Goal: Answer question/provide support: Share knowledge or assist other users

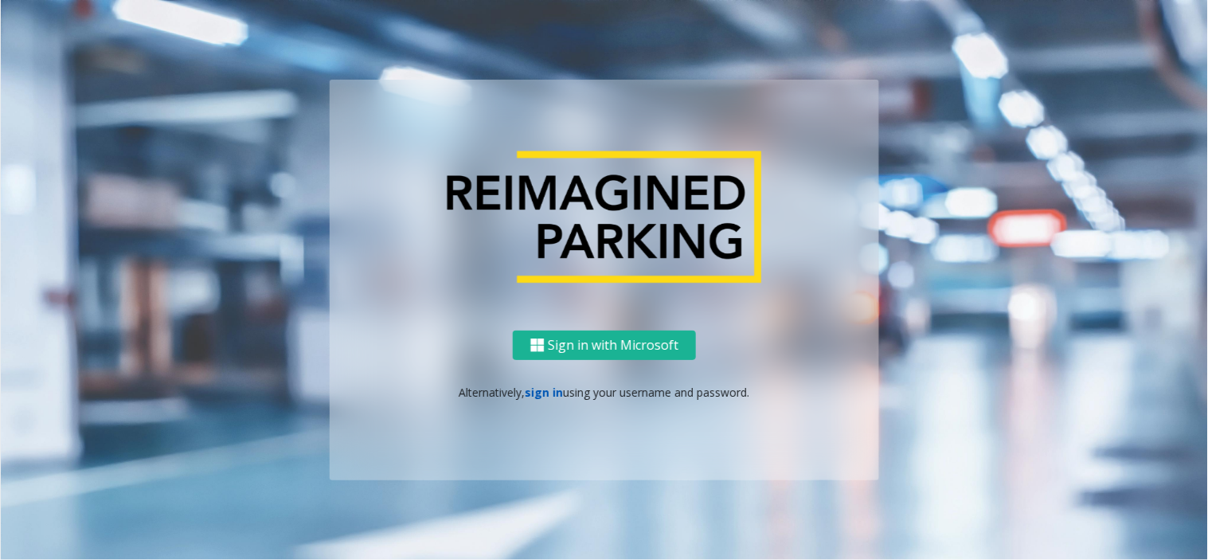
click at [537, 390] on link "sign in" at bounding box center [544, 392] width 38 height 15
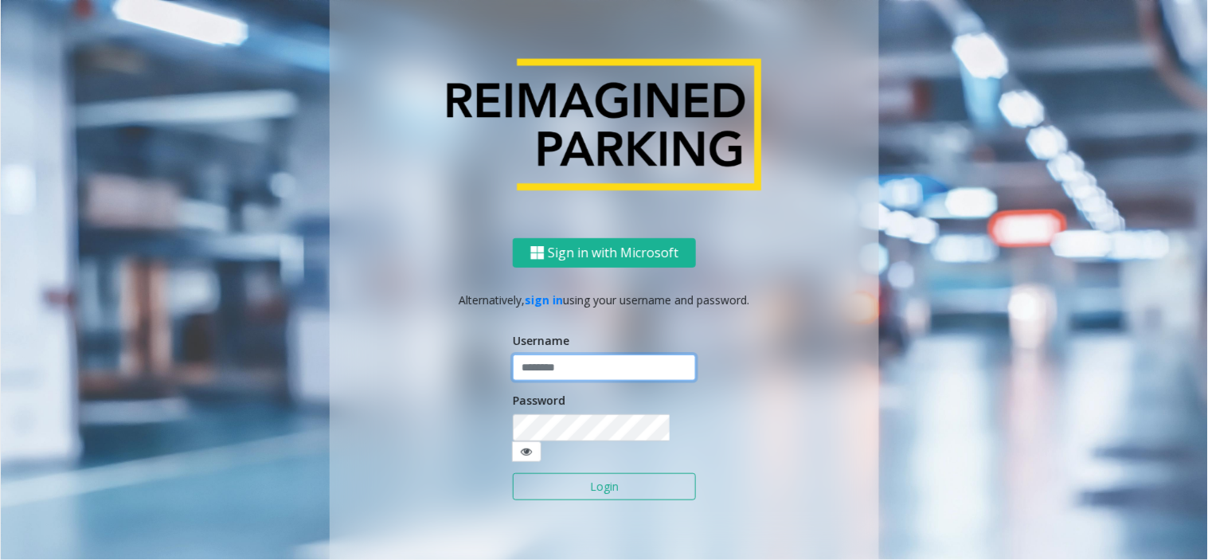
click at [531, 375] on input "text" at bounding box center [604, 367] width 183 height 27
type input "*******"
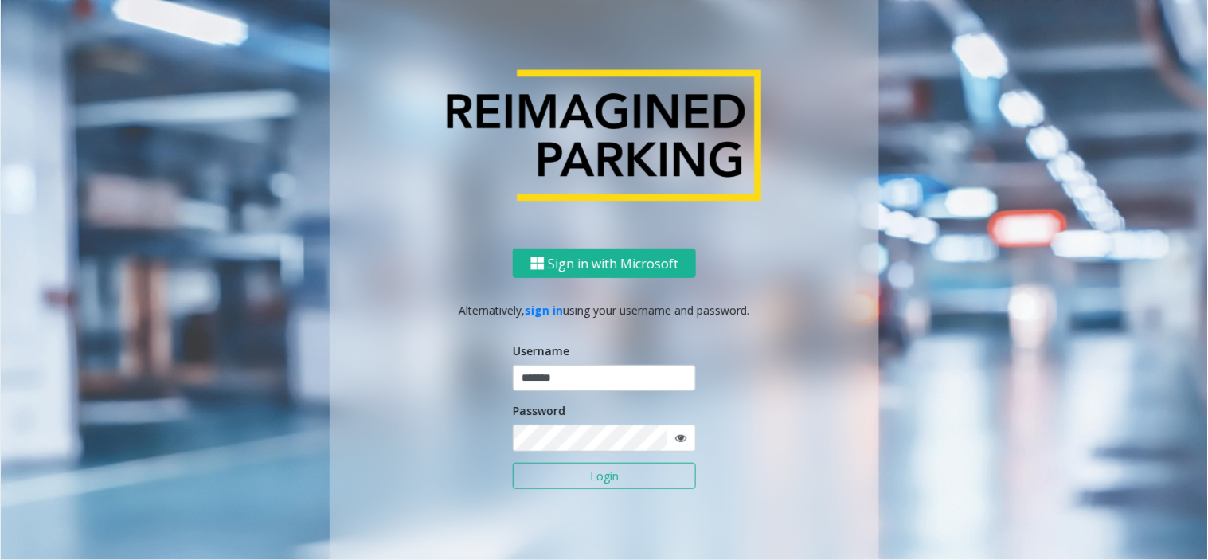
click at [570, 468] on button "Login" at bounding box center [604, 476] width 183 height 27
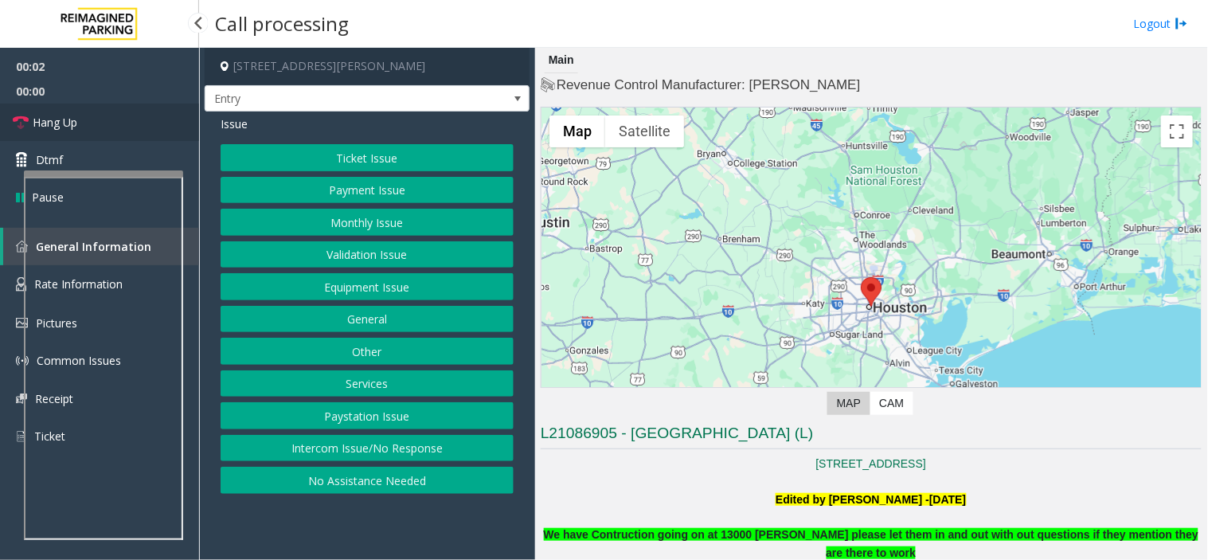
click at [91, 118] on link "Hang Up" at bounding box center [99, 122] width 199 height 37
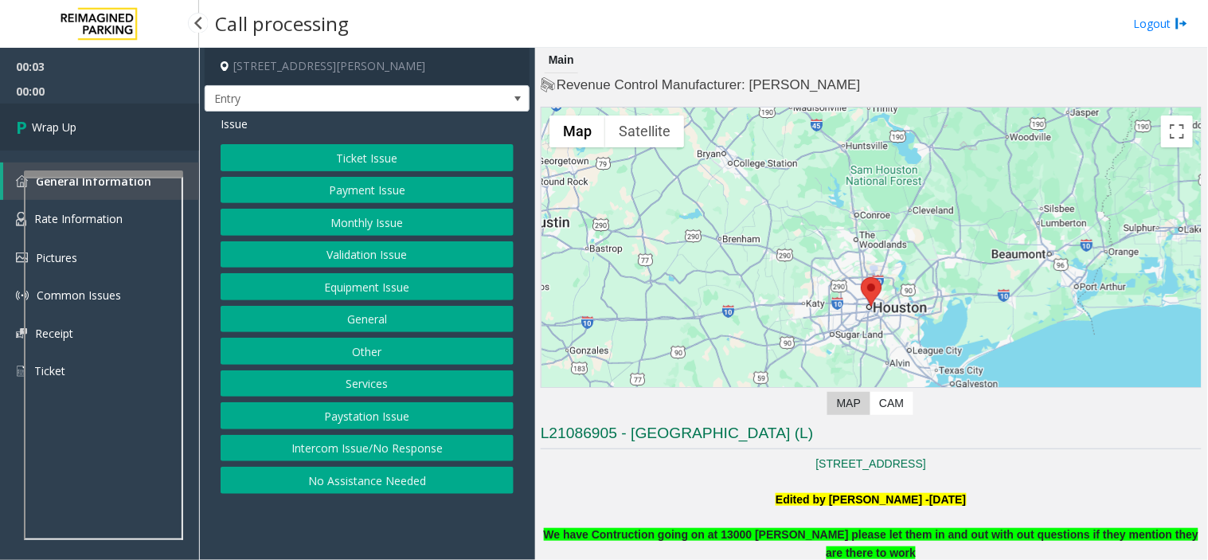
click at [122, 117] on link "Wrap Up" at bounding box center [99, 127] width 199 height 47
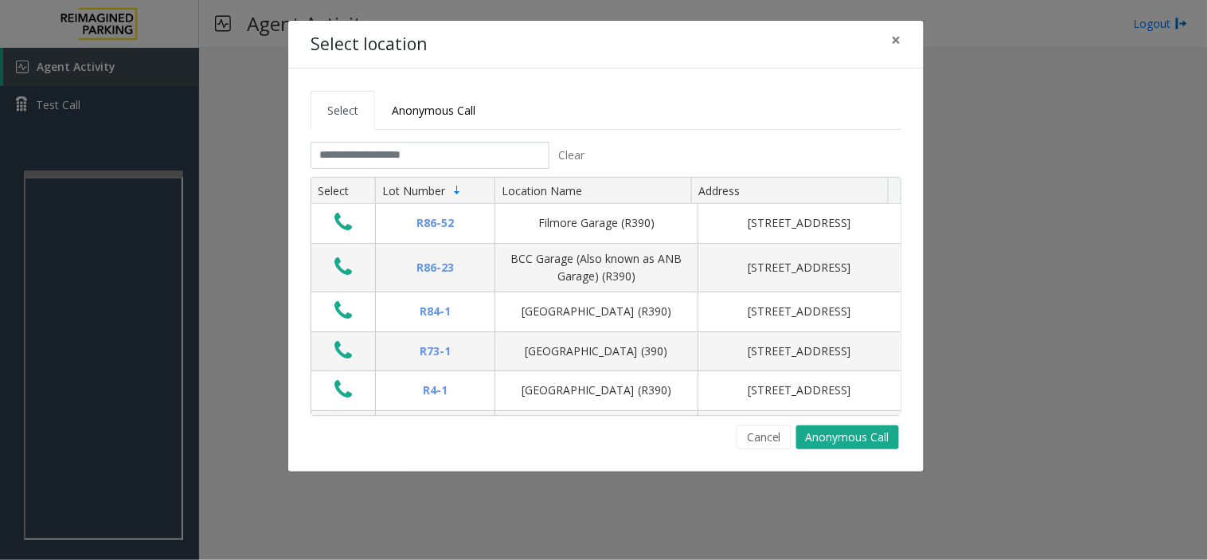
click at [456, 139] on tabset "Select Anonymous Call Clear Select Lot Number Location Name Address R86-52 Film…" at bounding box center [606, 270] width 591 height 358
click at [455, 151] on input "text" at bounding box center [430, 155] width 239 height 27
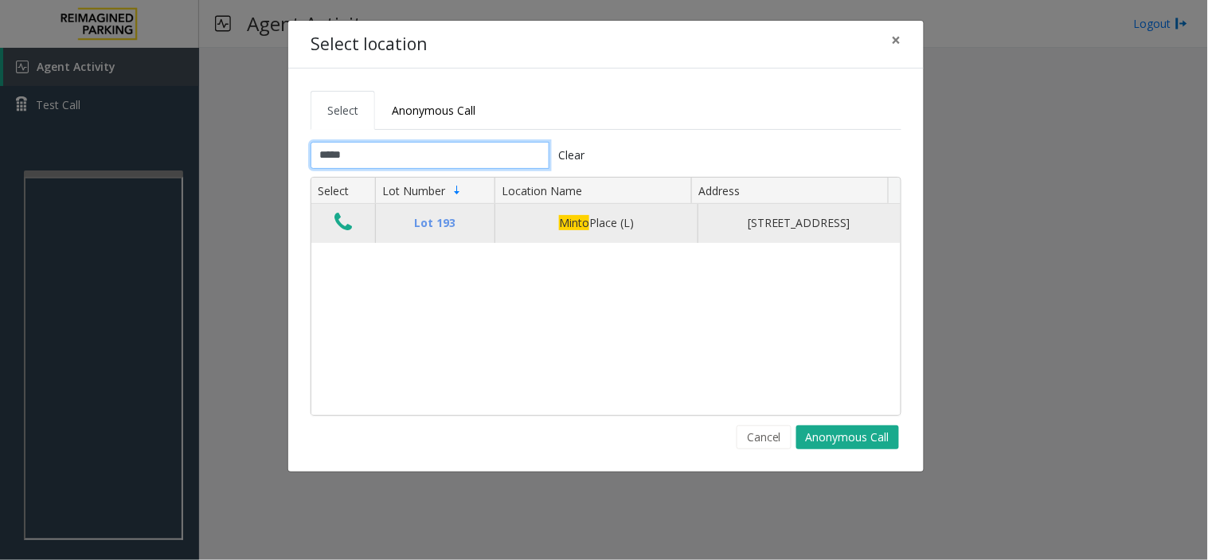
type input "*****"
click at [341, 218] on icon "Data table" at bounding box center [343, 222] width 18 height 22
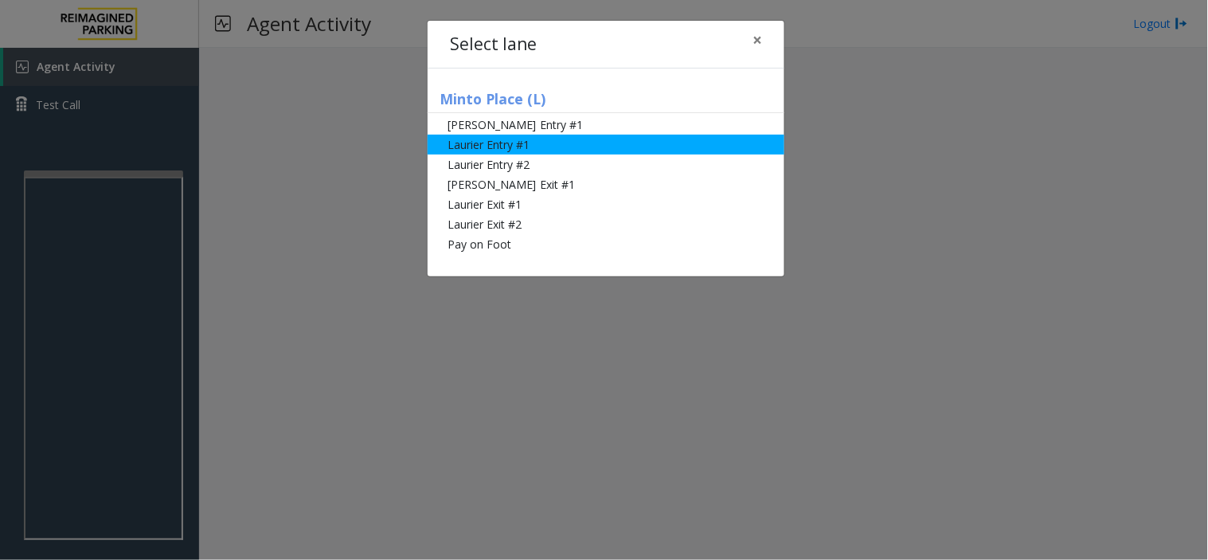
click at [535, 148] on li "Laurier Entry #1" at bounding box center [606, 145] width 357 height 20
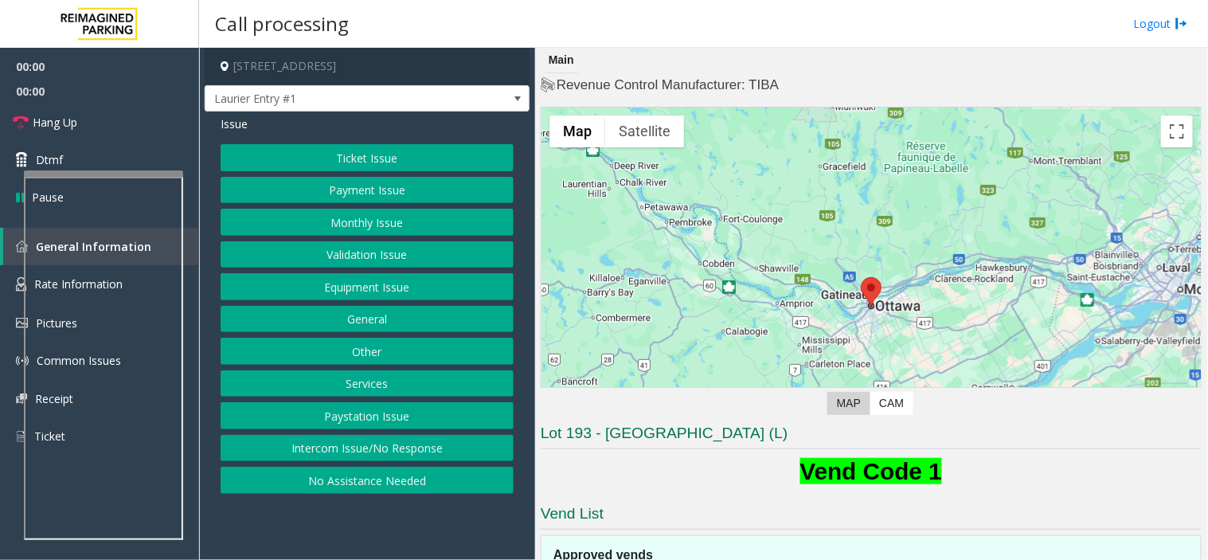
click at [332, 283] on button "Equipment Issue" at bounding box center [367, 286] width 293 height 27
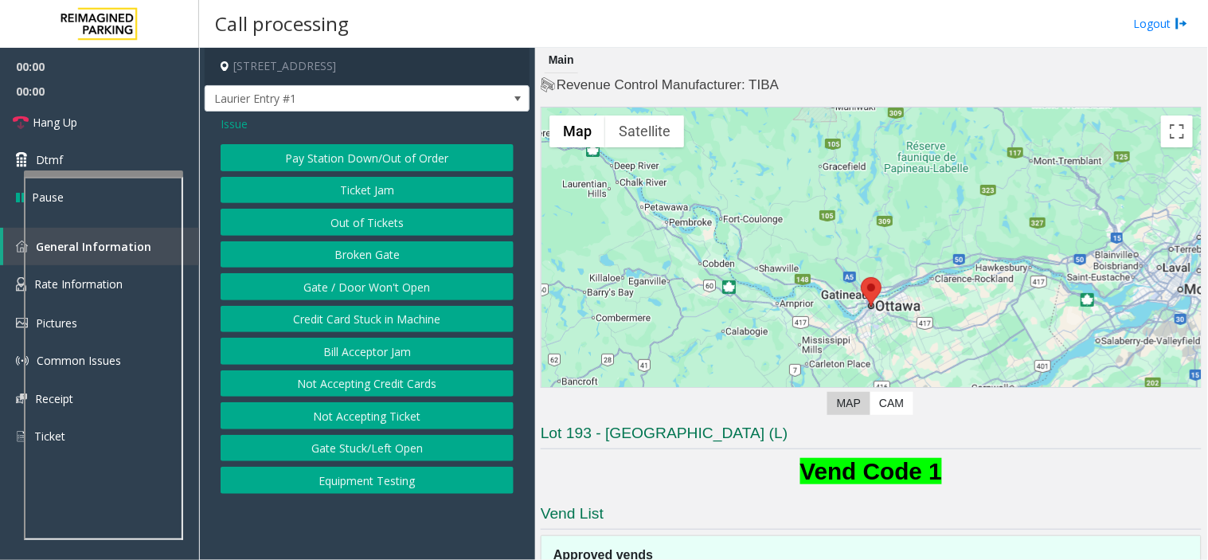
click at [332, 283] on button "Gate / Door Won't Open" at bounding box center [367, 286] width 293 height 27
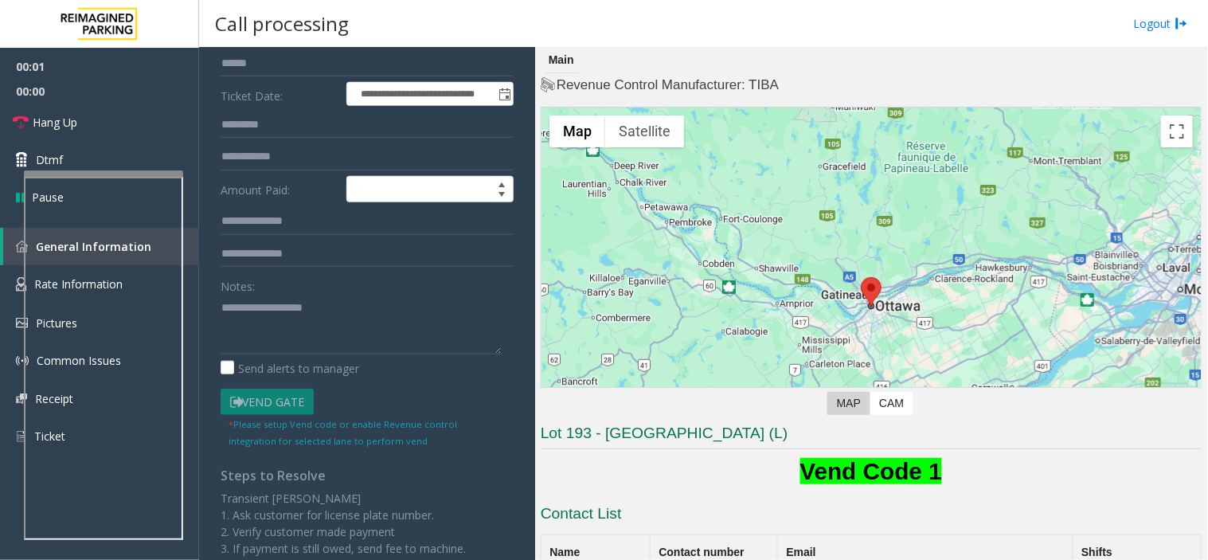
scroll to position [354, 0]
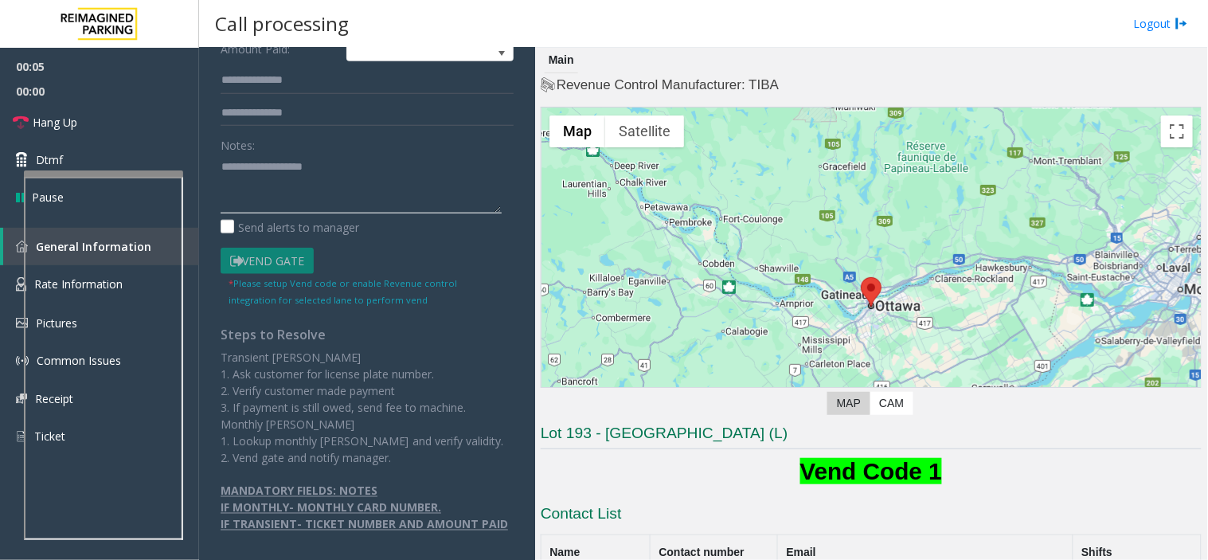
click at [287, 177] on textarea at bounding box center [361, 184] width 281 height 60
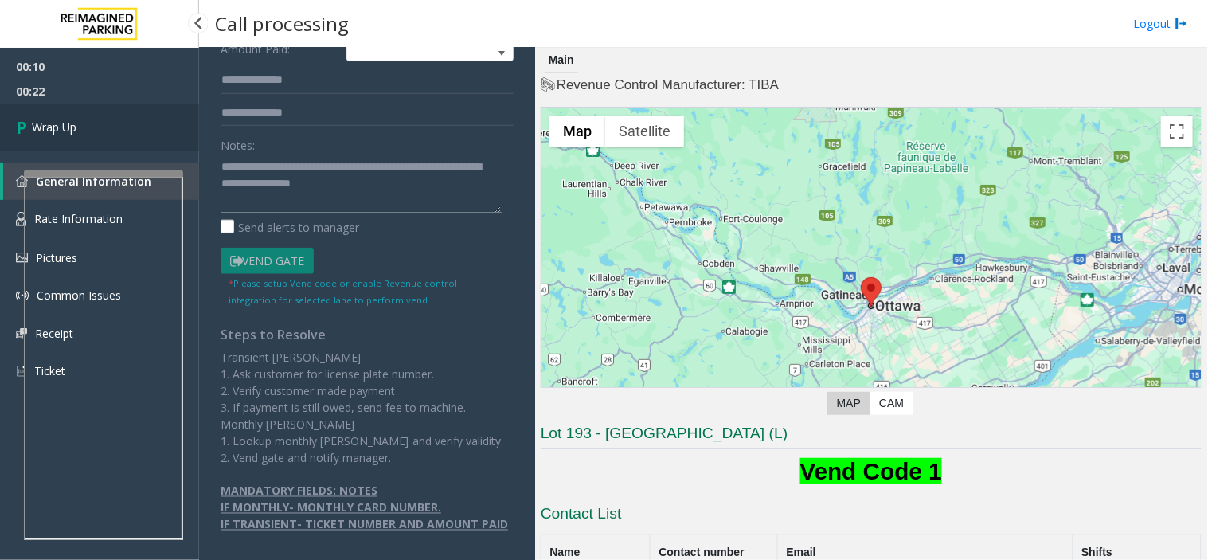
type textarea "**********"
click at [82, 122] on link "Wrap Up" at bounding box center [99, 127] width 199 height 47
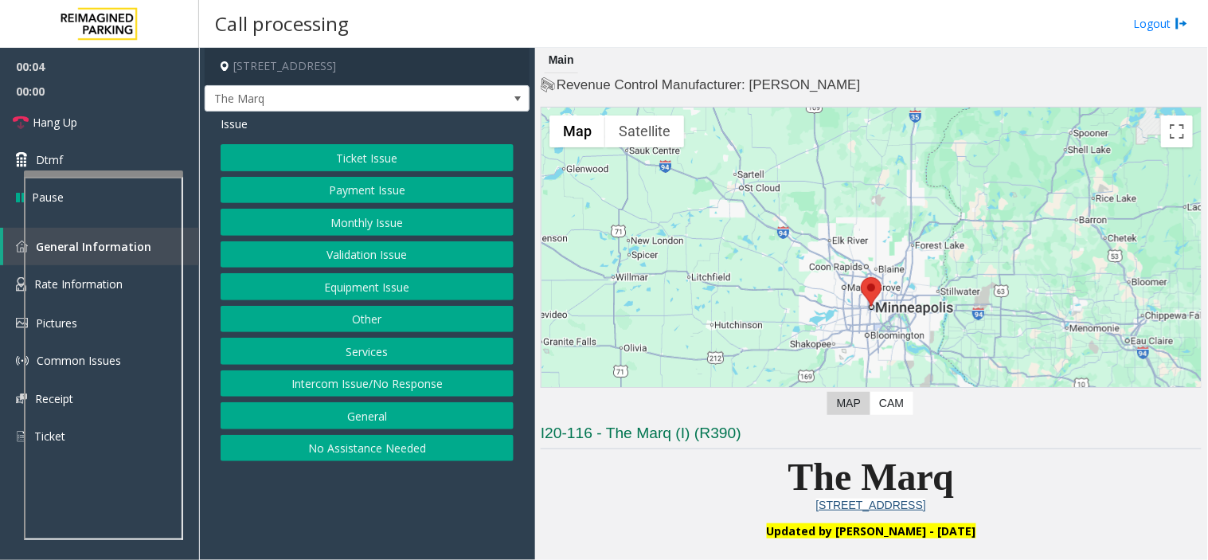
click at [387, 386] on button "Intercom Issue/No Response" at bounding box center [367, 383] width 293 height 27
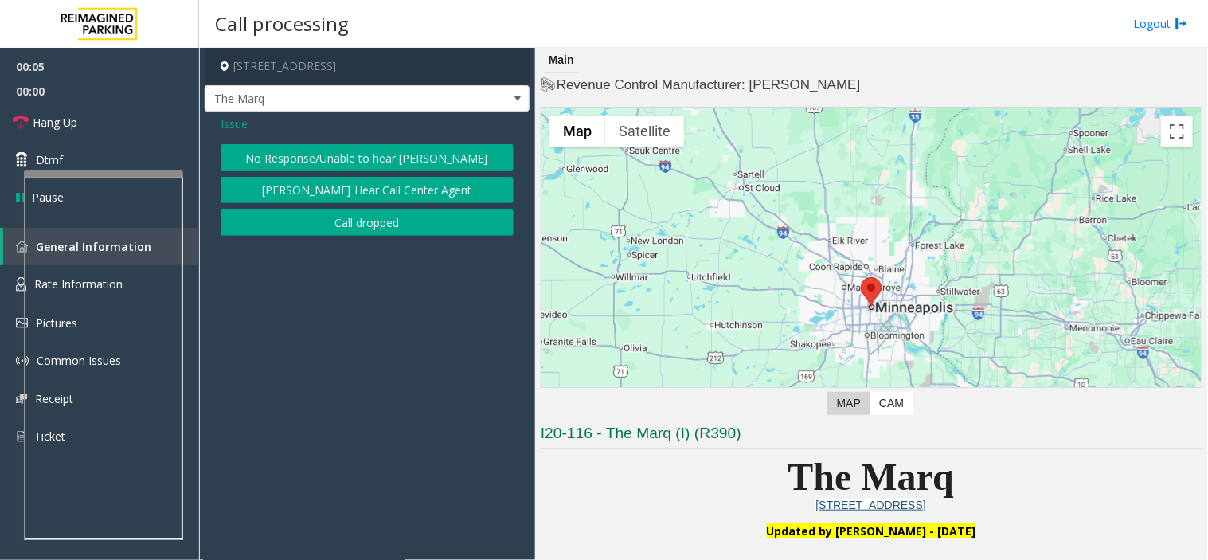
click at [344, 154] on button "No Response/Unable to hear [PERSON_NAME]" at bounding box center [367, 157] width 293 height 27
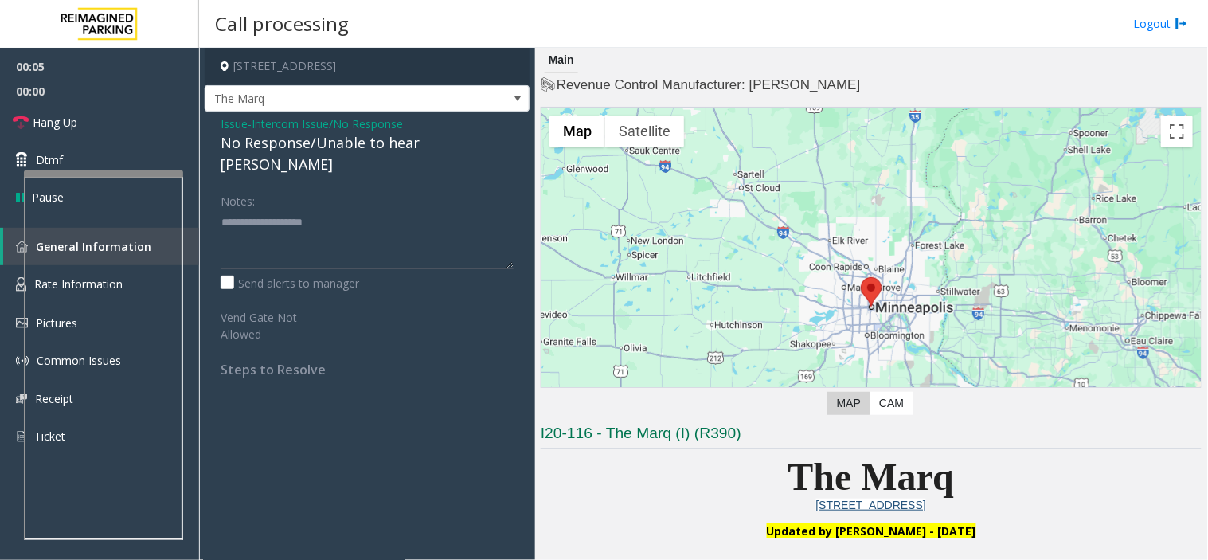
click at [338, 144] on div "No Response/Unable to hear [PERSON_NAME]" at bounding box center [367, 153] width 293 height 43
click at [460, 226] on textarea at bounding box center [367, 239] width 293 height 60
type textarea "**********"
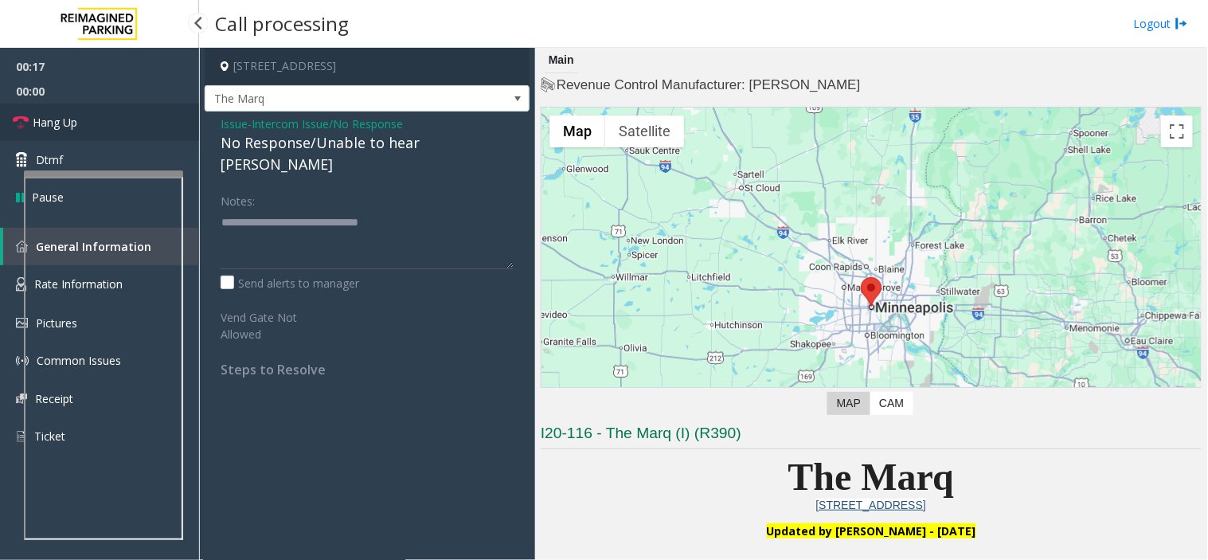
click at [121, 119] on link "Hang Up" at bounding box center [99, 122] width 199 height 37
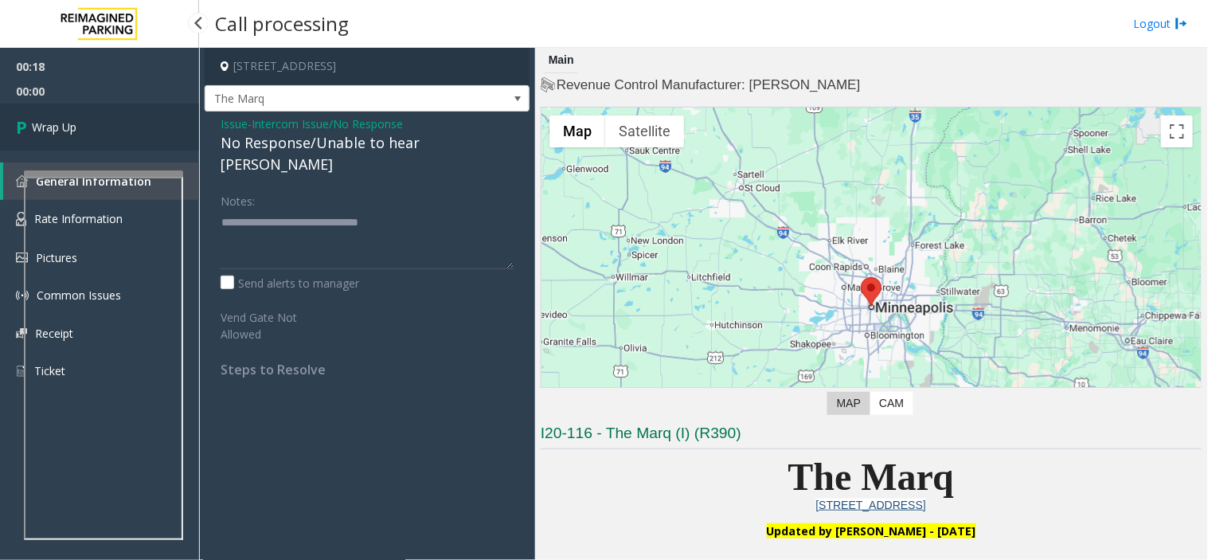
click at [121, 119] on link "Wrap Up" at bounding box center [99, 127] width 199 height 47
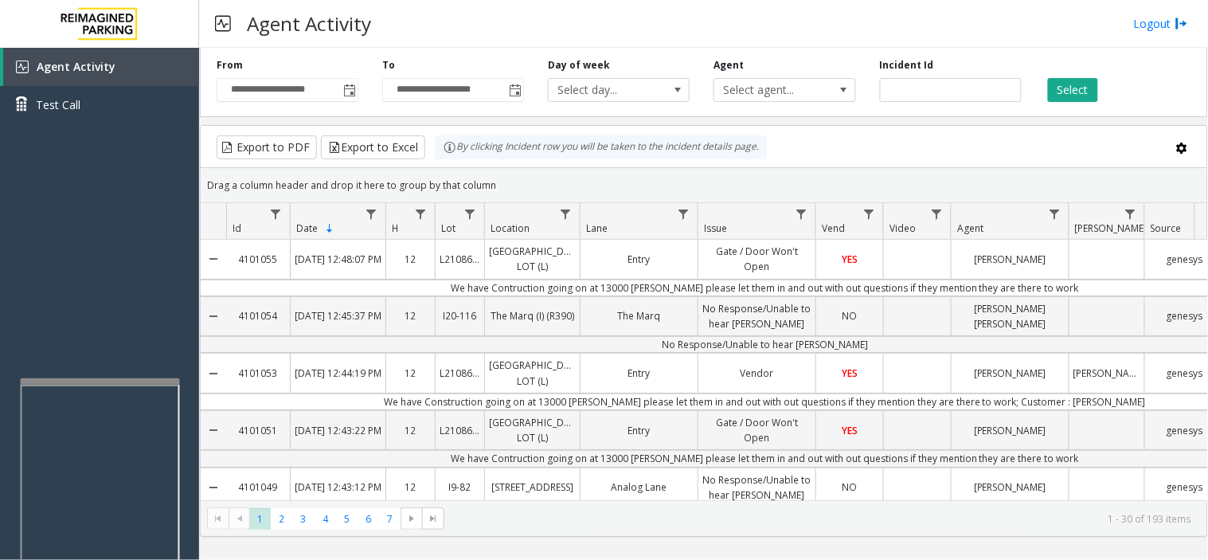
click at [102, 378] on div at bounding box center [100, 381] width 159 height 6
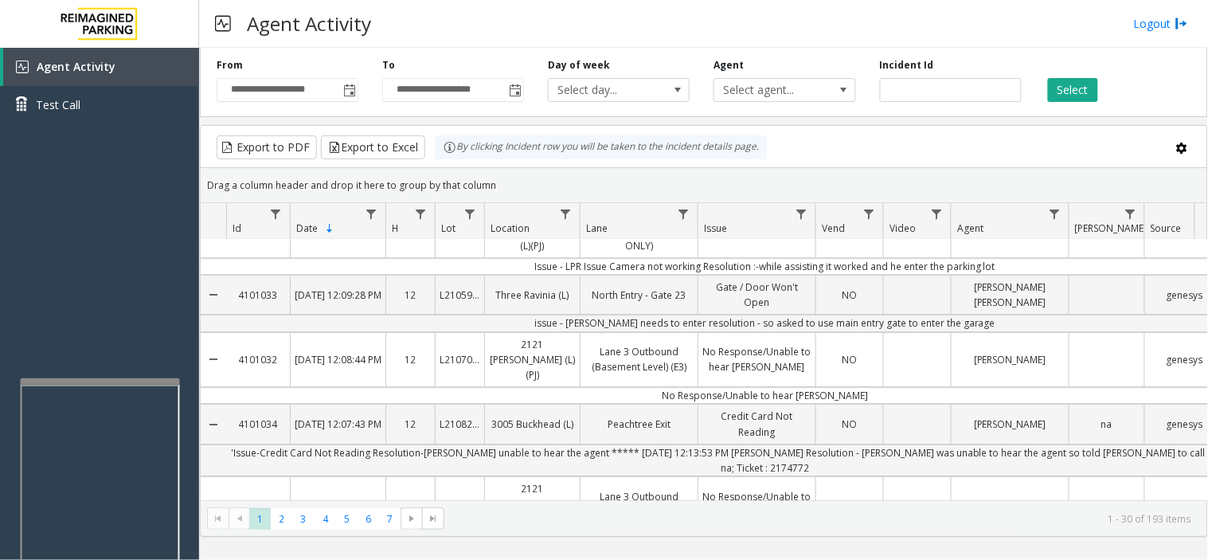
scroll to position [1624, 0]
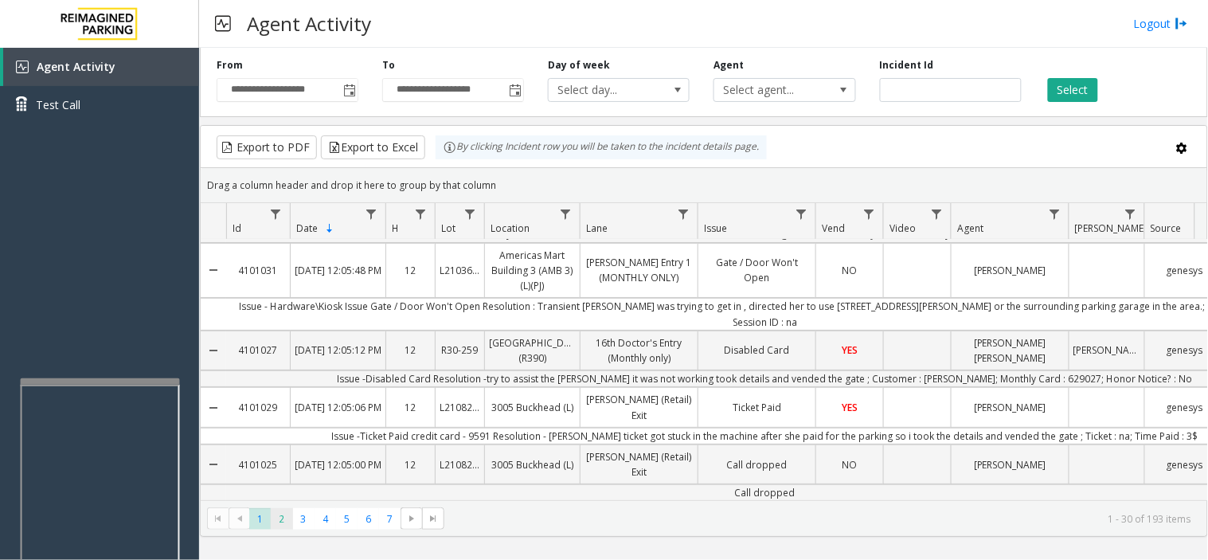
click at [279, 524] on span "2" at bounding box center [281, 518] width 21 height 21
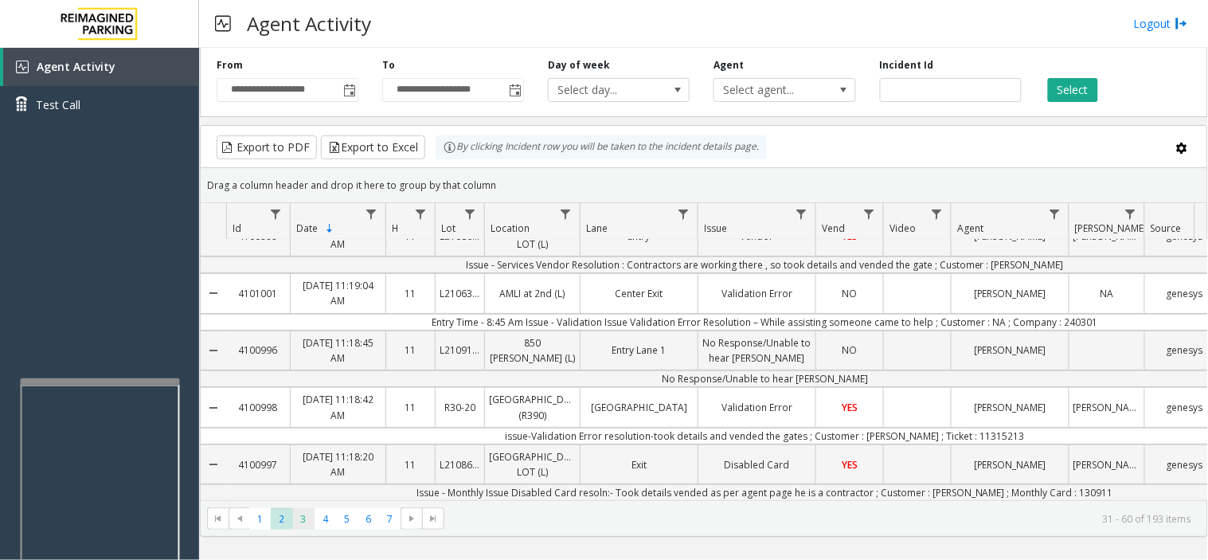
click at [301, 522] on span "3" at bounding box center [303, 518] width 21 height 21
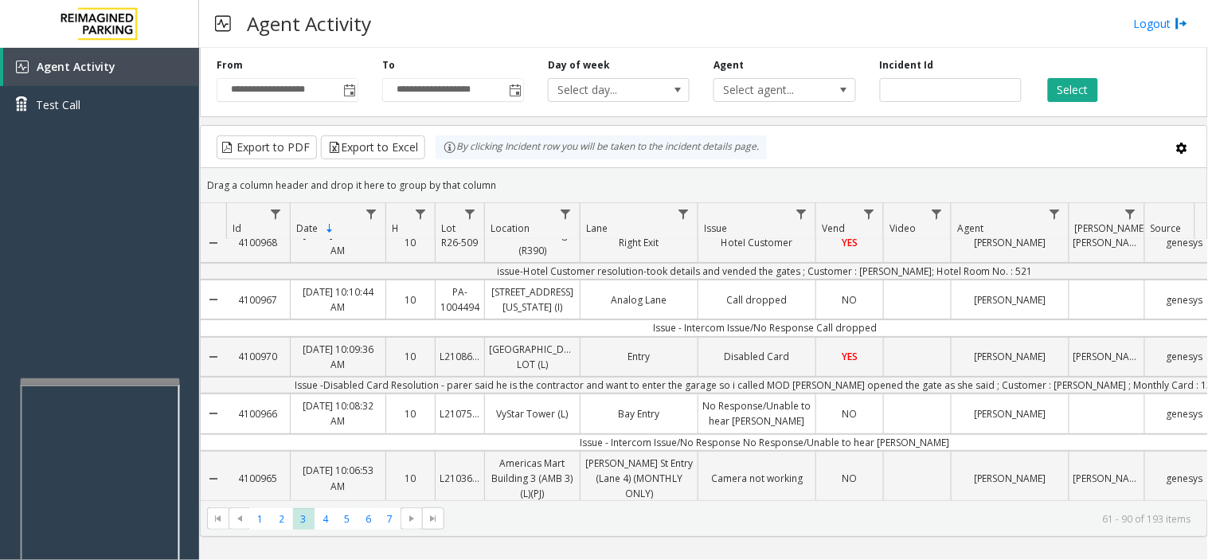
scroll to position [1681, 0]
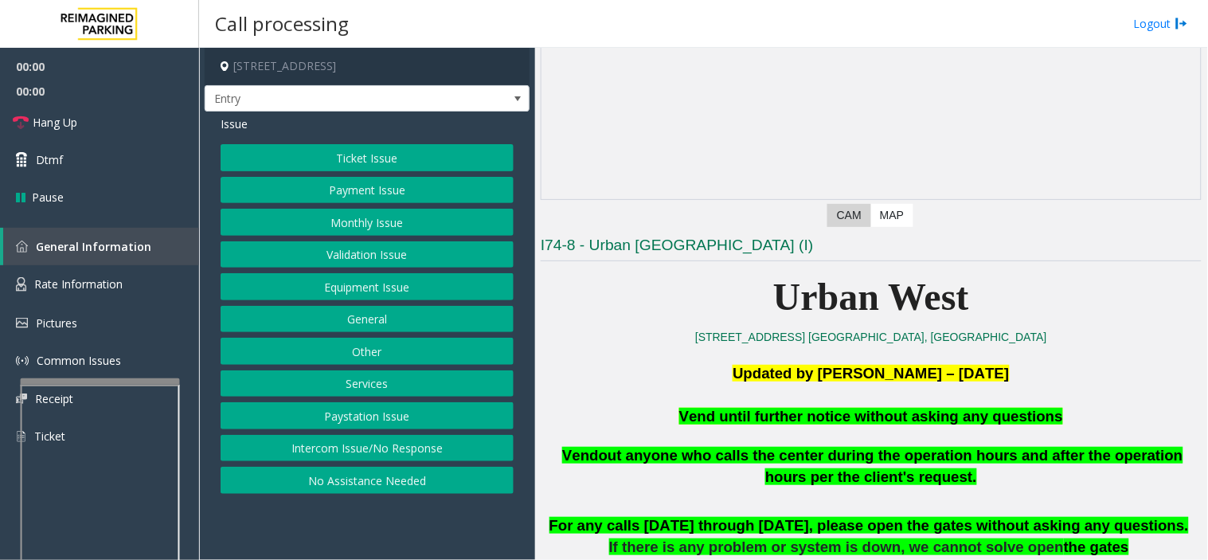
scroll to position [265, 0]
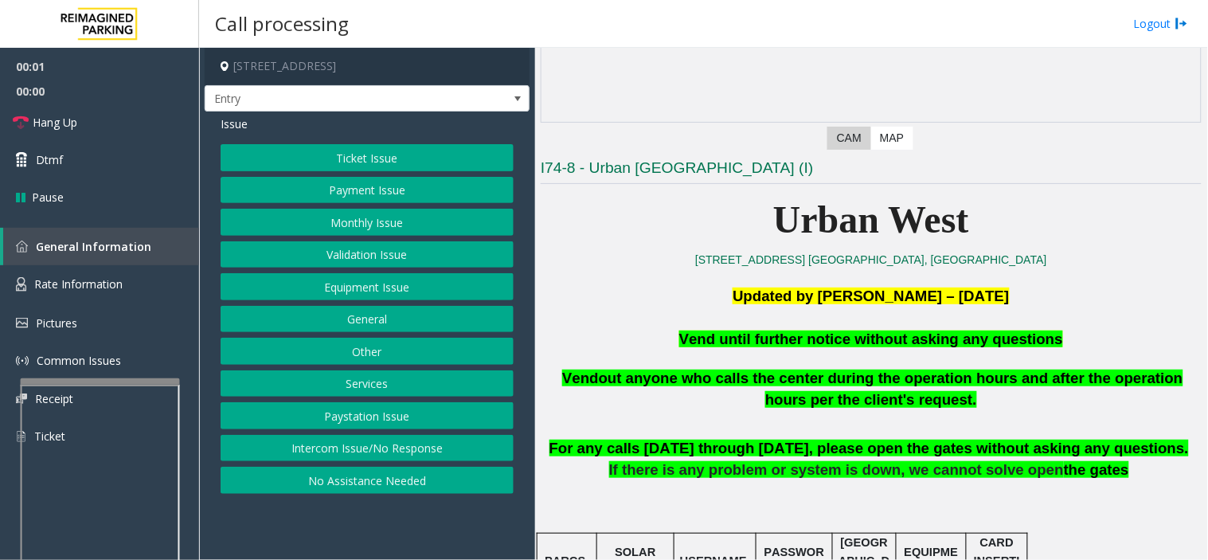
click at [340, 289] on button "Equipment Issue" at bounding box center [367, 286] width 293 height 27
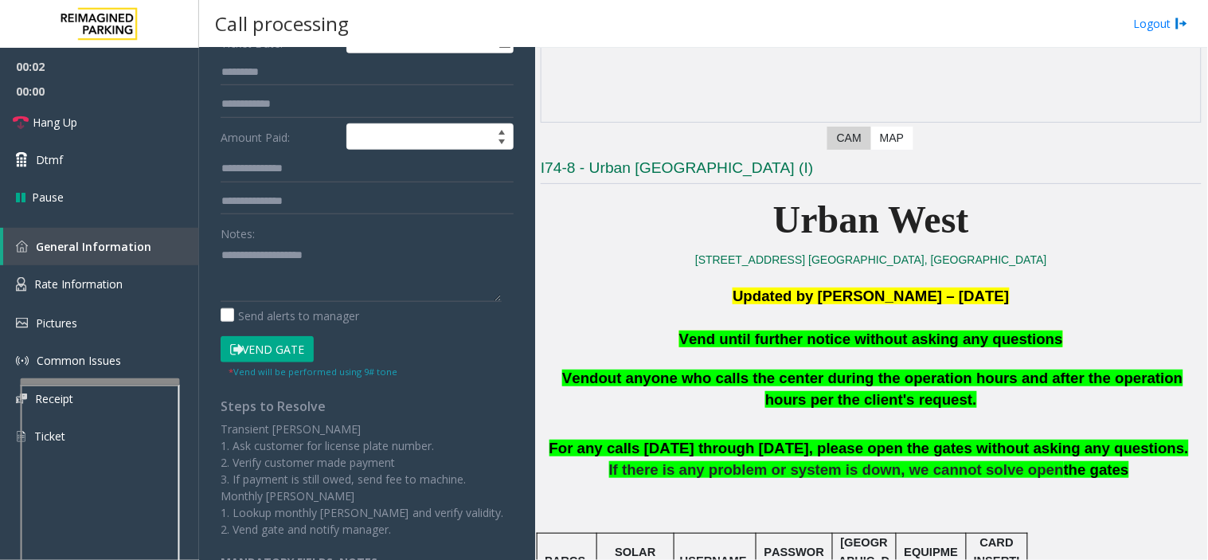
click at [288, 344] on button "Vend Gate" at bounding box center [267, 349] width 93 height 27
click at [841, 331] on span "Vend until further notice without asking any questions" at bounding box center [871, 338] width 384 height 17
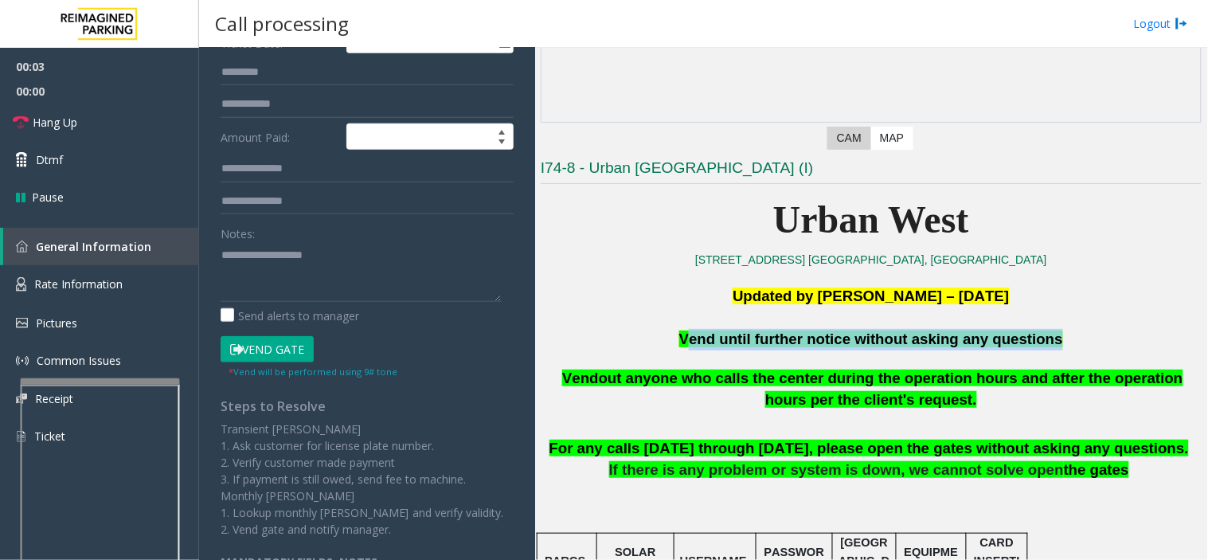
click at [841, 331] on span "Vend until further notice without asking any questions" at bounding box center [871, 338] width 384 height 17
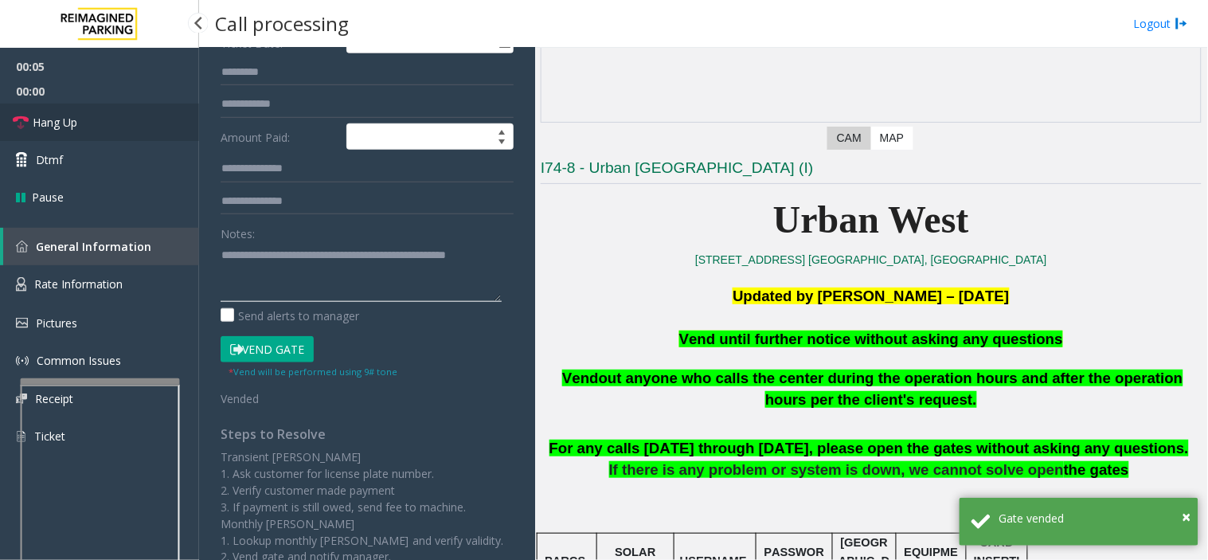
type textarea "**********"
click at [130, 119] on link "Hang Up" at bounding box center [99, 122] width 199 height 37
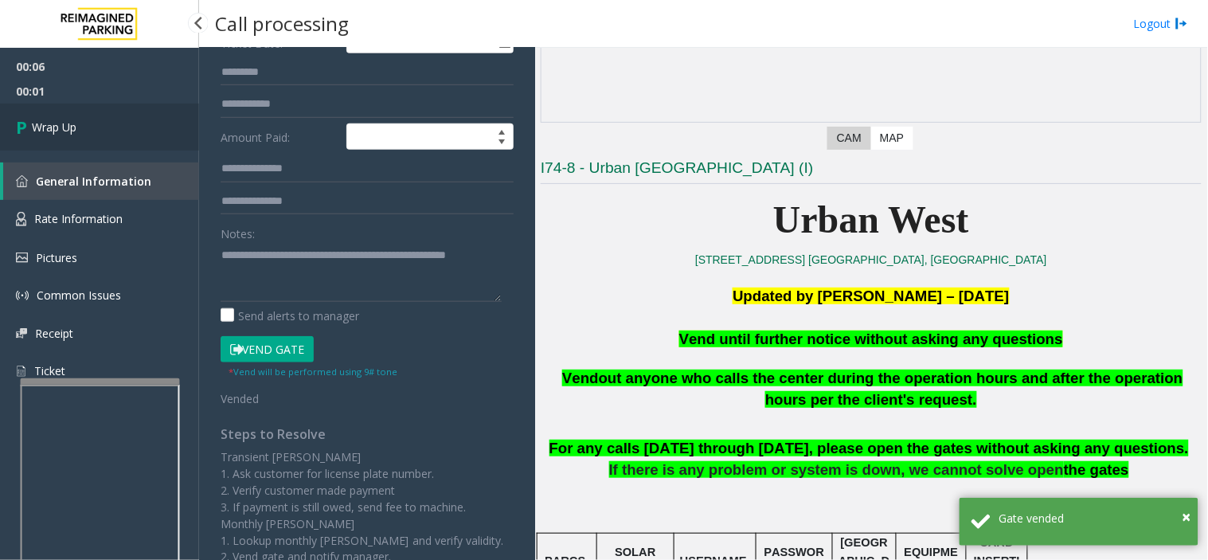
click at [120, 113] on link "Wrap Up" at bounding box center [99, 127] width 199 height 47
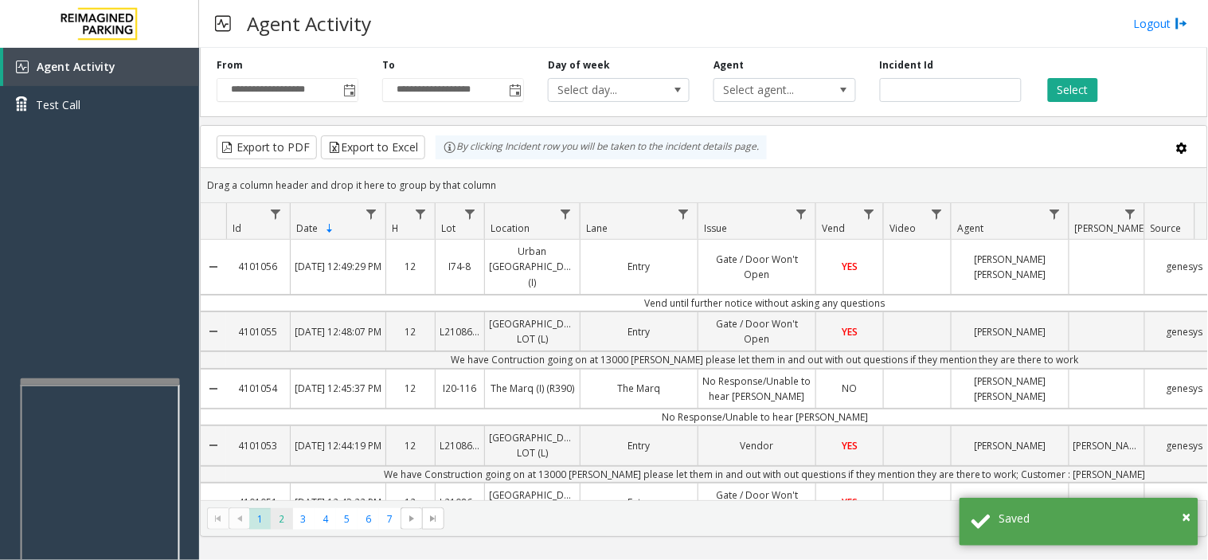
click at [275, 519] on span "2" at bounding box center [281, 518] width 21 height 21
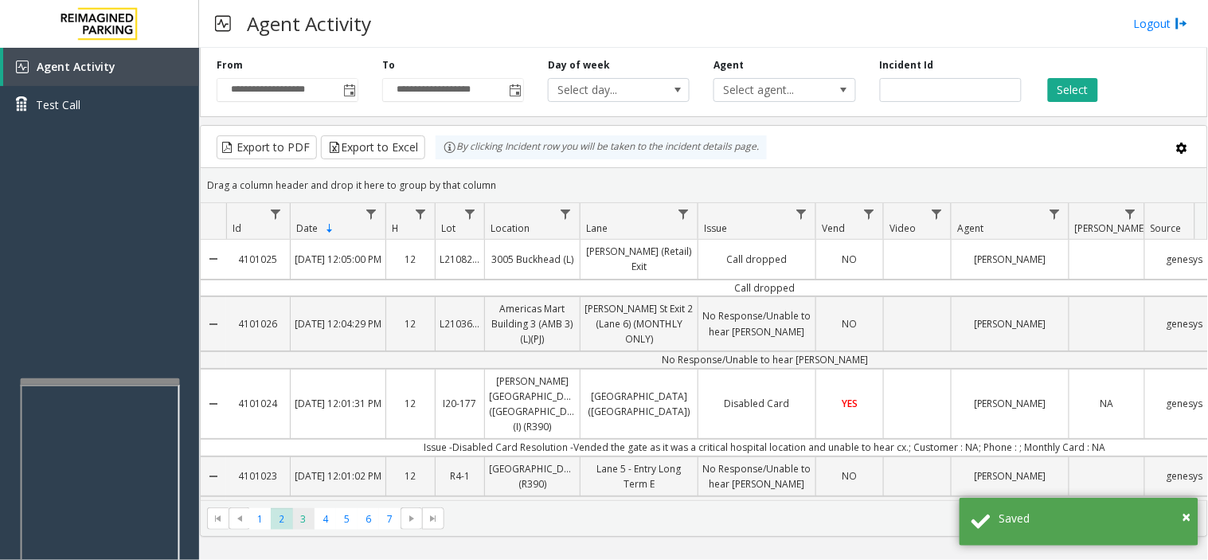
click at [301, 524] on span "3" at bounding box center [303, 518] width 21 height 21
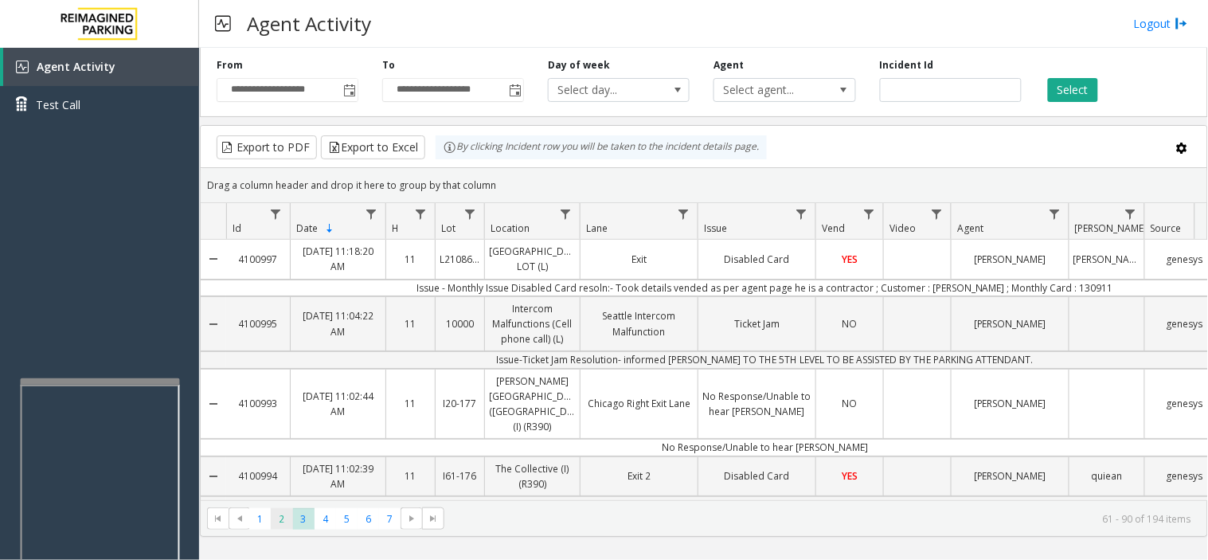
click at [287, 519] on span "2" at bounding box center [281, 518] width 21 height 21
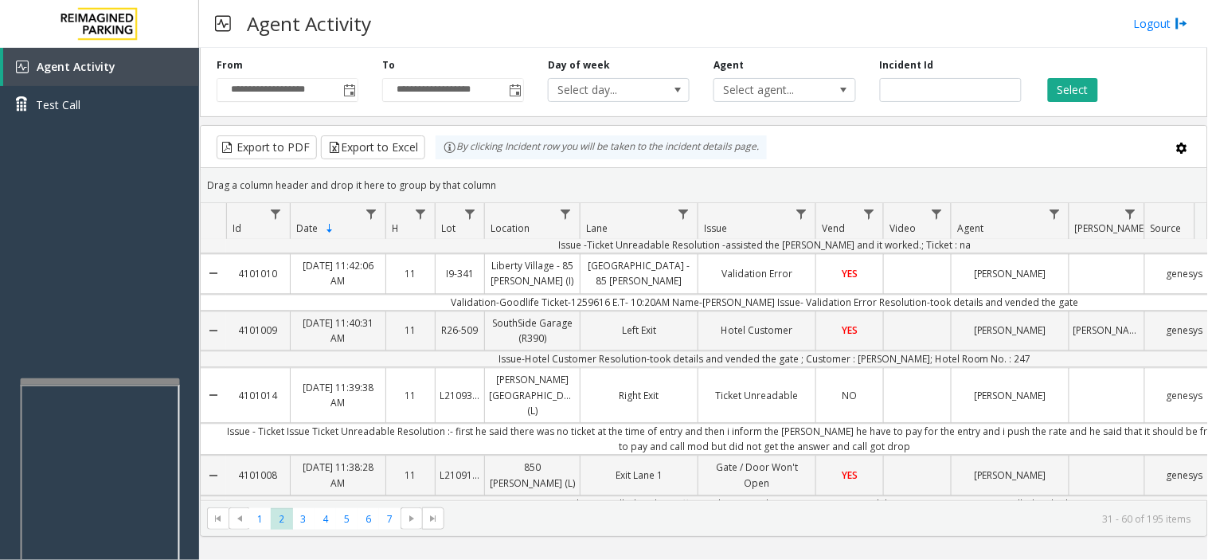
scroll to position [901, 0]
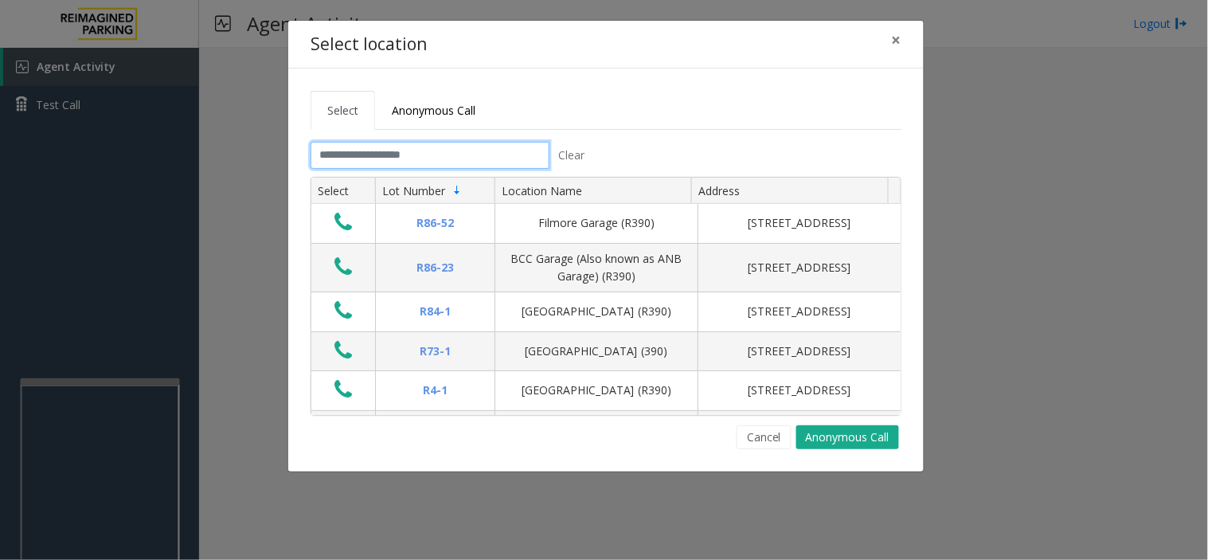
click at [511, 167] on input "text" at bounding box center [430, 155] width 239 height 27
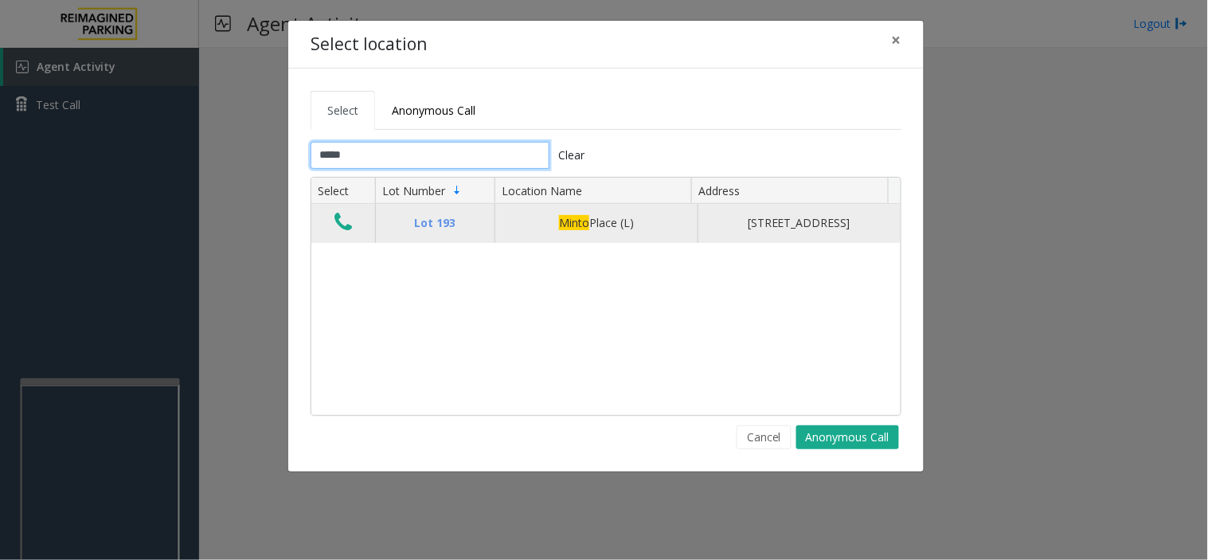
type input "*****"
click at [336, 231] on icon "Data table" at bounding box center [343, 222] width 18 height 22
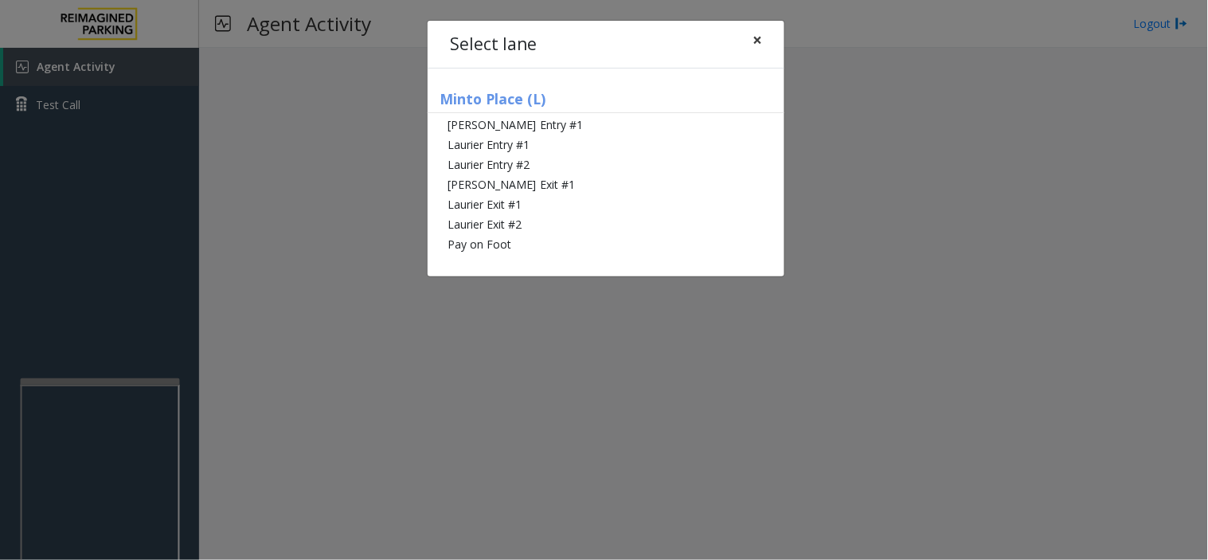
drag, startPoint x: 766, startPoint y: 44, endPoint x: 739, endPoint y: 56, distance: 29.6
click at [760, 45] on button "×" at bounding box center [757, 40] width 32 height 39
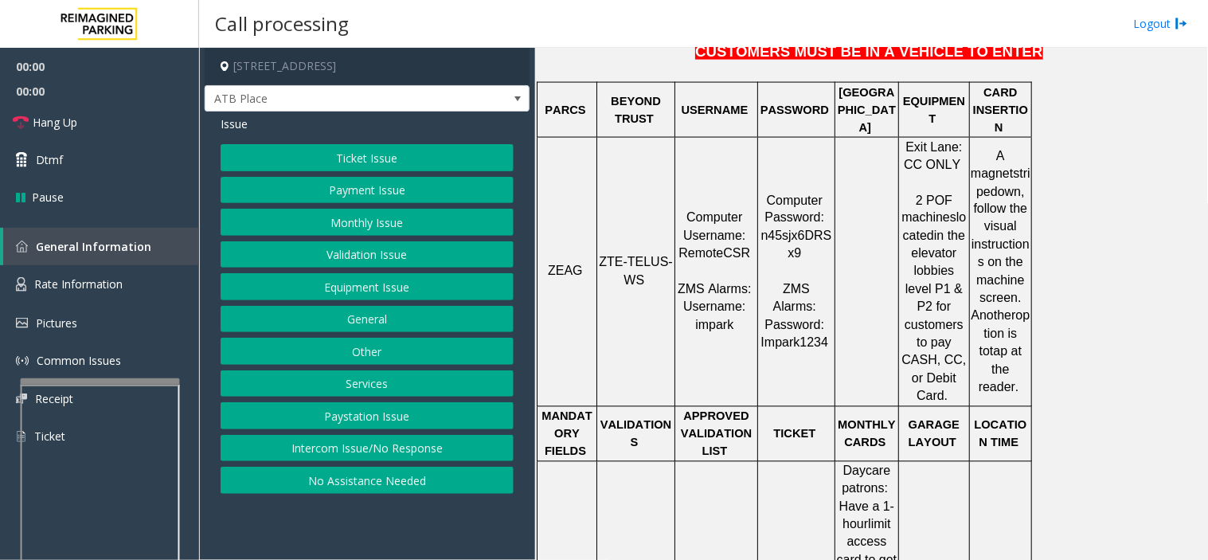
scroll to position [619, 0]
click at [646, 255] on span "ZTE-TELUS-WS" at bounding box center [635, 270] width 73 height 31
click at [348, 455] on button "Intercom Issue/No Response" at bounding box center [367, 448] width 293 height 27
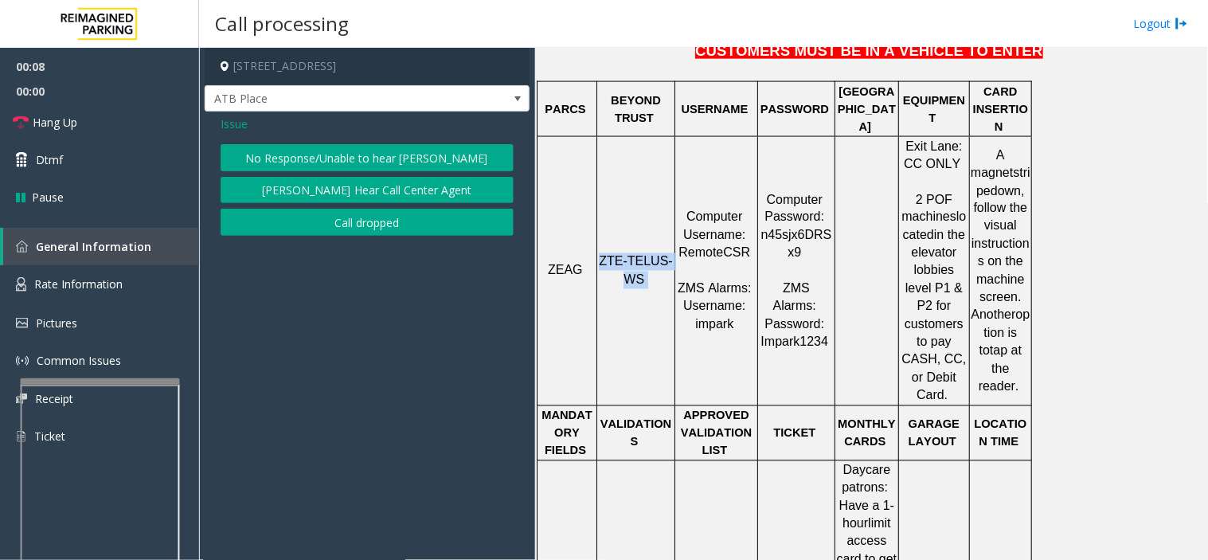
click at [260, 146] on button "No Response/Unable to hear [PERSON_NAME]" at bounding box center [367, 157] width 293 height 27
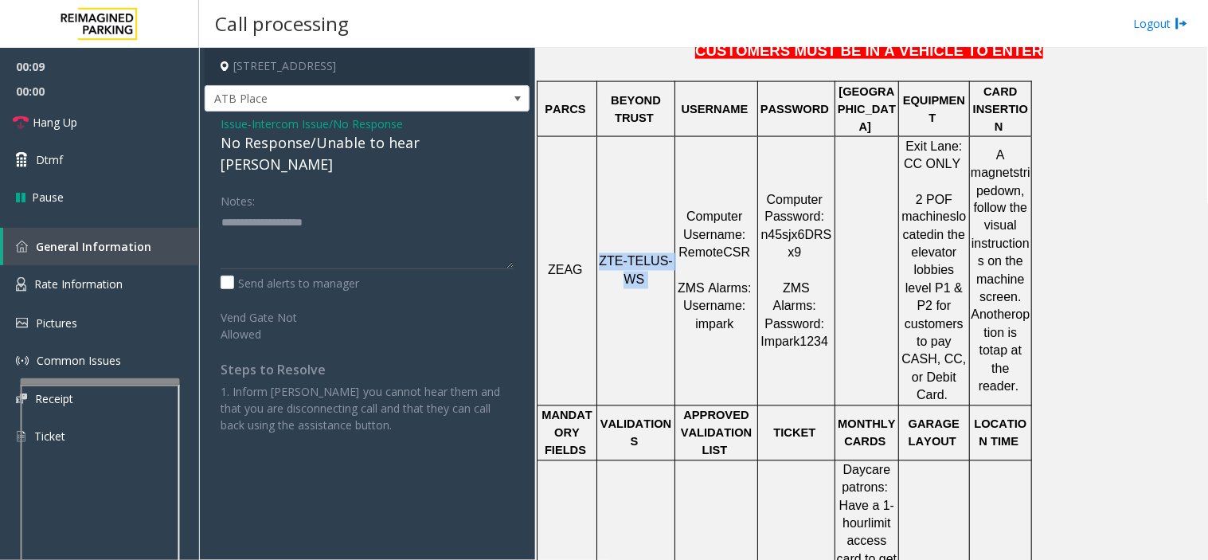
click at [260, 146] on div "No Response/Unable to hear [PERSON_NAME]" at bounding box center [367, 153] width 293 height 43
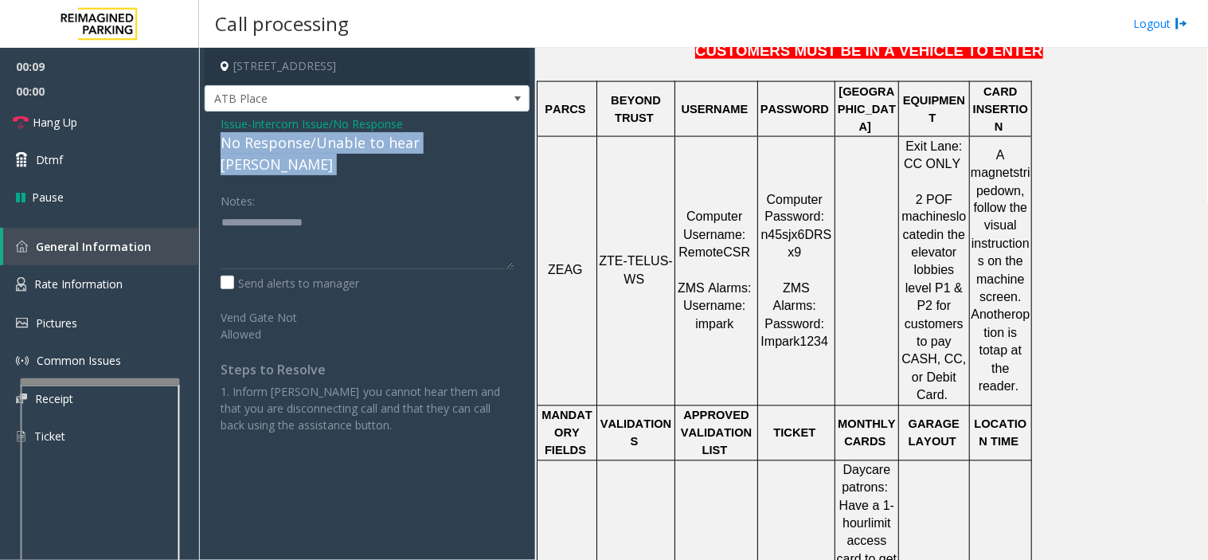
click at [260, 146] on div "No Response/Unable to hear [PERSON_NAME]" at bounding box center [367, 153] width 293 height 43
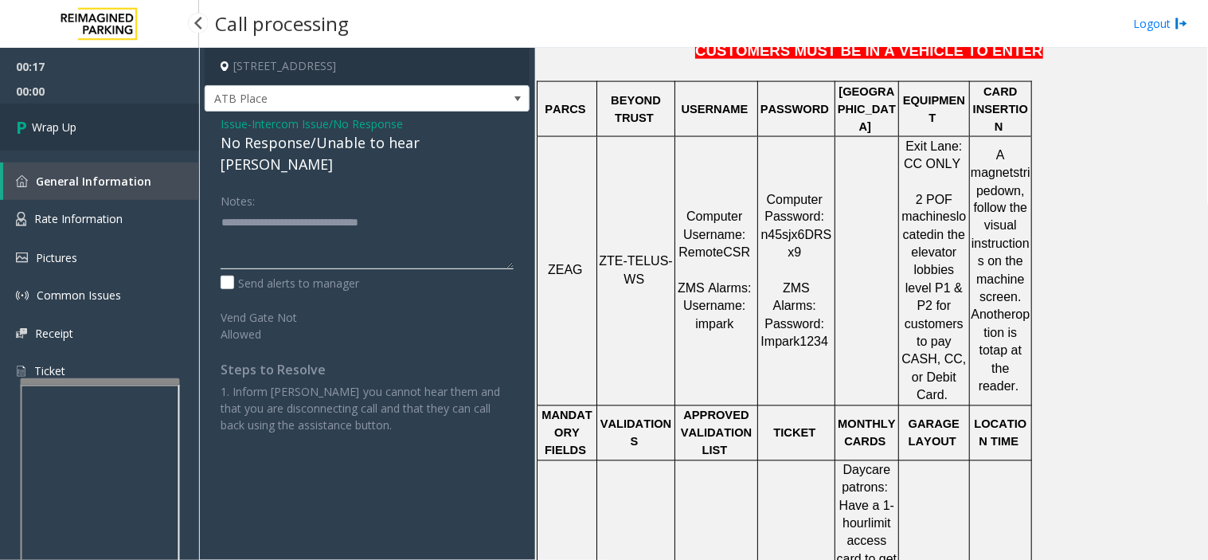
type textarea "**********"
click at [92, 122] on link "Wrap Up" at bounding box center [99, 127] width 199 height 47
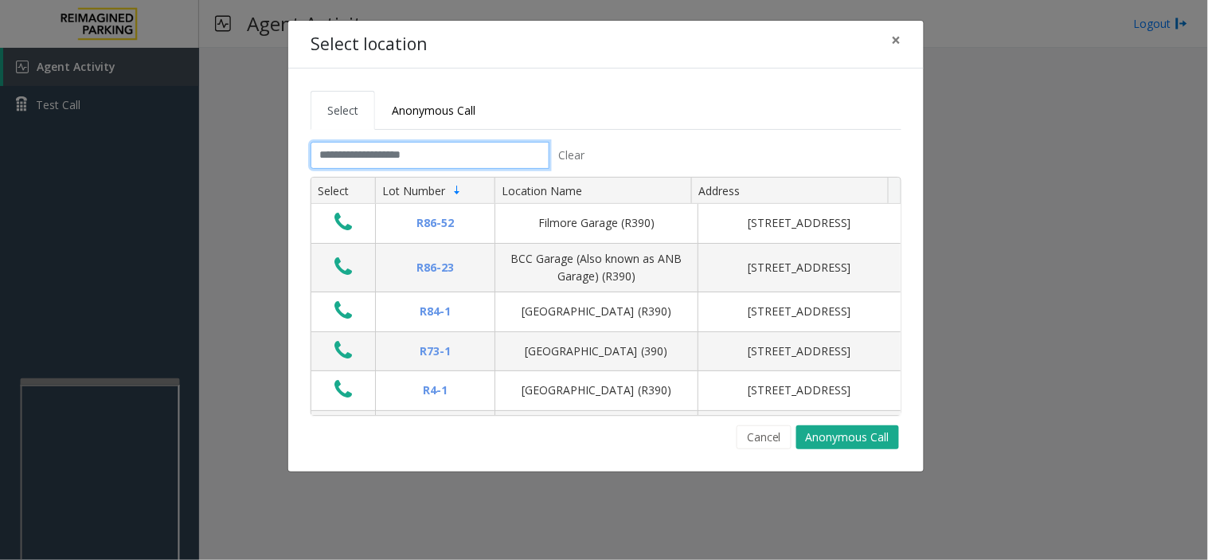
click at [424, 149] on input "text" at bounding box center [430, 155] width 239 height 27
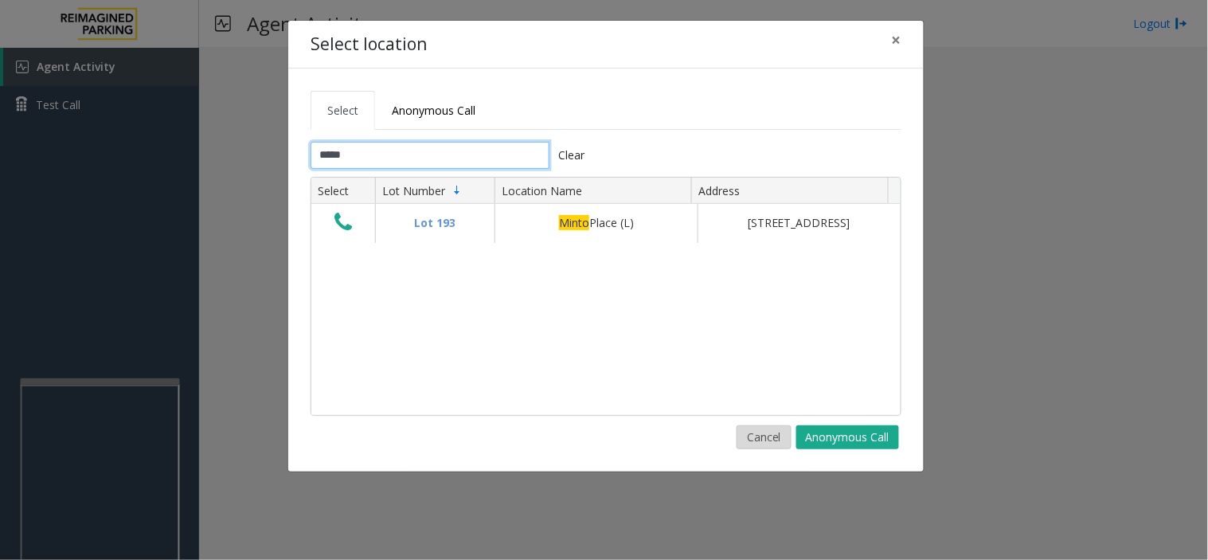
type input "*****"
click at [764, 436] on button "Cancel" at bounding box center [763, 437] width 55 height 24
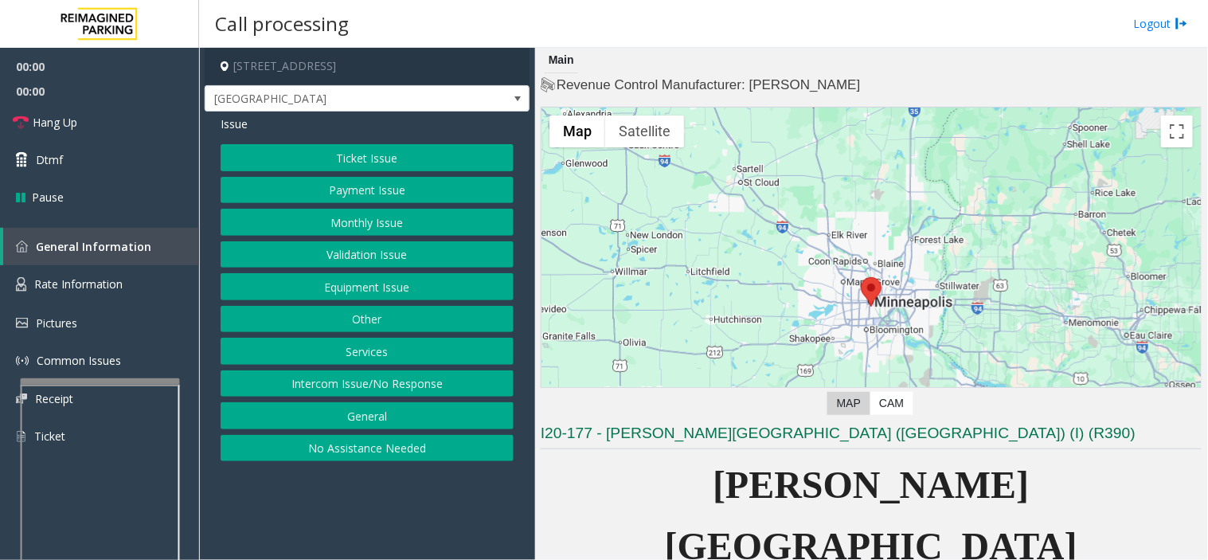
click at [484, 384] on button "Intercom Issue/No Response" at bounding box center [367, 383] width 293 height 27
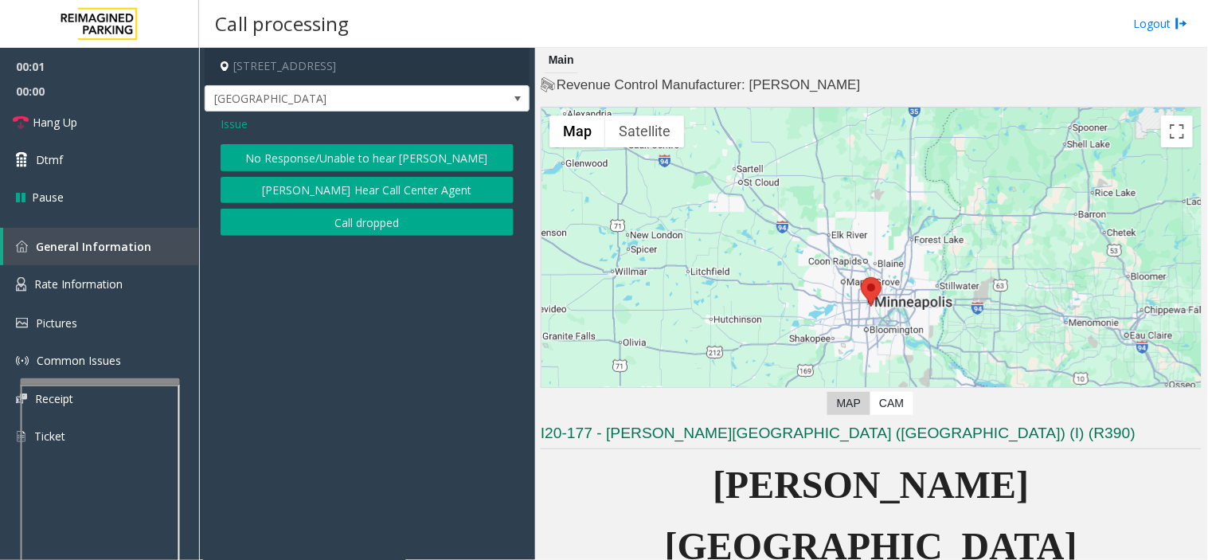
click at [349, 170] on button "No Response/Unable to hear [PERSON_NAME]" at bounding box center [367, 157] width 293 height 27
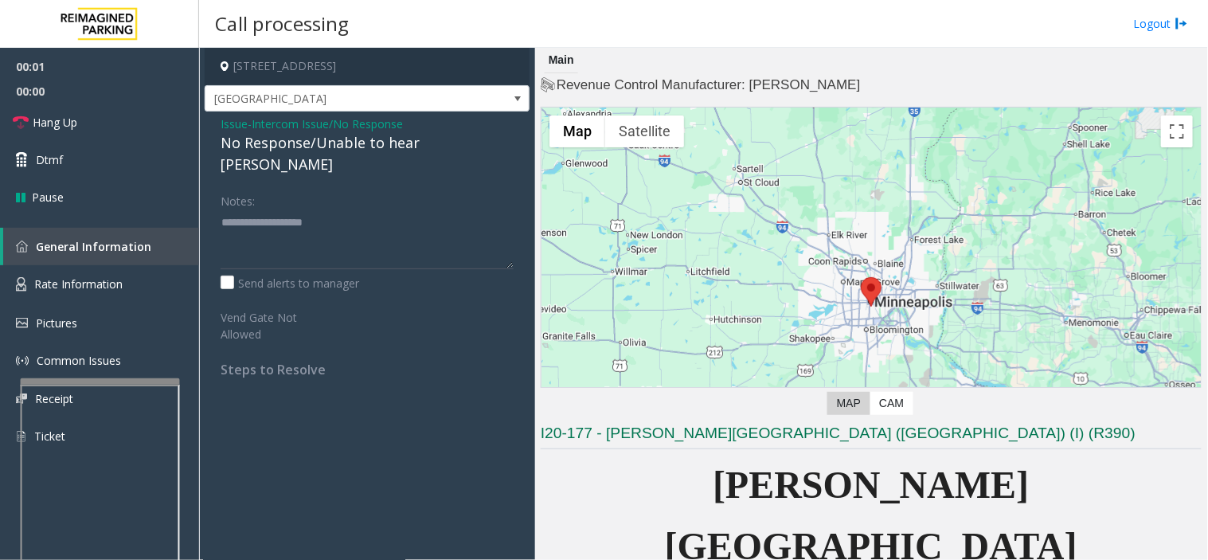
click at [351, 146] on div "No Response/Unable to hear [PERSON_NAME]" at bounding box center [367, 153] width 293 height 43
click at [419, 210] on textarea at bounding box center [367, 239] width 293 height 60
type textarea "**********"
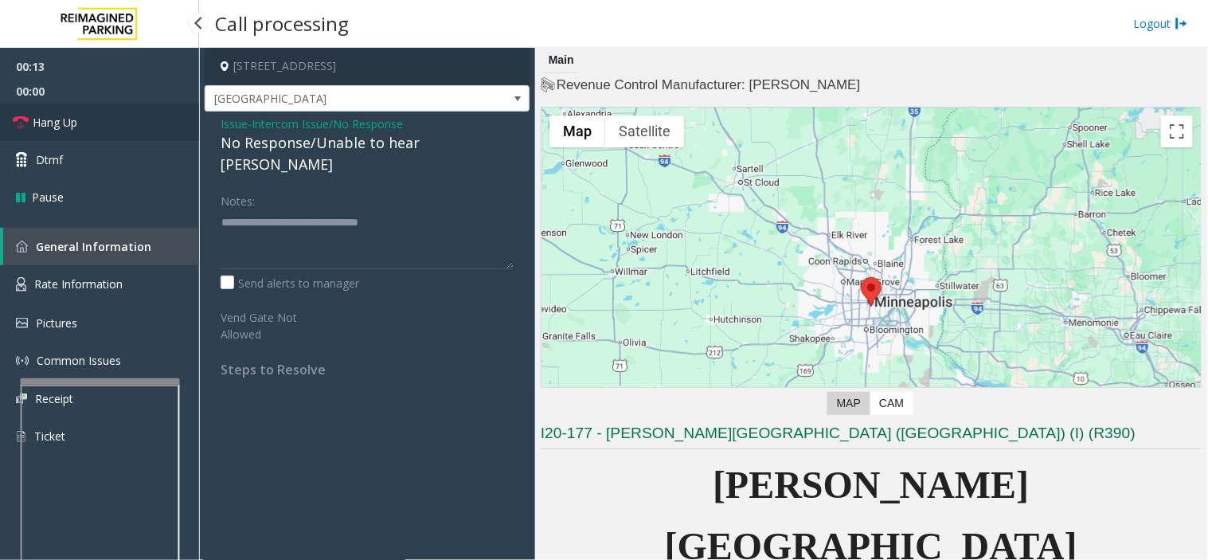
click at [85, 119] on link "Hang Up" at bounding box center [99, 122] width 199 height 37
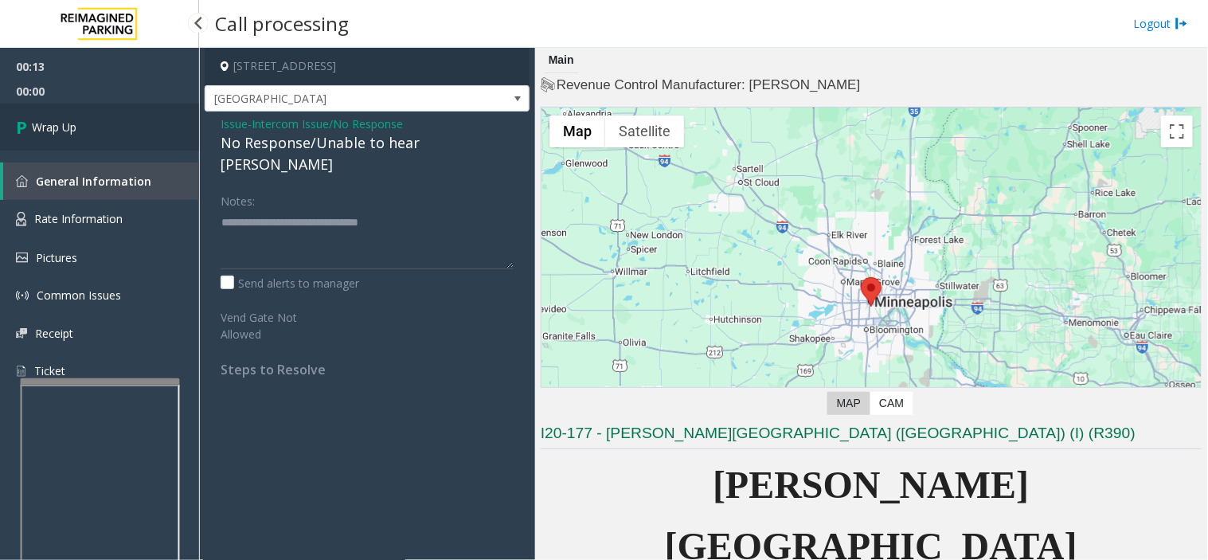
click at [93, 114] on link "Wrap Up" at bounding box center [99, 127] width 199 height 47
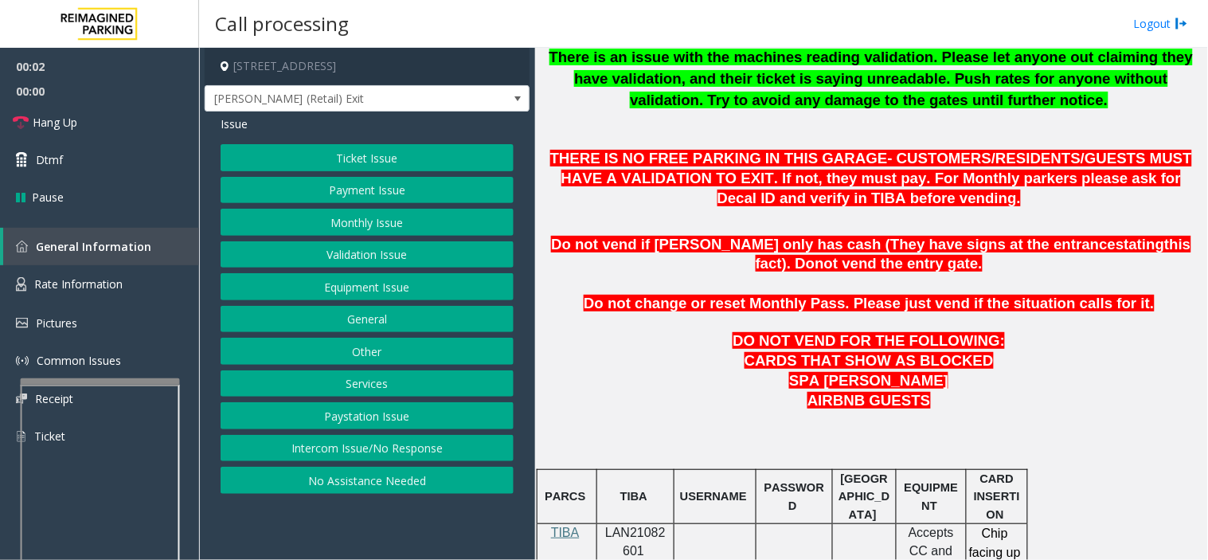
scroll to position [885, 0]
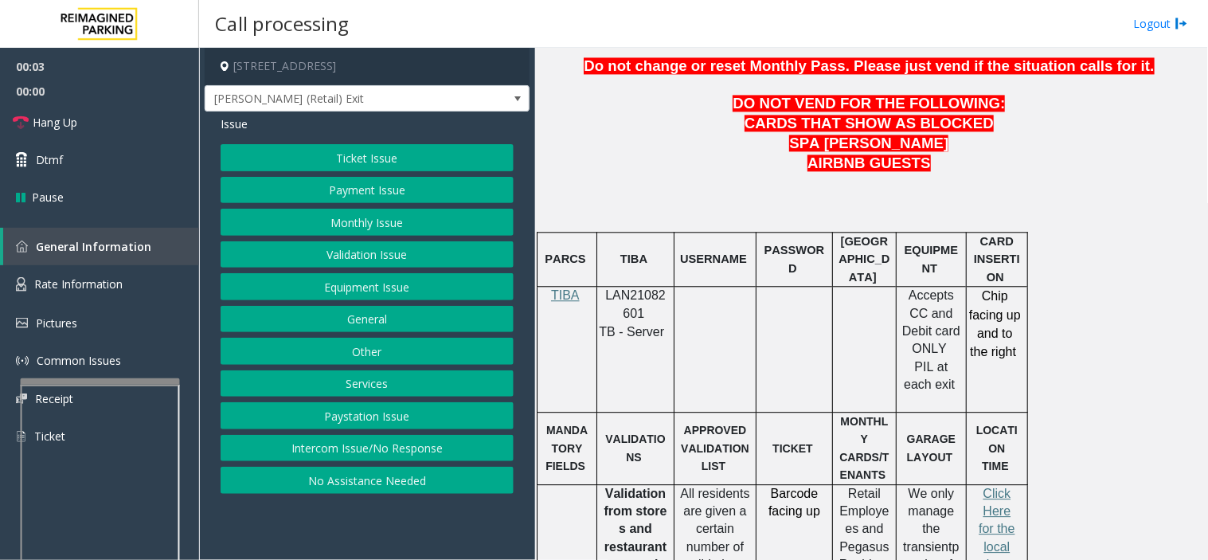
click at [629, 293] on span "LAN21082601" at bounding box center [635, 303] width 61 height 31
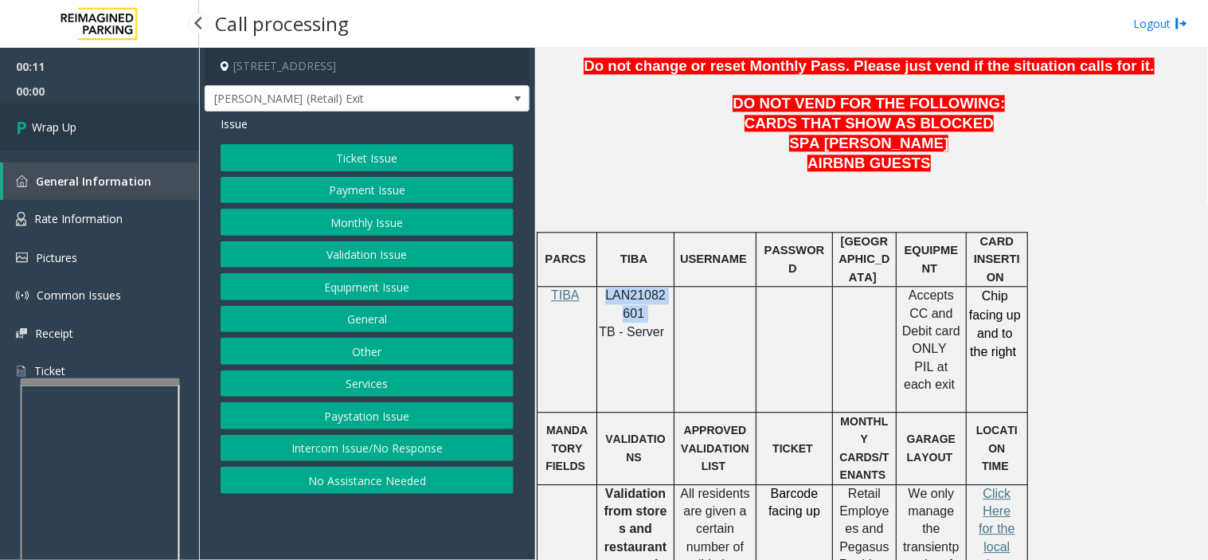
click at [101, 118] on link "Wrap Up" at bounding box center [99, 127] width 199 height 47
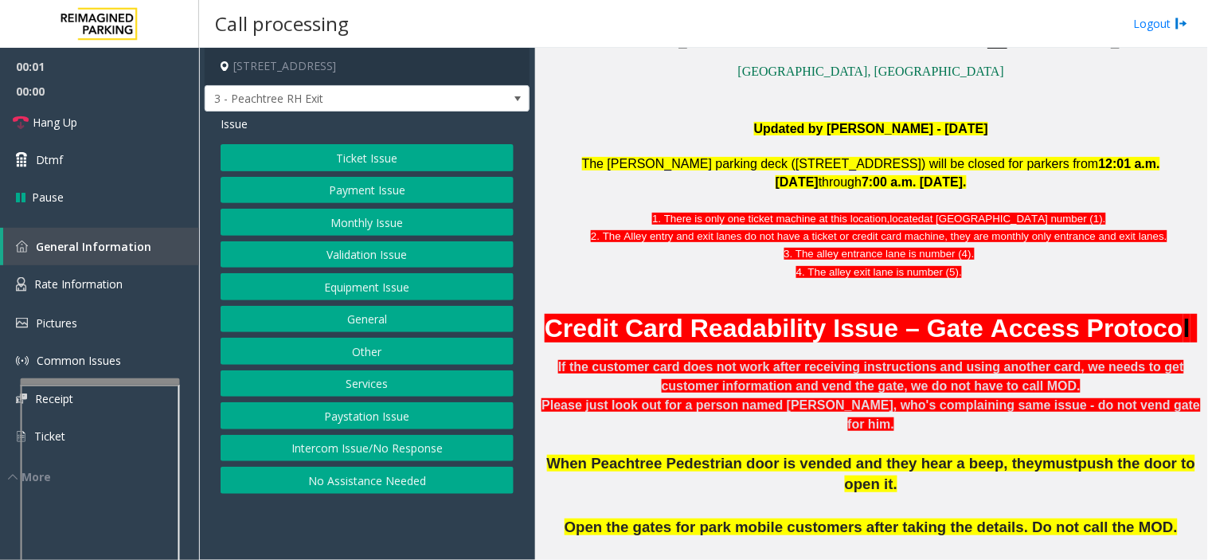
scroll to position [442, 0]
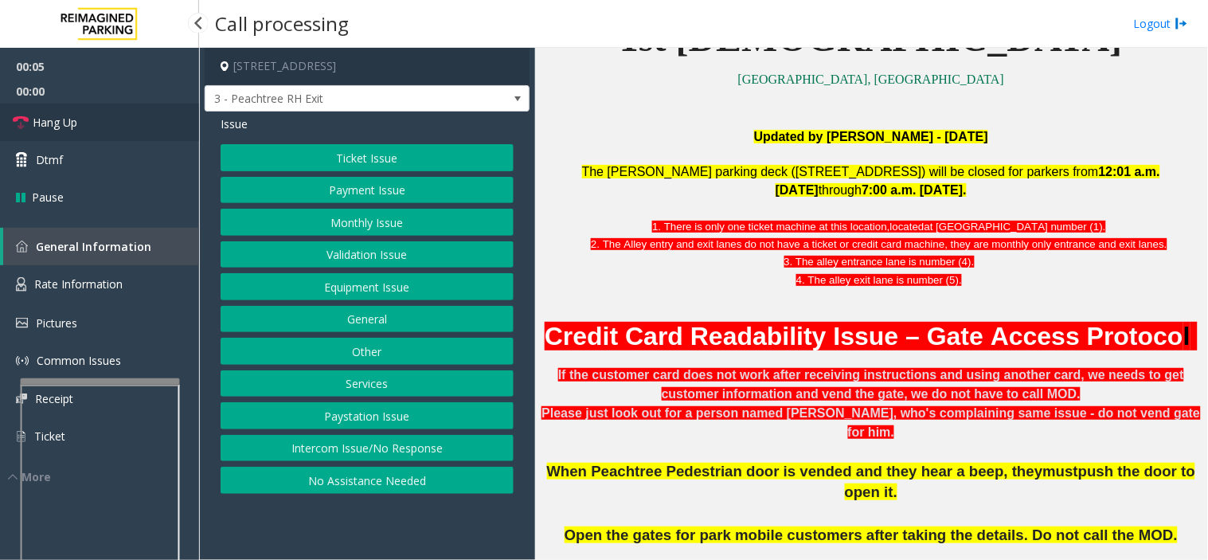
click at [142, 107] on link "Hang Up" at bounding box center [99, 122] width 199 height 37
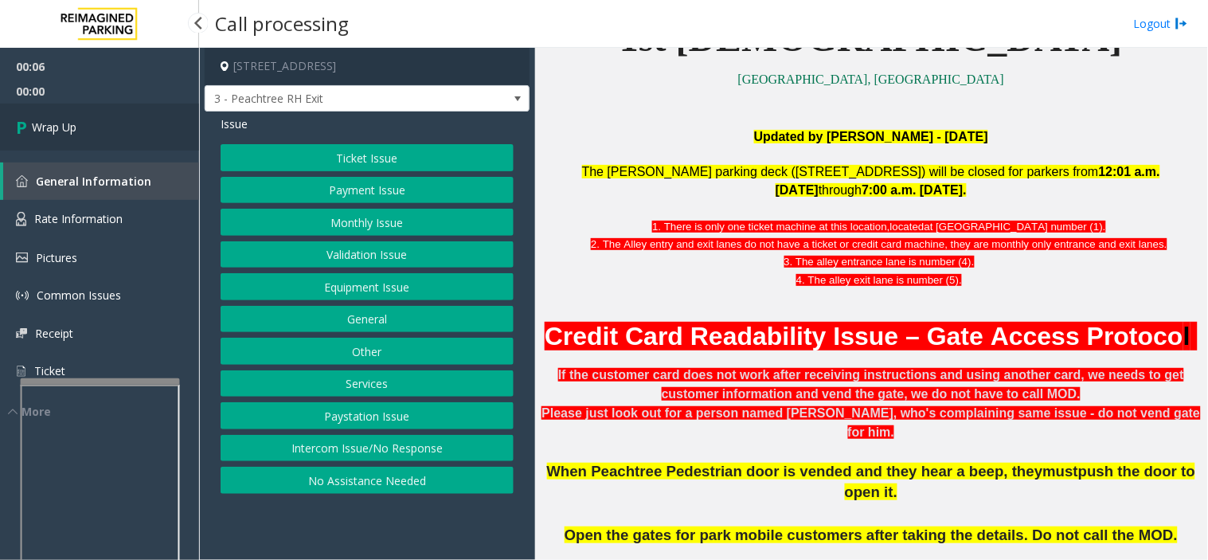
click at [142, 110] on link "Wrap Up" at bounding box center [99, 127] width 199 height 47
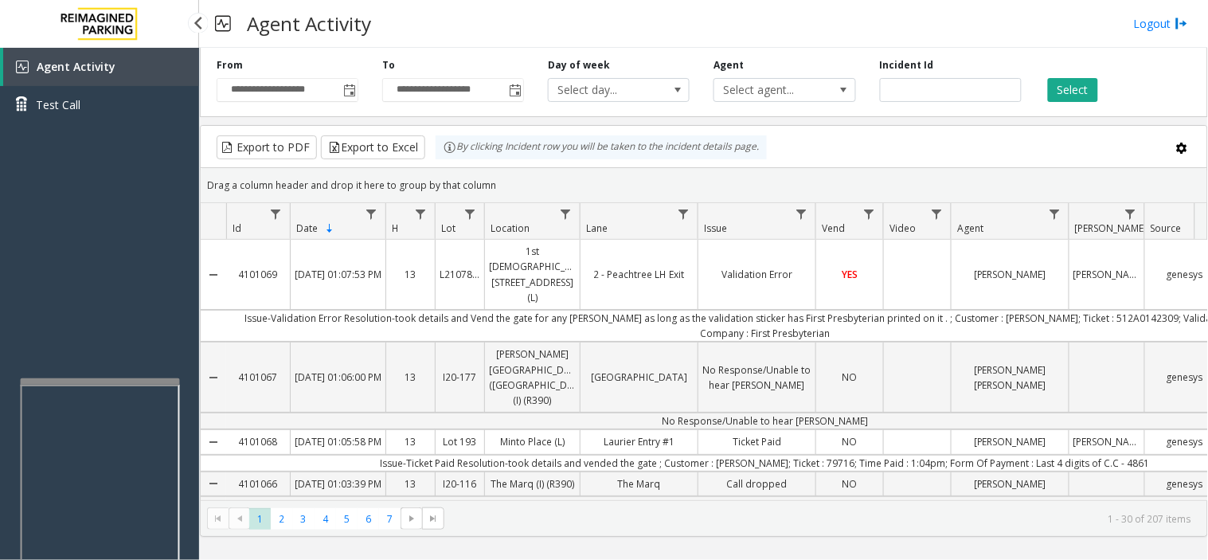
click at [153, 266] on div "Agent Activity Test Call" at bounding box center [99, 328] width 199 height 560
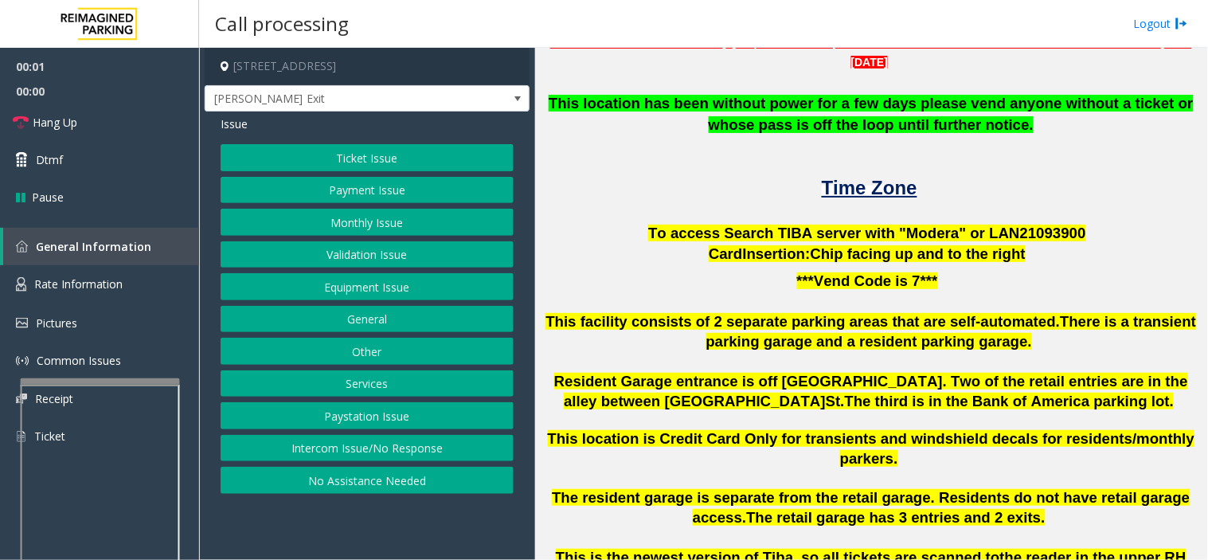
scroll to position [177, 0]
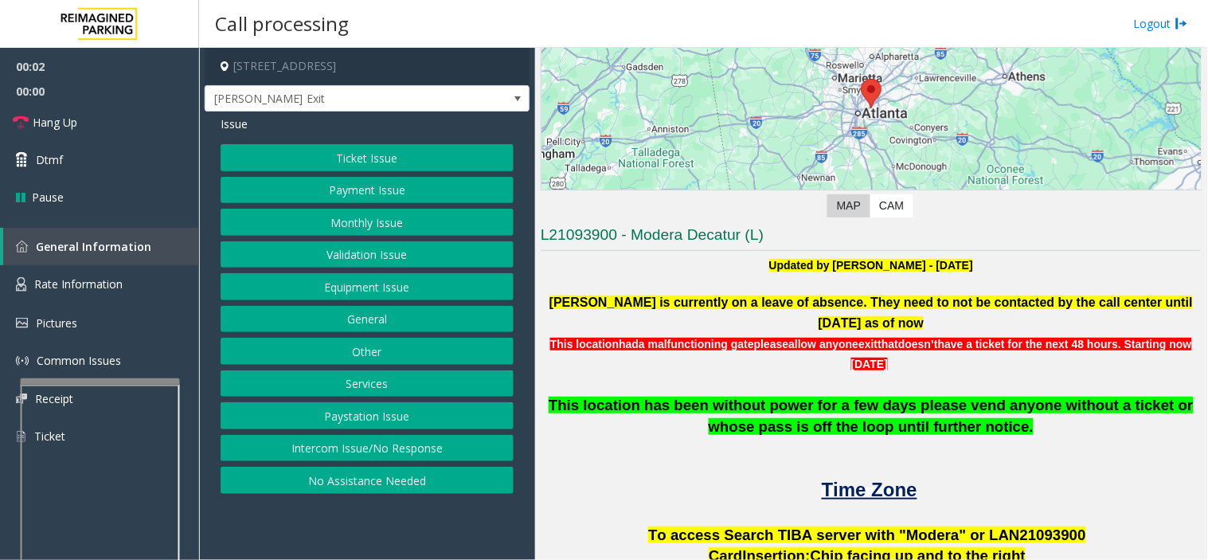
click at [983, 526] on span "To access Search TIBA server with "Modera" or LAN21093" at bounding box center [854, 534] width 413 height 17
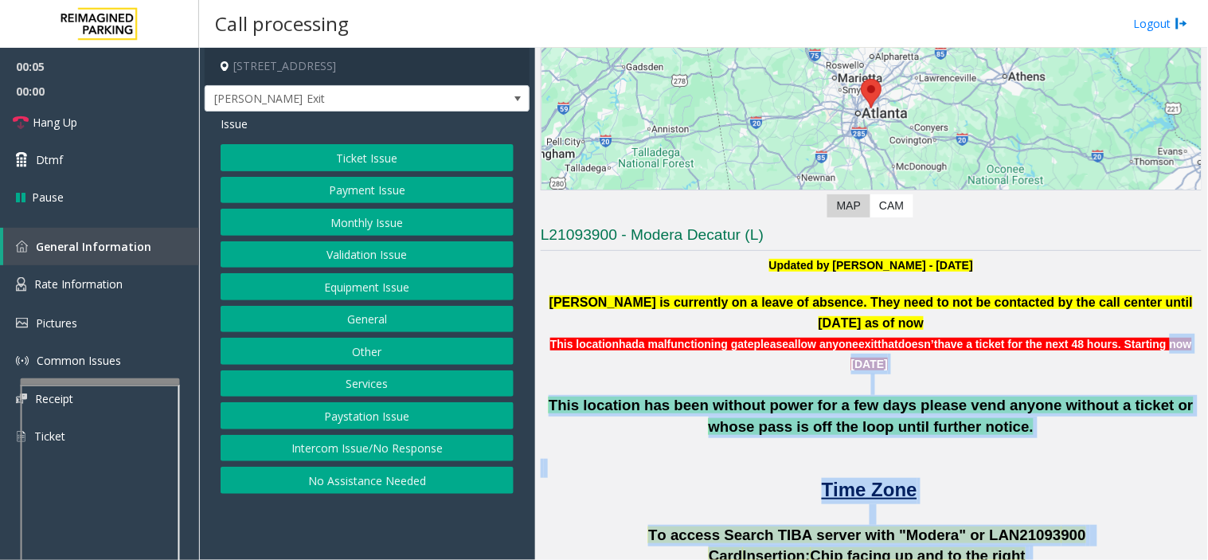
drag, startPoint x: 1020, startPoint y: 524, endPoint x: 1740, endPoint y: 313, distance: 750.8
click at [1207, 313] on html "00:05 00:00 Hang Up Dtmf Pause General Information Rate Information Pictures Co…" at bounding box center [604, 280] width 1208 height 560
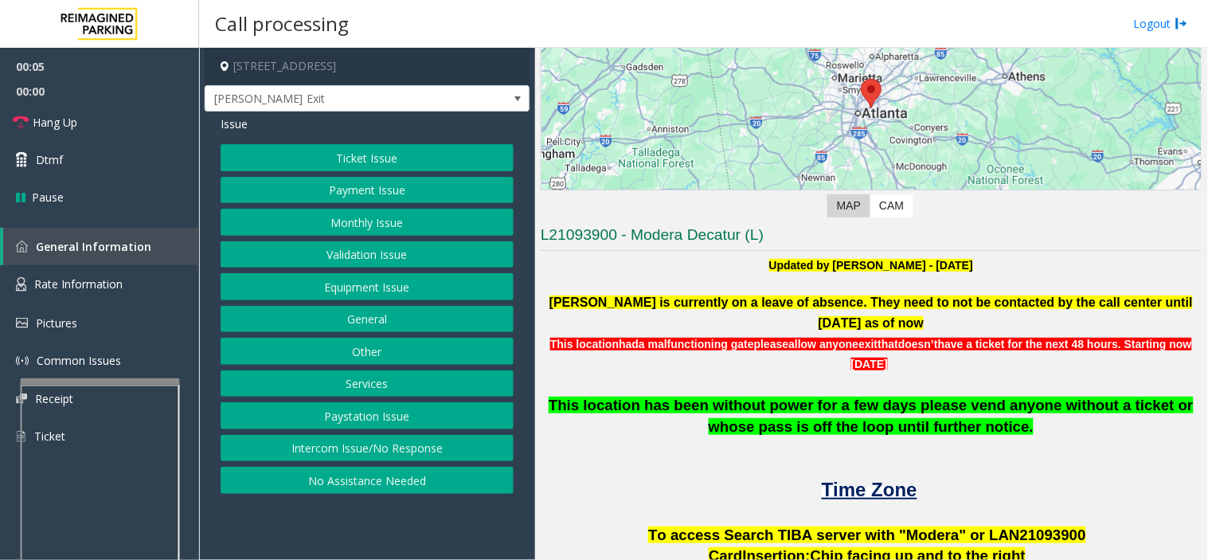
click at [850, 338] on span "allow anyone" at bounding box center [824, 344] width 70 height 13
click at [330, 454] on button "Intercom Issue/No Response" at bounding box center [367, 448] width 293 height 27
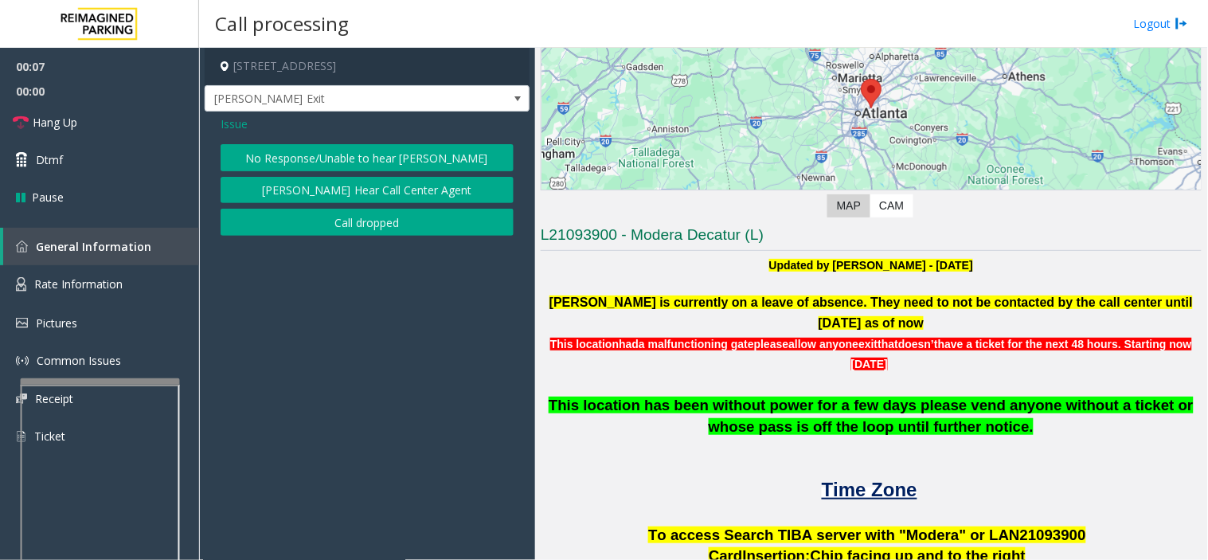
click at [362, 145] on button "No Response/Unable to hear [PERSON_NAME]" at bounding box center [367, 157] width 293 height 27
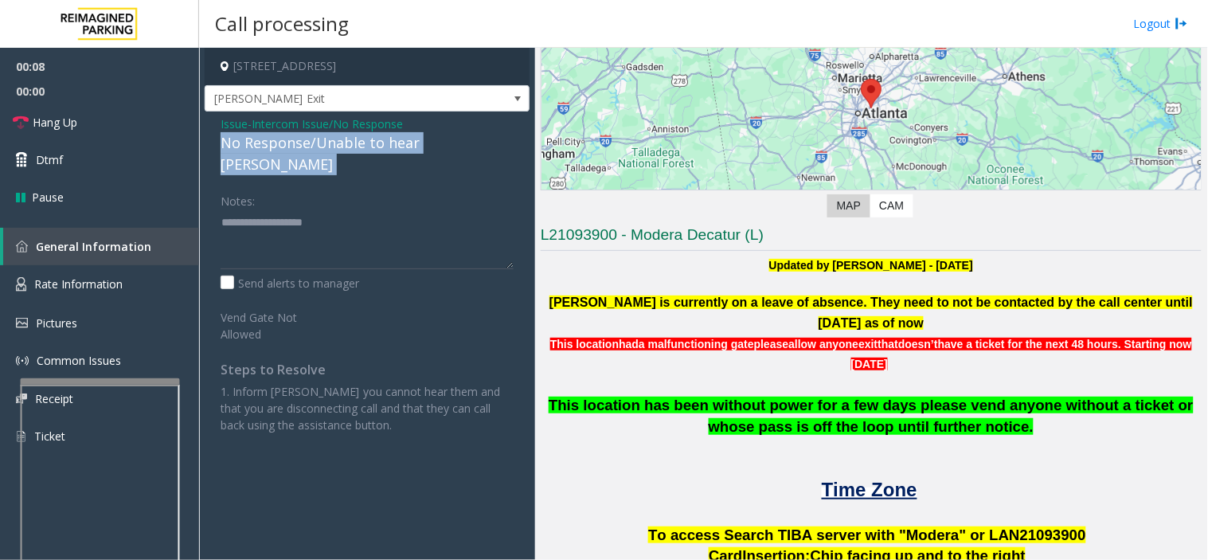
click at [362, 145] on div "No Response/Unable to hear [PERSON_NAME]" at bounding box center [367, 153] width 293 height 43
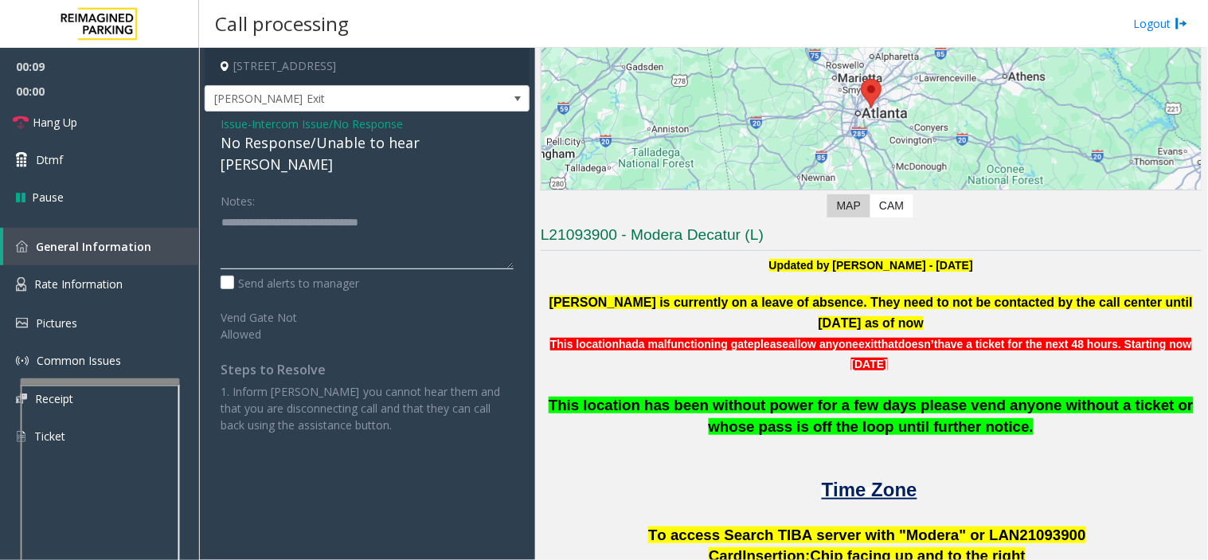
click at [448, 228] on textarea at bounding box center [367, 239] width 293 height 60
type textarea "**********"
click at [119, 113] on link "Hang Up" at bounding box center [99, 122] width 199 height 37
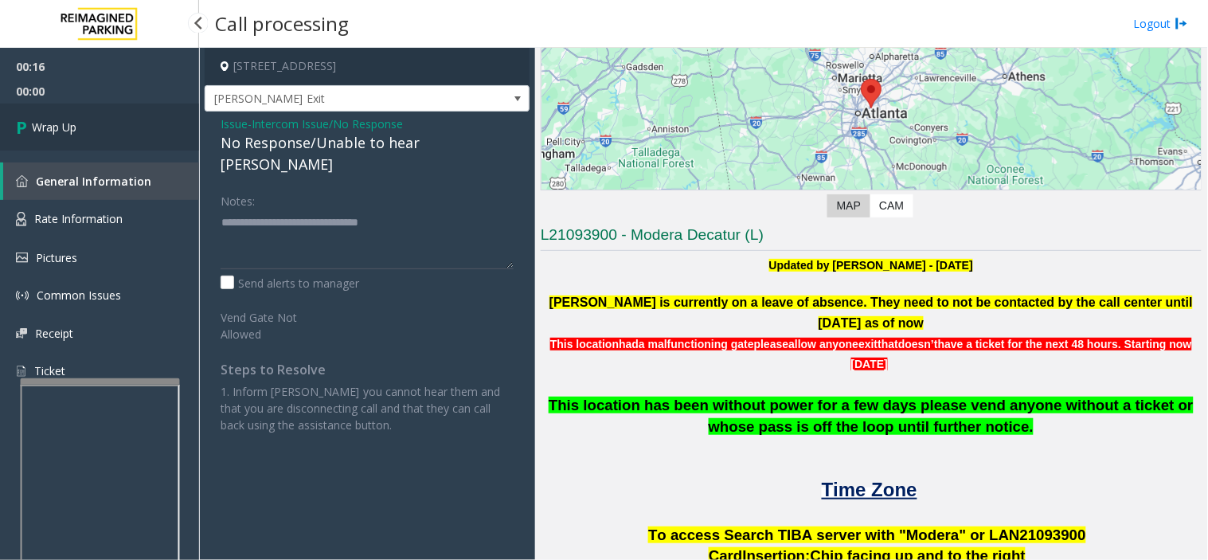
click at [119, 113] on link "Wrap Up" at bounding box center [99, 127] width 199 height 47
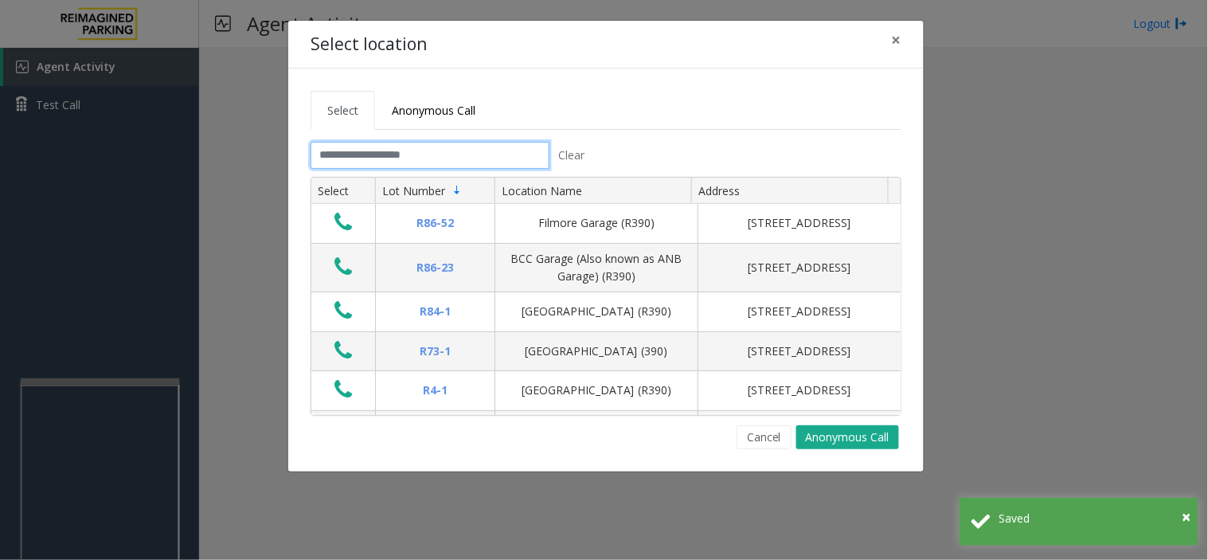
click at [467, 149] on input "text" at bounding box center [430, 155] width 239 height 27
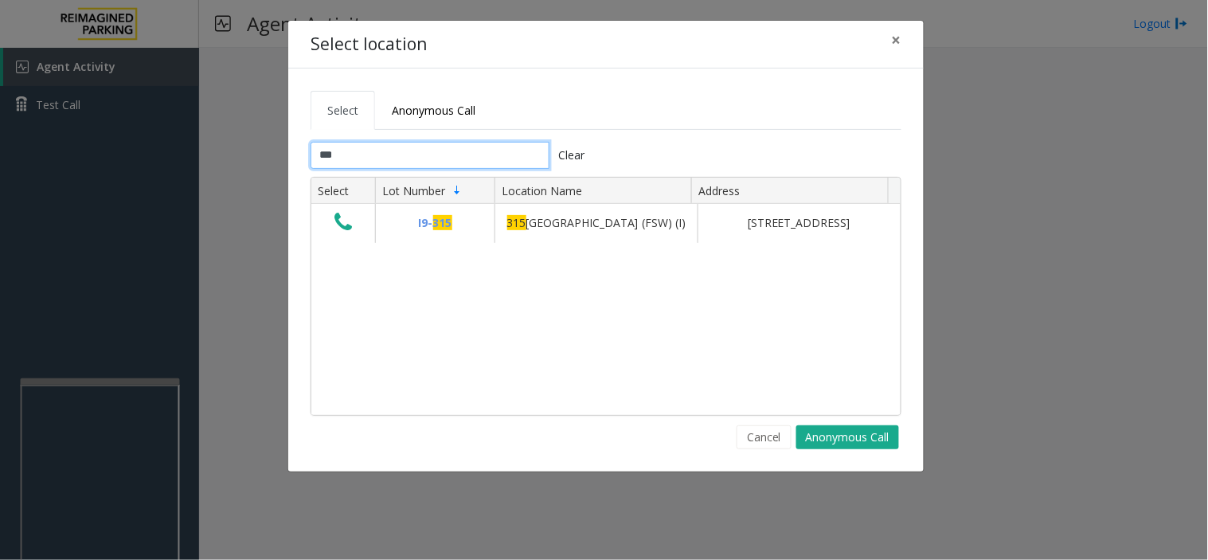
type input "***"
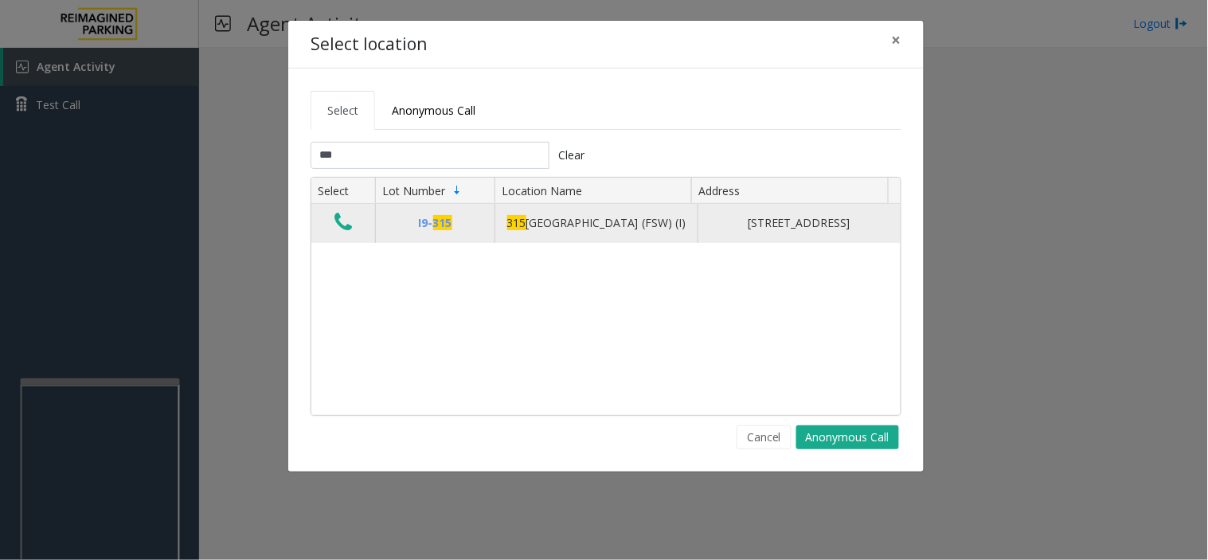
click at [337, 232] on icon "Data table" at bounding box center [343, 222] width 18 height 22
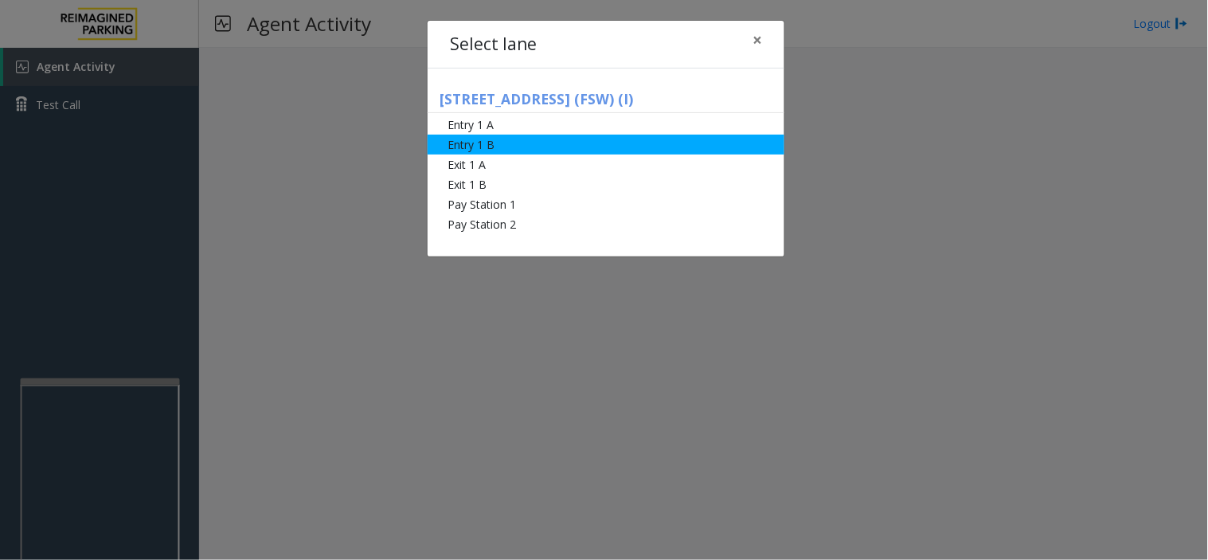
click at [504, 151] on li "Entry 1 B" at bounding box center [606, 145] width 357 height 20
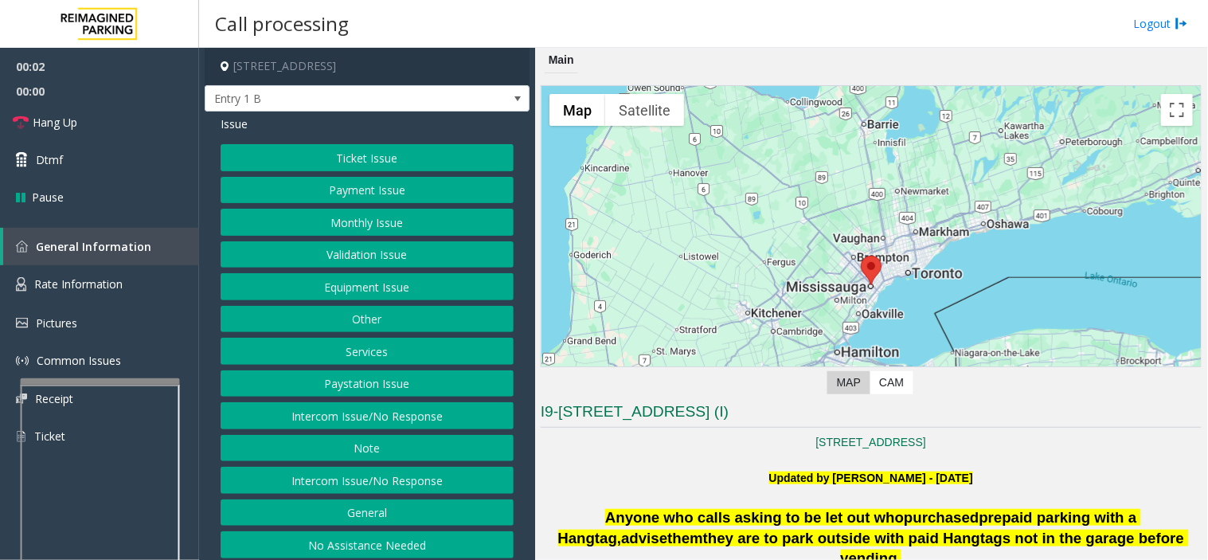
click at [377, 196] on button "Payment Issue" at bounding box center [367, 190] width 293 height 27
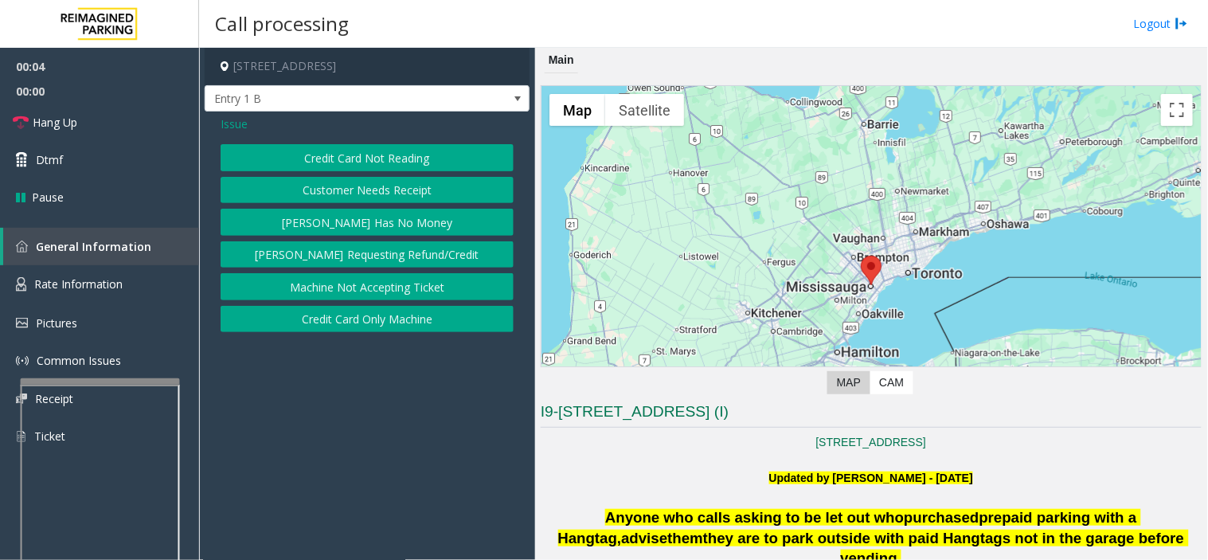
click at [229, 125] on span "Issue" at bounding box center [234, 123] width 27 height 17
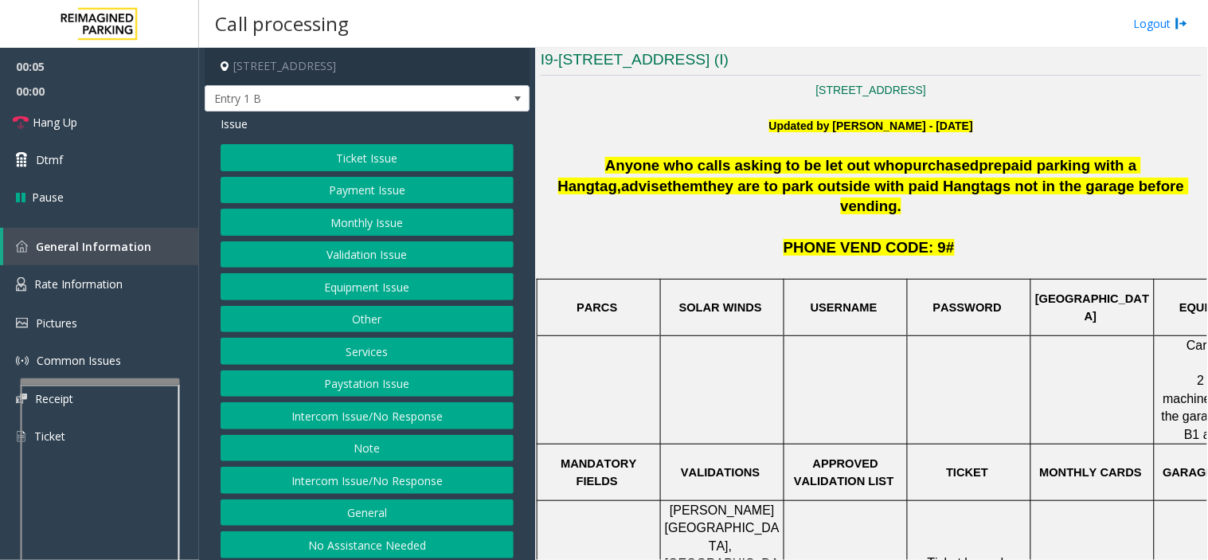
scroll to position [354, 0]
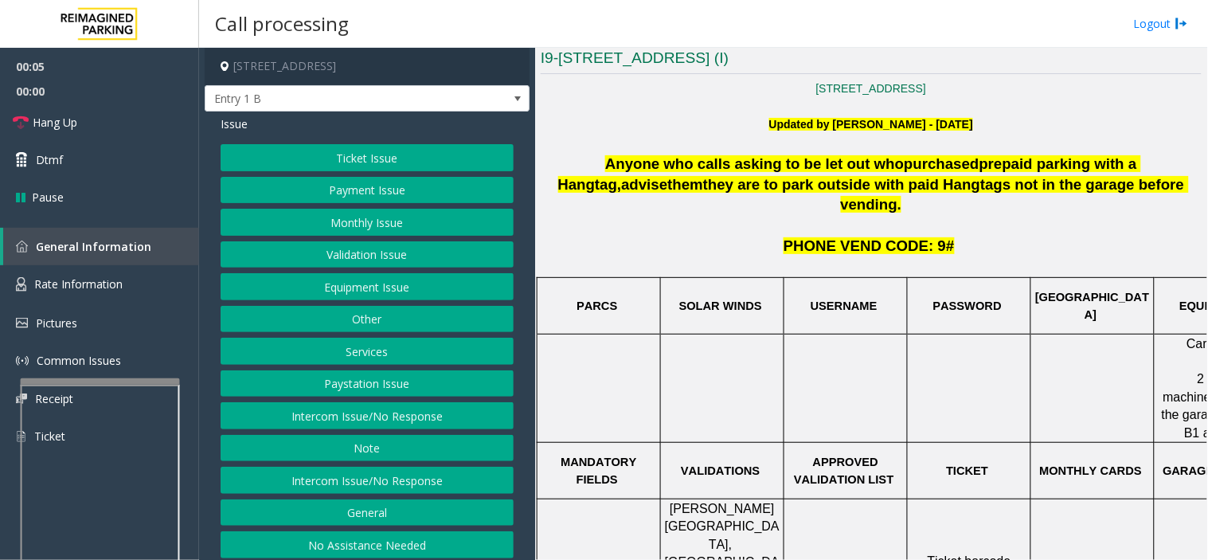
drag, startPoint x: 662, startPoint y: 375, endPoint x: 631, endPoint y: 391, distance: 34.9
drag, startPoint x: 631, startPoint y: 391, endPoint x: 590, endPoint y: 404, distance: 42.6
click at [595, 442] on td "MANDATORY FIELDS" at bounding box center [598, 470] width 123 height 57
drag, startPoint x: 643, startPoint y: 380, endPoint x: 615, endPoint y: 397, distance: 32.5
click at [615, 397] on td at bounding box center [598, 388] width 123 height 108
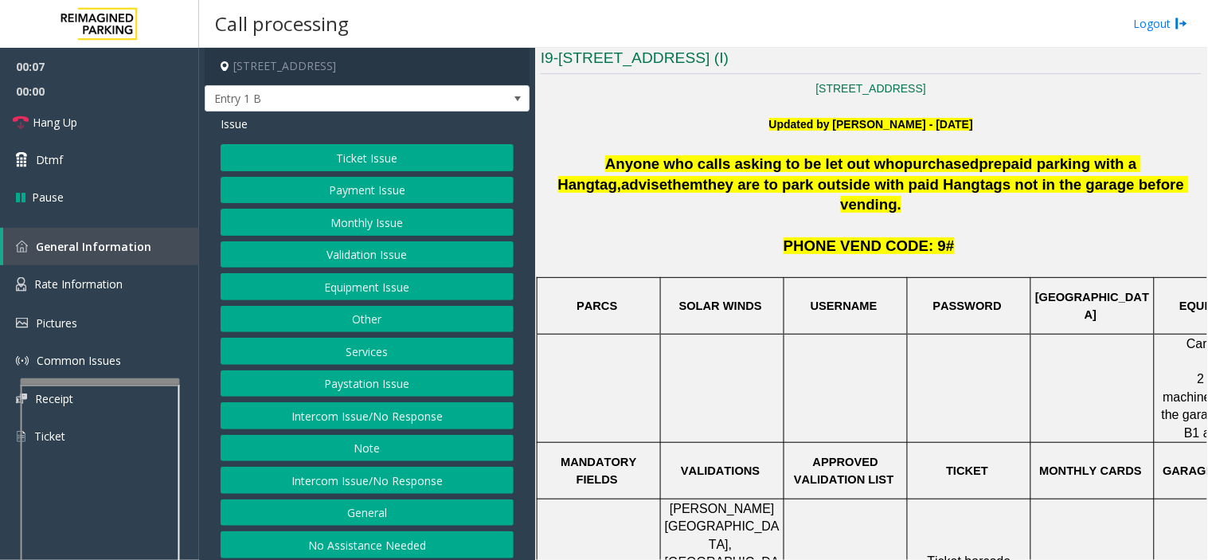
drag, startPoint x: 709, startPoint y: 412, endPoint x: 677, endPoint y: 425, distance: 34.6
drag, startPoint x: 677, startPoint y: 425, endPoint x: 655, endPoint y: 438, distance: 25.0
click at [655, 453] on p "MANDATORY FIELDS" at bounding box center [598, 471] width 121 height 36
drag, startPoint x: 777, startPoint y: 366, endPoint x: 728, endPoint y: 387, distance: 53.5
drag, startPoint x: 728, startPoint y: 387, endPoint x: 719, endPoint y: 393, distance: 10.4
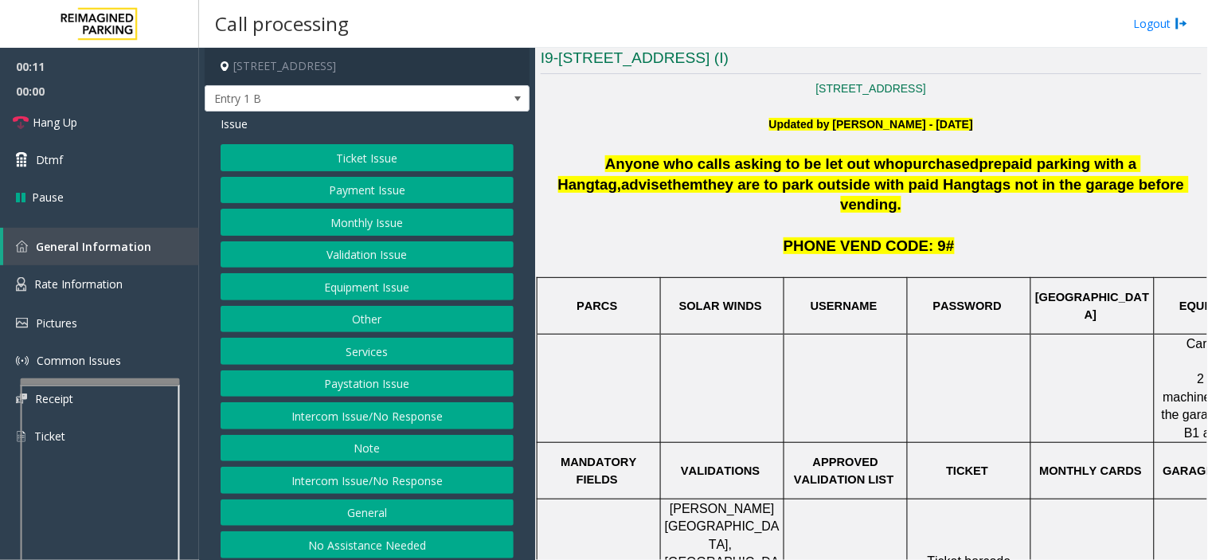
click at [719, 393] on td at bounding box center [722, 388] width 123 height 108
click at [367, 186] on button "Payment Issue" at bounding box center [367, 190] width 293 height 27
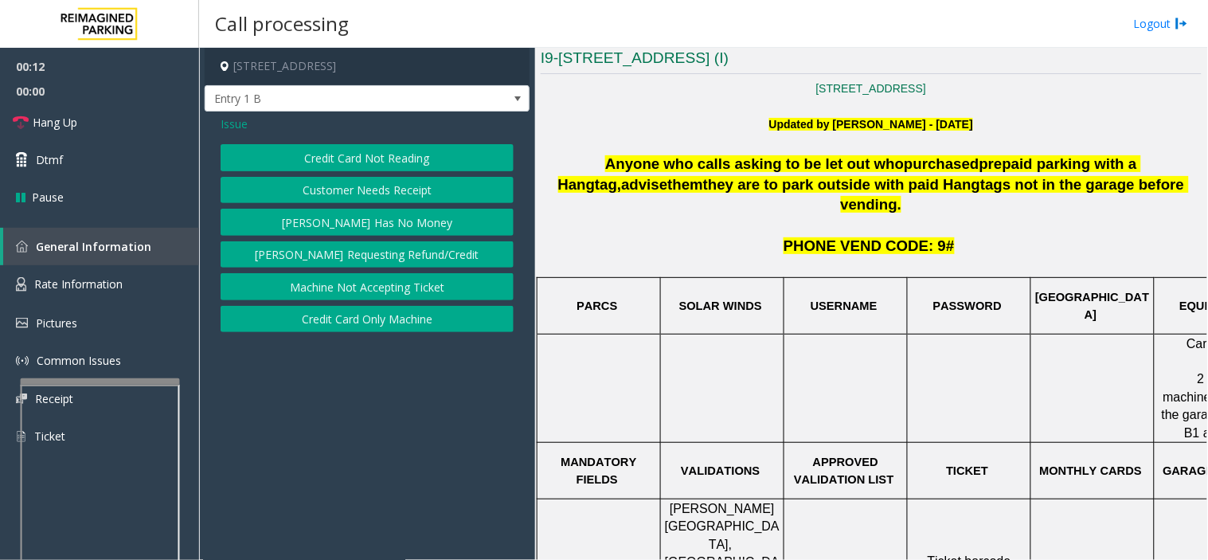
click at [373, 166] on button "Credit Card Not Reading" at bounding box center [367, 157] width 293 height 27
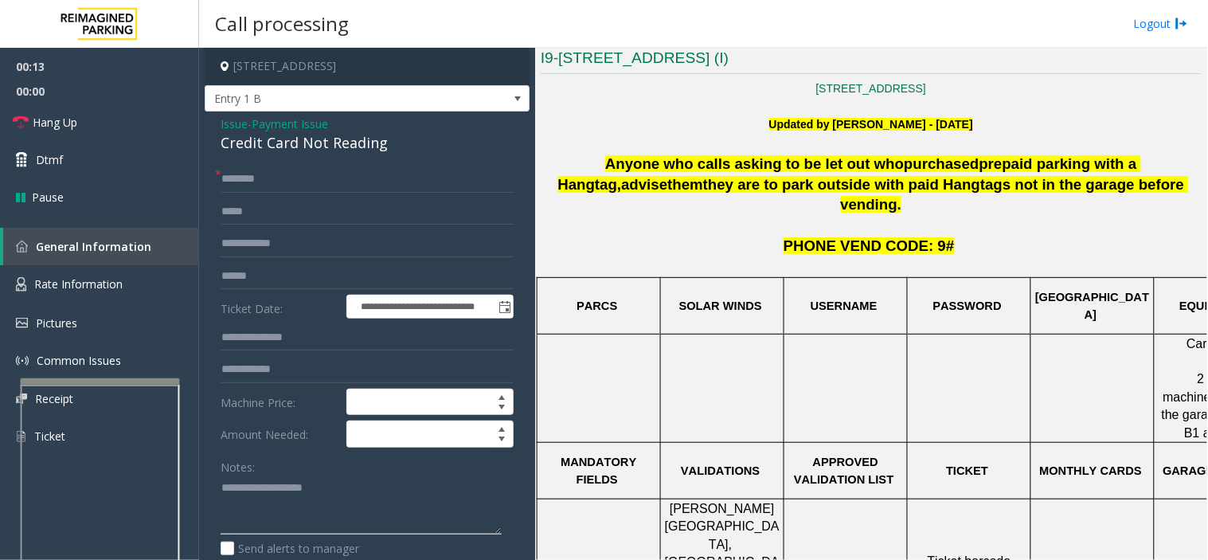
paste textarea "**********"
click at [307, 143] on div "Credit Card Not Reading" at bounding box center [367, 142] width 293 height 21
type textarea "**********"
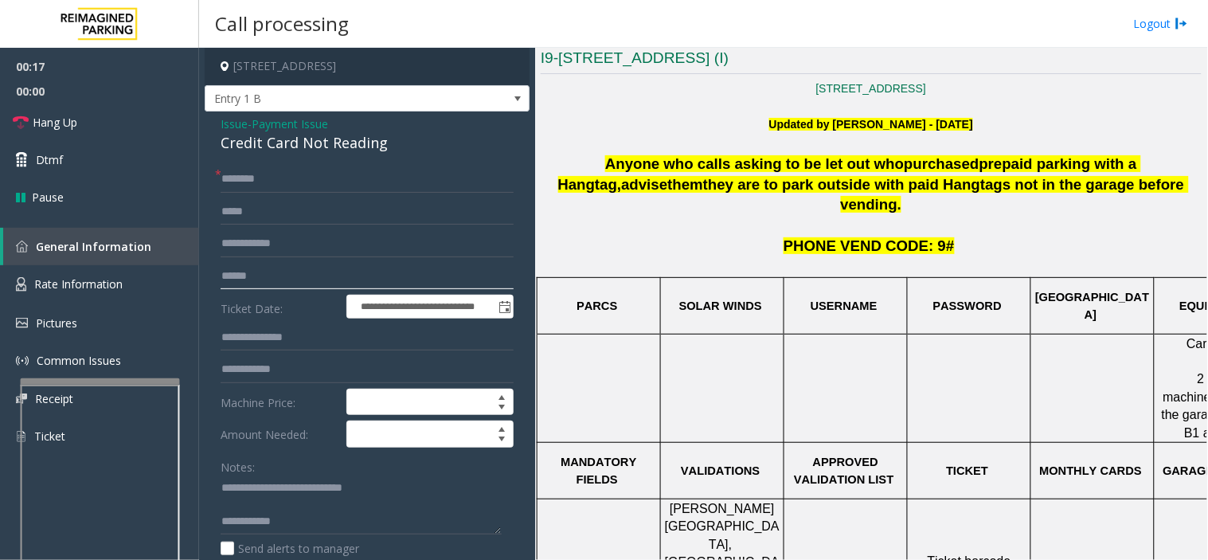
click at [307, 268] on input "text" at bounding box center [367, 276] width 293 height 27
type input "*******"
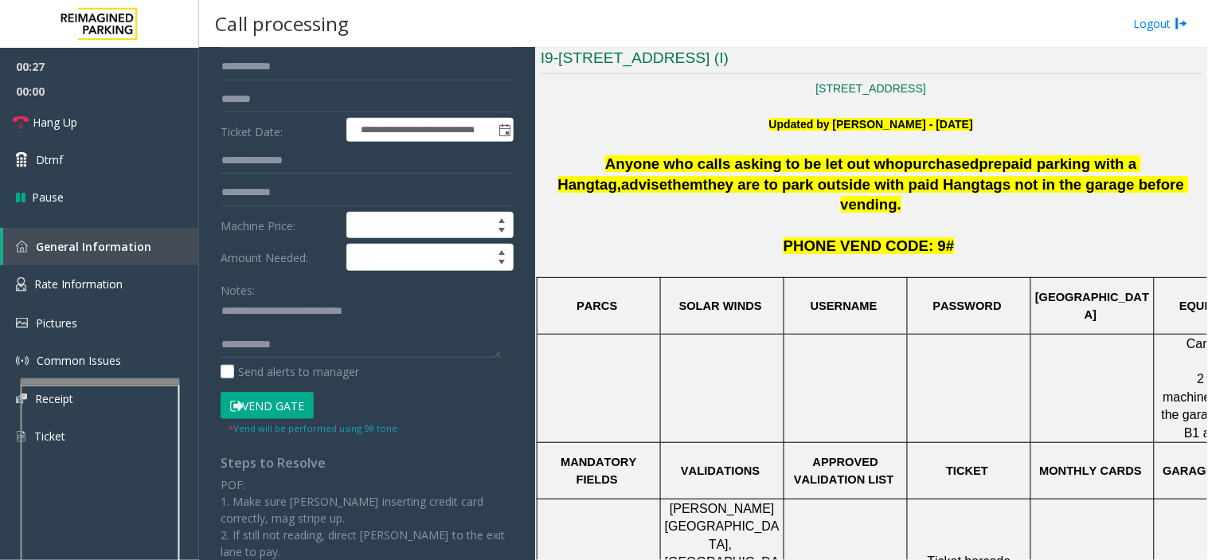
drag, startPoint x: 287, startPoint y: 410, endPoint x: 308, endPoint y: 394, distance: 26.1
click at [287, 410] on button "Vend Gate" at bounding box center [267, 405] width 93 height 27
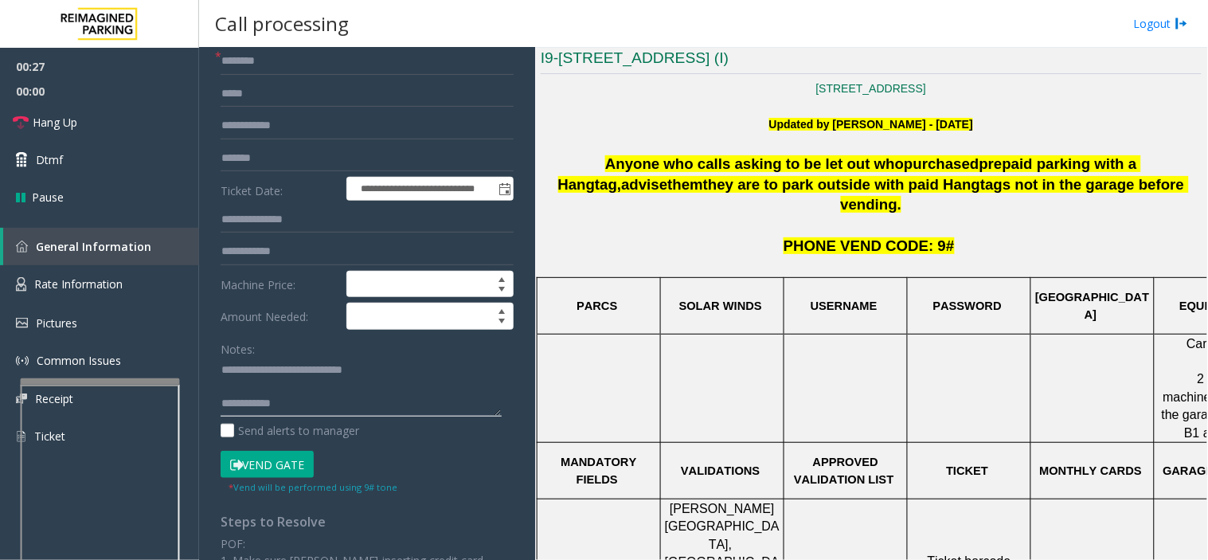
click at [344, 363] on textarea at bounding box center [361, 387] width 281 height 60
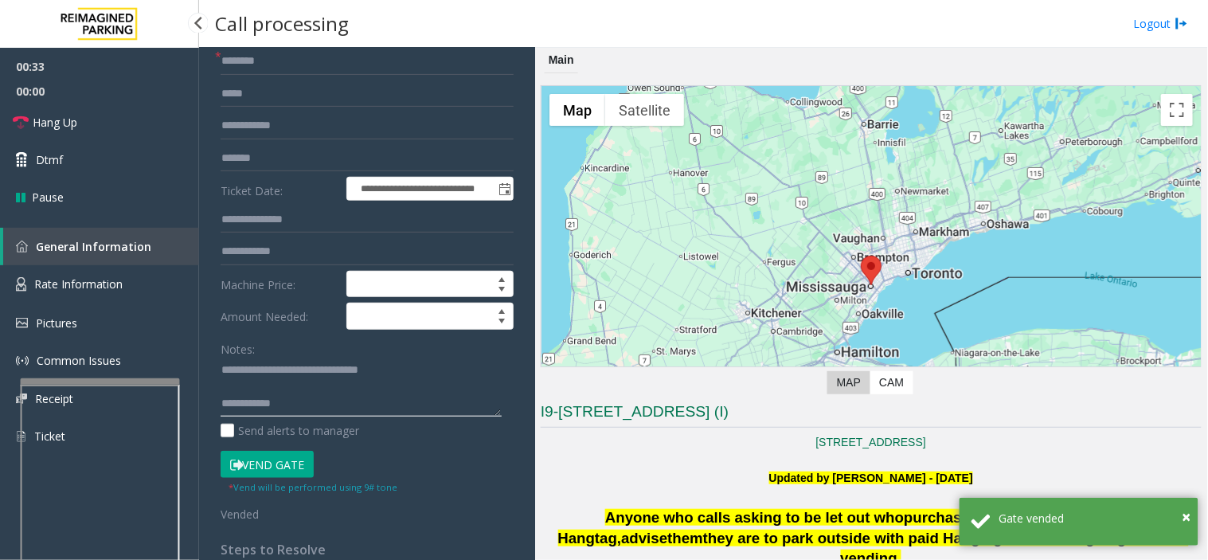
scroll to position [0, 0]
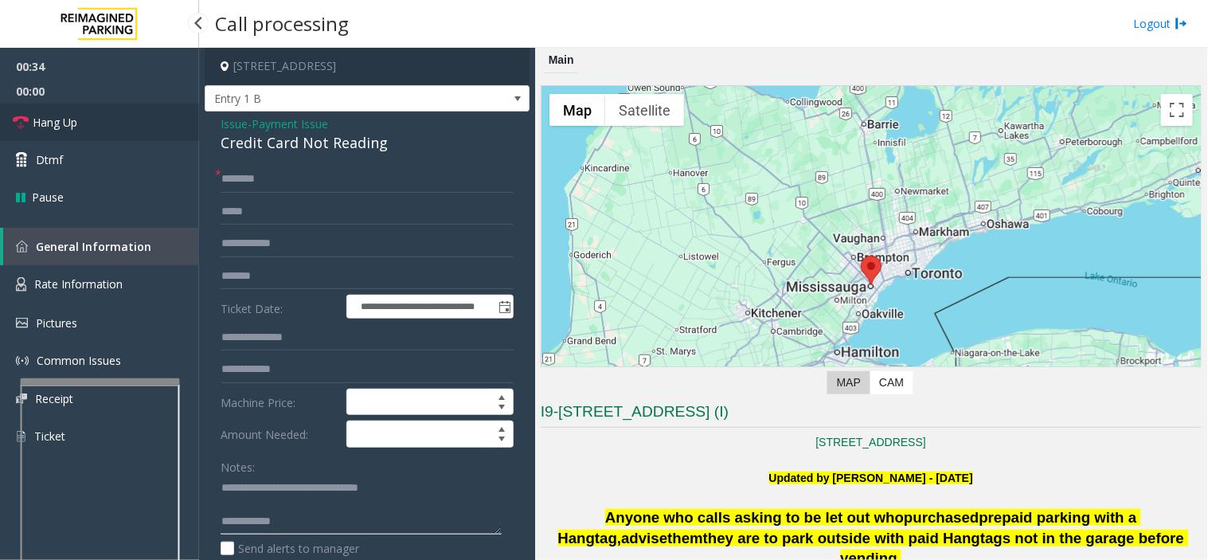
type textarea "**********"
click at [148, 131] on link "Hang Up" at bounding box center [99, 122] width 199 height 37
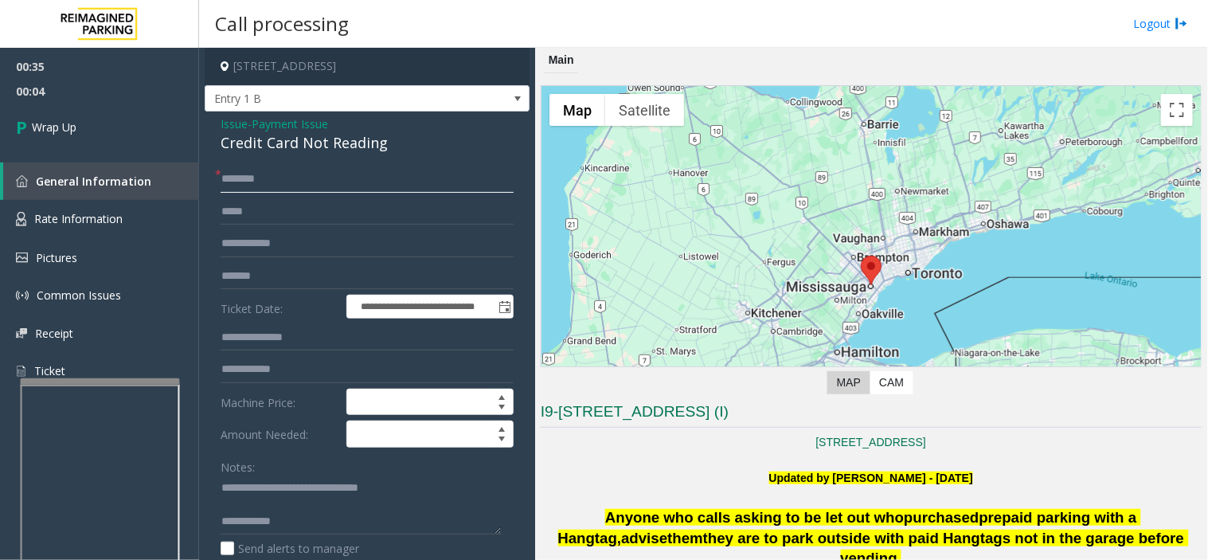
click at [369, 171] on input "text" at bounding box center [367, 179] width 293 height 27
type input "**"
click at [355, 514] on textarea at bounding box center [361, 505] width 281 height 60
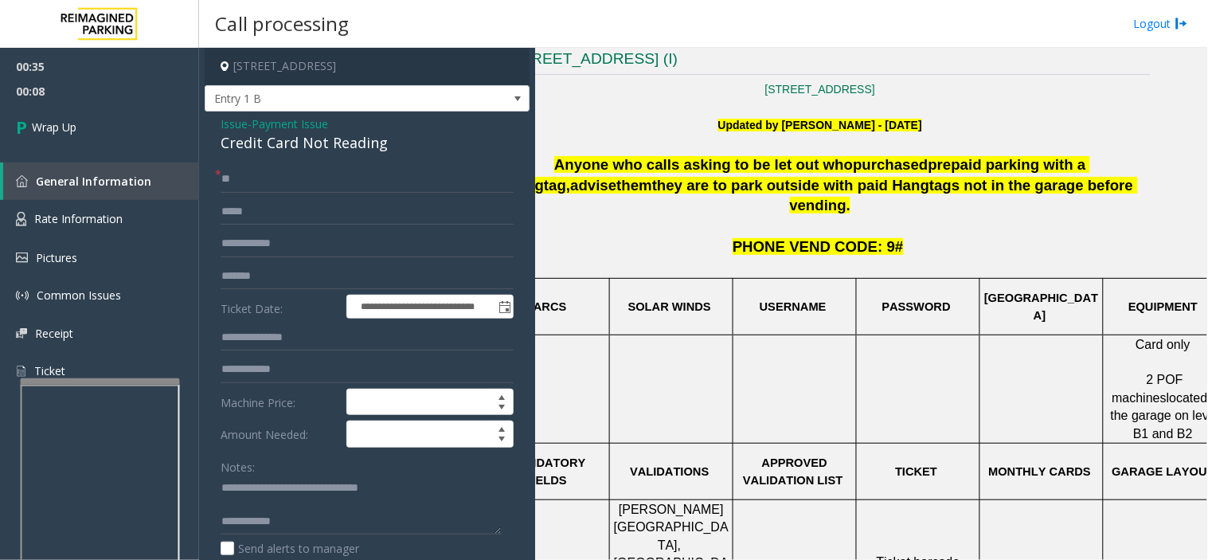
scroll to position [351, 160]
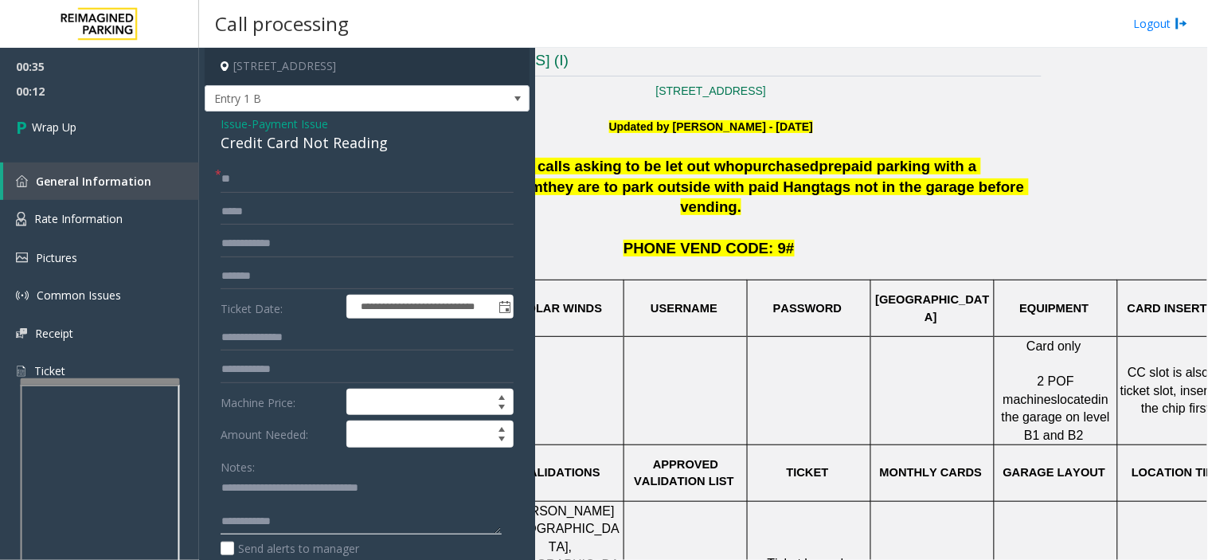
click at [300, 524] on textarea at bounding box center [361, 505] width 281 height 60
paste textarea "**********"
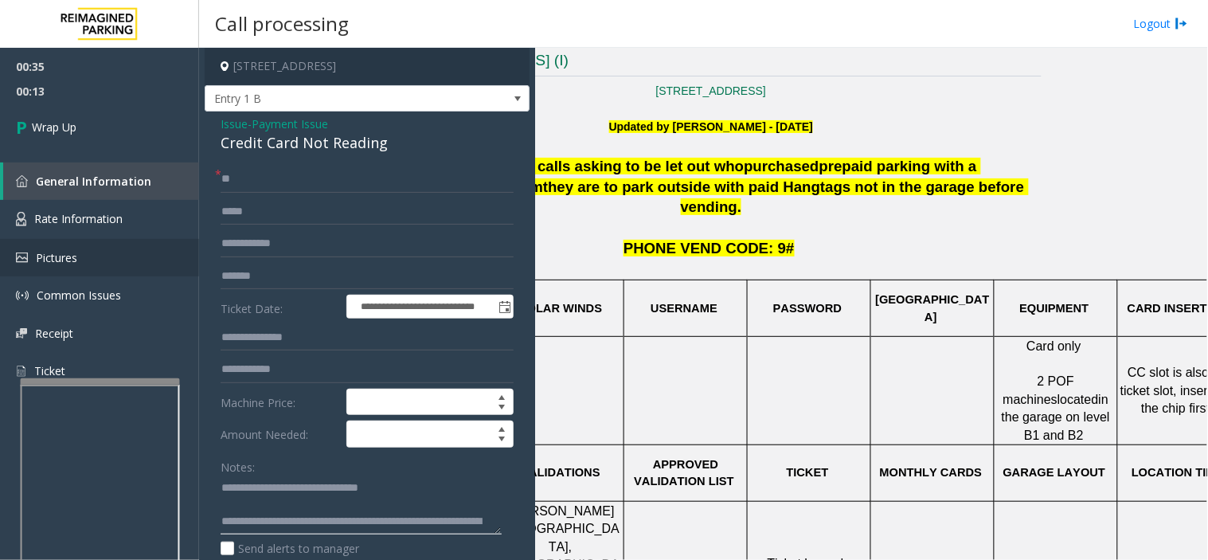
scroll to position [28, 0]
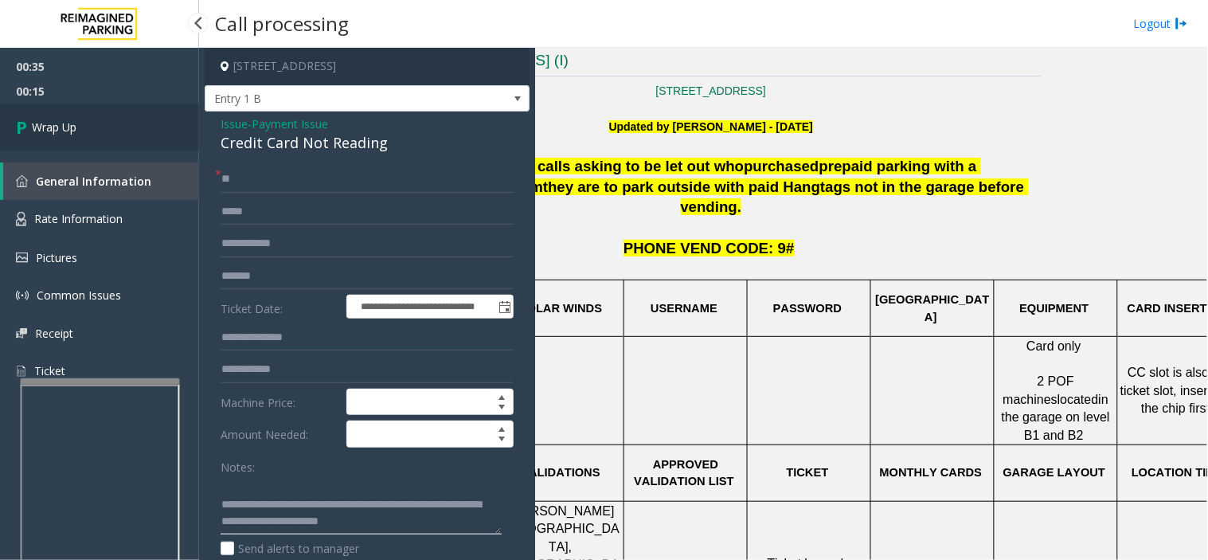
type textarea "**********"
click at [127, 132] on link "Wrap Up" at bounding box center [99, 127] width 199 height 47
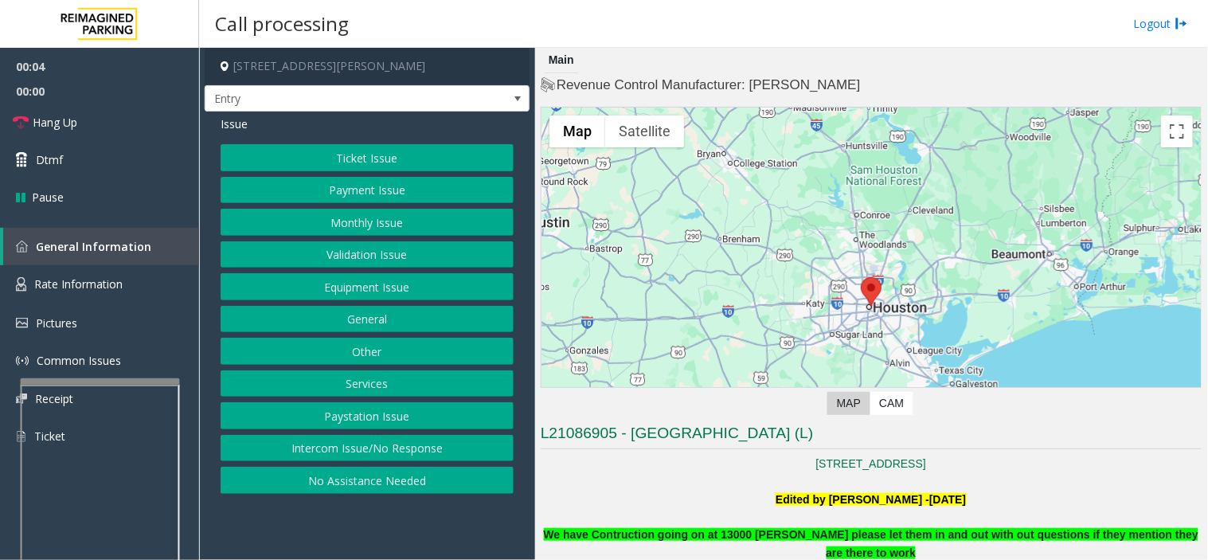
scroll to position [442, 0]
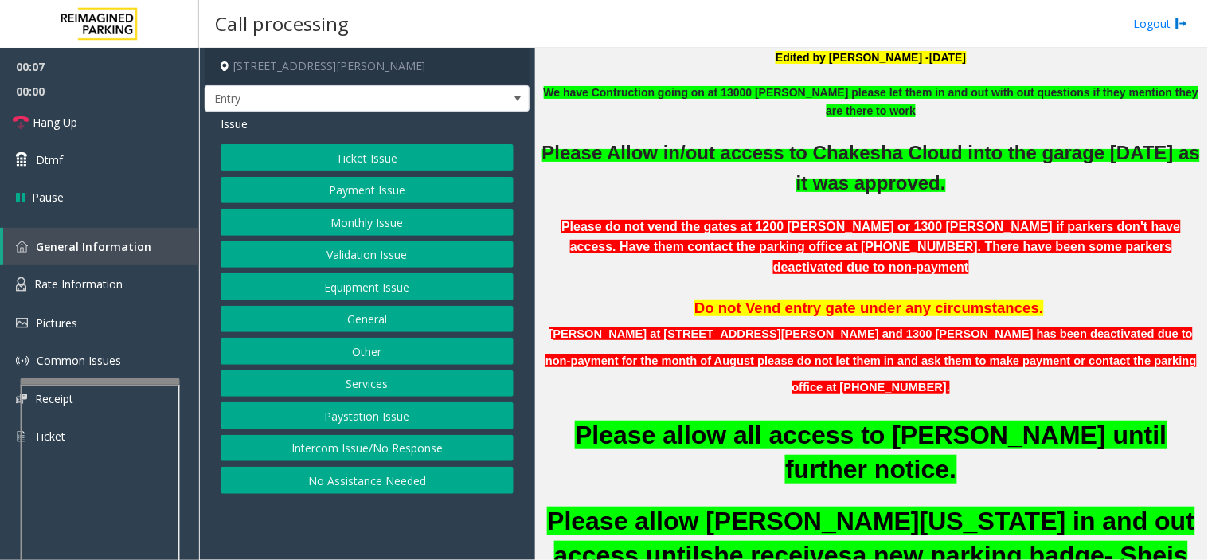
click at [315, 229] on button "Monthly Issue" at bounding box center [367, 222] width 293 height 27
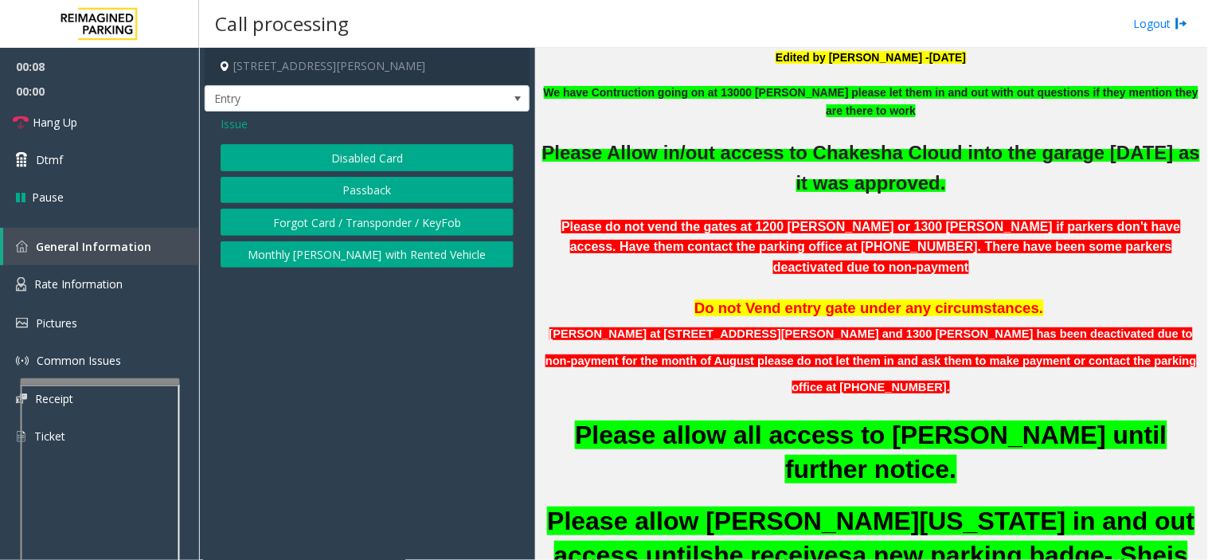
click at [317, 162] on button "Disabled Card" at bounding box center [367, 157] width 293 height 27
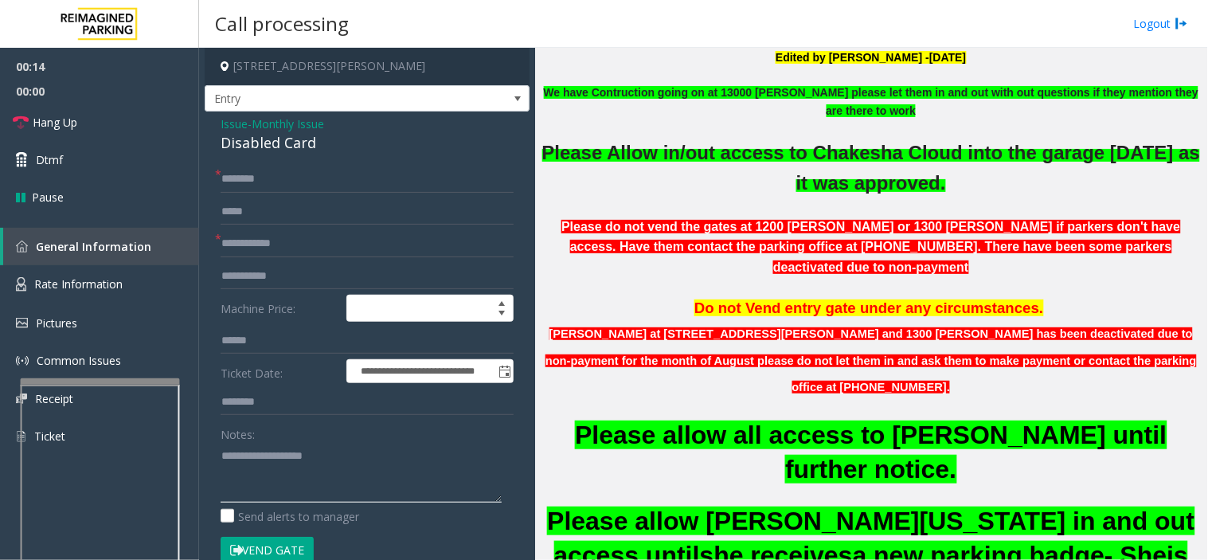
click at [289, 499] on textarea at bounding box center [361, 473] width 281 height 60
paste textarea "**********"
type textarea "**********"
click at [306, 243] on input "text" at bounding box center [367, 243] width 293 height 27
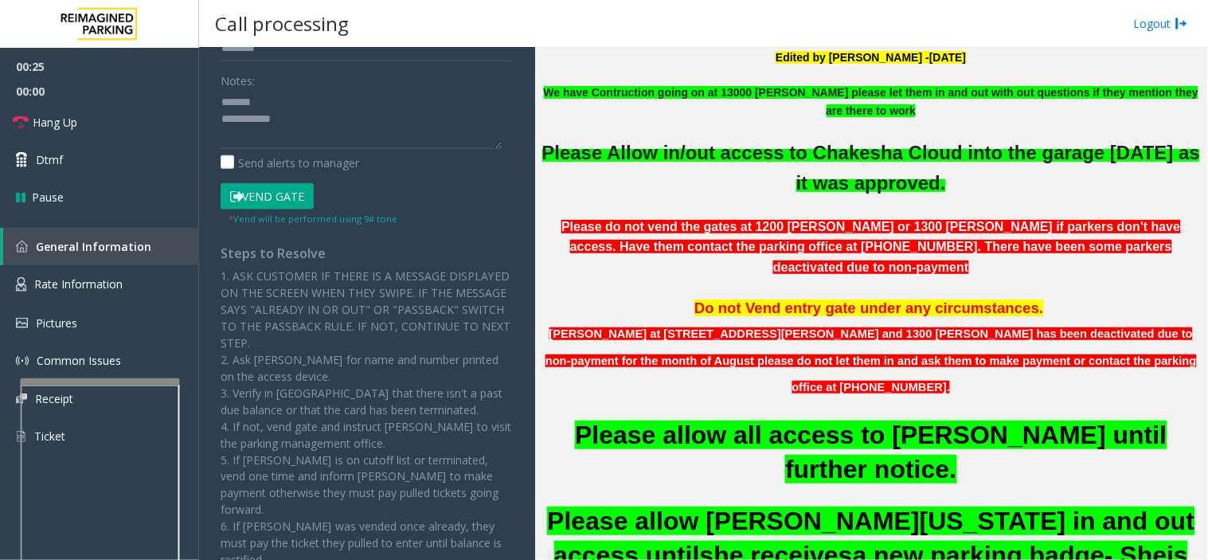
type input "******"
click at [267, 193] on button "Vend Gate" at bounding box center [267, 196] width 93 height 27
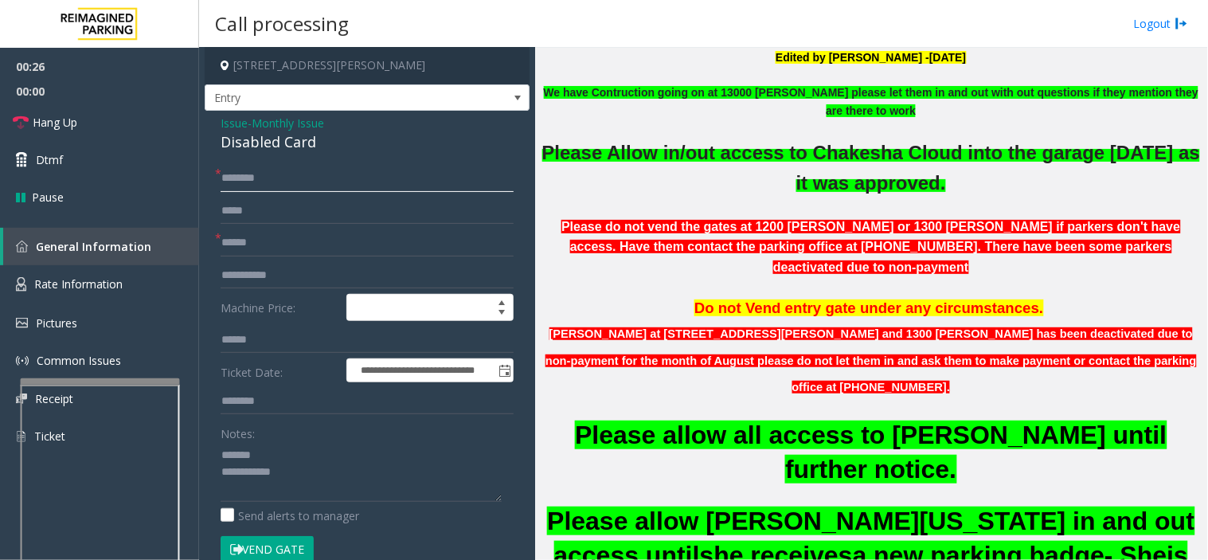
scroll to position [0, 0]
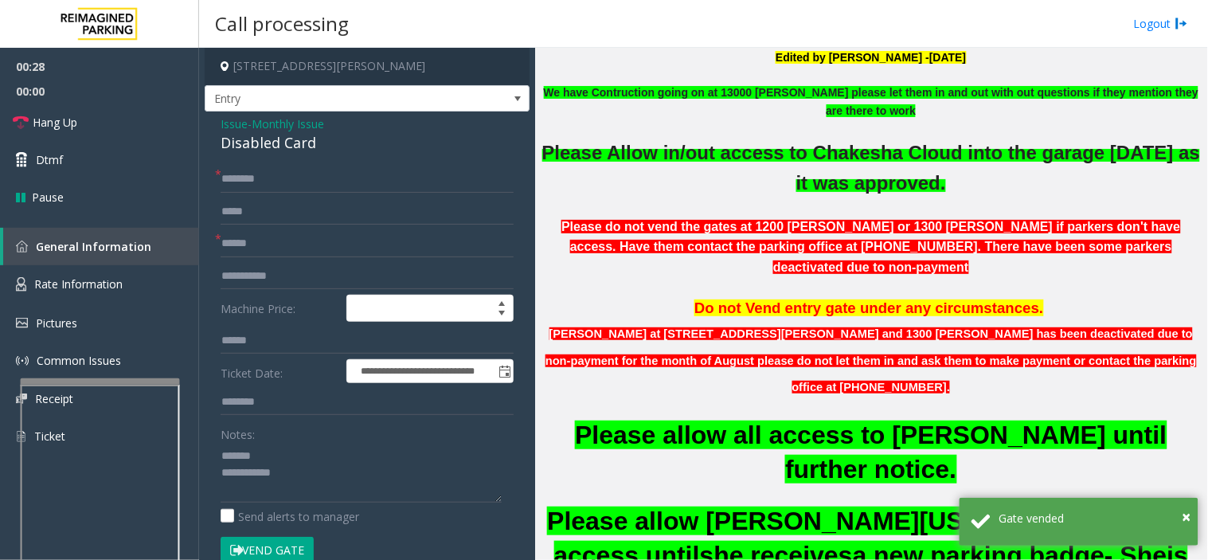
drag, startPoint x: 253, startPoint y: 124, endPoint x: 368, endPoint y: 131, distance: 114.9
click at [368, 131] on div "Issue - Monthly Issue Disabled Card" at bounding box center [367, 134] width 293 height 38
click at [372, 167] on input "**********" at bounding box center [367, 179] width 293 height 27
type input "**********"
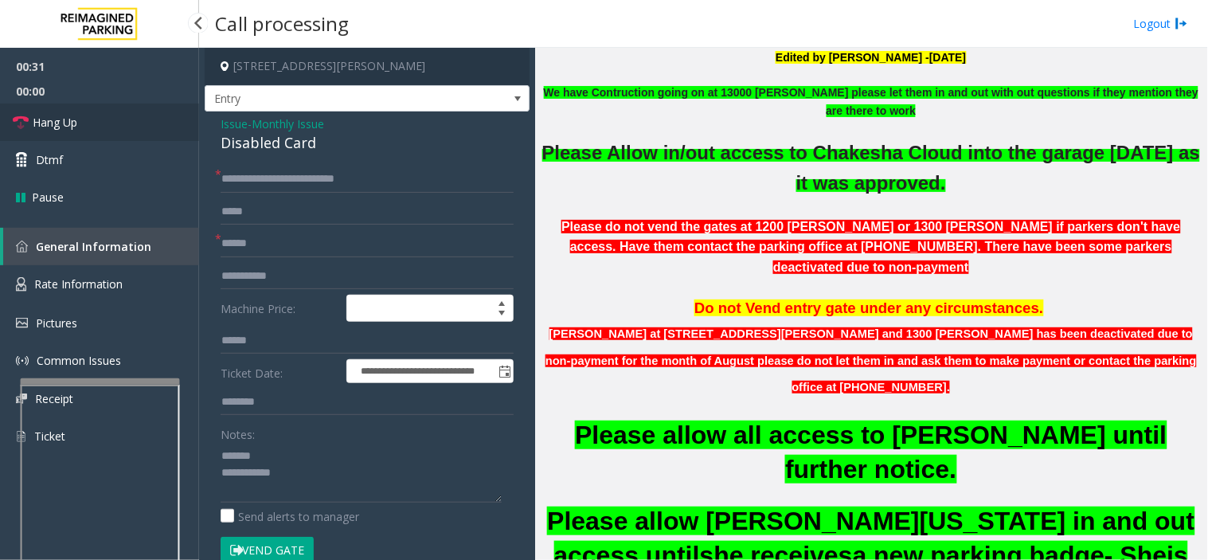
click at [133, 118] on link "Hang Up" at bounding box center [99, 122] width 199 height 37
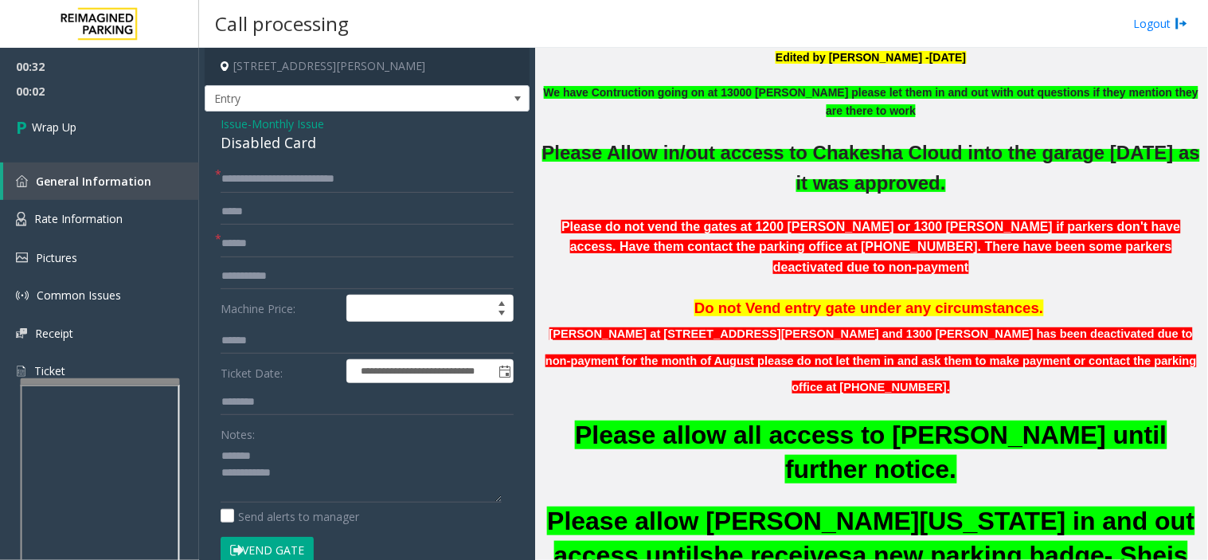
click at [261, 139] on div "Disabled Card" at bounding box center [367, 142] width 293 height 21
copy div "Disabled Card"
paste textarea "**********"
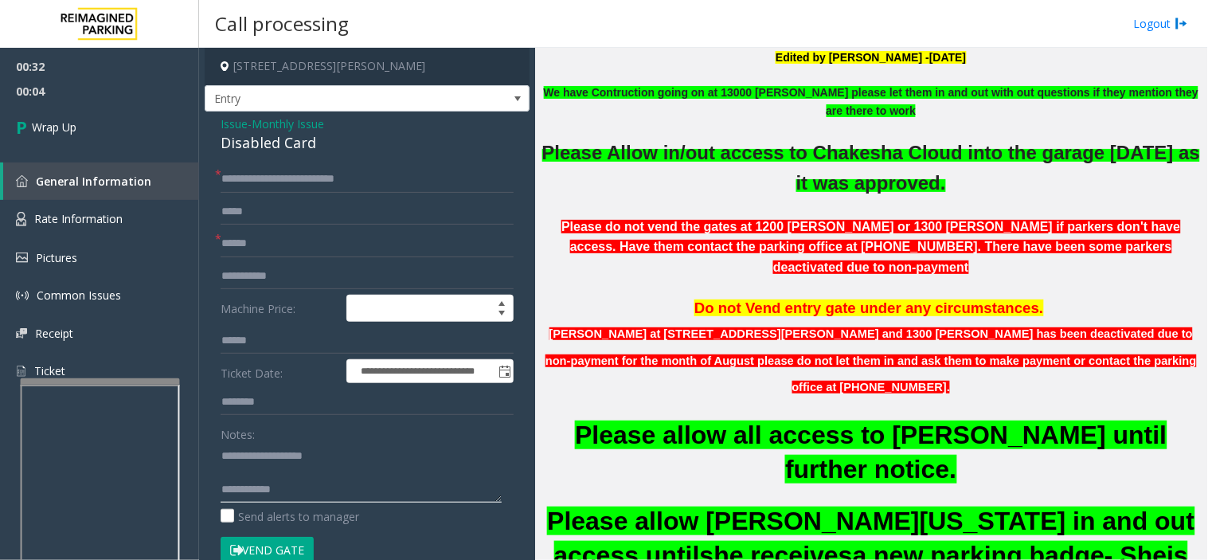
click at [312, 458] on textarea at bounding box center [361, 473] width 281 height 60
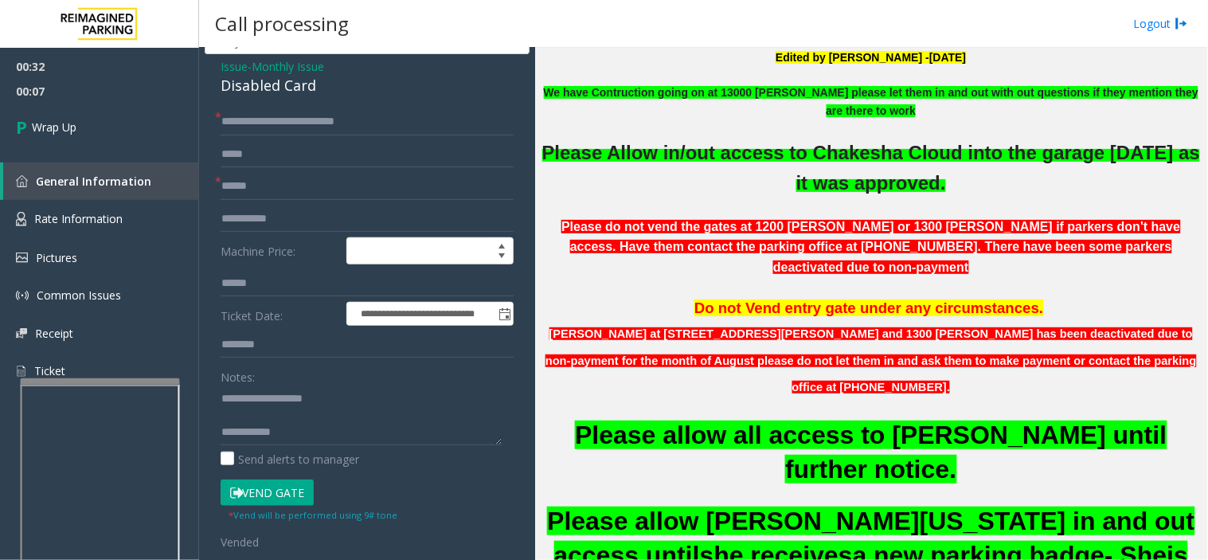
scroll to position [88, 0]
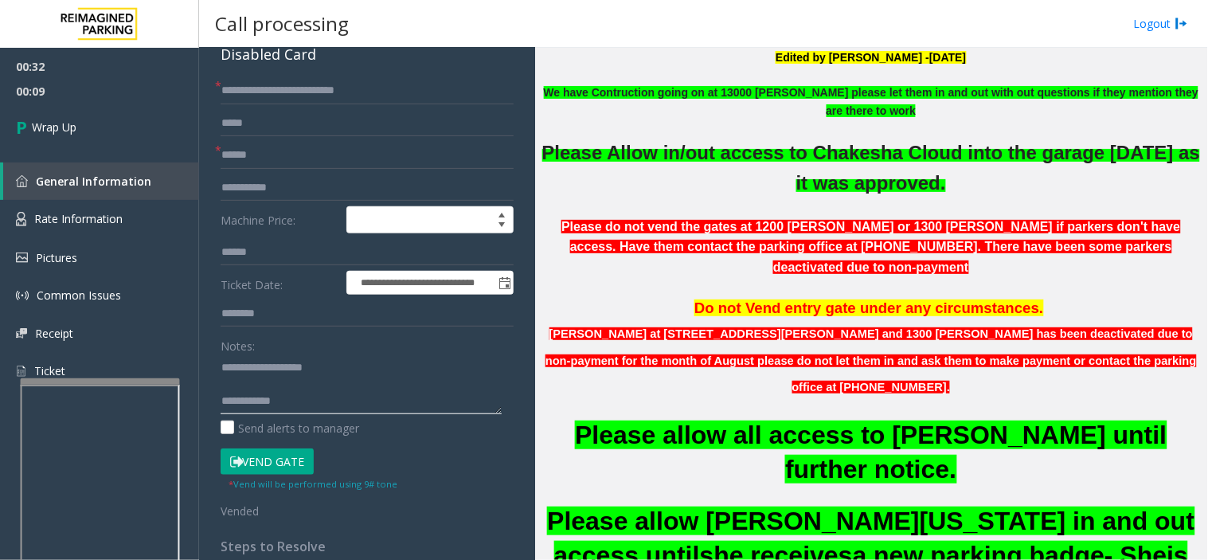
click at [321, 409] on textarea at bounding box center [361, 384] width 281 height 60
paste textarea "**********"
click at [322, 406] on textarea at bounding box center [361, 384] width 281 height 60
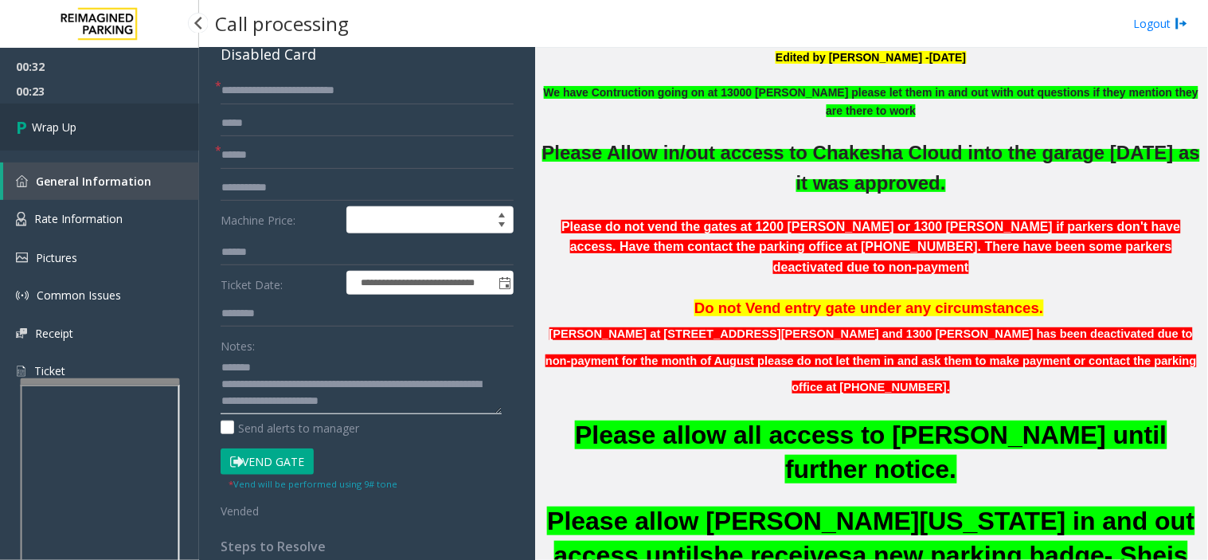
type textarea "**********"
click at [144, 122] on link "Wrap Up" at bounding box center [99, 127] width 199 height 47
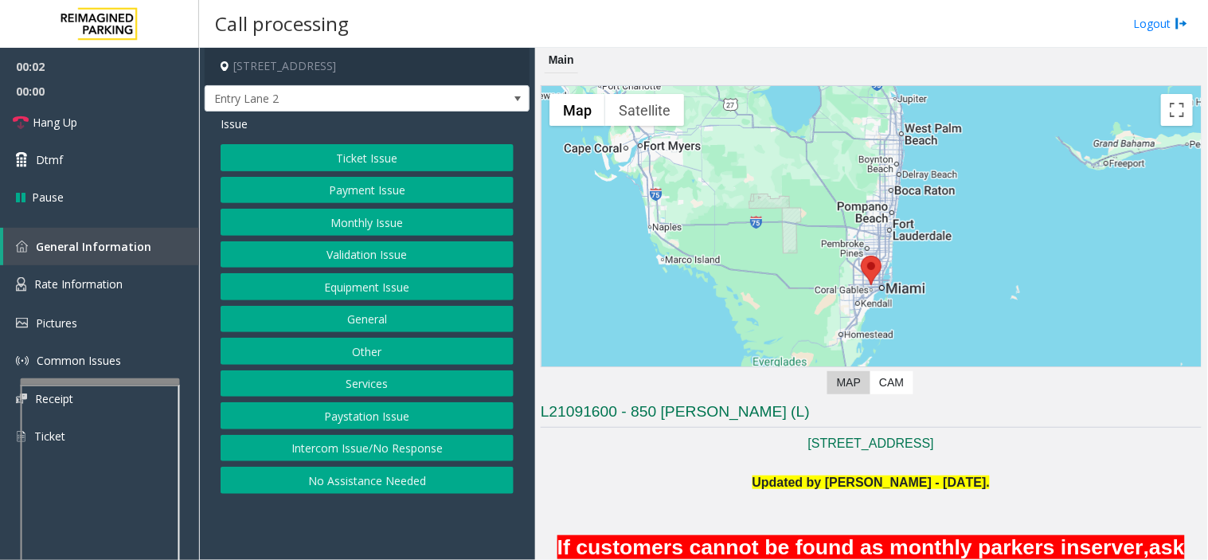
scroll to position [619, 0]
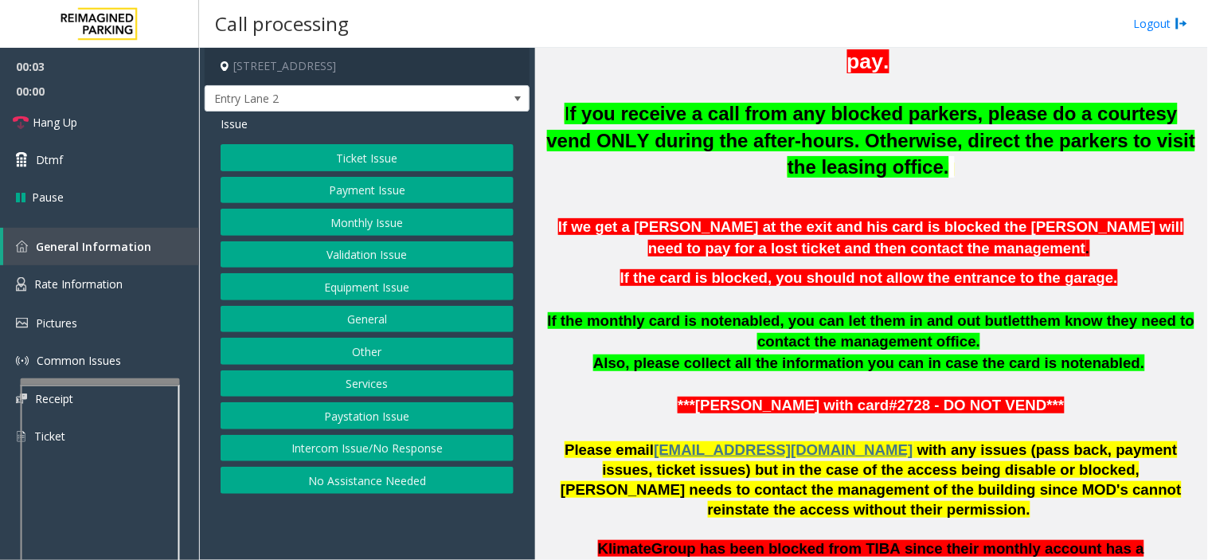
click at [396, 290] on button "Equipment Issue" at bounding box center [367, 286] width 293 height 27
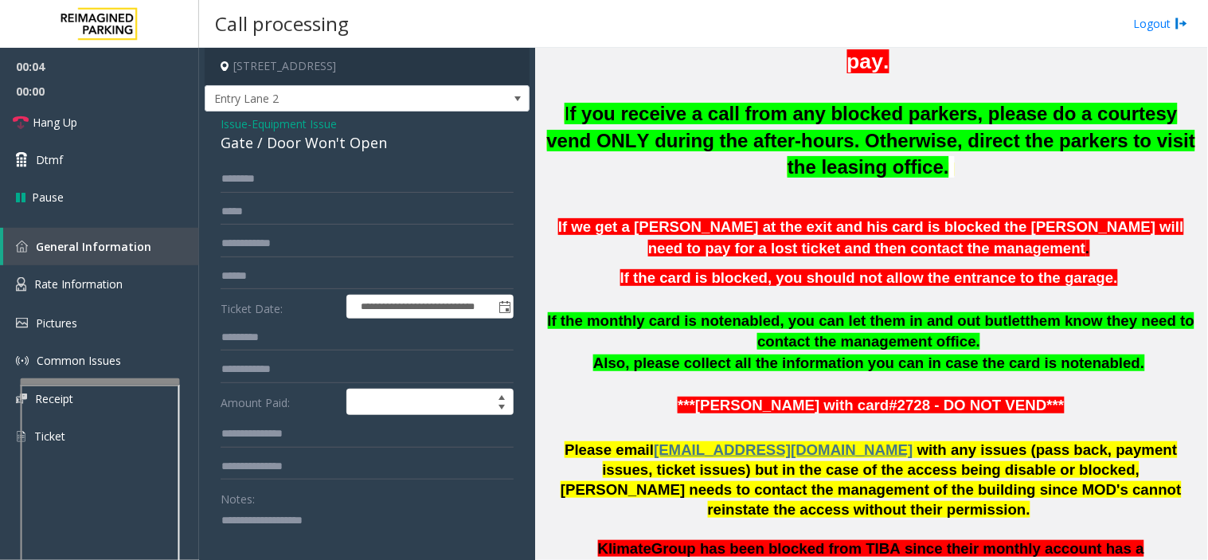
click at [360, 519] on textarea at bounding box center [361, 537] width 281 height 60
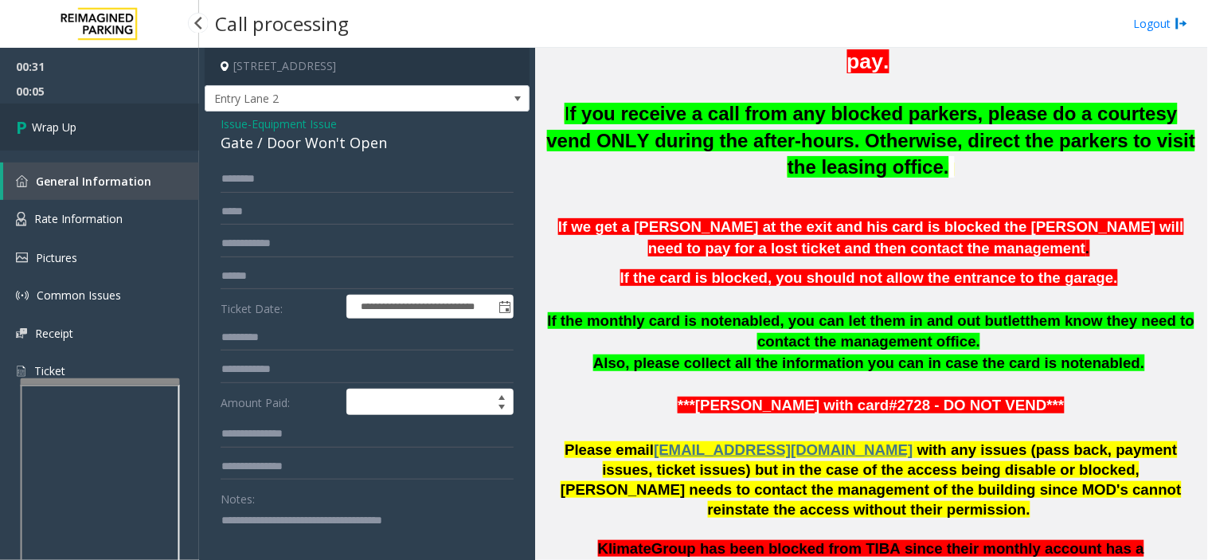
type textarea "**********"
click at [112, 132] on link "Wrap Up" at bounding box center [99, 127] width 199 height 47
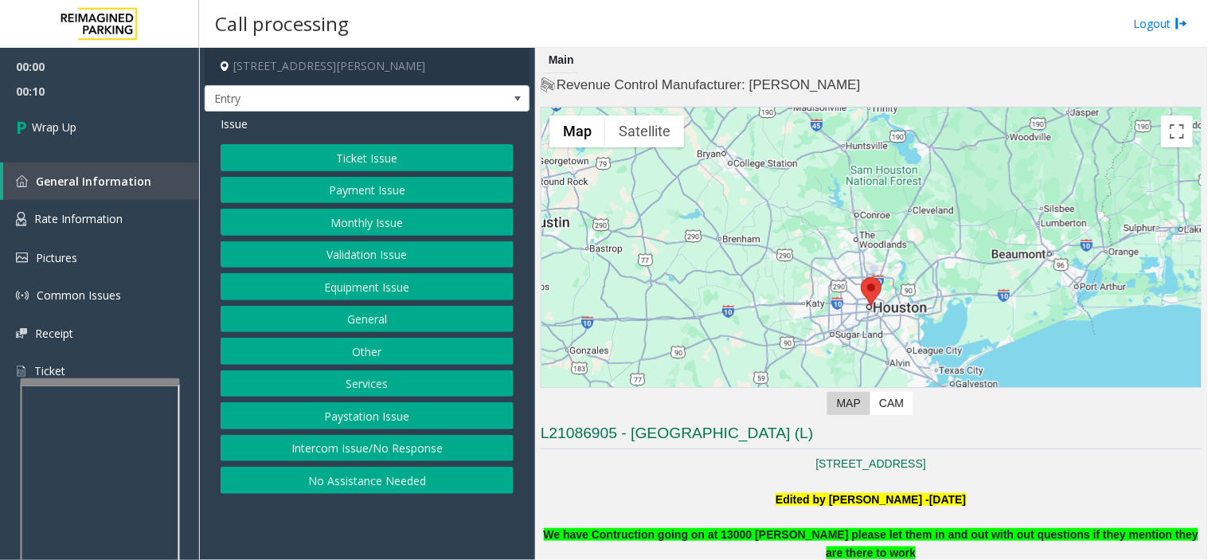
drag, startPoint x: 407, startPoint y: 533, endPoint x: 395, endPoint y: 539, distance: 13.2
click at [393, 540] on app-call-processing-form "[STREET_ADDRESS][PERSON_NAME] Entry Issue Ticket Issue Payment Issue Monthly Is…" at bounding box center [367, 304] width 336 height 512
drag, startPoint x: 427, startPoint y: 529, endPoint x: 390, endPoint y: 542, distance: 39.0
click at [390, 542] on app-call-processing-form "[STREET_ADDRESS][PERSON_NAME] Entry Issue Ticket Issue Payment Issue Monthly Is…" at bounding box center [367, 304] width 336 height 512
click at [80, 115] on link "Wrap Up" at bounding box center [99, 127] width 199 height 47
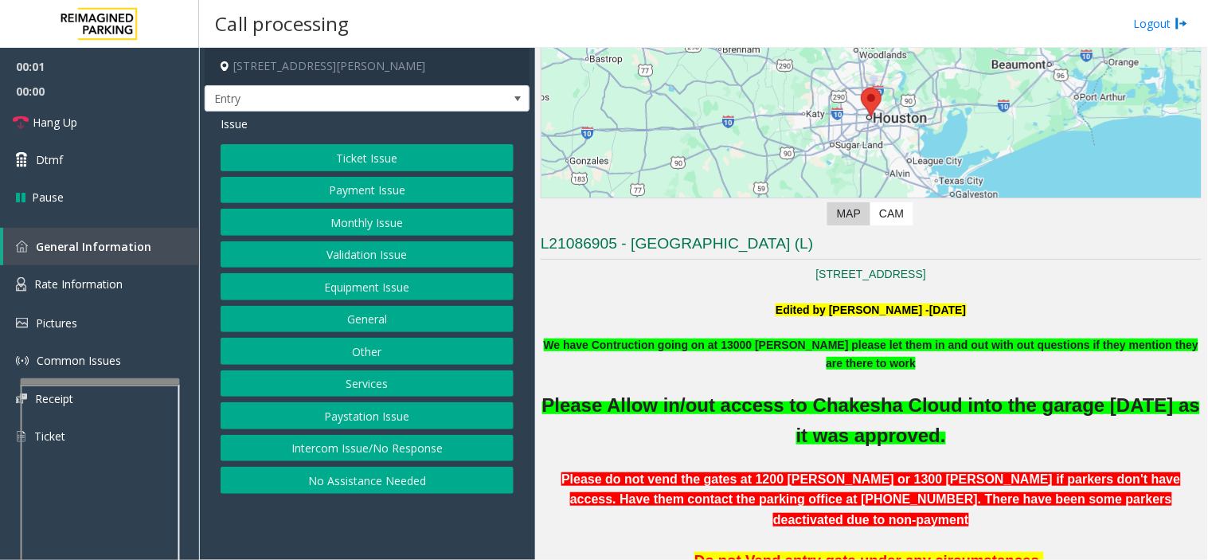
scroll to position [442, 0]
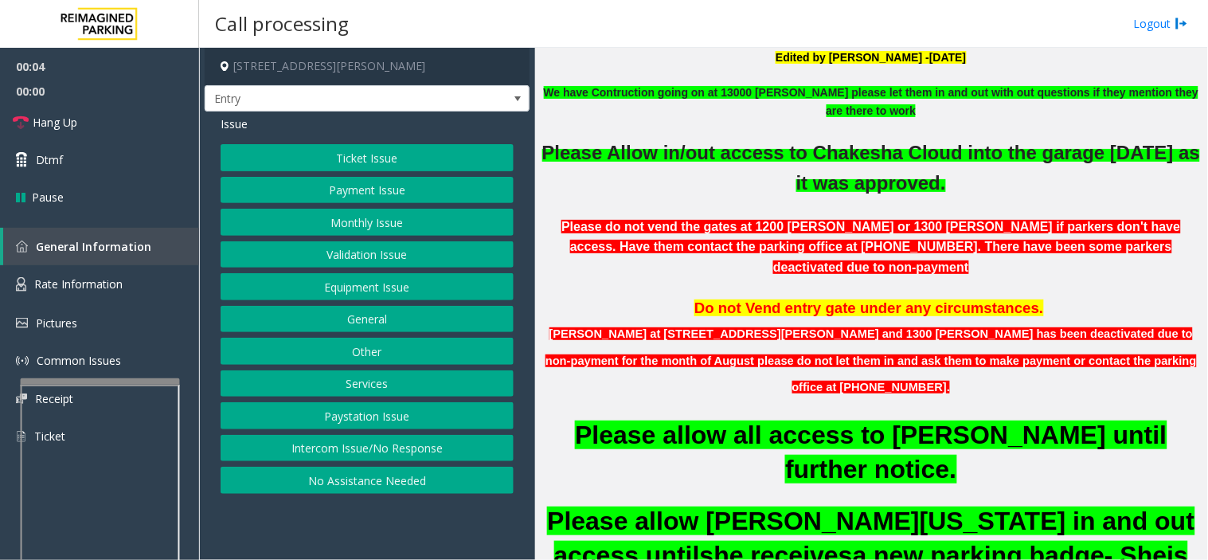
click at [370, 221] on button "Monthly Issue" at bounding box center [367, 222] width 293 height 27
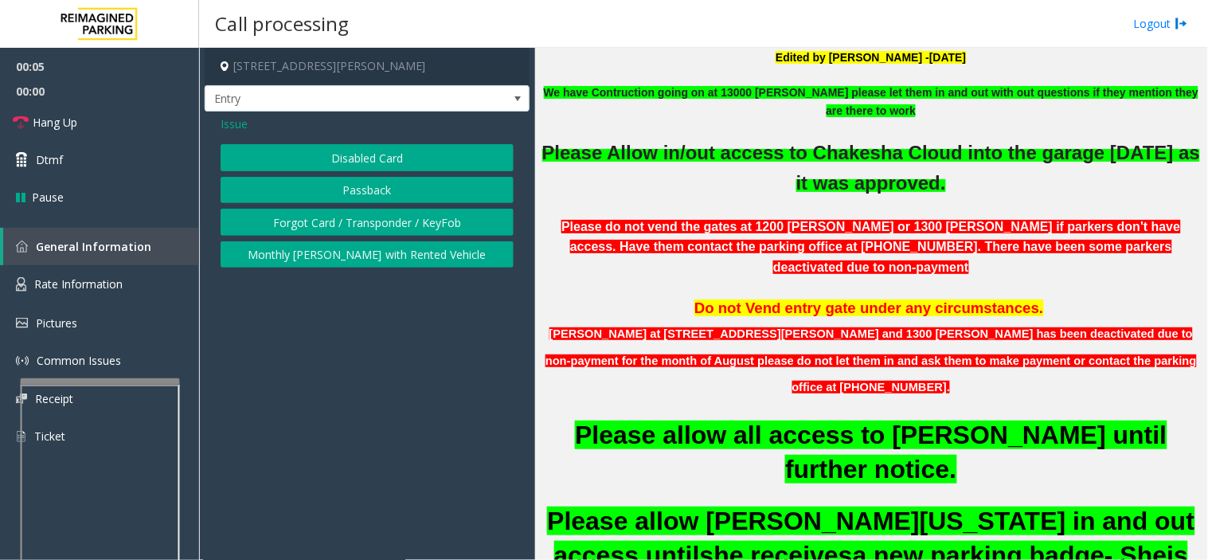
click at [361, 158] on button "Disabled Card" at bounding box center [367, 157] width 293 height 27
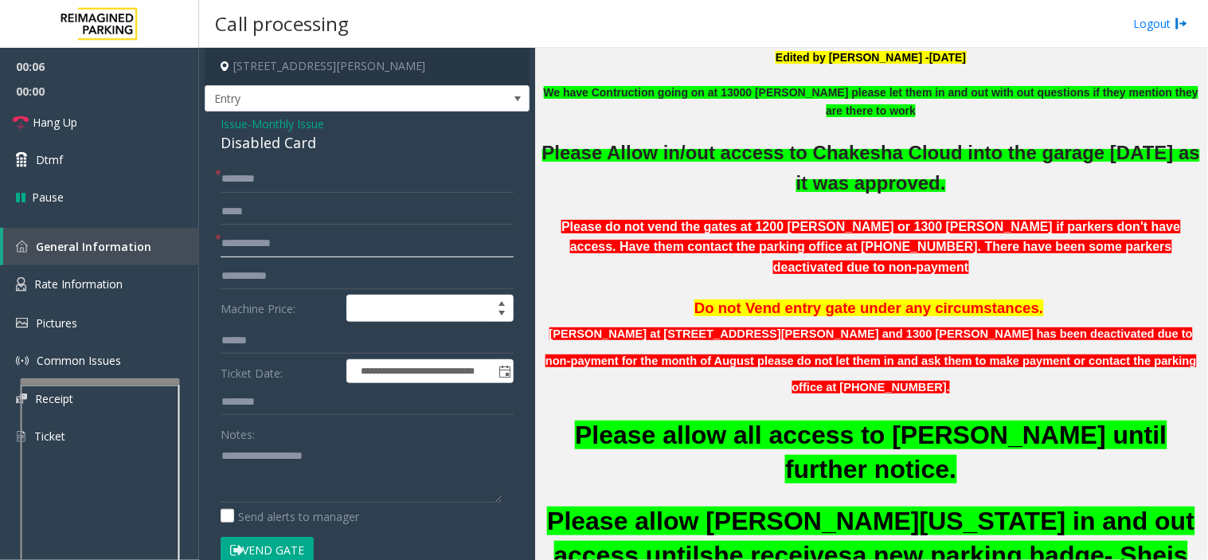
click at [307, 252] on input "text" at bounding box center [367, 243] width 293 height 27
type input "*****"
click at [252, 552] on button "Vend Gate" at bounding box center [267, 550] width 93 height 27
drag, startPoint x: 273, startPoint y: 247, endPoint x: 188, endPoint y: 248, distance: 85.2
click at [188, 248] on app-root "**********" at bounding box center [604, 280] width 1208 height 560
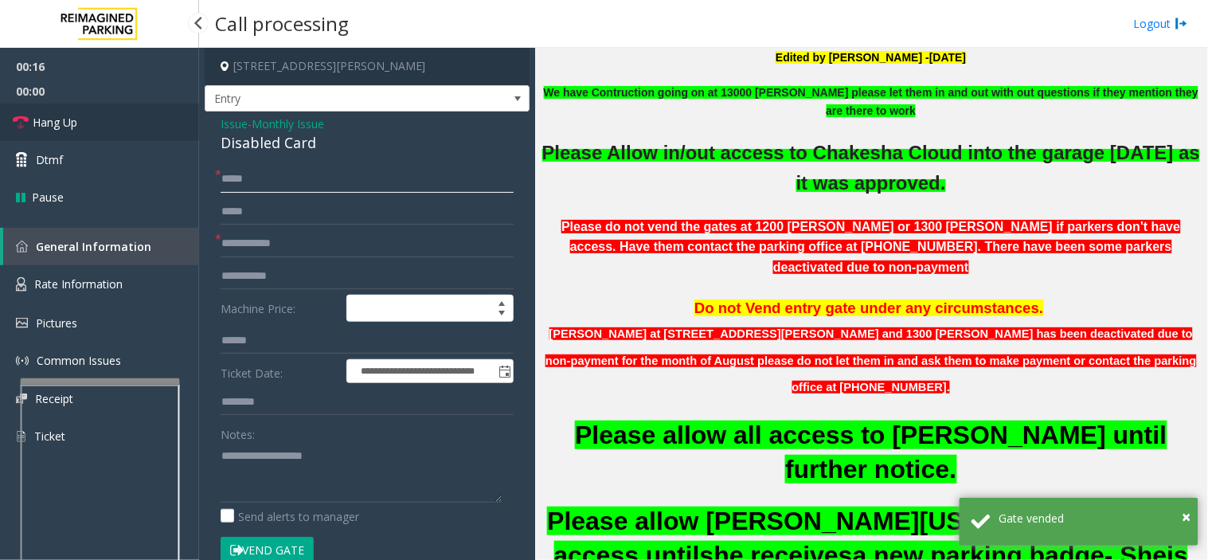
type input "*****"
click at [145, 120] on link "Hang Up" at bounding box center [99, 122] width 199 height 37
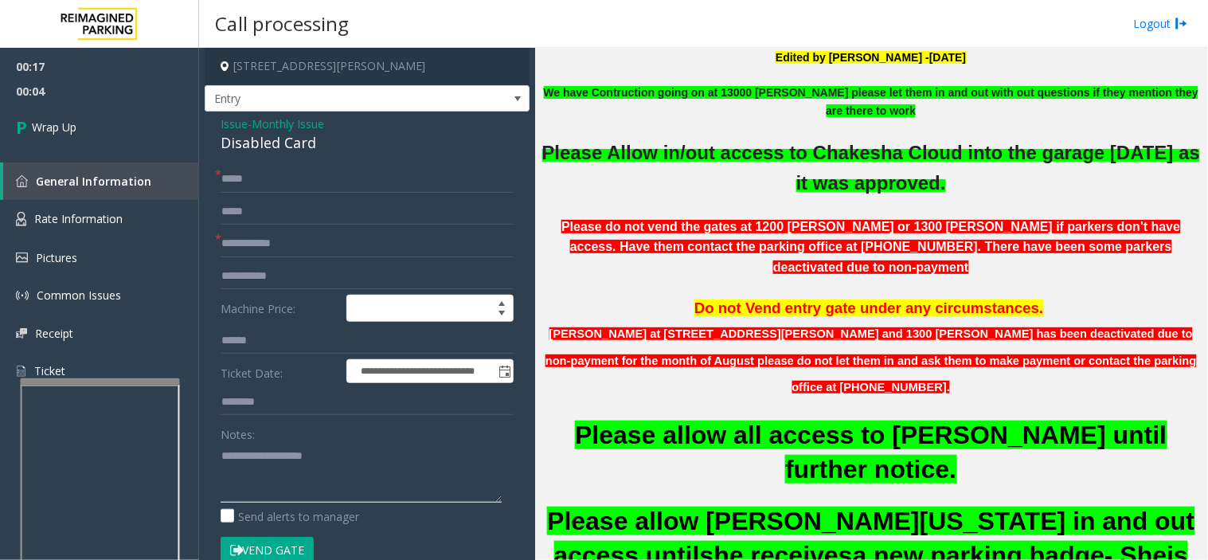
paste textarea "*******"
click at [326, 454] on textarea at bounding box center [361, 473] width 281 height 60
click at [269, 138] on div "Disabled Card" at bounding box center [367, 142] width 293 height 21
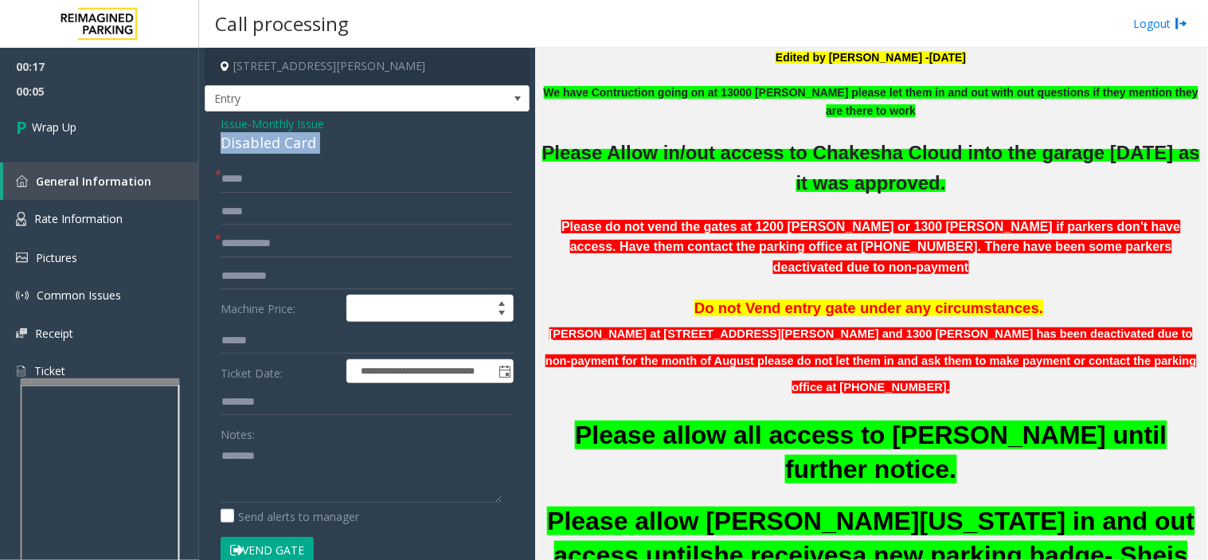
click at [269, 138] on div "Disabled Card" at bounding box center [367, 142] width 293 height 21
copy div "Disabled Card"
click at [280, 433] on div "Notes:" at bounding box center [367, 461] width 293 height 82
click at [316, 450] on textarea at bounding box center [361, 473] width 281 height 60
click at [340, 476] on textarea at bounding box center [361, 473] width 281 height 60
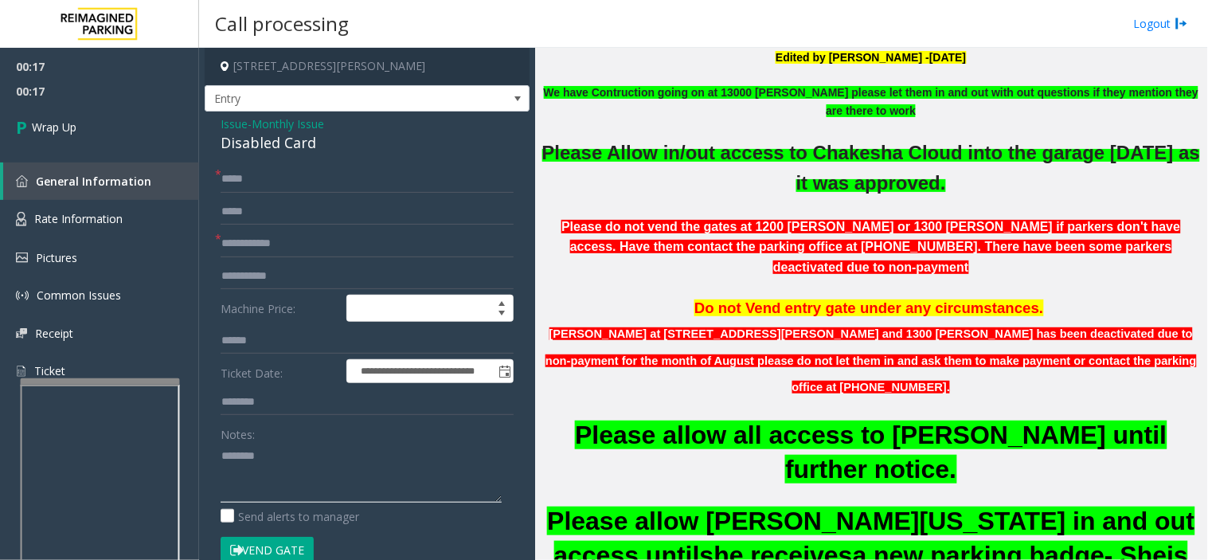
paste textarea "**********"
click at [275, 136] on div "Disabled Card" at bounding box center [367, 142] width 293 height 21
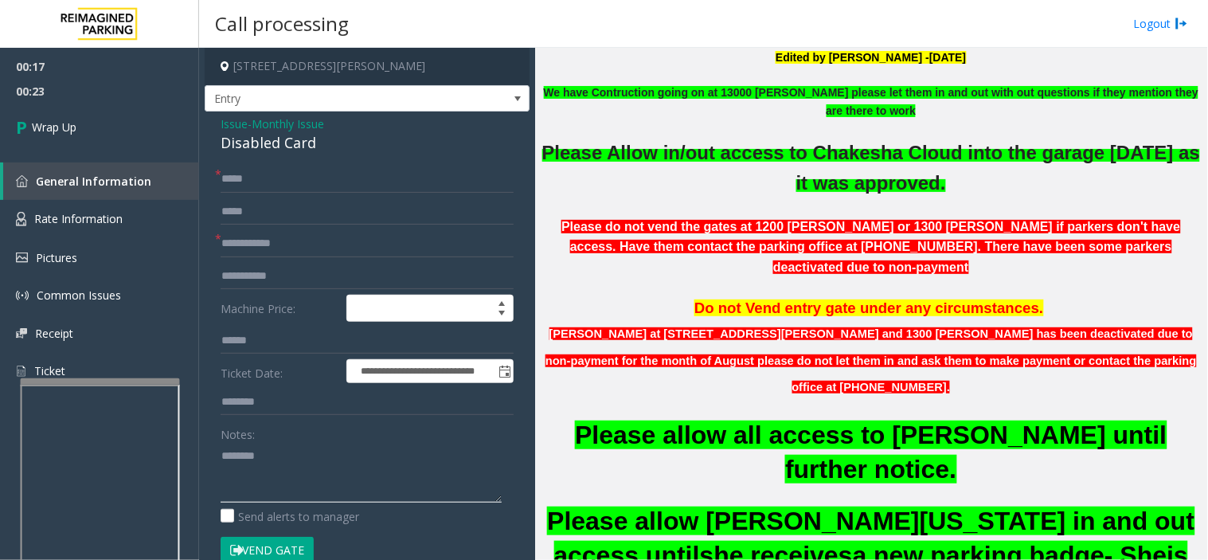
click at [298, 459] on textarea at bounding box center [361, 473] width 281 height 60
click at [303, 471] on textarea at bounding box center [361, 473] width 281 height 60
click at [265, 141] on div "Disabled Card" at bounding box center [367, 142] width 293 height 21
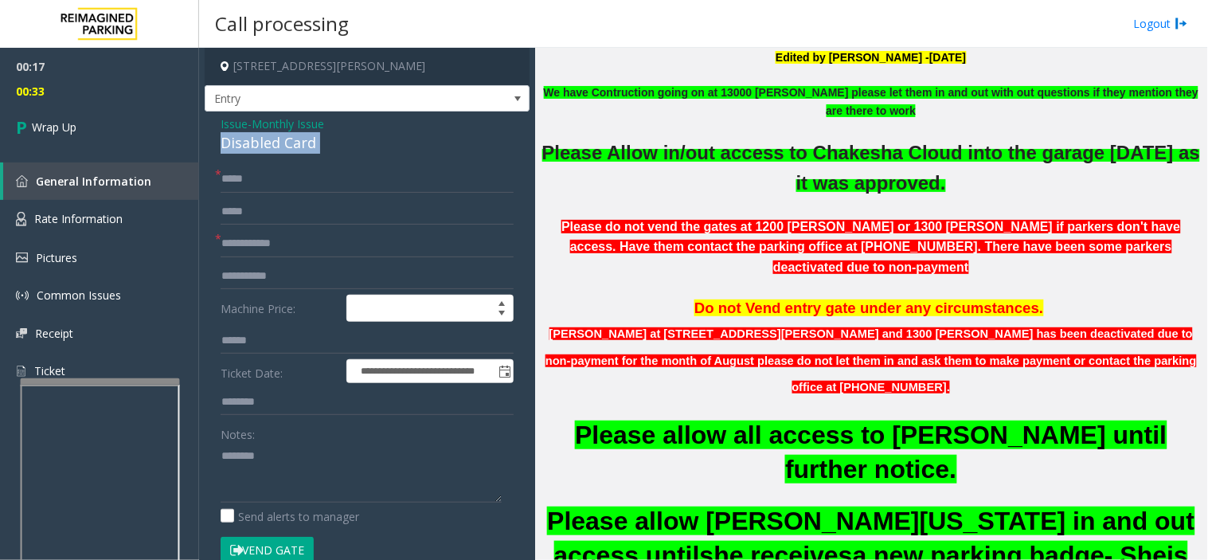
copy div "Disabled Card"
click at [287, 439] on div "Notes:" at bounding box center [367, 461] width 293 height 82
paste textarea "**********"
click at [285, 456] on textarea at bounding box center [361, 473] width 281 height 60
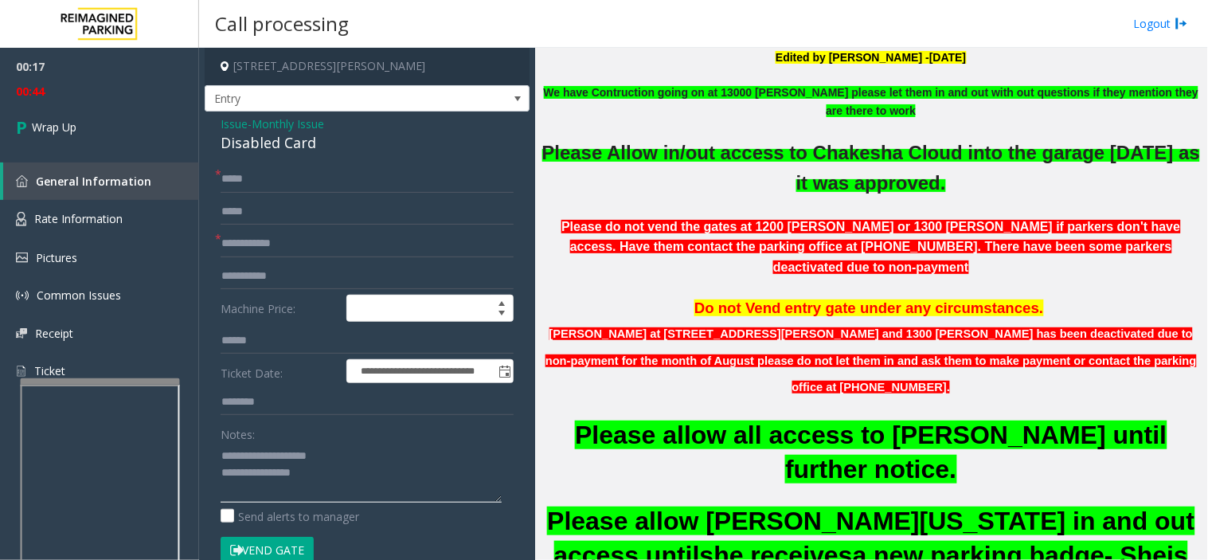
type textarea "**********"
click at [299, 240] on input "text" at bounding box center [367, 243] width 293 height 27
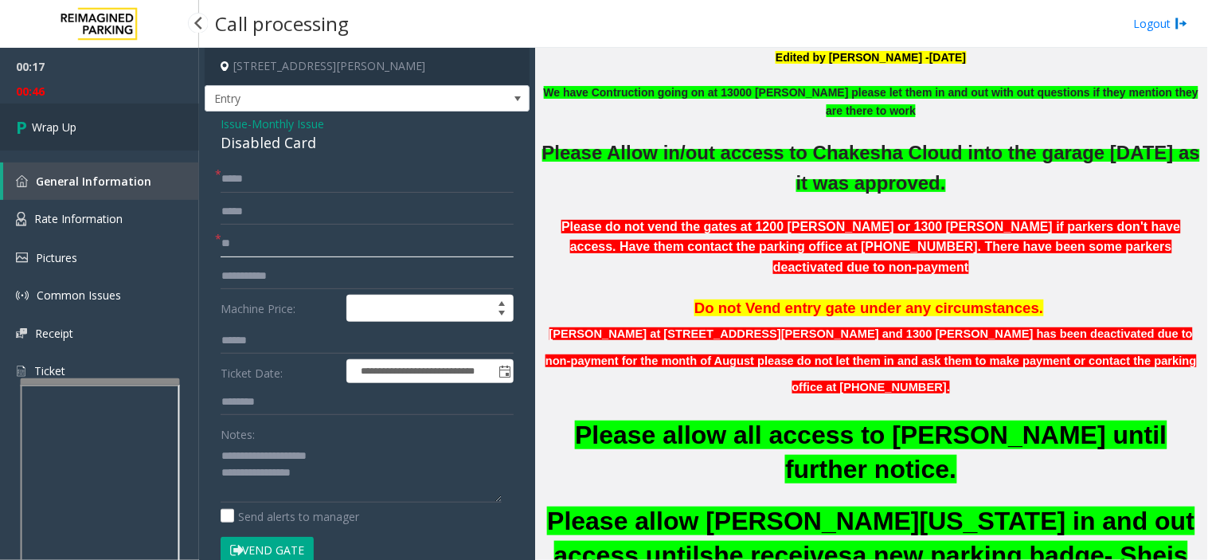
type input "**"
click at [100, 131] on link "Wrap Up" at bounding box center [99, 127] width 199 height 47
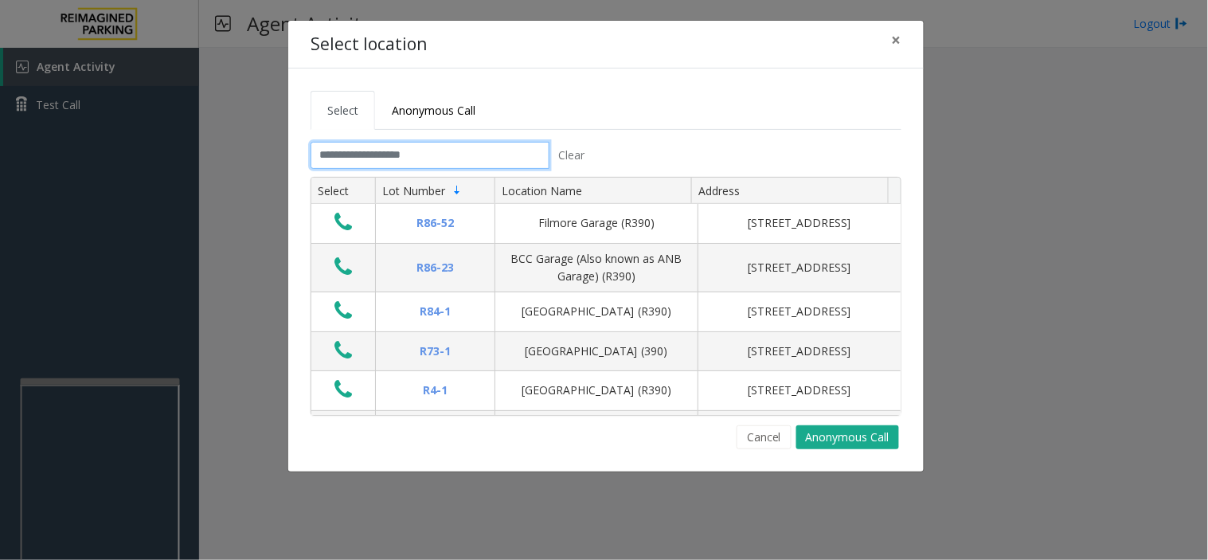
click at [416, 153] on input "text" at bounding box center [430, 155] width 239 height 27
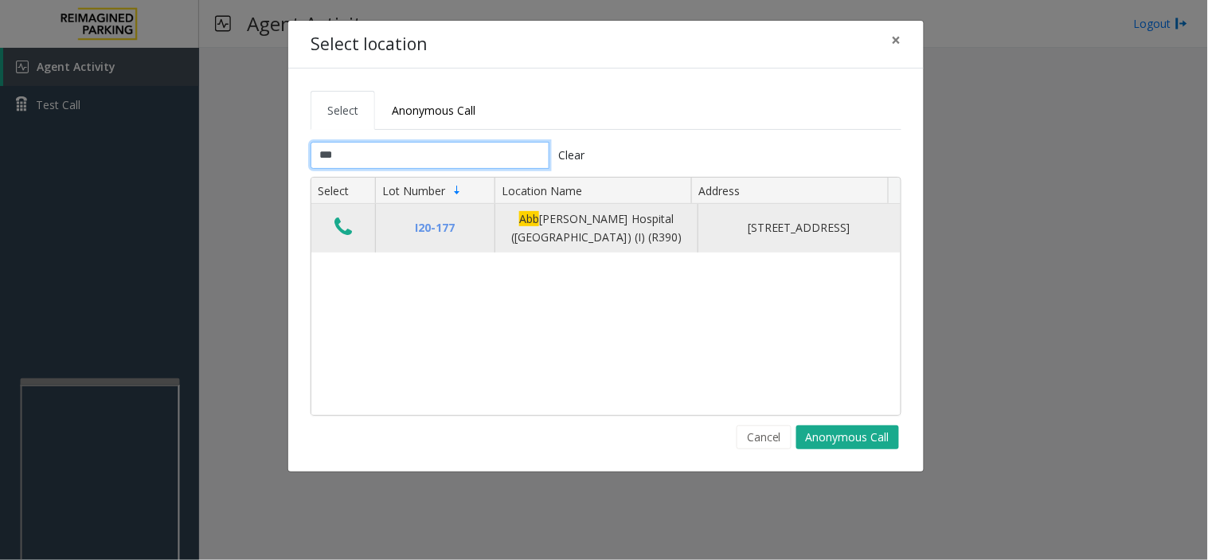
type input "***"
click at [343, 236] on icon "Data table" at bounding box center [343, 227] width 18 height 22
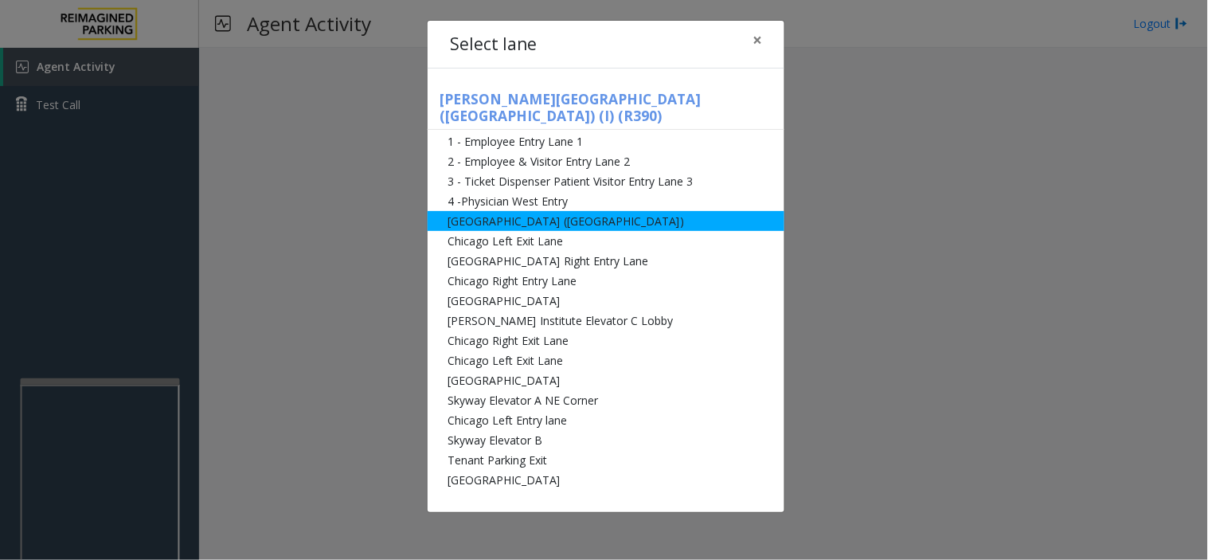
click at [537, 211] on li "[GEOGRAPHIC_DATA] ([GEOGRAPHIC_DATA])" at bounding box center [606, 221] width 357 height 20
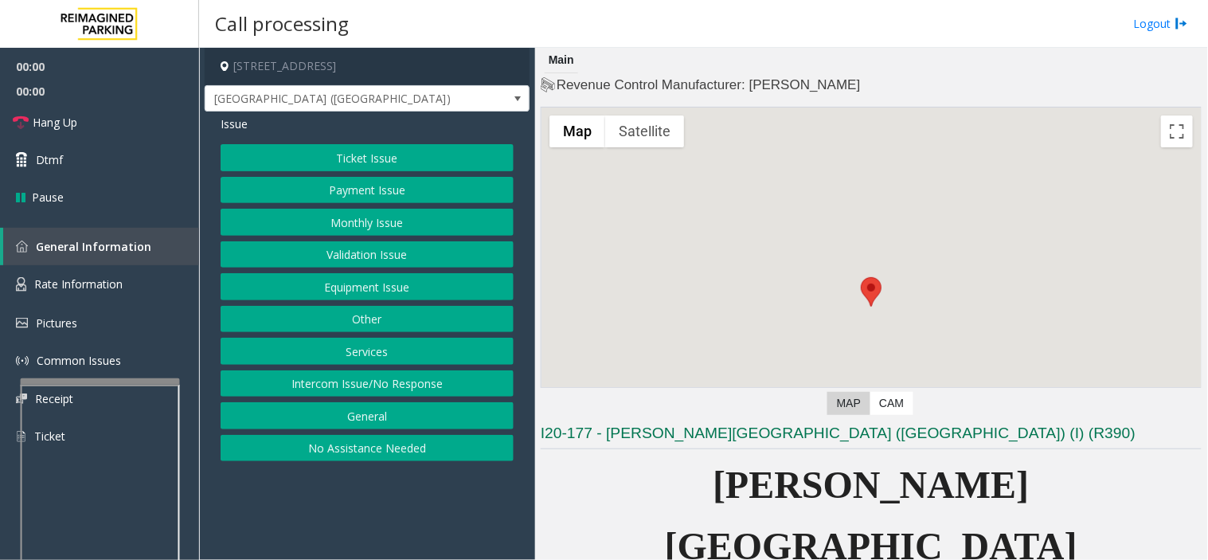
drag, startPoint x: 322, startPoint y: 216, endPoint x: 331, endPoint y: 140, distance: 76.2
click at [322, 213] on button "Monthly Issue" at bounding box center [367, 222] width 293 height 27
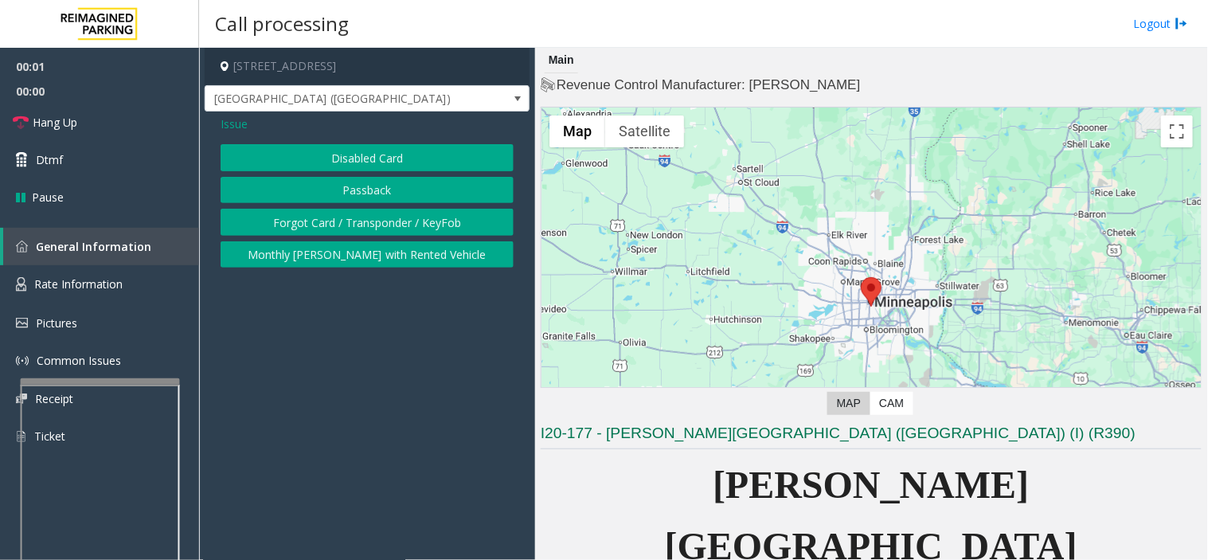
click at [330, 164] on button "Disabled Card" at bounding box center [367, 157] width 293 height 27
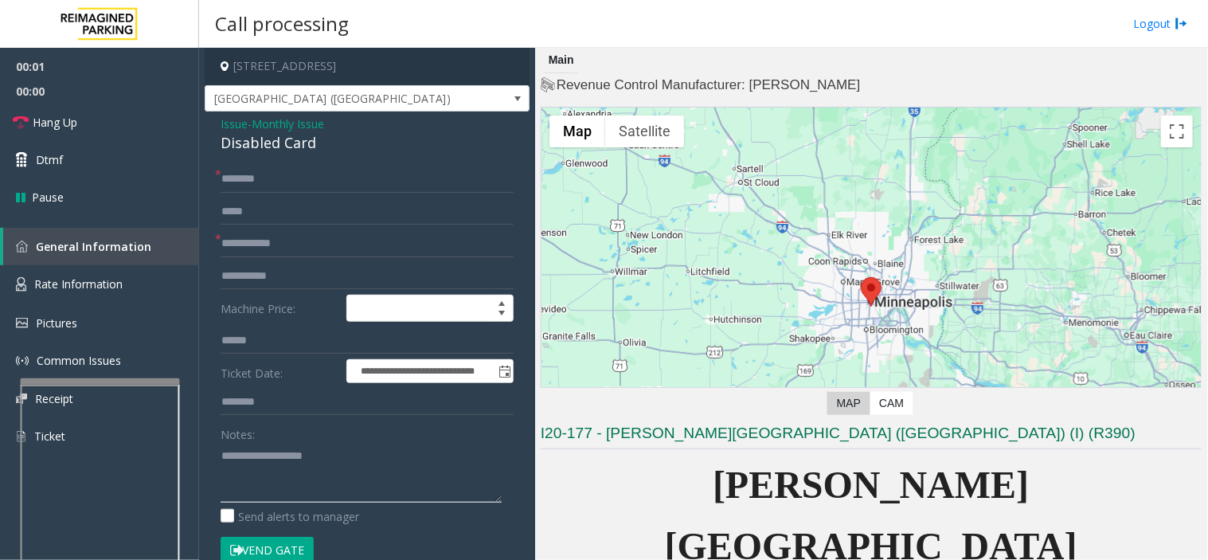
click at [301, 449] on textarea at bounding box center [361, 473] width 281 height 60
paste textarea "**********"
click at [269, 147] on div "Disabled Card" at bounding box center [367, 142] width 293 height 21
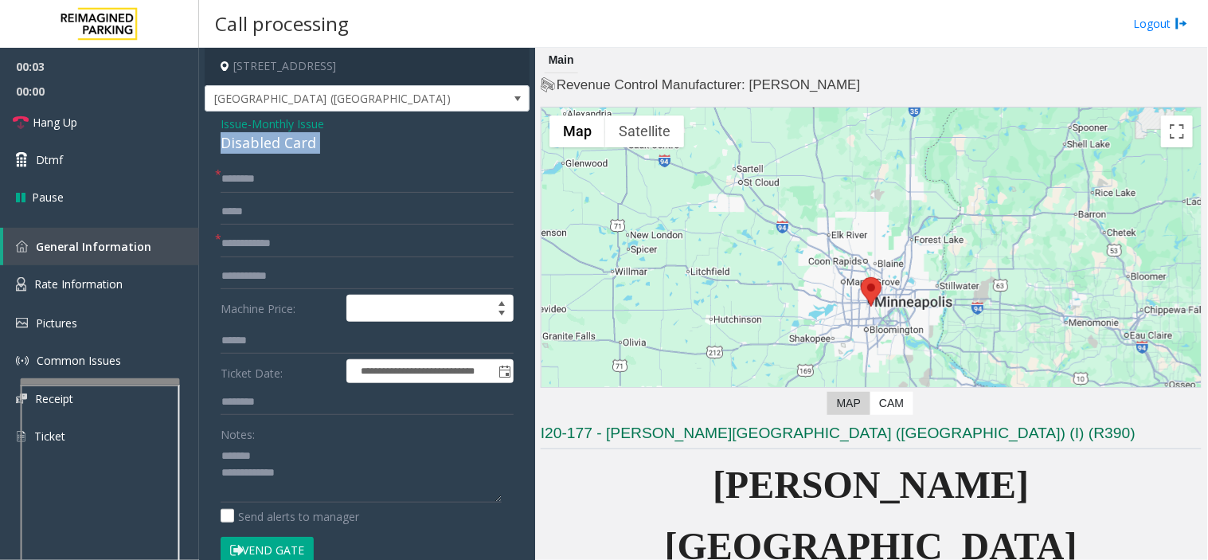
copy div "Disabled Card"
click at [287, 459] on textarea at bounding box center [361, 473] width 281 height 60
paste textarea "**********"
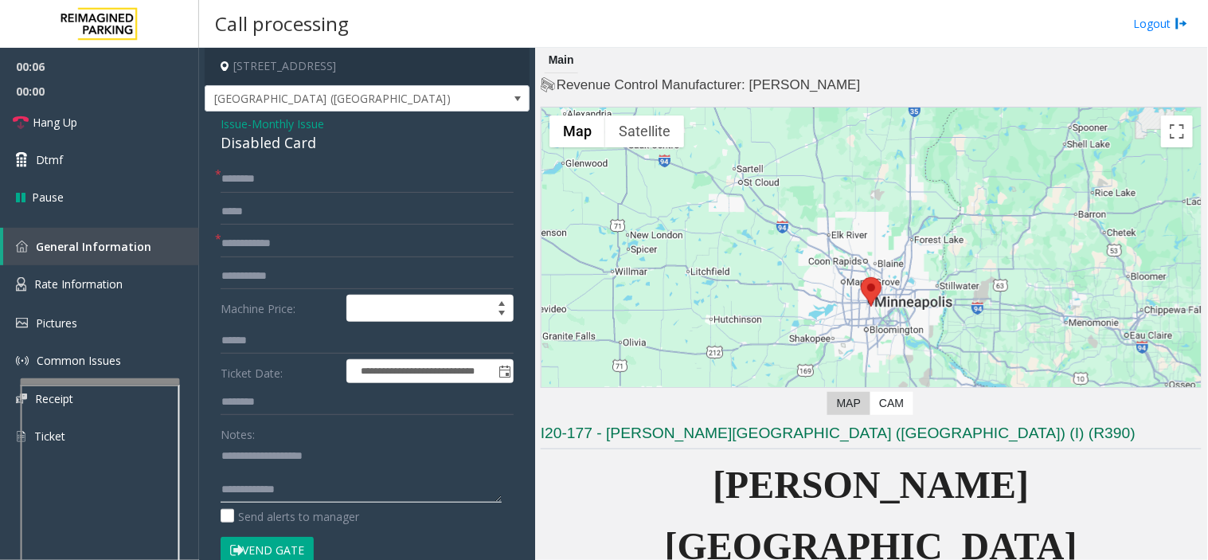
paste textarea "**********"
click at [336, 498] on textarea at bounding box center [361, 473] width 281 height 60
type textarea "**********"
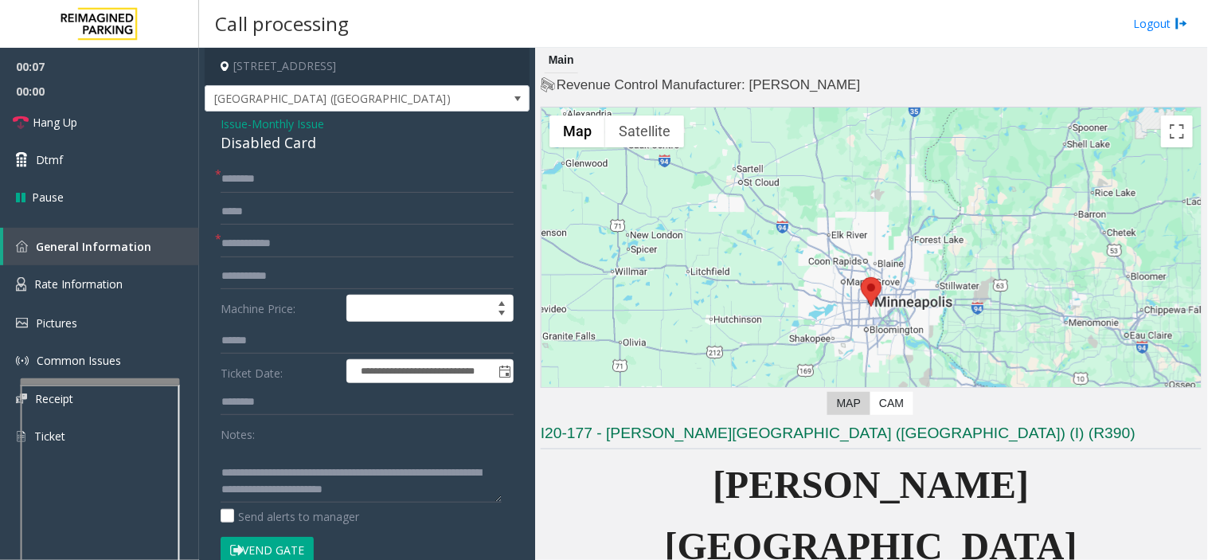
click at [317, 233] on form "**********" at bounding box center [367, 373] width 293 height 414
click at [317, 236] on input "text" at bounding box center [367, 243] width 293 height 27
type input "**"
click at [312, 205] on input "text" at bounding box center [367, 211] width 293 height 27
click at [299, 248] on input "**" at bounding box center [367, 243] width 293 height 27
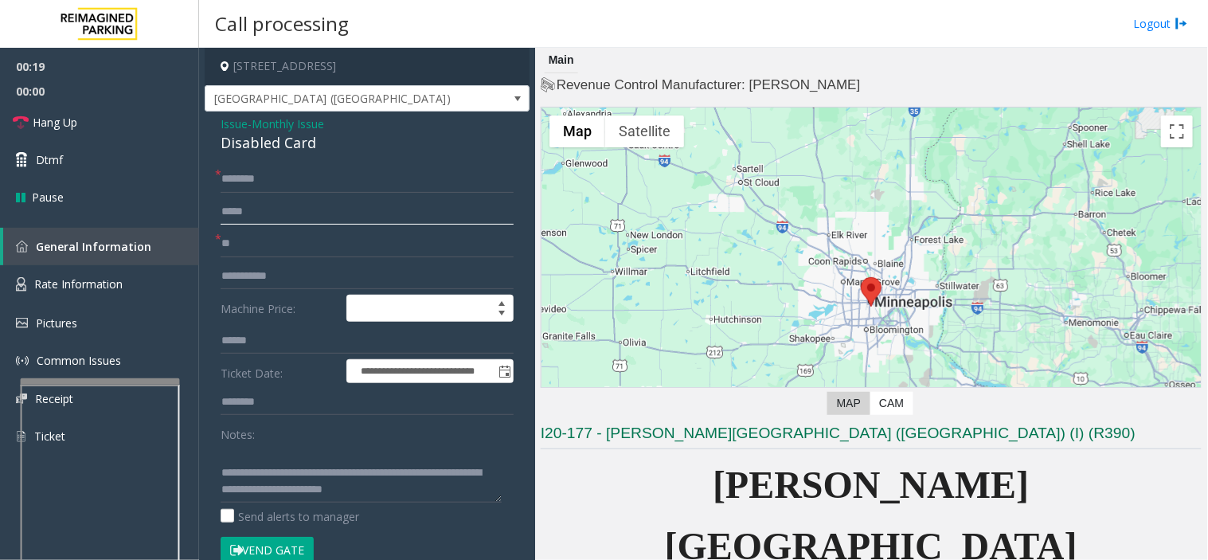
click at [309, 215] on input "text" at bounding box center [367, 211] width 293 height 27
type input "*"
type input "*****"
click at [325, 186] on input "text" at bounding box center [367, 179] width 293 height 27
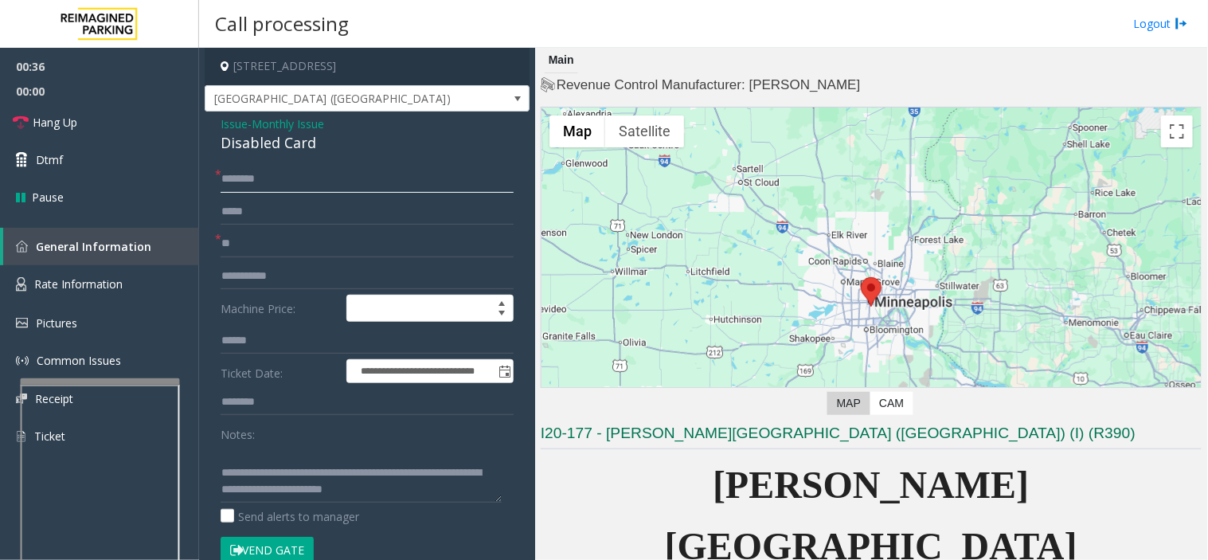
click at [315, 179] on input "text" at bounding box center [367, 179] width 293 height 27
click at [296, 541] on button "Vend Gate" at bounding box center [267, 550] width 93 height 27
click at [275, 171] on input "text" at bounding box center [367, 179] width 293 height 27
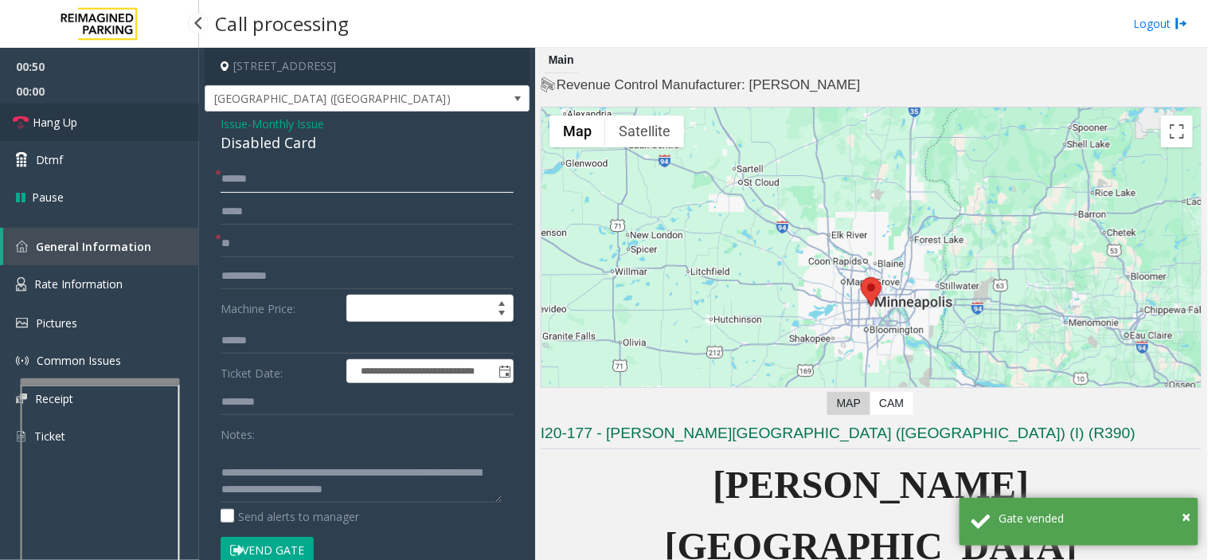
type input "******"
click at [96, 108] on link "Hang Up" at bounding box center [99, 122] width 199 height 37
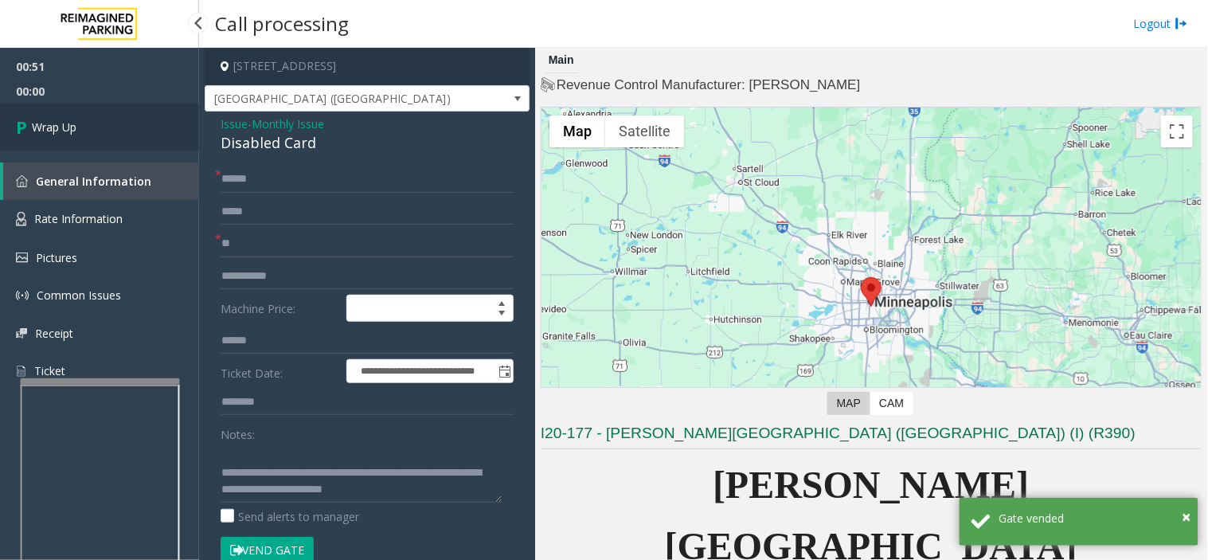
click at [94, 125] on link "Wrap Up" at bounding box center [99, 127] width 199 height 47
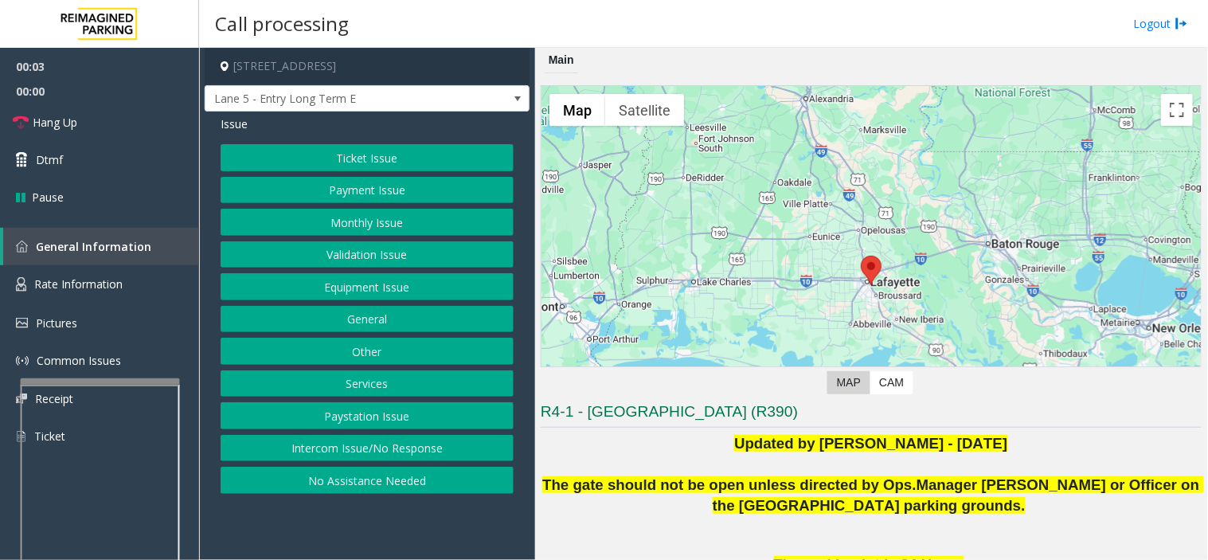
click at [365, 432] on div "Ticket Issue Payment Issue Monthly Issue Validation Issue Equipment Issue Gener…" at bounding box center [367, 319] width 293 height 350
click at [360, 442] on button "Intercom Issue/No Response" at bounding box center [367, 448] width 293 height 27
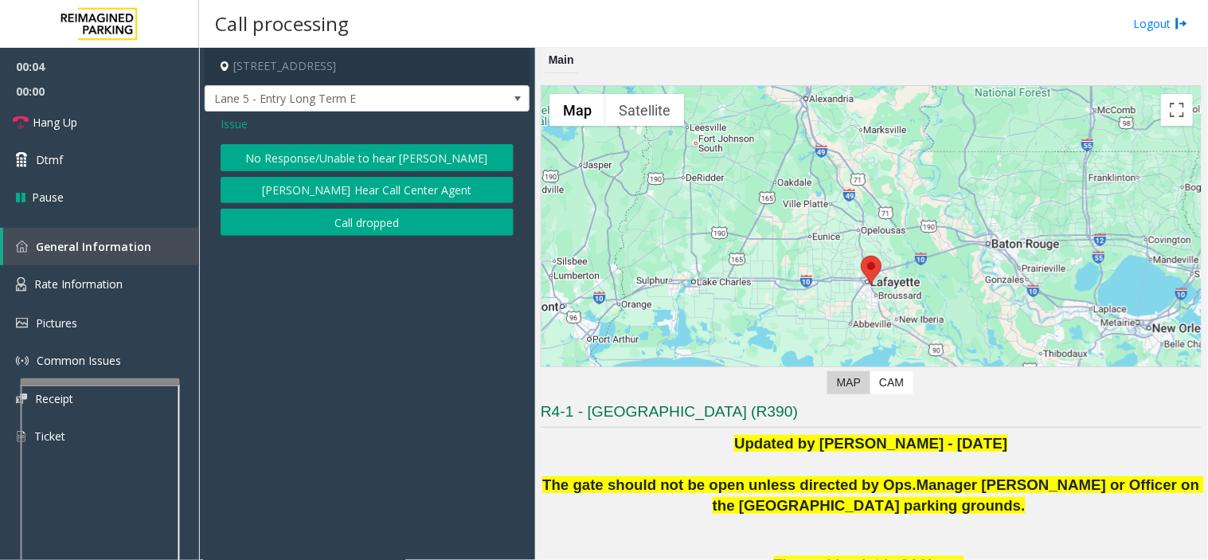
click at [314, 144] on button "No Response/Unable to hear [PERSON_NAME]" at bounding box center [367, 157] width 293 height 27
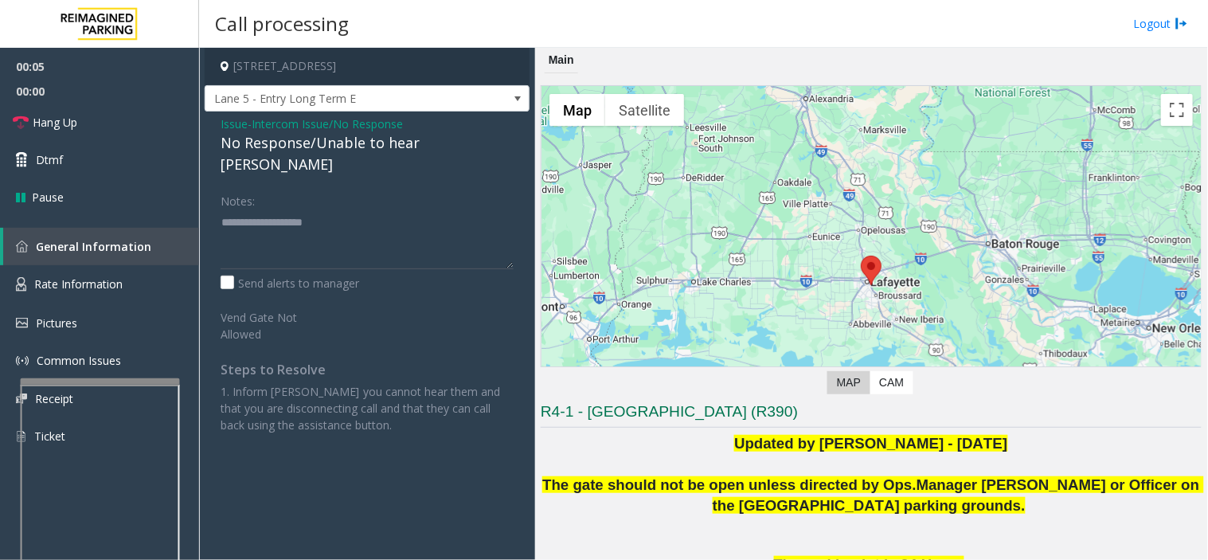
click at [314, 140] on div "No Response/Unable to hear [PERSON_NAME]" at bounding box center [367, 153] width 293 height 43
copy div "No Response/Unable to hear [PERSON_NAME]"
paste textarea "**********"
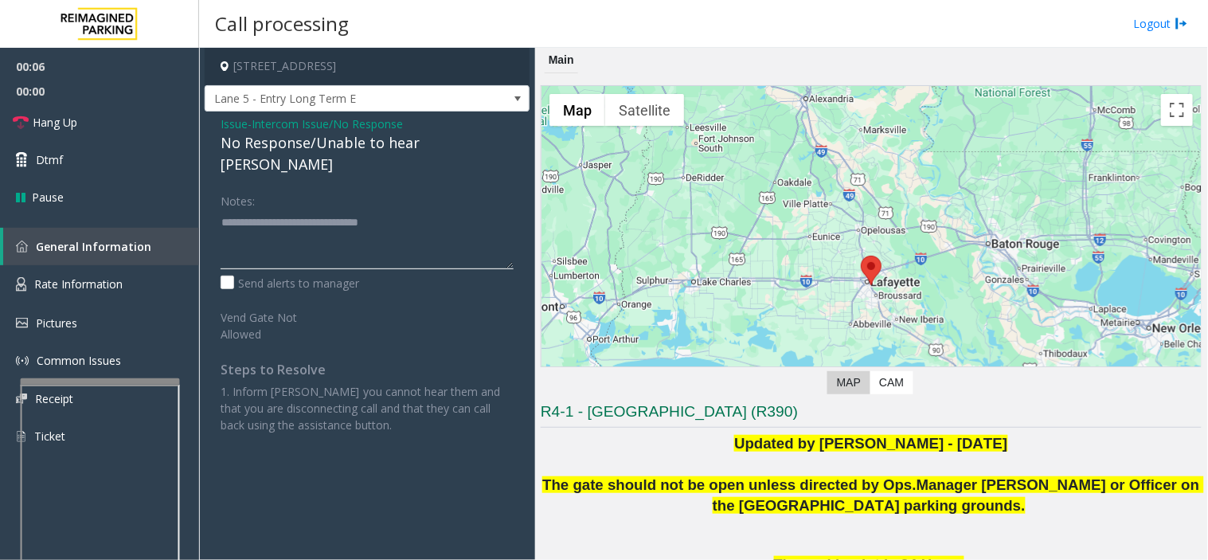
drag, startPoint x: 318, startPoint y: 236, endPoint x: 96, endPoint y: 110, distance: 255.3
click at [318, 236] on textarea at bounding box center [367, 239] width 293 height 60
type textarea "**********"
click at [125, 118] on link "Hang Up" at bounding box center [99, 122] width 199 height 37
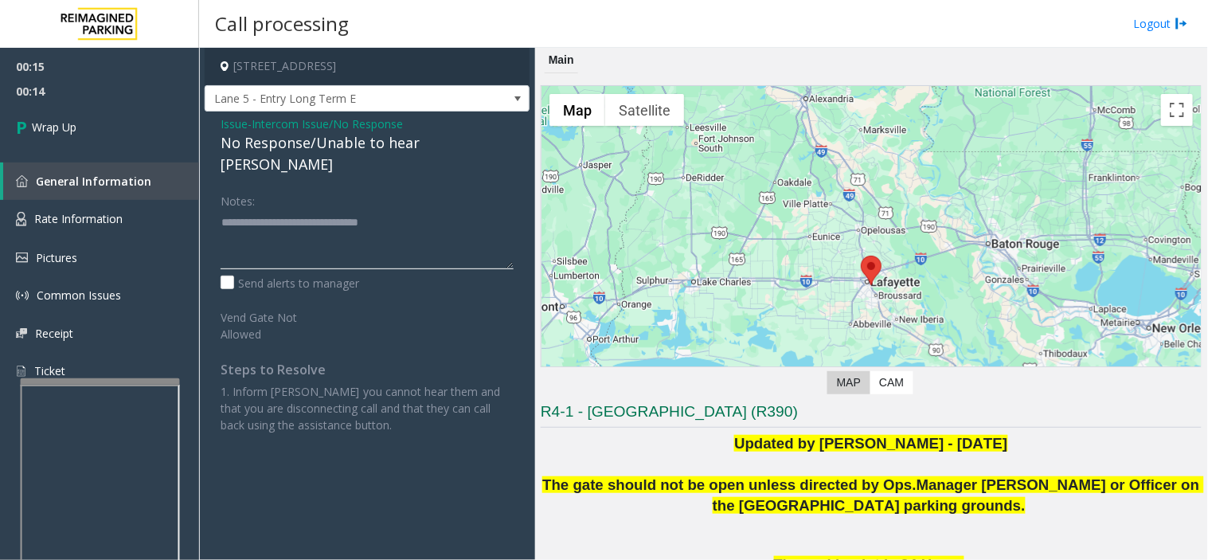
click at [295, 218] on textarea at bounding box center [367, 239] width 293 height 60
click at [150, 136] on link "Wrap Up" at bounding box center [99, 127] width 199 height 47
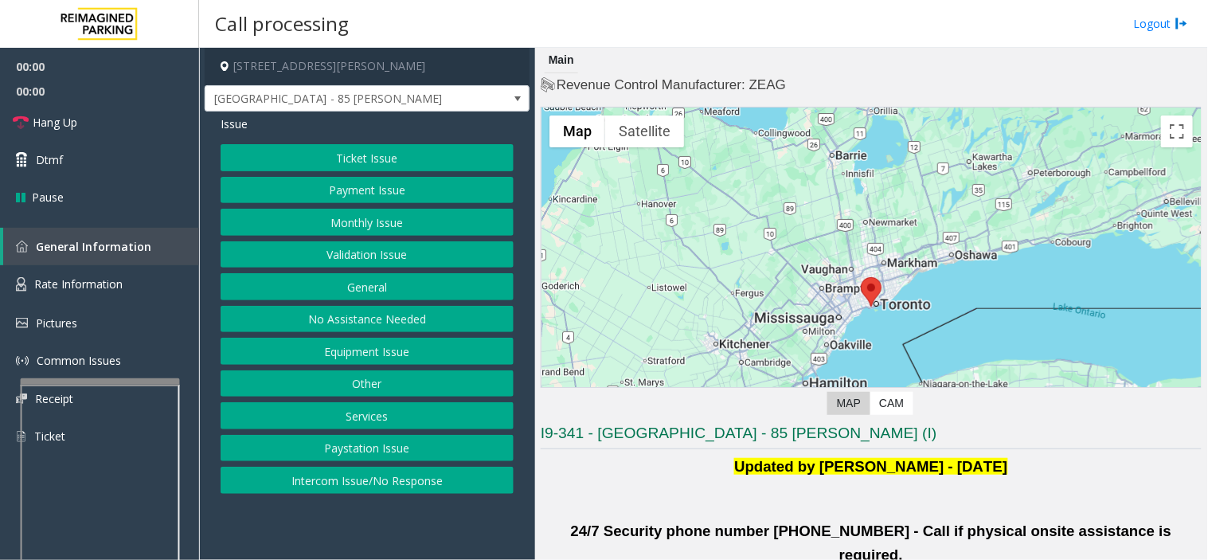
scroll to position [530, 0]
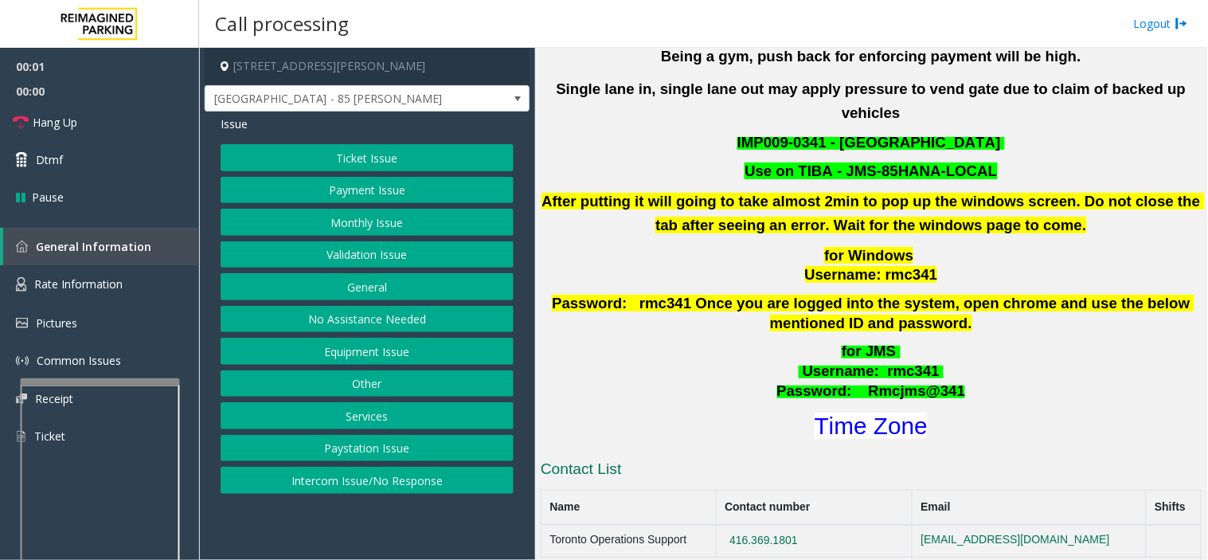
click at [370, 253] on button "Validation Issue" at bounding box center [367, 254] width 293 height 27
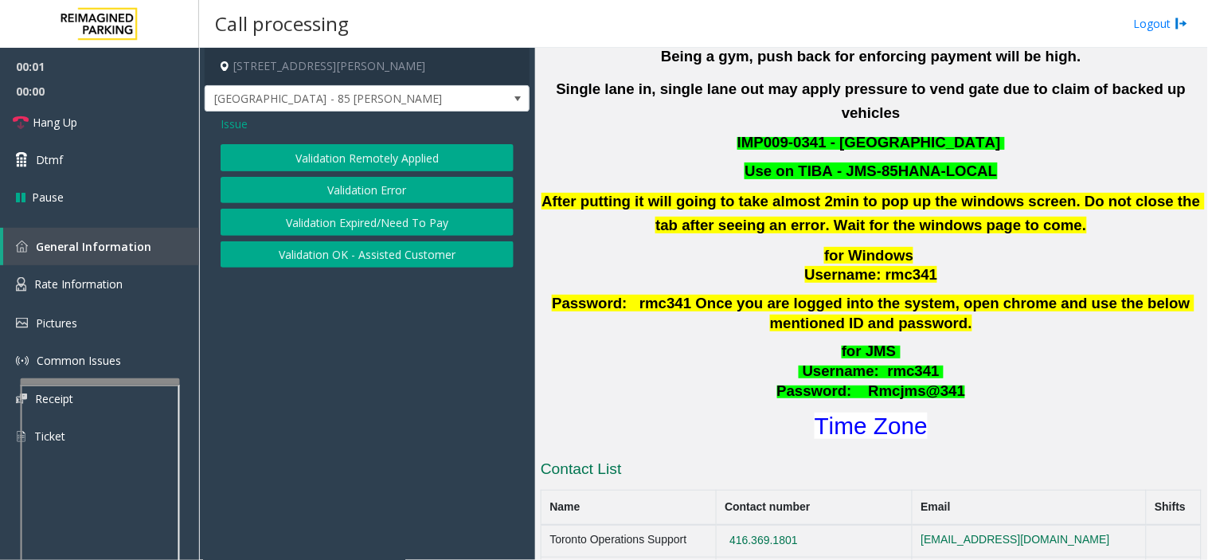
click at [369, 181] on button "Validation Error" at bounding box center [367, 190] width 293 height 27
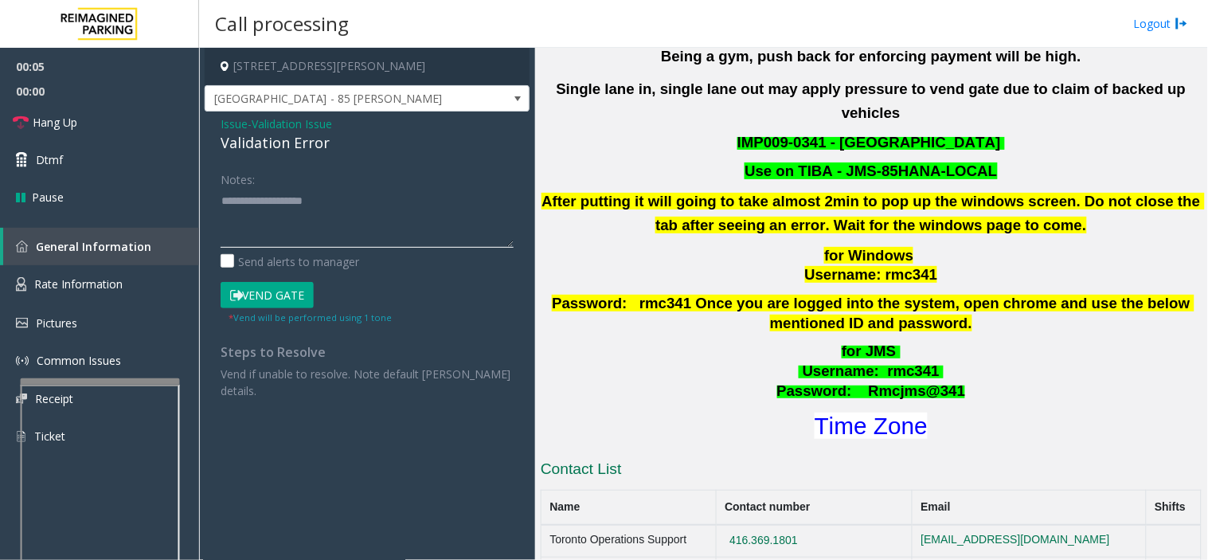
paste textarea "**********"
click at [394, 220] on textarea at bounding box center [367, 218] width 293 height 60
click at [904, 412] on font "Time Zone" at bounding box center [871, 425] width 113 height 26
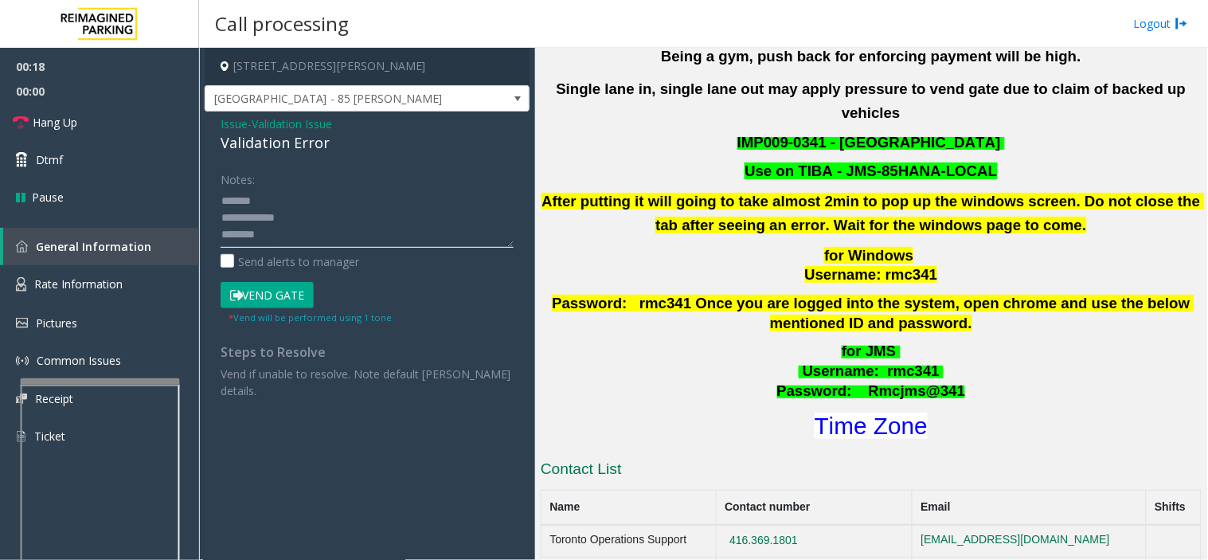
click at [292, 202] on textarea at bounding box center [367, 218] width 293 height 60
click at [273, 147] on div "Validation Error" at bounding box center [367, 142] width 293 height 21
copy div "Validation Error"
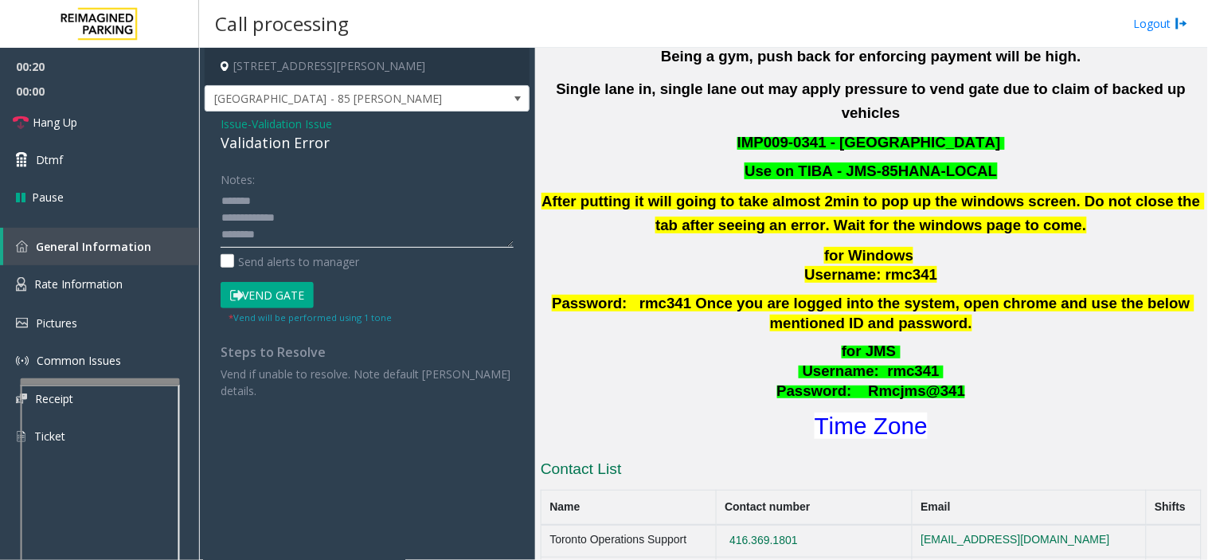
paste textarea "**********"
click at [287, 195] on textarea at bounding box center [367, 218] width 293 height 60
drag, startPoint x: 336, startPoint y: 221, endPoint x: 341, endPoint y: 235, distance: 15.1
click at [337, 225] on textarea at bounding box center [367, 218] width 293 height 60
click at [342, 236] on textarea at bounding box center [367, 218] width 293 height 60
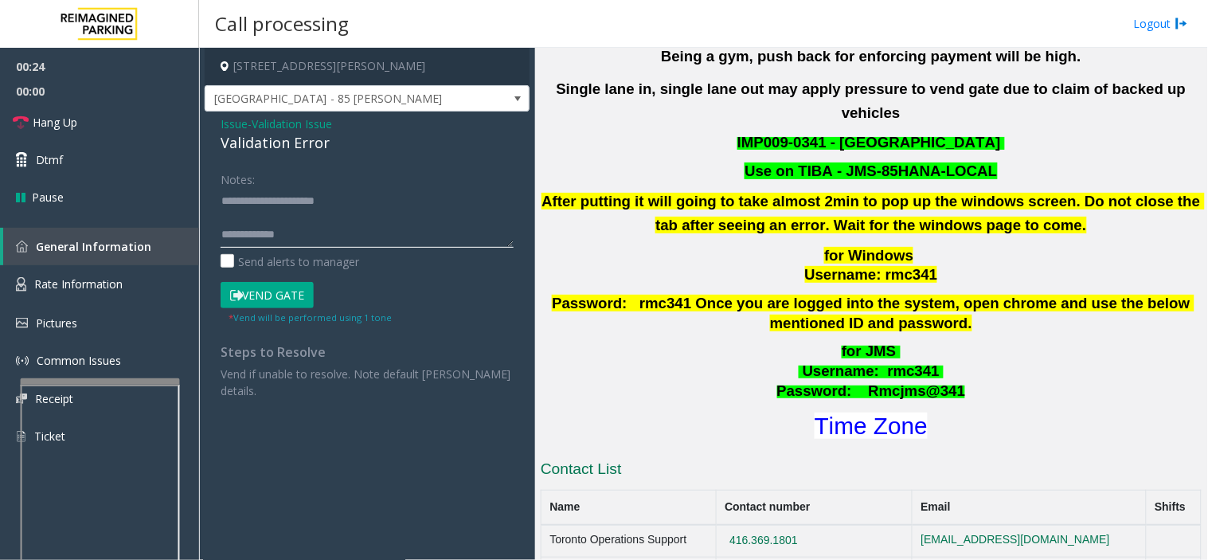
paste textarea "**********"
type textarea "**********"
click at [237, 295] on icon at bounding box center [236, 295] width 13 height 11
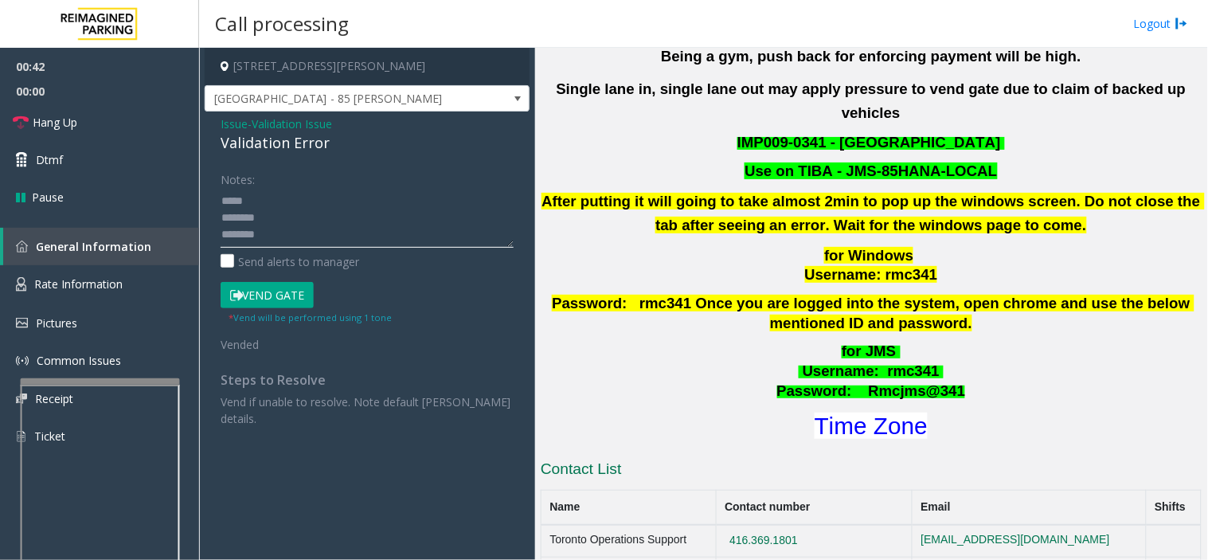
click at [354, 226] on textarea at bounding box center [367, 218] width 293 height 60
click at [284, 298] on button "Vend Gate" at bounding box center [267, 295] width 93 height 27
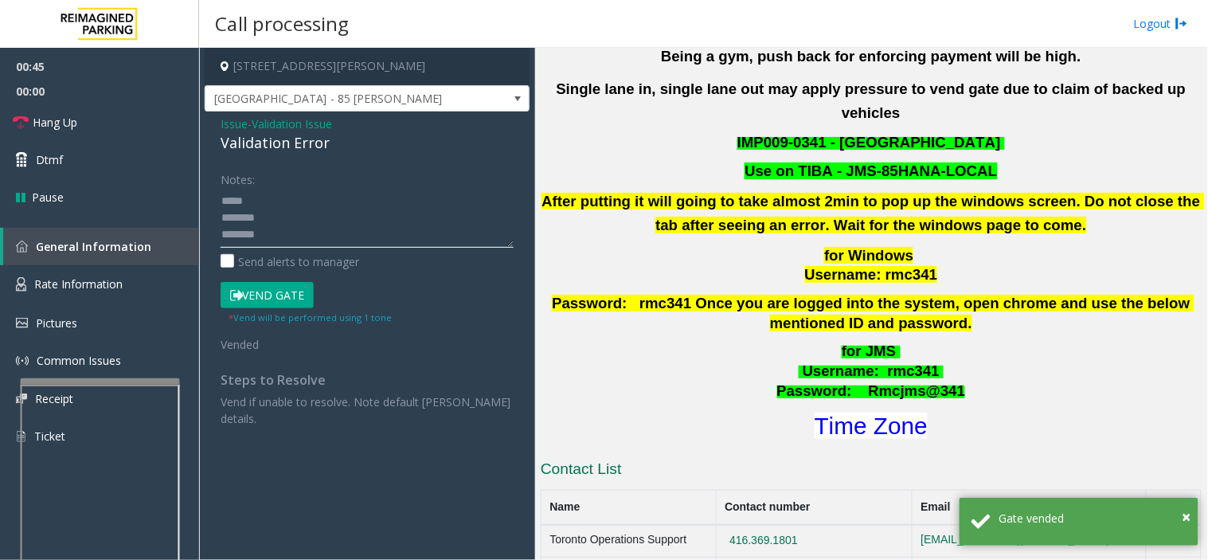
click at [283, 240] on textarea at bounding box center [367, 218] width 293 height 60
click at [291, 211] on textarea at bounding box center [367, 218] width 293 height 60
click at [132, 107] on link "Hang Up" at bounding box center [99, 122] width 199 height 37
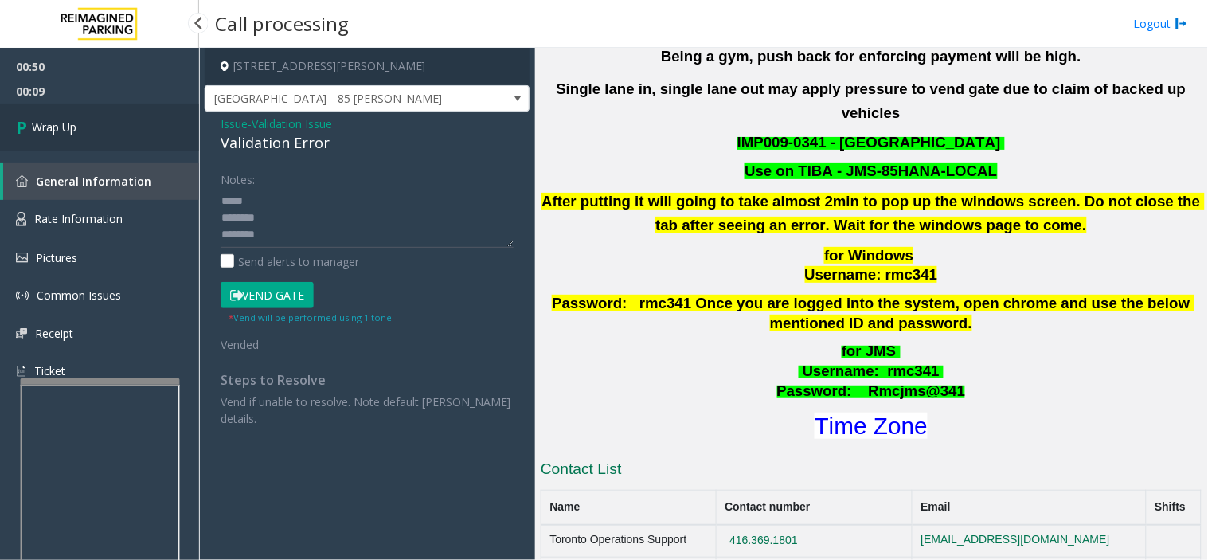
click at [113, 142] on link "Wrap Up" at bounding box center [99, 127] width 199 height 47
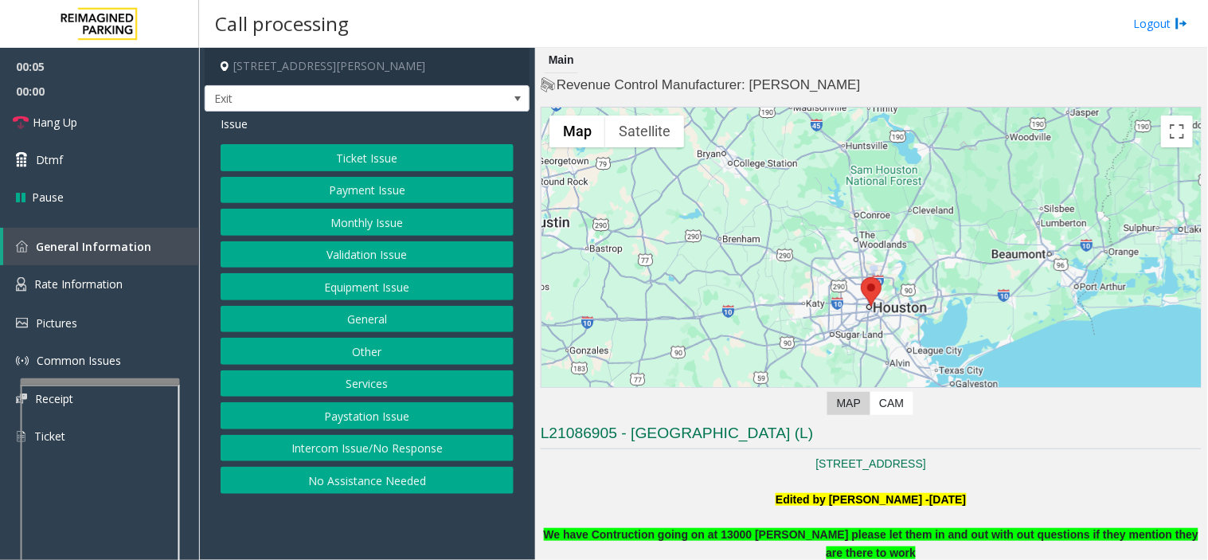
drag, startPoint x: 265, startPoint y: 516, endPoint x: 248, endPoint y: 515, distance: 17.5
drag, startPoint x: 248, startPoint y: 515, endPoint x: 212, endPoint y: 520, distance: 36.1
click at [212, 520] on app-call-processing-form "[STREET_ADDRESS][PERSON_NAME] Exit Issue Ticket Issue Payment Issue Monthly Iss…" at bounding box center [367, 304] width 336 height 512
click at [327, 251] on button "Validation Issue" at bounding box center [367, 254] width 293 height 27
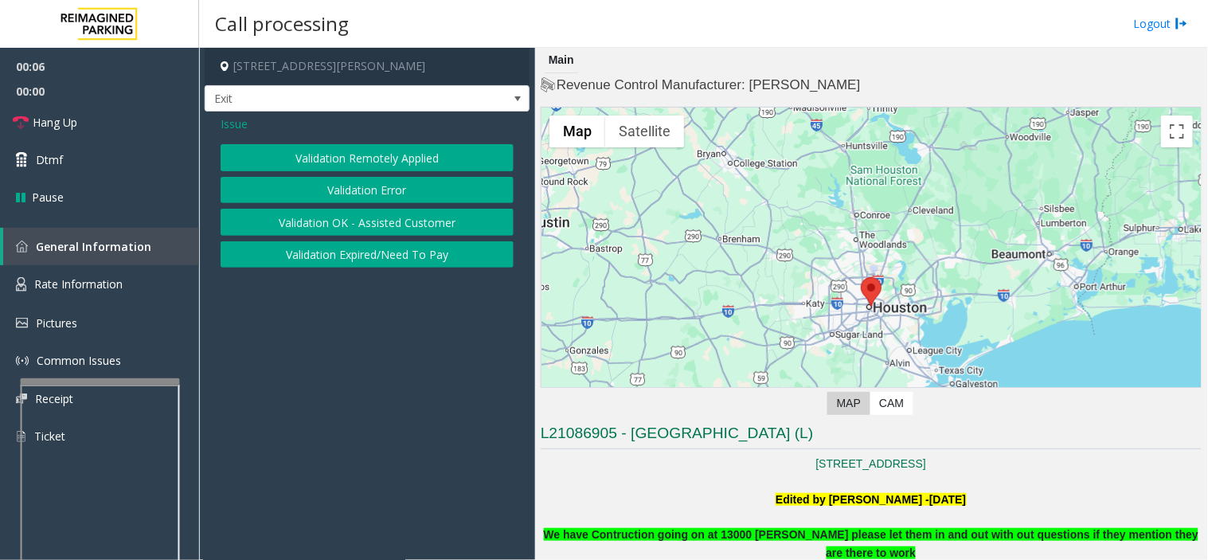
click at [344, 154] on button "Validation Remotely Applied" at bounding box center [367, 157] width 293 height 27
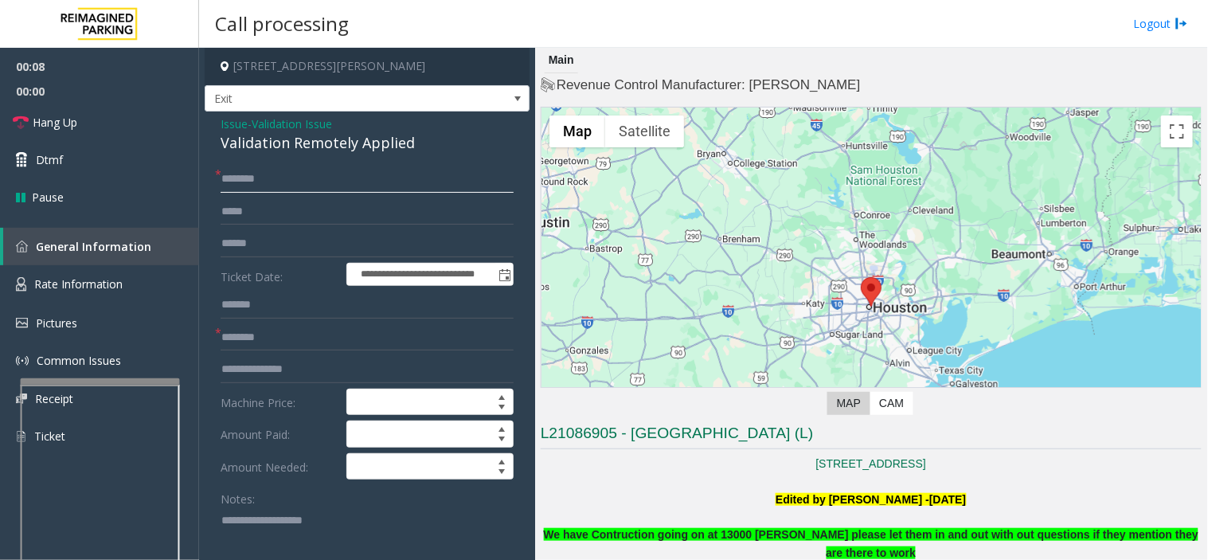
click at [330, 181] on input "text" at bounding box center [367, 179] width 293 height 27
type input "*****"
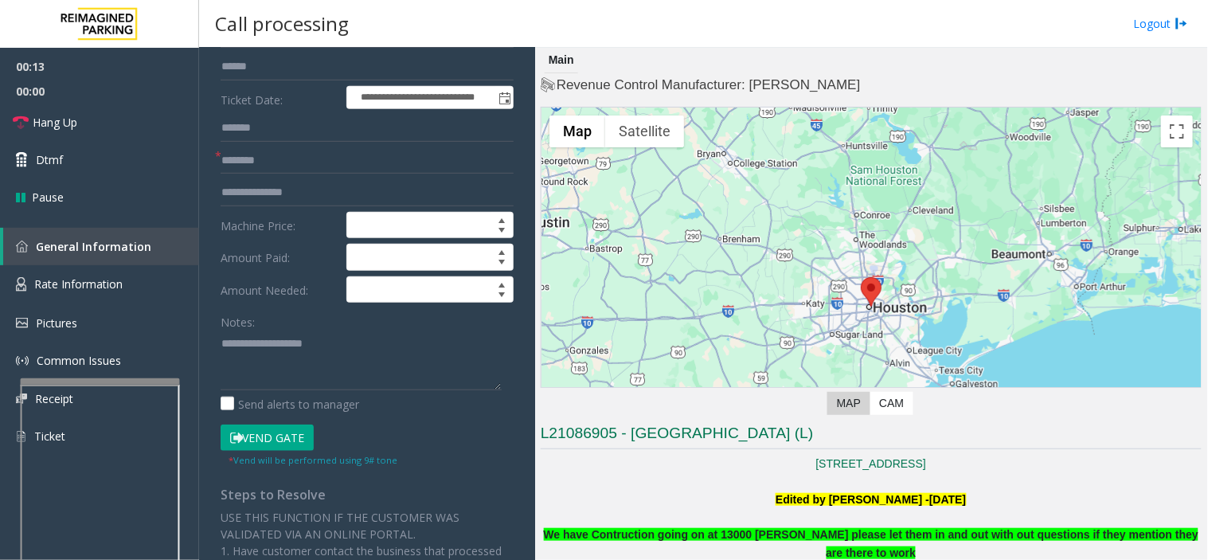
click at [273, 442] on button "Vend Gate" at bounding box center [267, 437] width 93 height 27
click at [295, 396] on label "Send alerts to manager" at bounding box center [290, 404] width 139 height 17
click at [295, 373] on textarea at bounding box center [361, 360] width 281 height 60
paste textarea "**********"
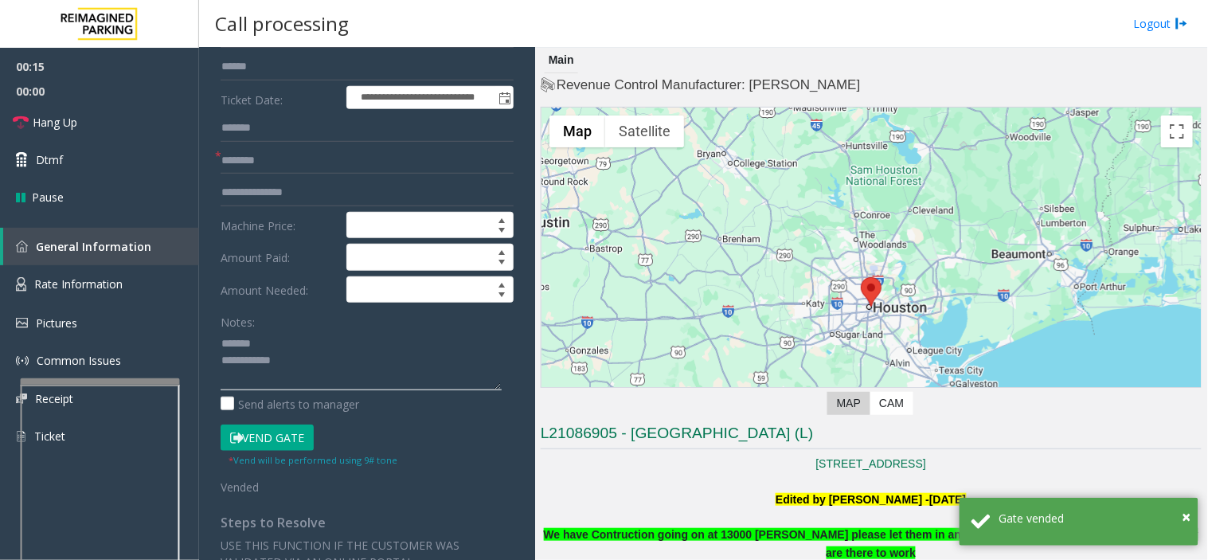
type textarea "**********"
click at [275, 151] on input "text" at bounding box center [367, 160] width 293 height 27
type input "**"
click at [308, 357] on textarea at bounding box center [361, 360] width 281 height 60
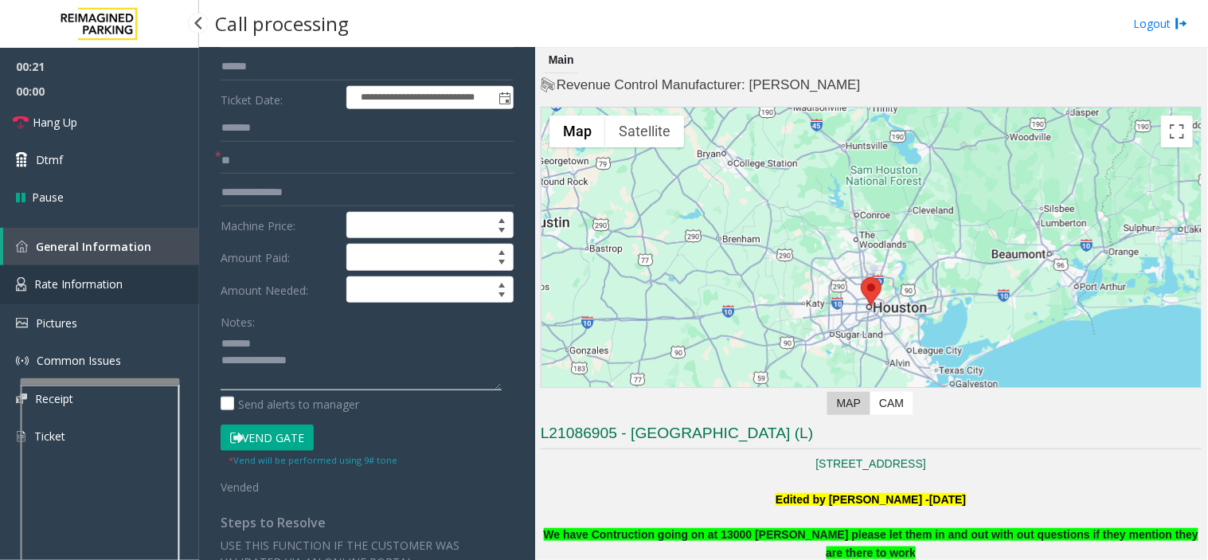
type textarea "**********"
click at [147, 265] on link "Rate Information" at bounding box center [99, 284] width 199 height 39
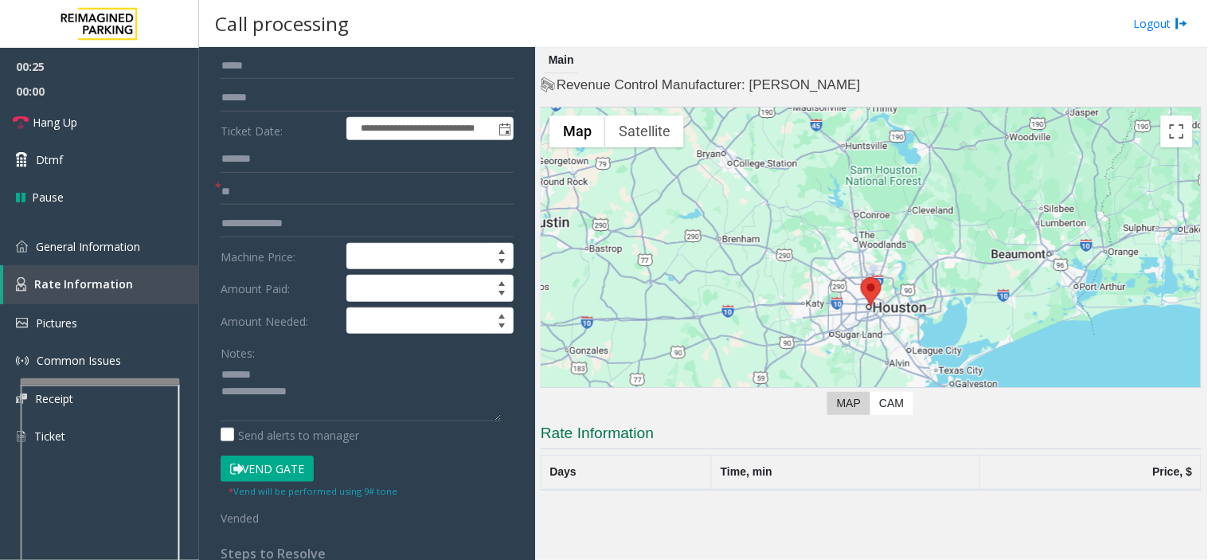
scroll to position [177, 0]
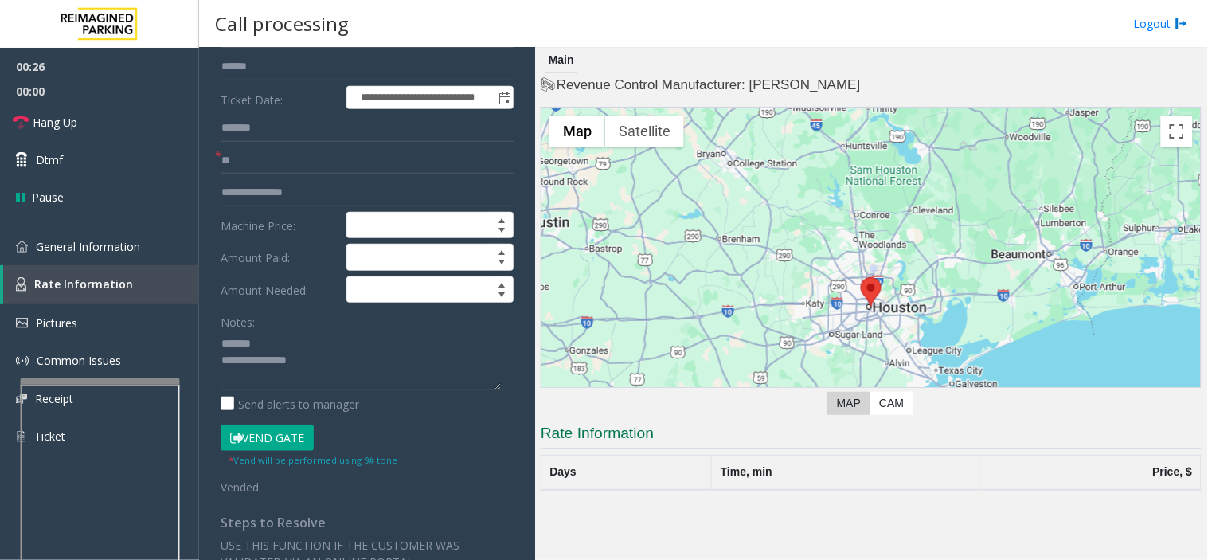
click at [252, 441] on button "Vend Gate" at bounding box center [267, 437] width 93 height 27
click at [284, 345] on textarea at bounding box center [361, 360] width 281 height 60
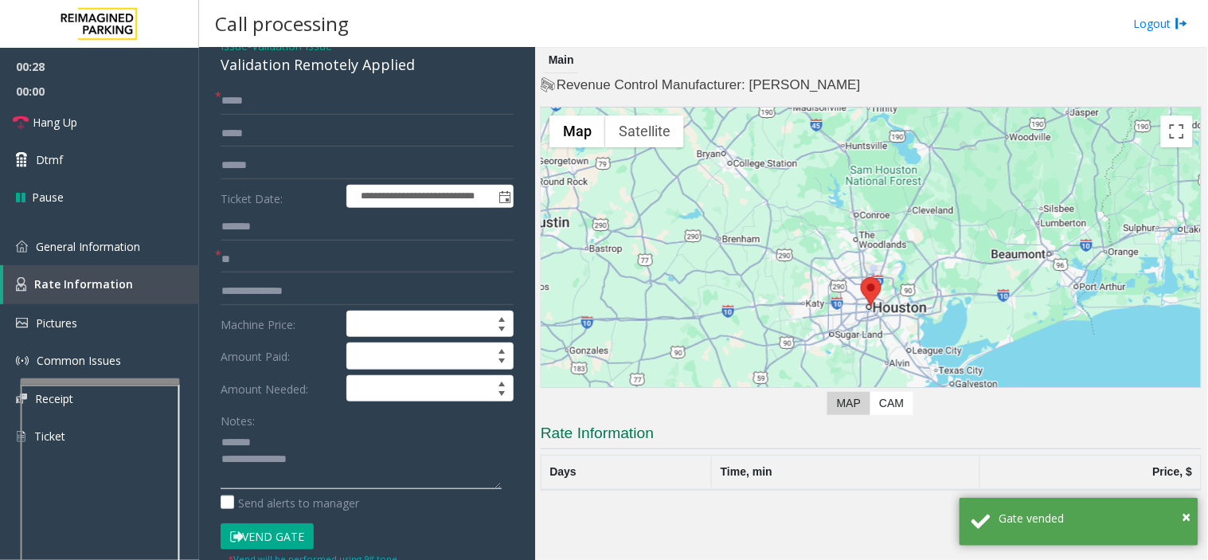
scroll to position [0, 0]
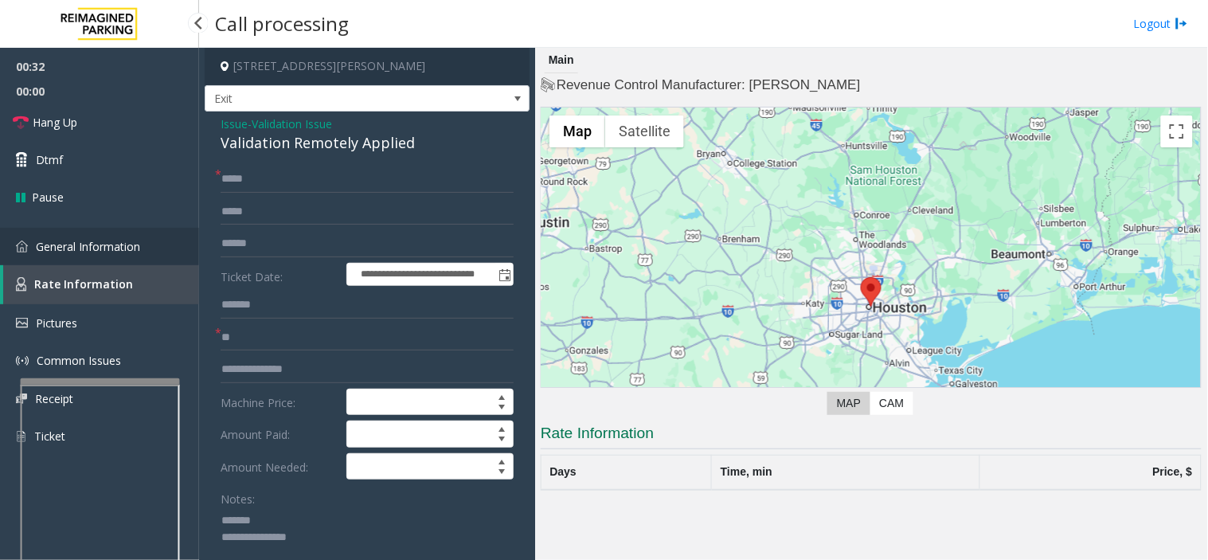
click at [142, 244] on link "General Information" at bounding box center [99, 246] width 199 height 37
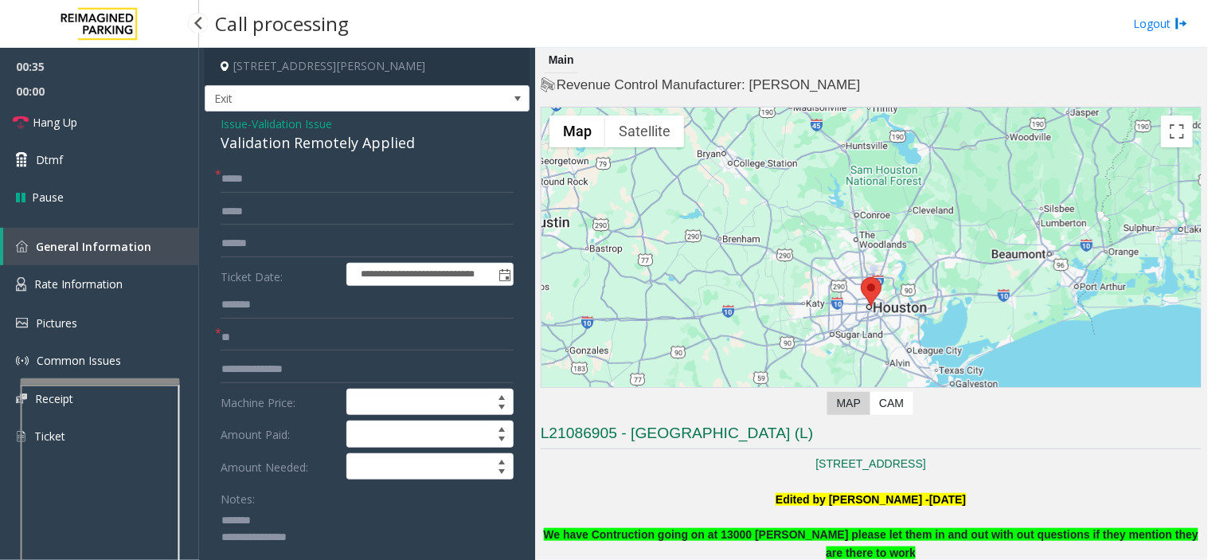
click at [141, 244] on span "General Information" at bounding box center [93, 246] width 115 height 15
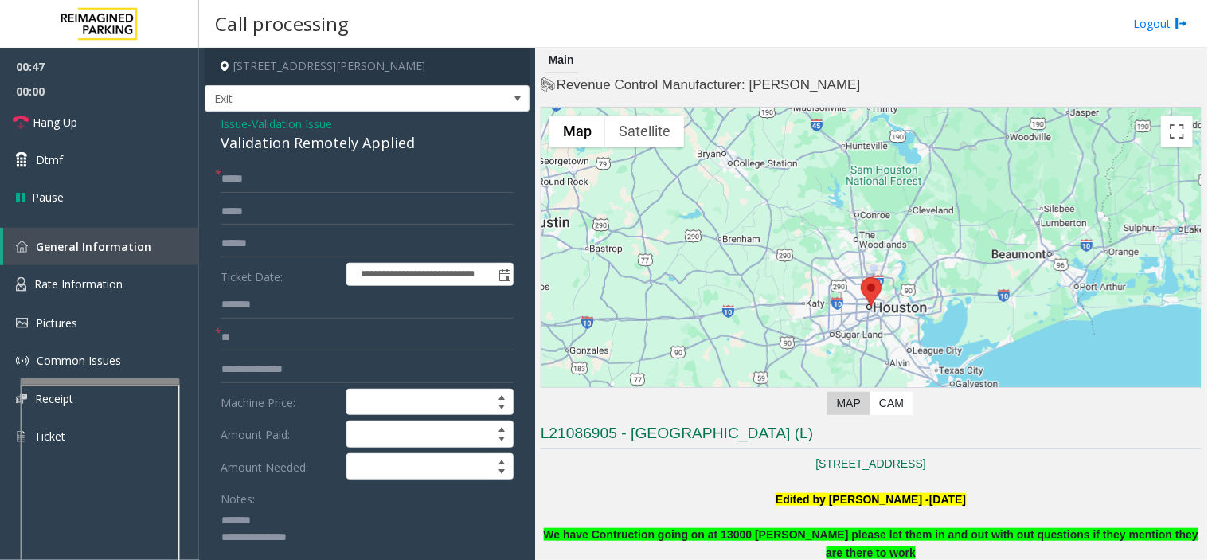
click at [303, 258] on form "**********" at bounding box center [367, 419] width 293 height 506
click at [234, 117] on span "Issue" at bounding box center [234, 123] width 27 height 17
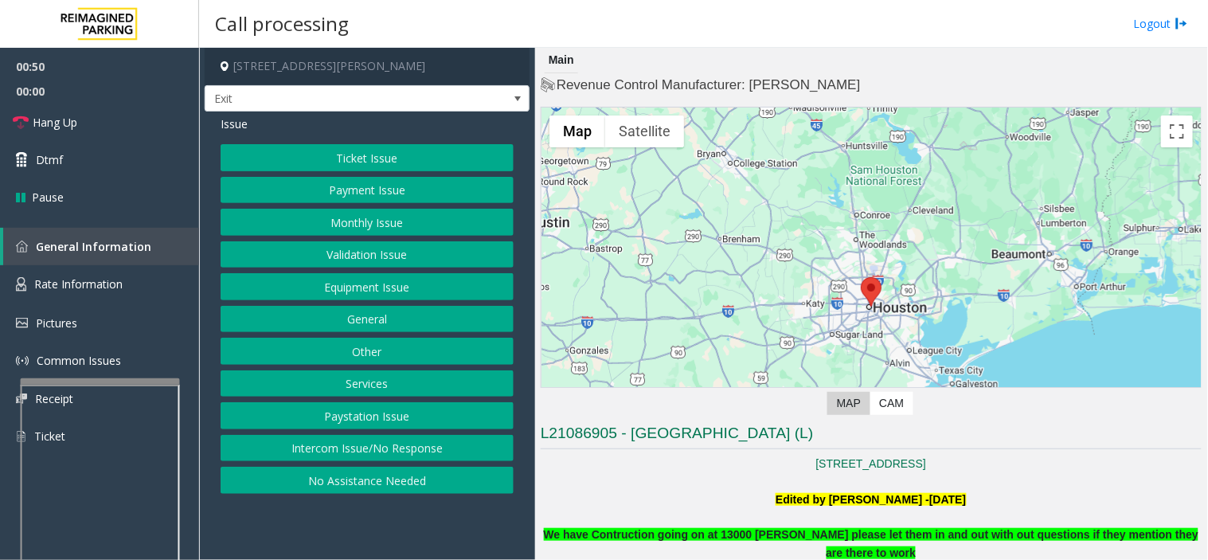
click at [343, 263] on button "Validation Issue" at bounding box center [367, 254] width 293 height 27
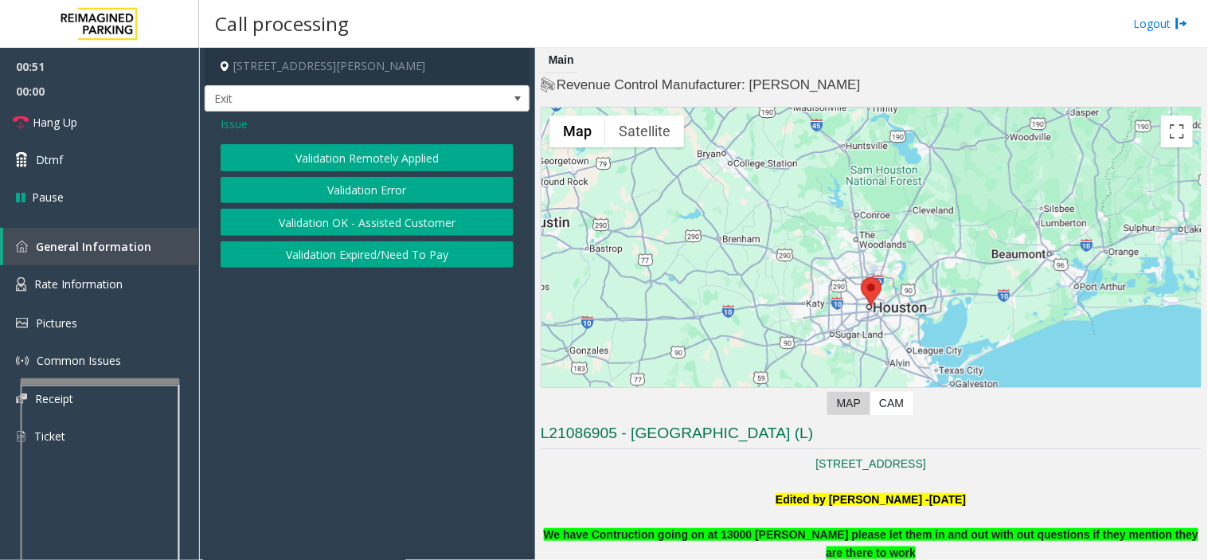
click at [342, 193] on button "Validation Error" at bounding box center [367, 190] width 293 height 27
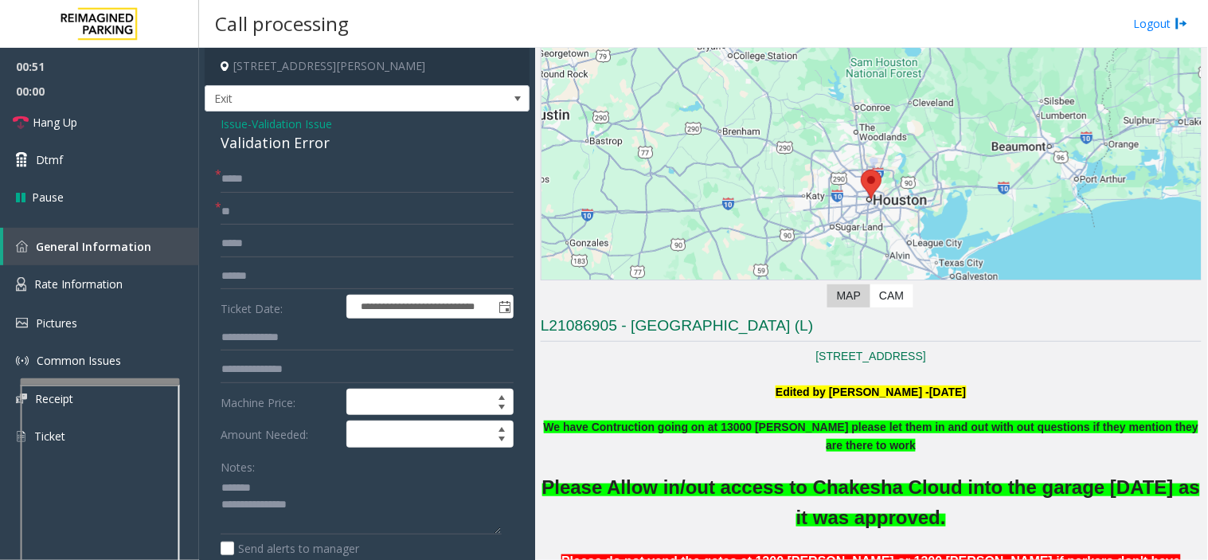
scroll to position [354, 0]
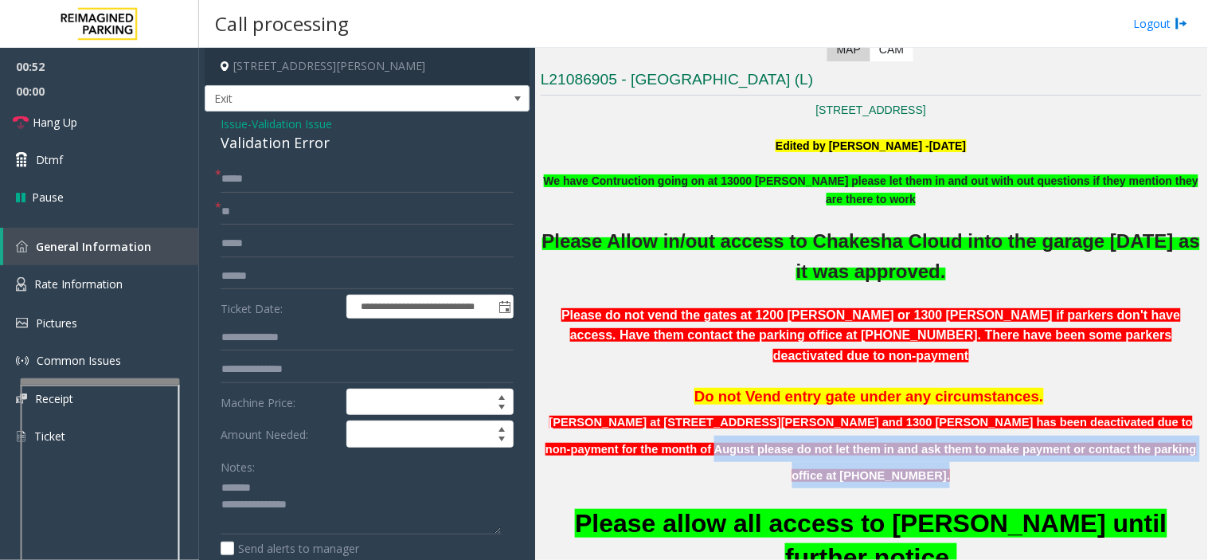
drag, startPoint x: 588, startPoint y: 428, endPoint x: 584, endPoint y: 441, distance: 14.1
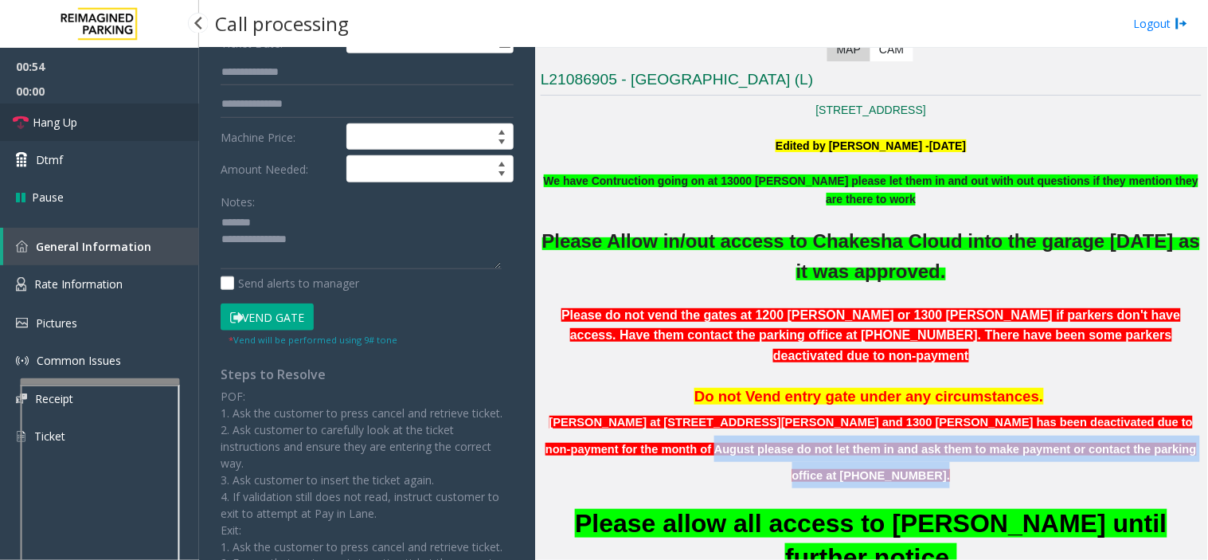
click at [150, 120] on link "Hang Up" at bounding box center [99, 122] width 199 height 37
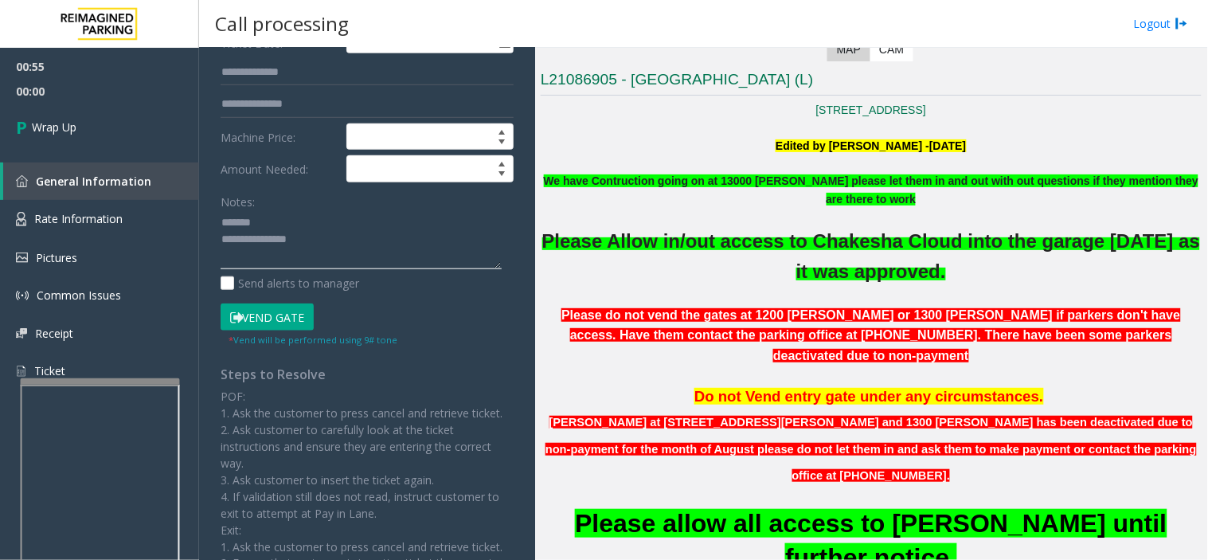
click at [376, 240] on textarea at bounding box center [361, 240] width 281 height 60
click at [297, 212] on textarea at bounding box center [361, 240] width 281 height 60
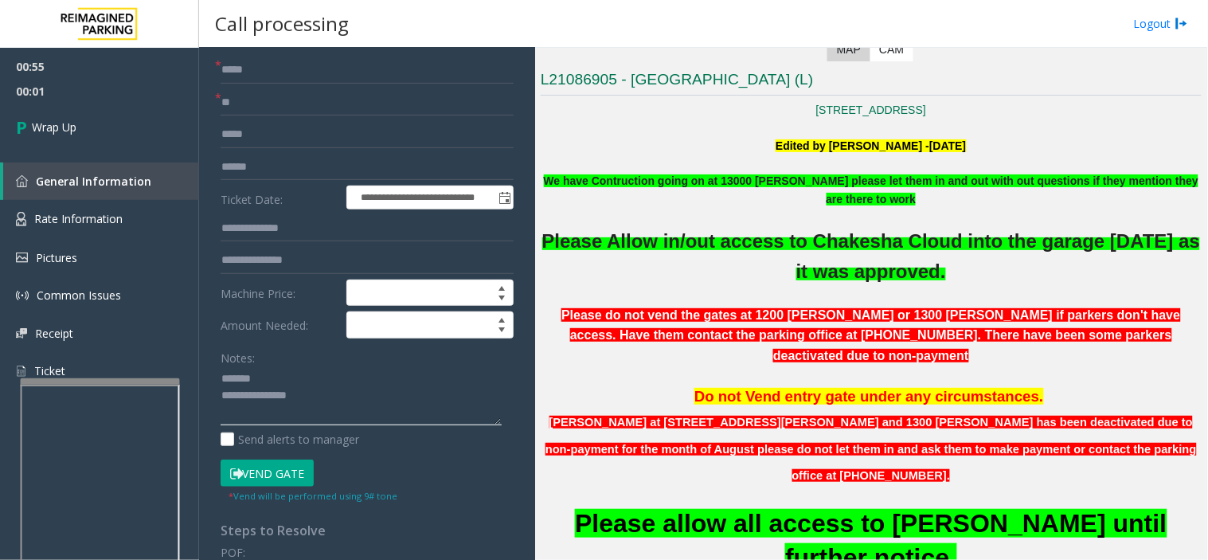
scroll to position [0, 0]
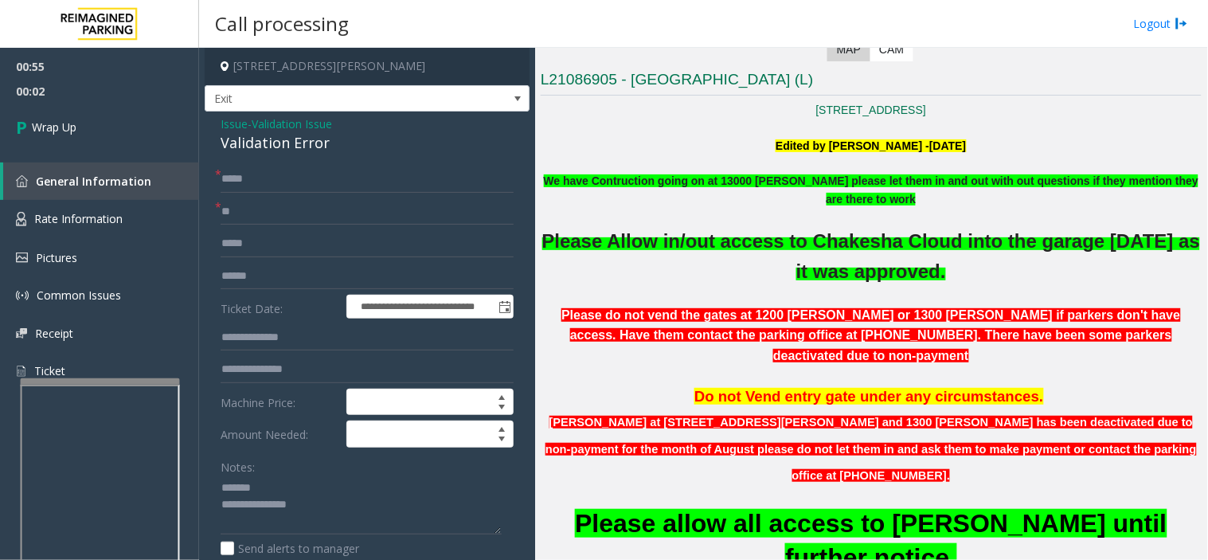
click at [263, 148] on div "Validation Error" at bounding box center [367, 142] width 293 height 21
click at [236, 121] on span "Issue" at bounding box center [234, 123] width 27 height 17
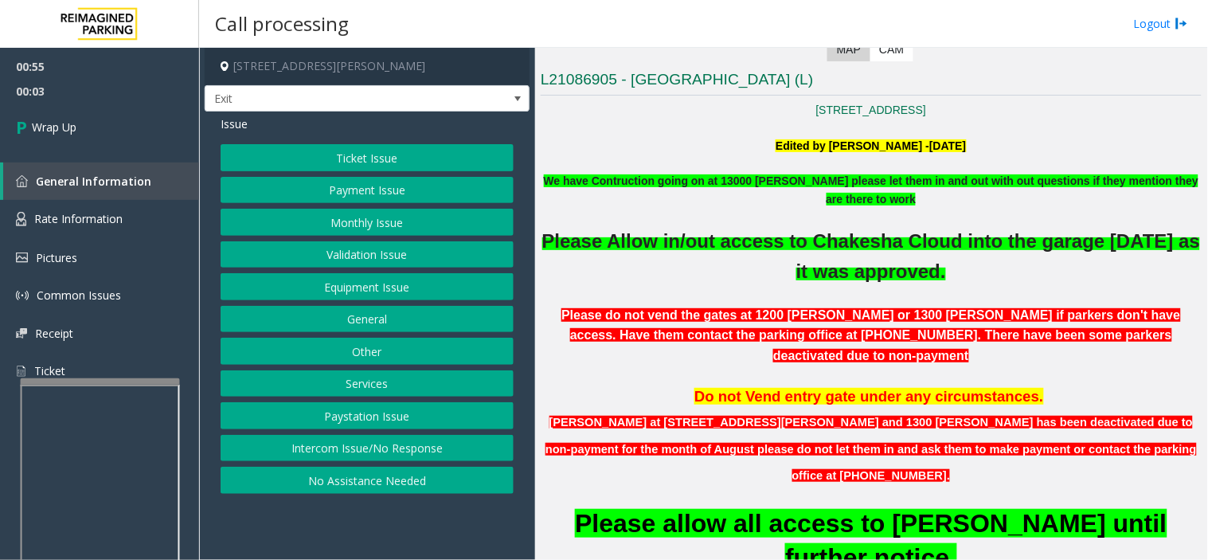
click at [307, 213] on button "Monthly Issue" at bounding box center [367, 222] width 293 height 27
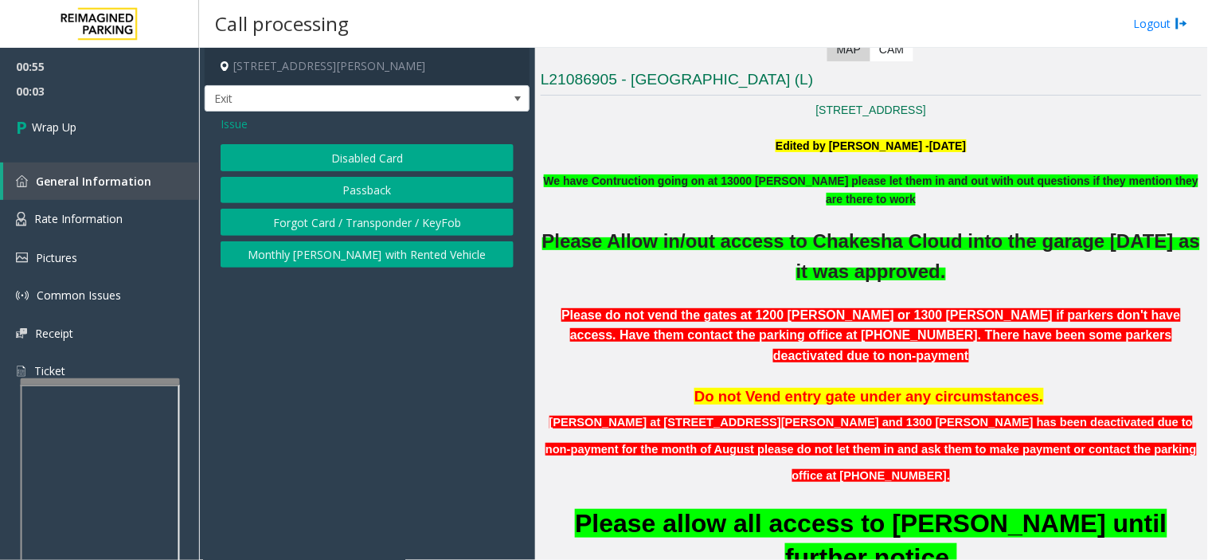
click at [287, 146] on button "Disabled Card" at bounding box center [367, 157] width 293 height 27
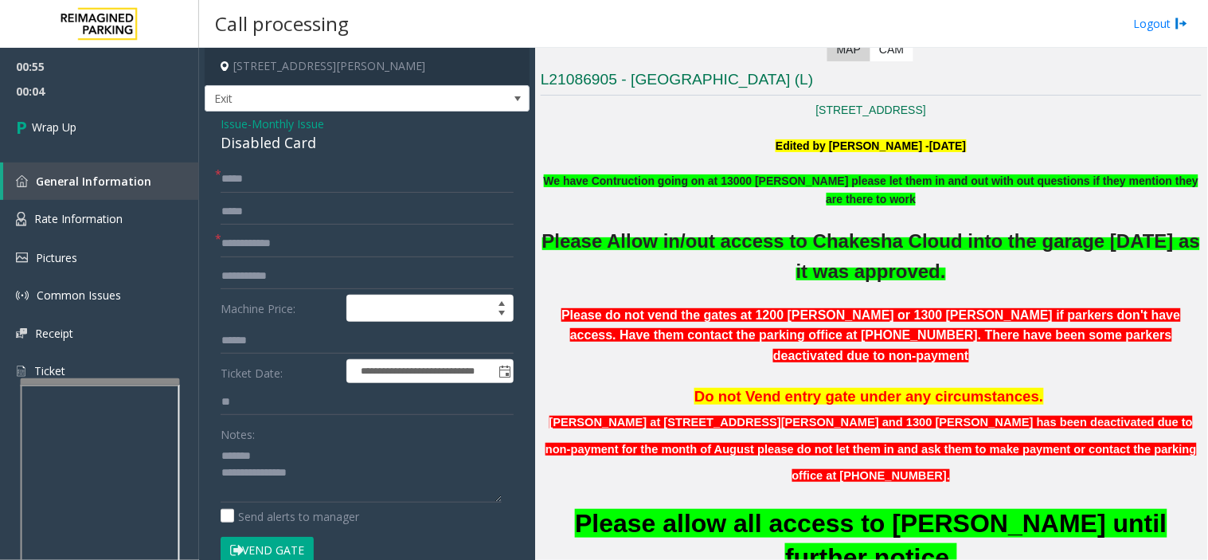
click at [275, 142] on div "Disabled Card" at bounding box center [367, 142] width 293 height 21
copy div "Disabled Card"
paste textarea "**********"
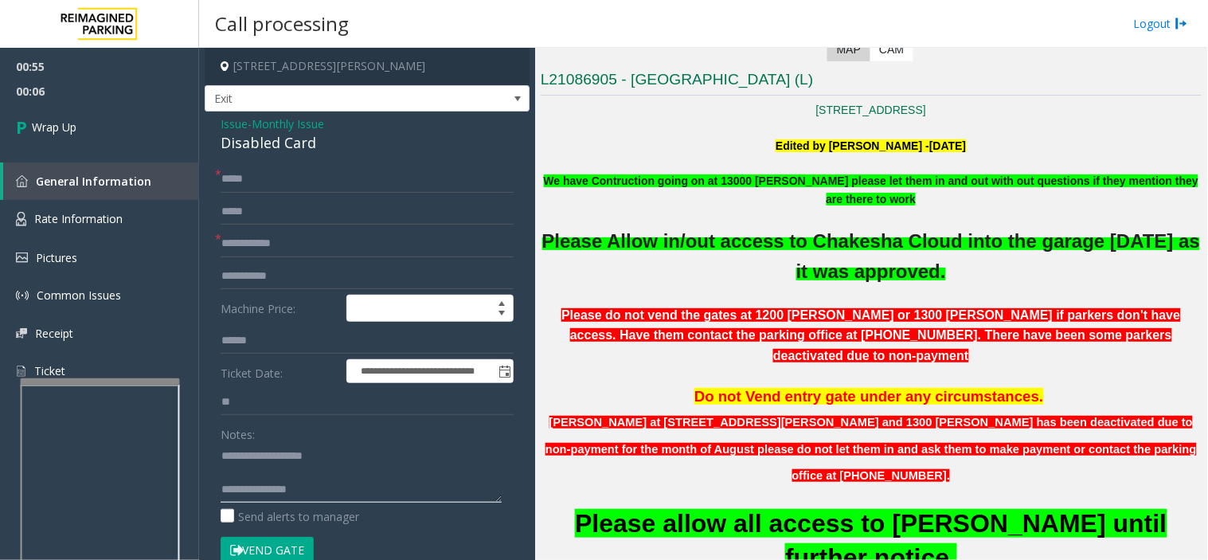
click at [304, 455] on textarea at bounding box center [361, 473] width 281 height 60
type textarea "**********"
click at [133, 155] on div "00:55 00:07 Wrap Up General Information Rate Information Pictures Common Issues…" at bounding box center [99, 225] width 199 height 355
click at [133, 144] on link "Wrap Up" at bounding box center [99, 127] width 199 height 47
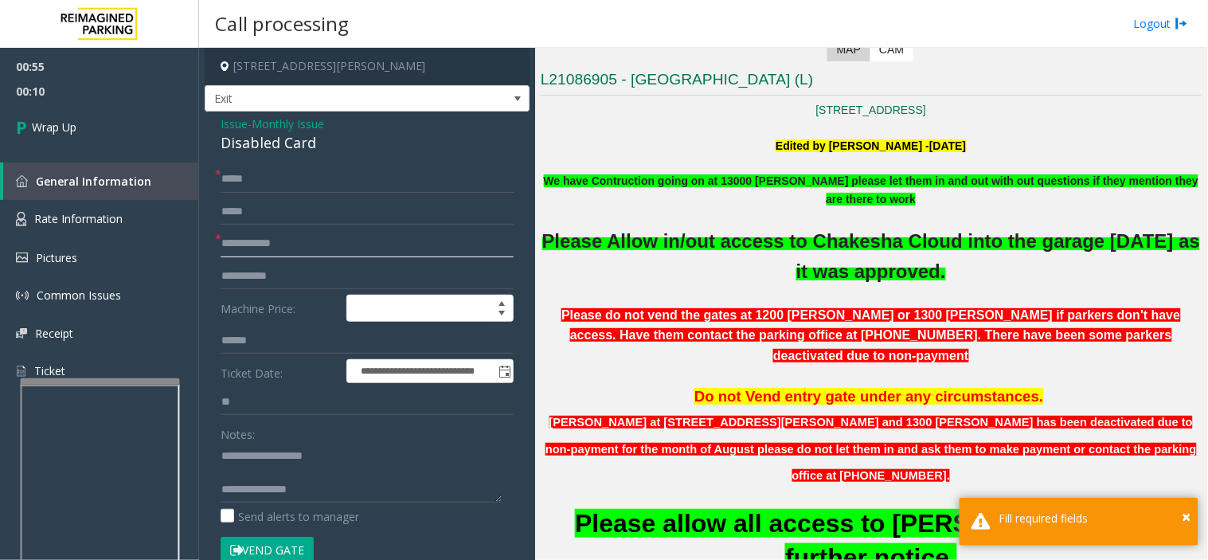
click at [354, 244] on input "text" at bounding box center [367, 243] width 293 height 27
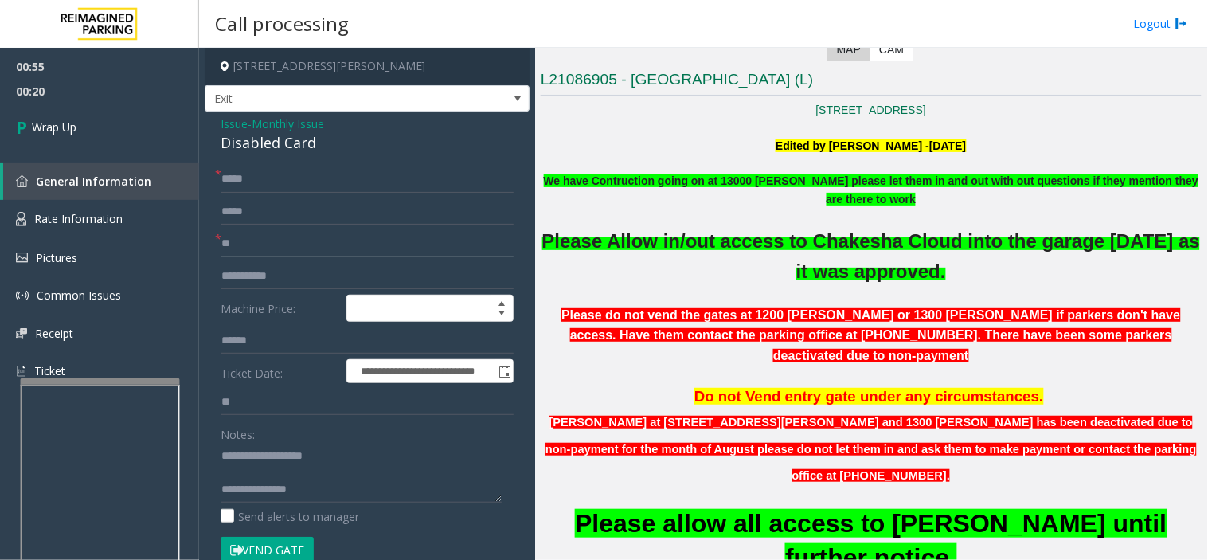
type input "**"
click at [348, 494] on textarea at bounding box center [361, 473] width 281 height 60
click at [131, 129] on link "Wrap Up" at bounding box center [99, 127] width 199 height 47
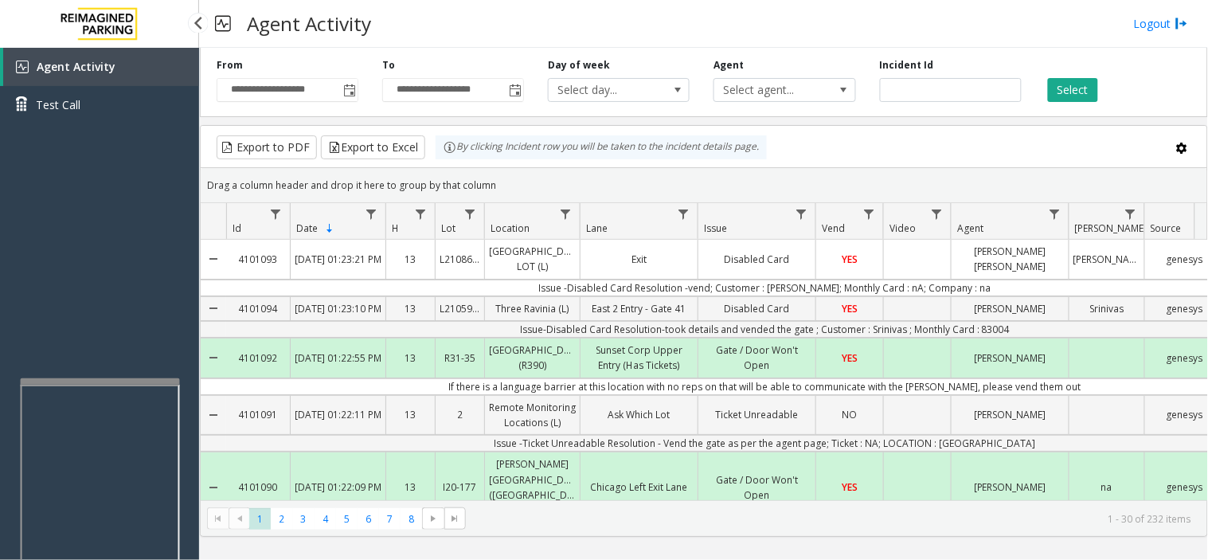
drag, startPoint x: 147, startPoint y: 191, endPoint x: 101, endPoint y: 239, distance: 65.9
click at [101, 239] on div "Agent Activity Test Call" at bounding box center [99, 328] width 199 height 560
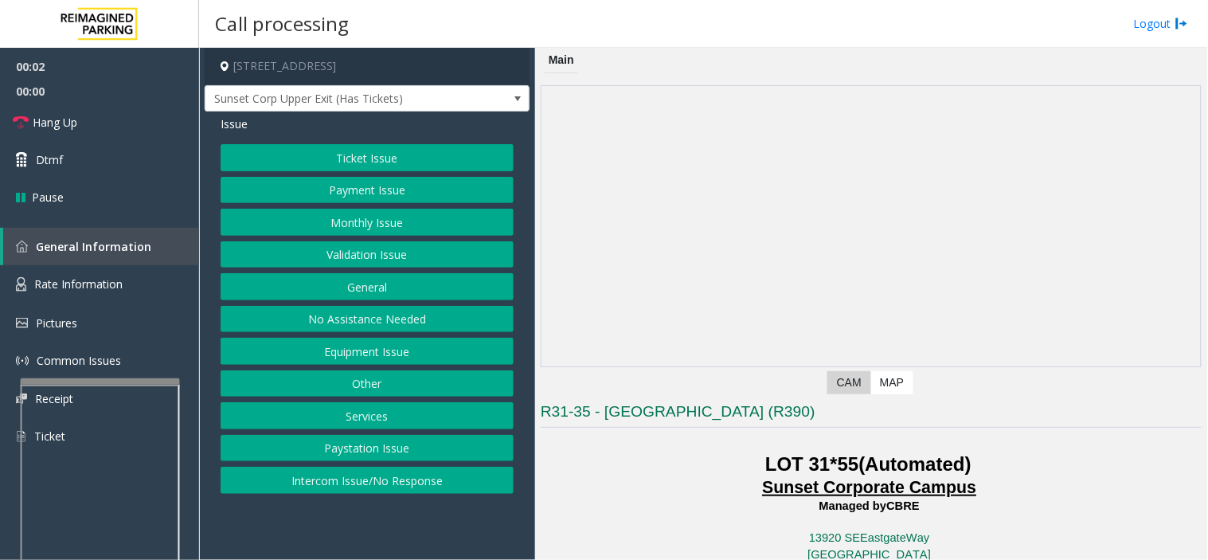
drag, startPoint x: 400, startPoint y: 516, endPoint x: 385, endPoint y: 520, distance: 14.9
click at [385, 520] on app-call-processing-form "[STREET_ADDRESS] Sunset Corp Upper Exit (Has Tickets) Issue Ticket Issue Paymen…" at bounding box center [367, 304] width 336 height 512
click at [371, 354] on button "Equipment Issue" at bounding box center [367, 351] width 293 height 27
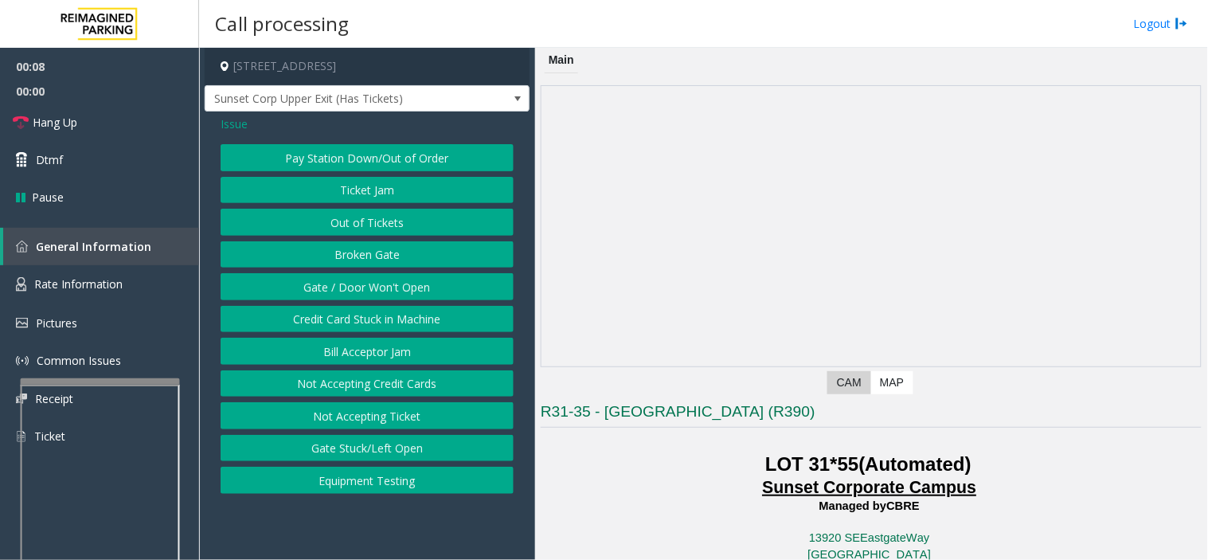
click at [371, 354] on button "Bill Acceptor Jam" at bounding box center [367, 351] width 293 height 27
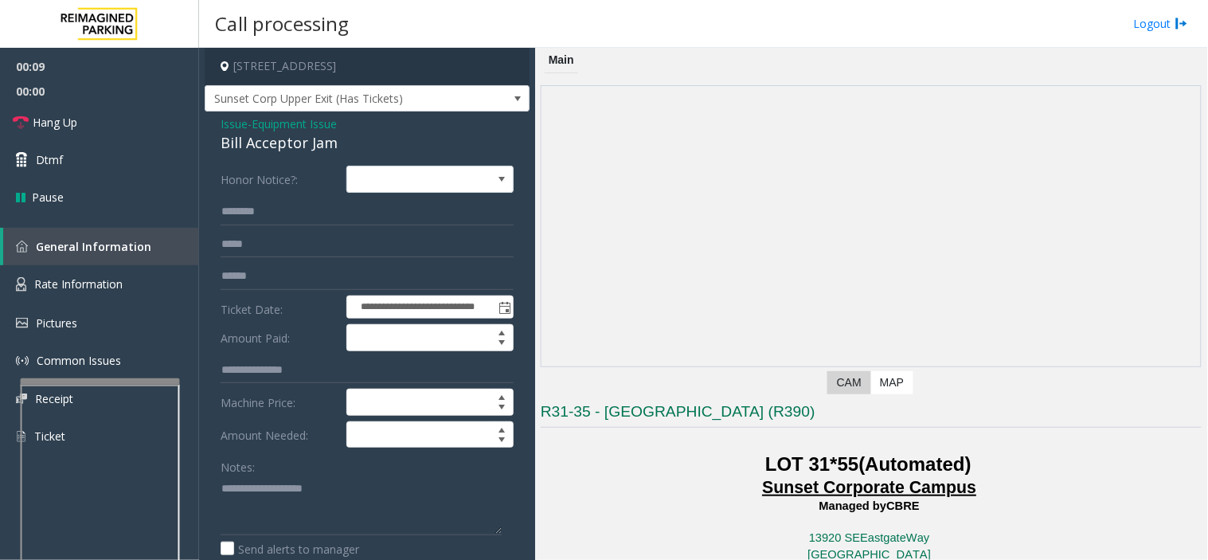
click at [287, 120] on span "Equipment Issue" at bounding box center [294, 123] width 85 height 17
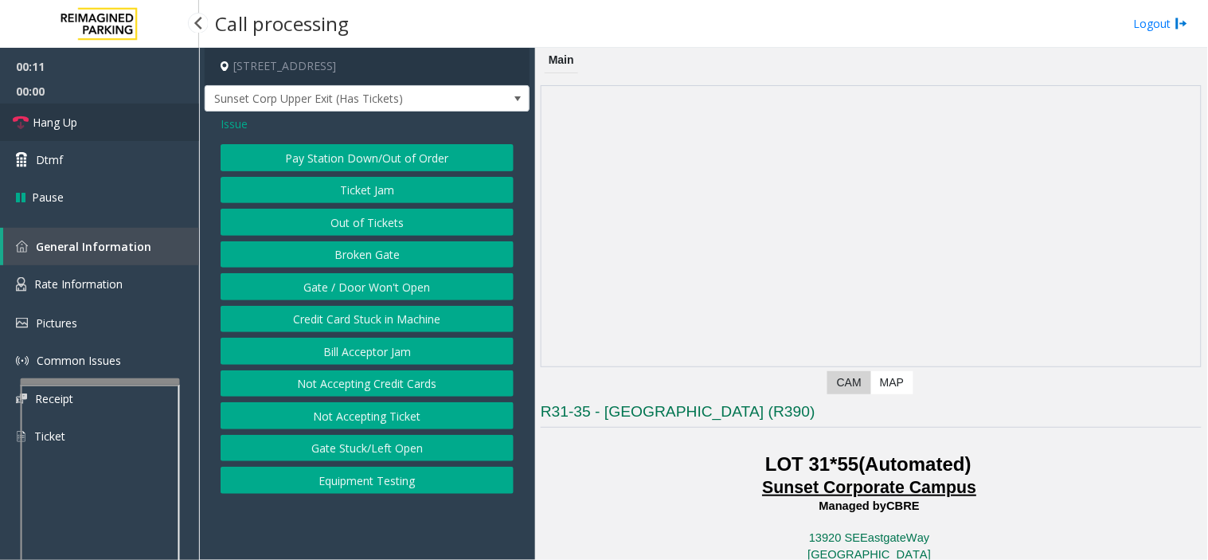
click at [118, 120] on link "Hang Up" at bounding box center [99, 122] width 199 height 37
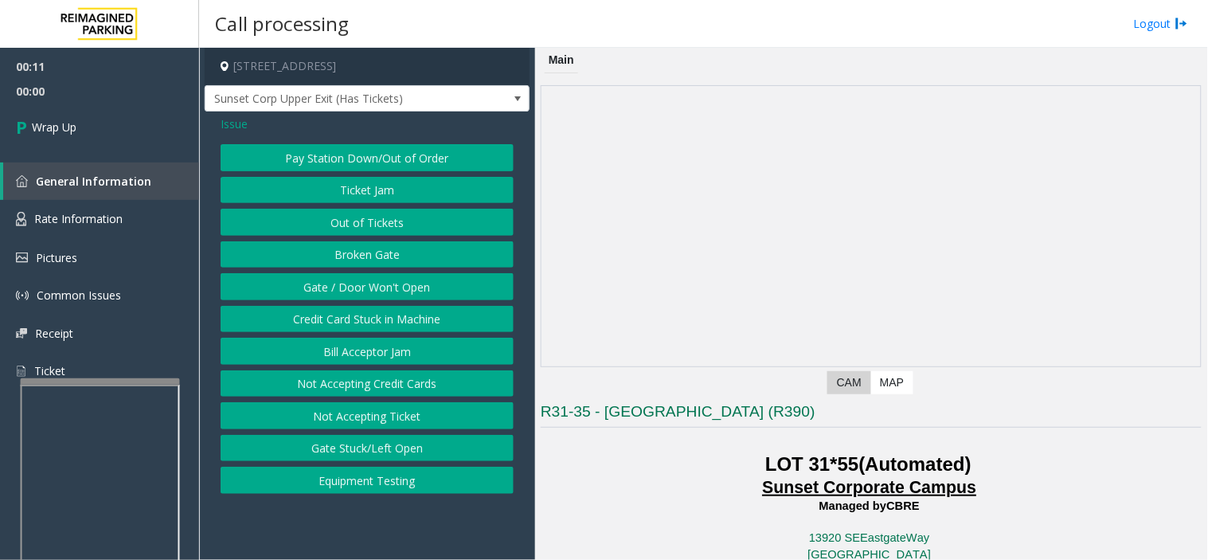
click at [342, 284] on button "Gate / Door Won't Open" at bounding box center [367, 286] width 293 height 27
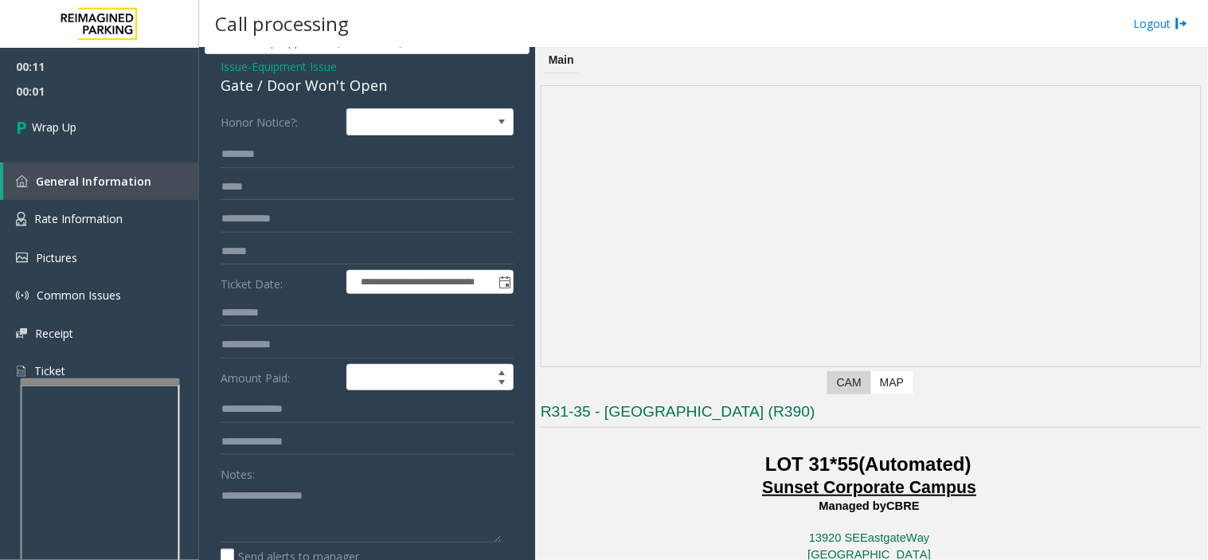
scroll to position [88, 0]
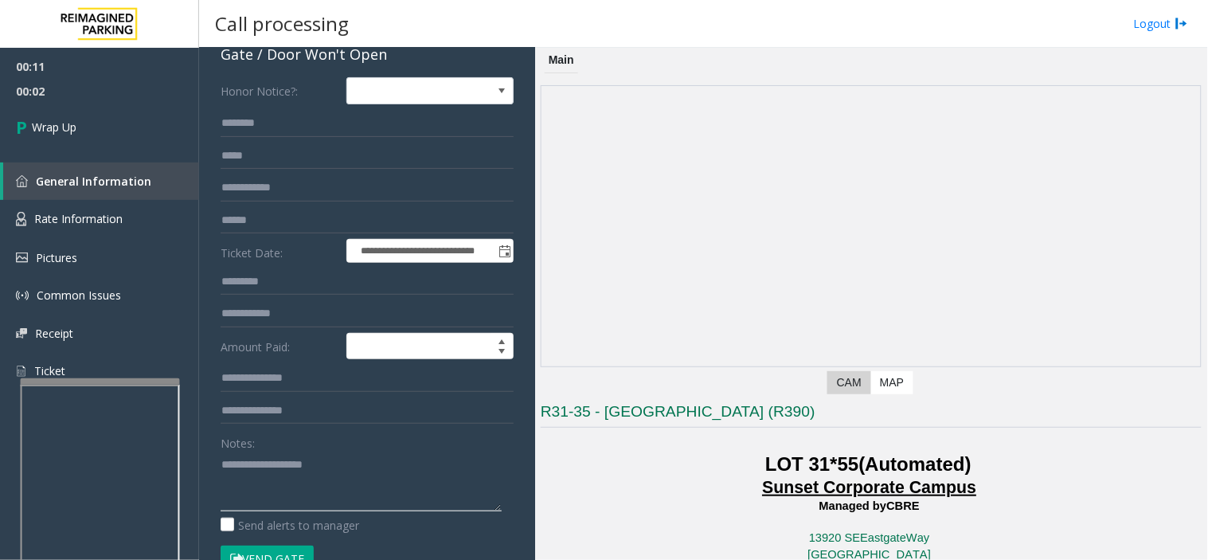
click at [324, 486] on textarea at bounding box center [361, 481] width 281 height 60
type textarea "**********"
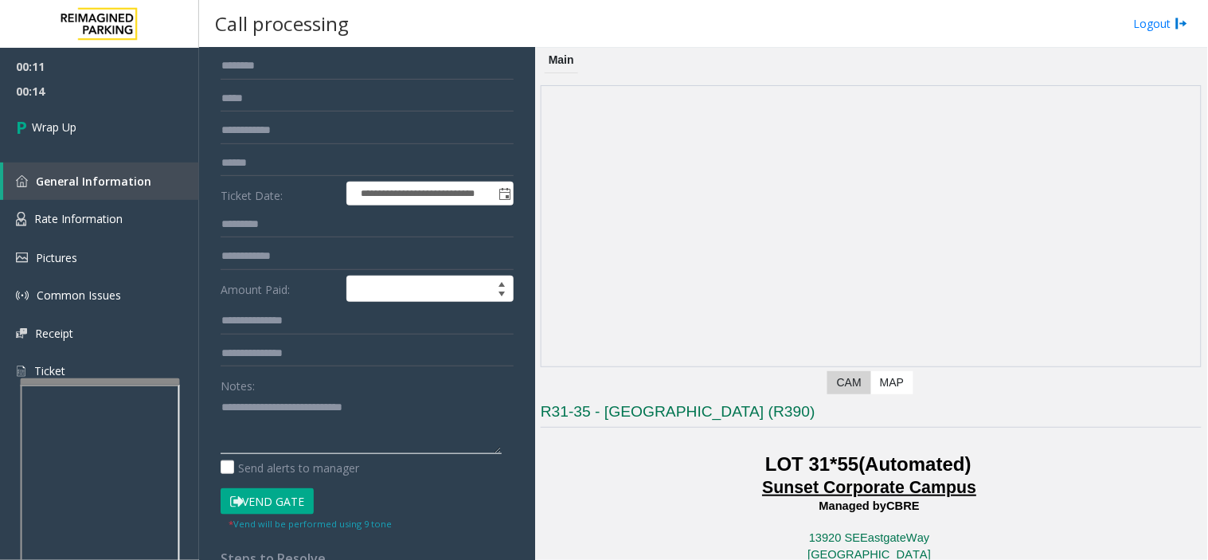
scroll to position [177, 0]
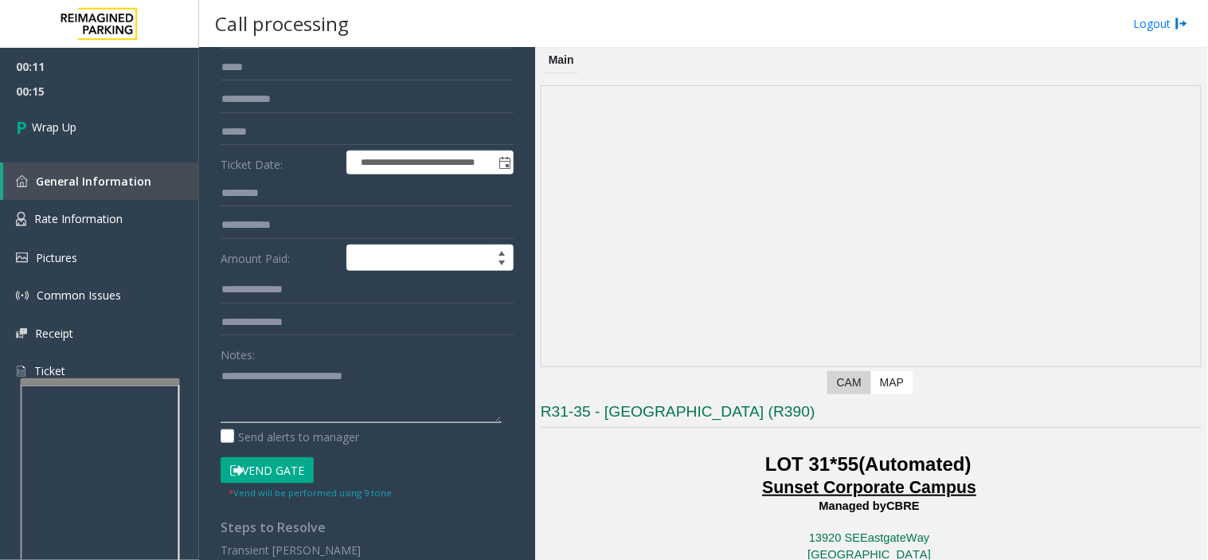
click at [274, 380] on textarea at bounding box center [361, 393] width 281 height 60
drag, startPoint x: 370, startPoint y: 369, endPoint x: 67, endPoint y: 361, distance: 303.4
click at [58, 369] on app-root "**********" at bounding box center [604, 280] width 1208 height 560
click at [107, 200] on link "Rate Information" at bounding box center [99, 219] width 199 height 39
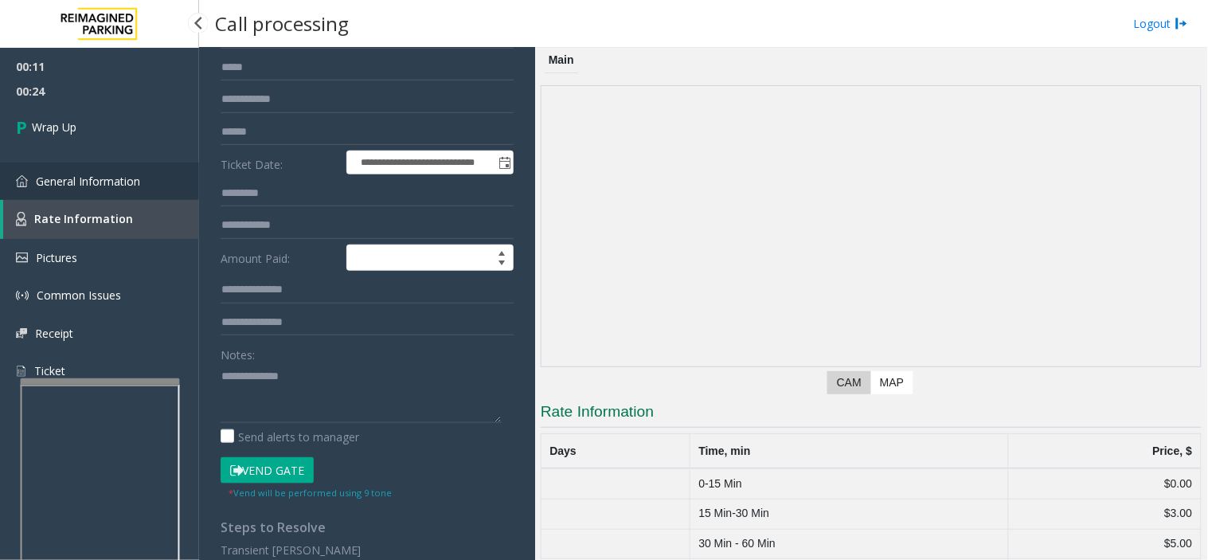
click at [121, 188] on link "General Information" at bounding box center [99, 180] width 199 height 37
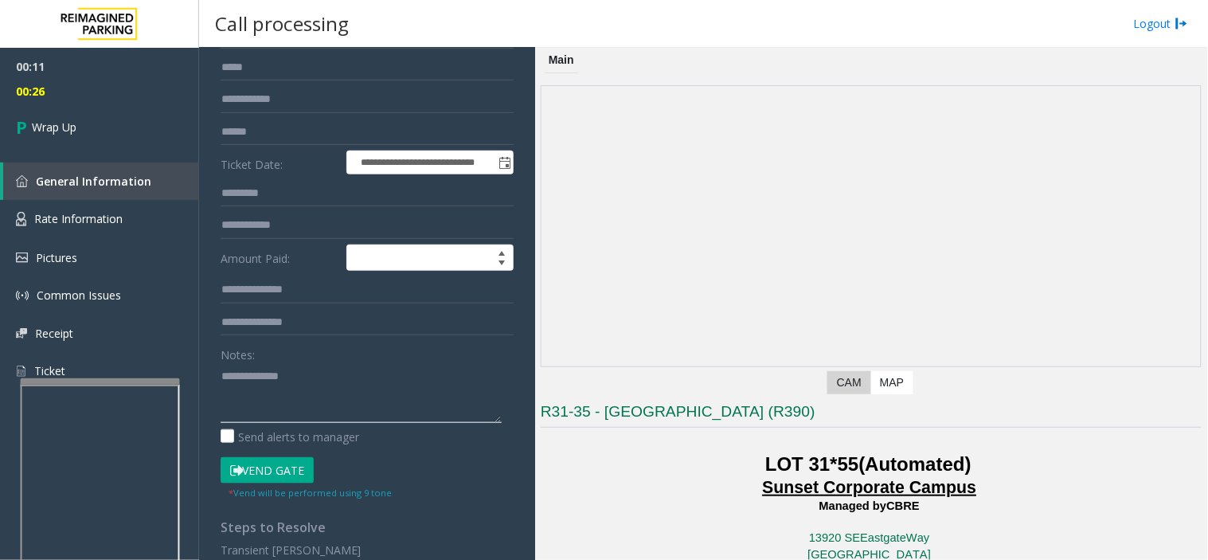
click at [352, 375] on textarea at bounding box center [361, 393] width 281 height 60
type textarea "**********"
click at [98, 129] on link "Wrap Up" at bounding box center [99, 127] width 199 height 47
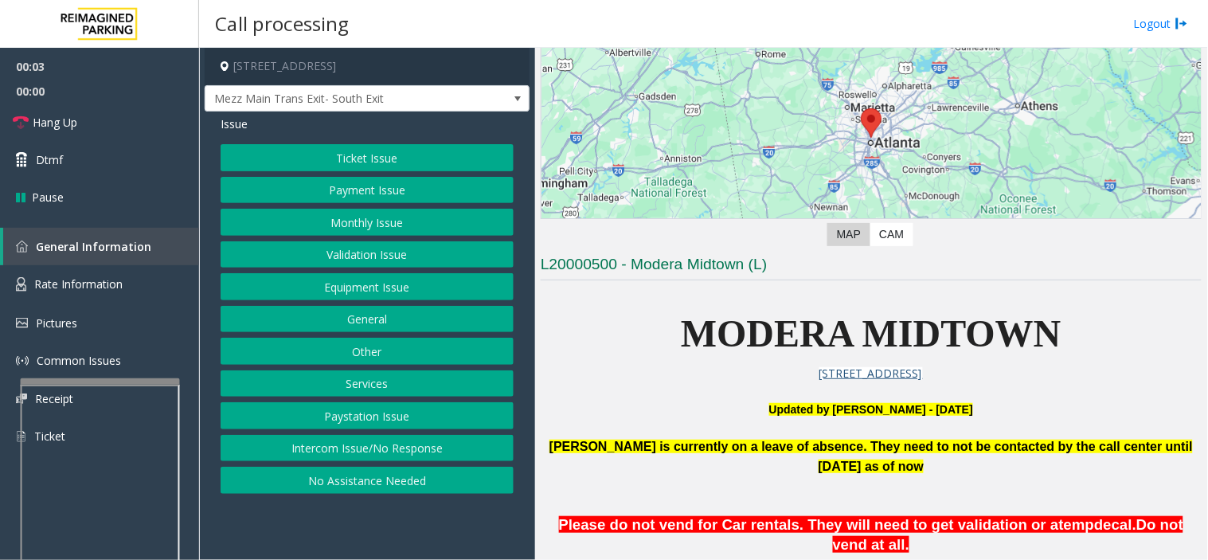
scroll to position [442, 0]
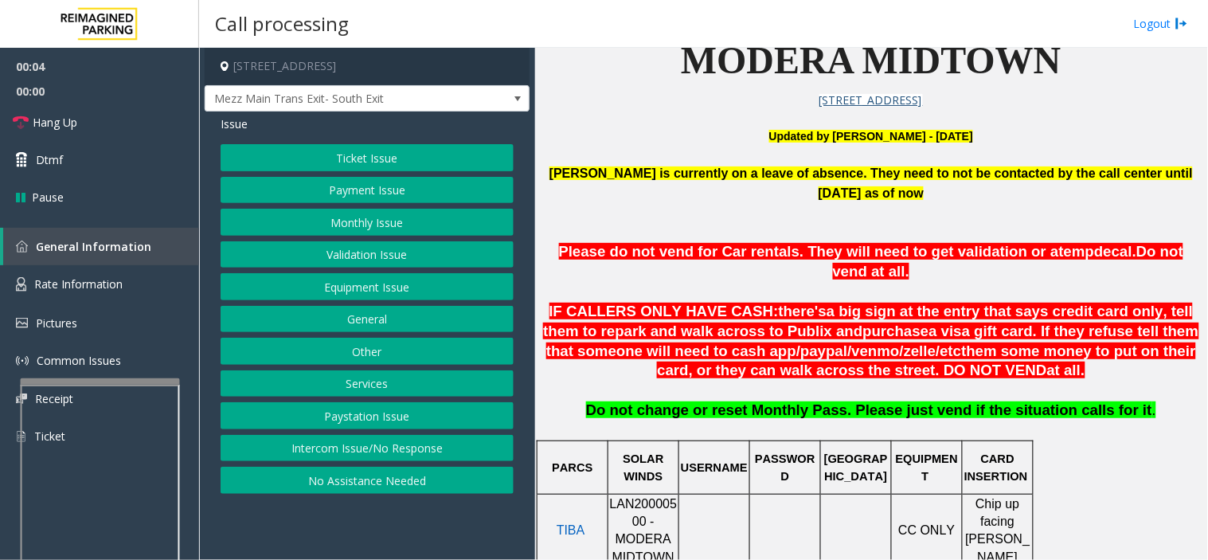
click at [625, 497] on span "LAN20000500 - MODERA MIDTOWN" at bounding box center [644, 530] width 68 height 67
copy span "LAN20000500"
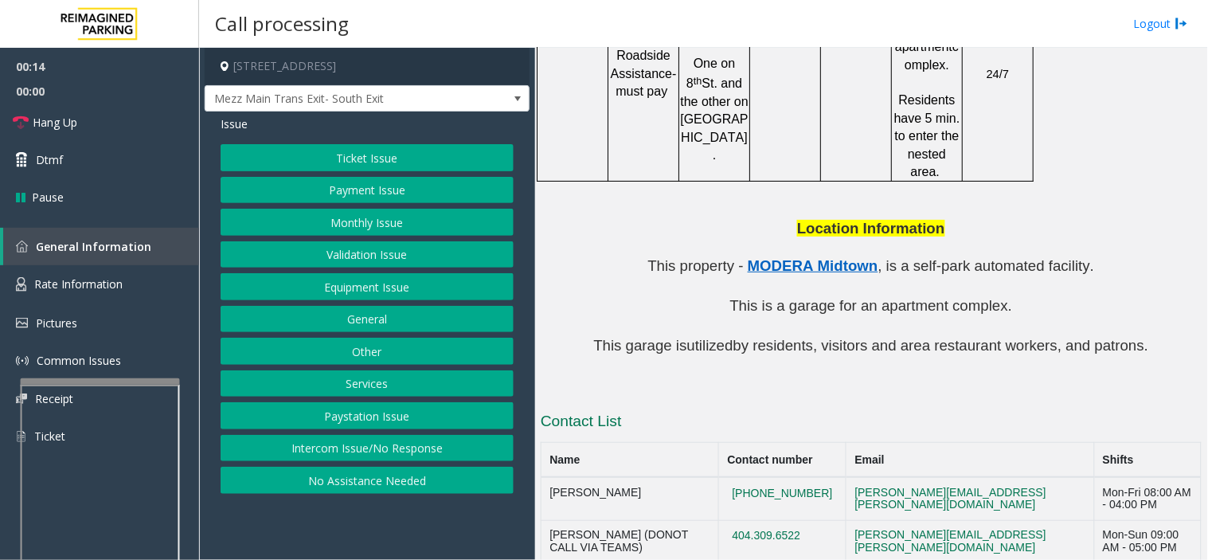
scroll to position [1550, 0]
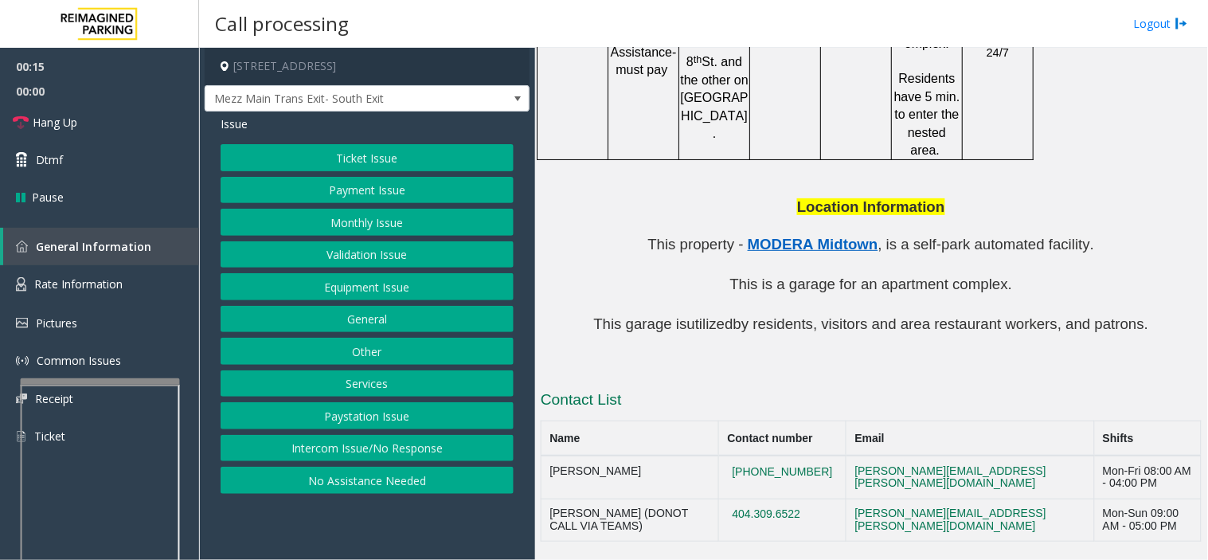
click at [352, 219] on button "Monthly Issue" at bounding box center [367, 222] width 293 height 27
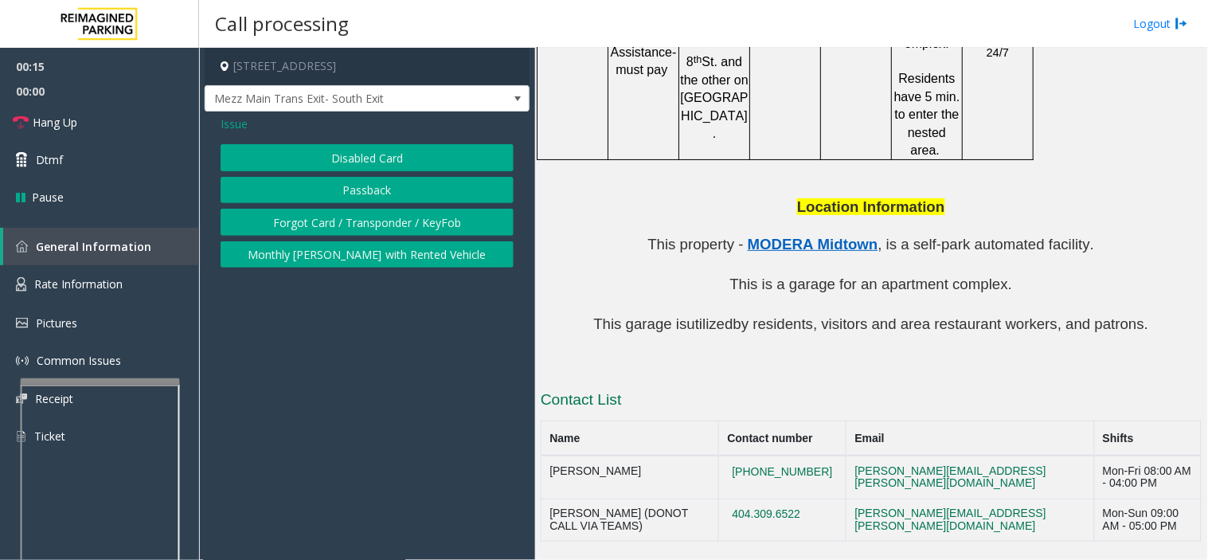
click at [351, 156] on button "Disabled Card" at bounding box center [367, 157] width 293 height 27
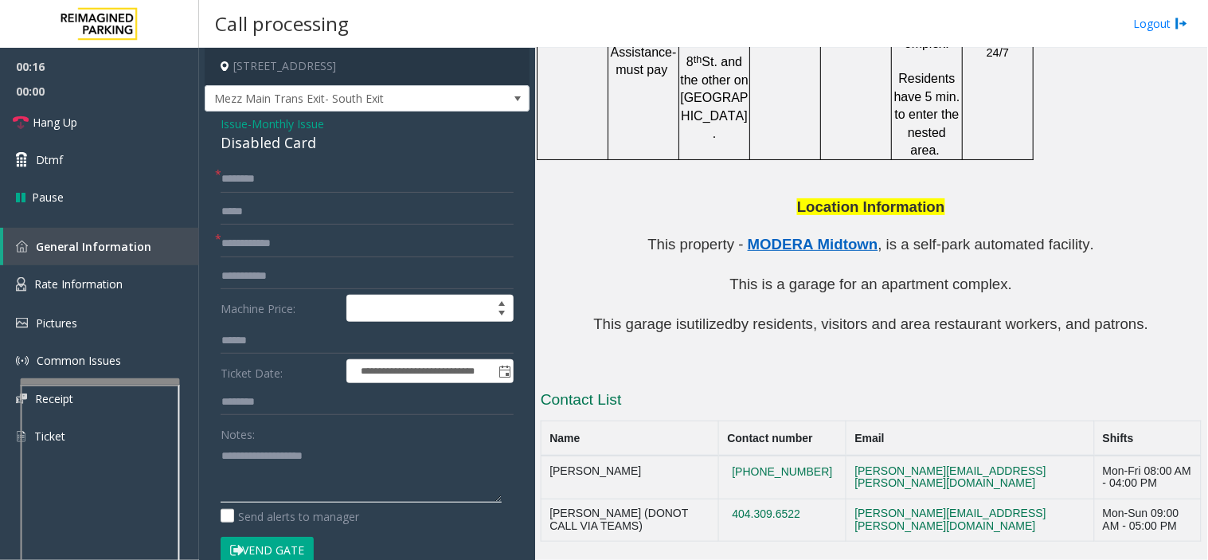
paste textarea "**********"
click at [300, 467] on textarea at bounding box center [361, 473] width 281 height 60
click at [271, 132] on div "Disabled Card" at bounding box center [367, 142] width 293 height 21
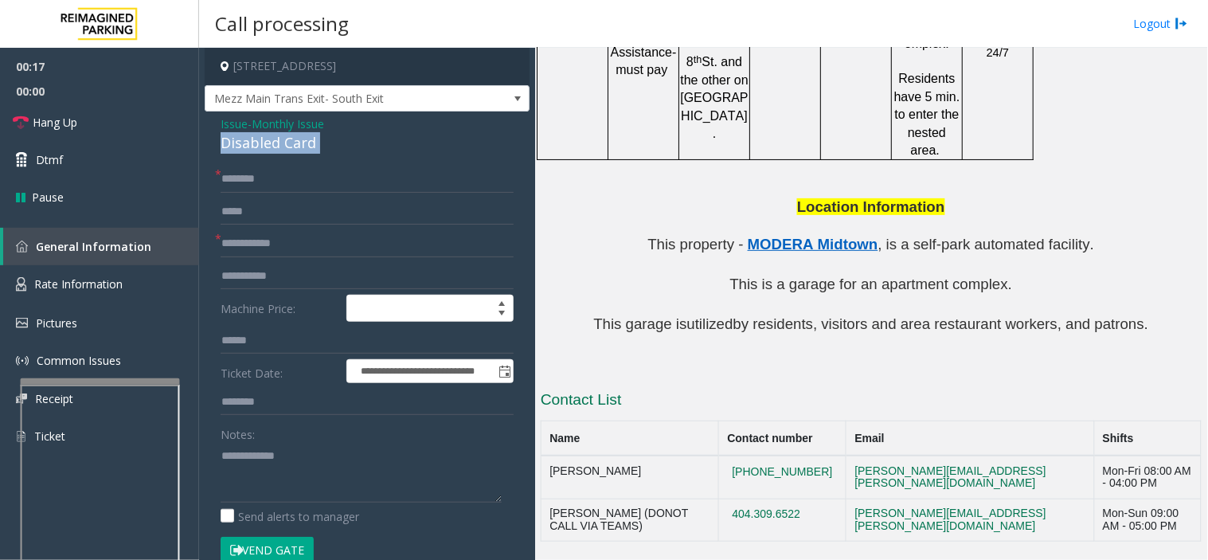
copy div "Disabled Card"
drag, startPoint x: 297, startPoint y: 467, endPoint x: 155, endPoint y: 452, distance: 142.4
click at [69, 61] on app-root "**********" at bounding box center [604, 280] width 1208 height 560
paste textarea "**"
type textarea "**********"
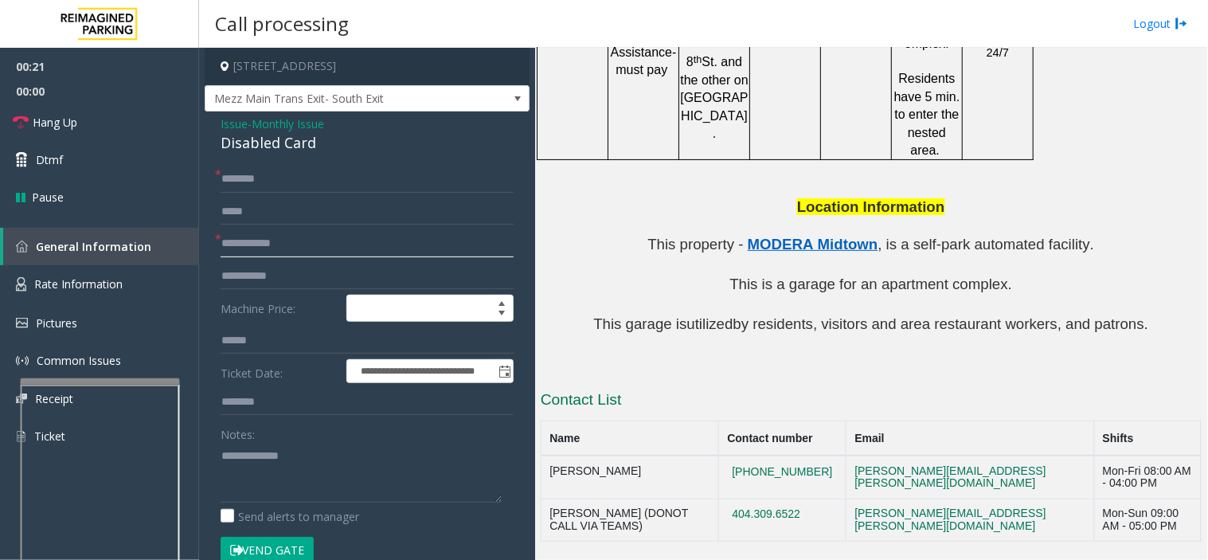
click at [333, 256] on input "text" at bounding box center [367, 243] width 293 height 27
click at [248, 243] on input "text" at bounding box center [367, 243] width 293 height 27
type input "*******"
click at [337, 479] on textarea at bounding box center [361, 473] width 281 height 60
paste textarea
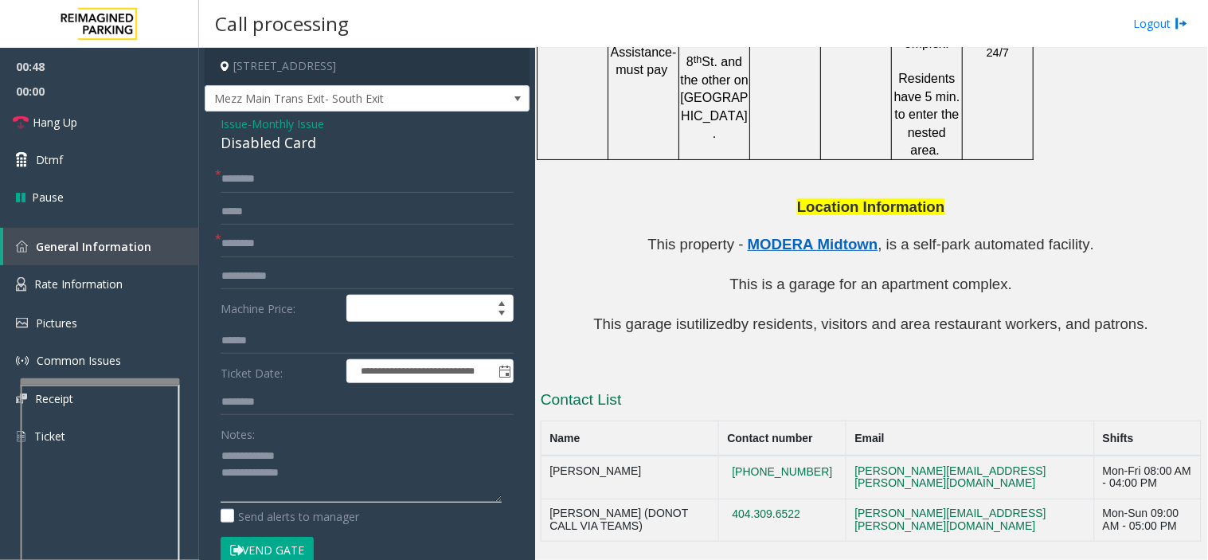
paste textarea
paste textarea "**********"
drag, startPoint x: 325, startPoint y: 468, endPoint x: 311, endPoint y: 384, distance: 85.5
click at [325, 467] on textarea at bounding box center [361, 473] width 281 height 60
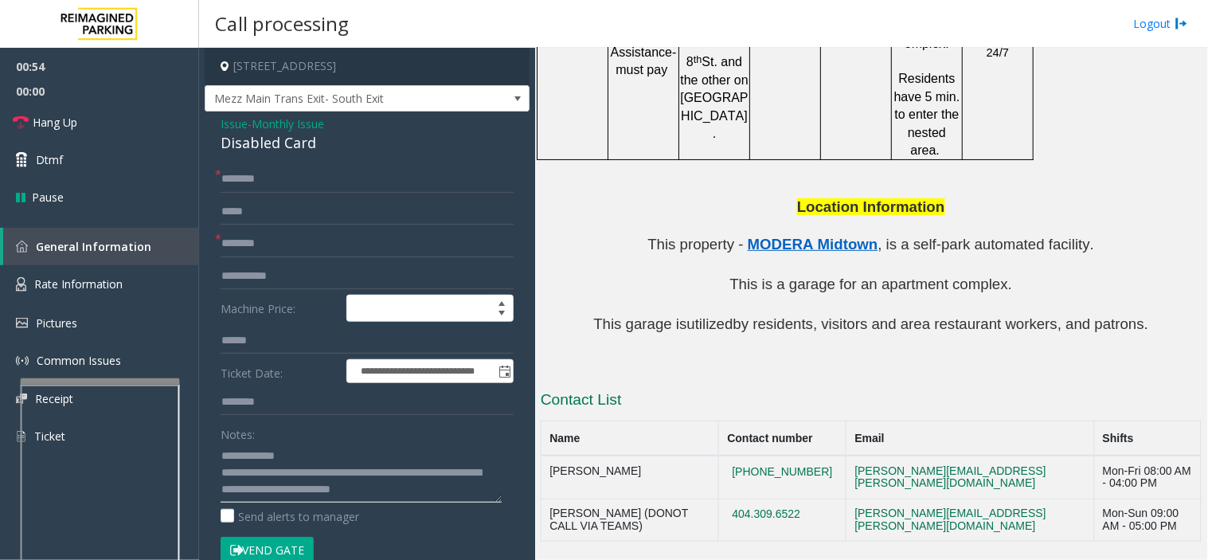
type textarea "**********"
click at [368, 188] on input "text" at bounding box center [367, 179] width 293 height 27
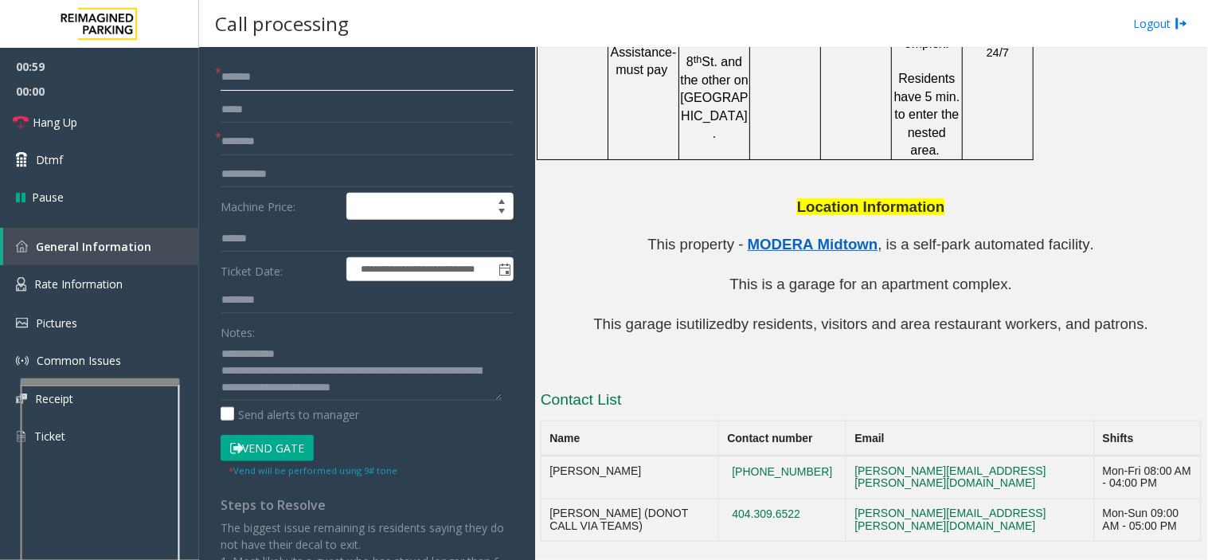
scroll to position [265, 0]
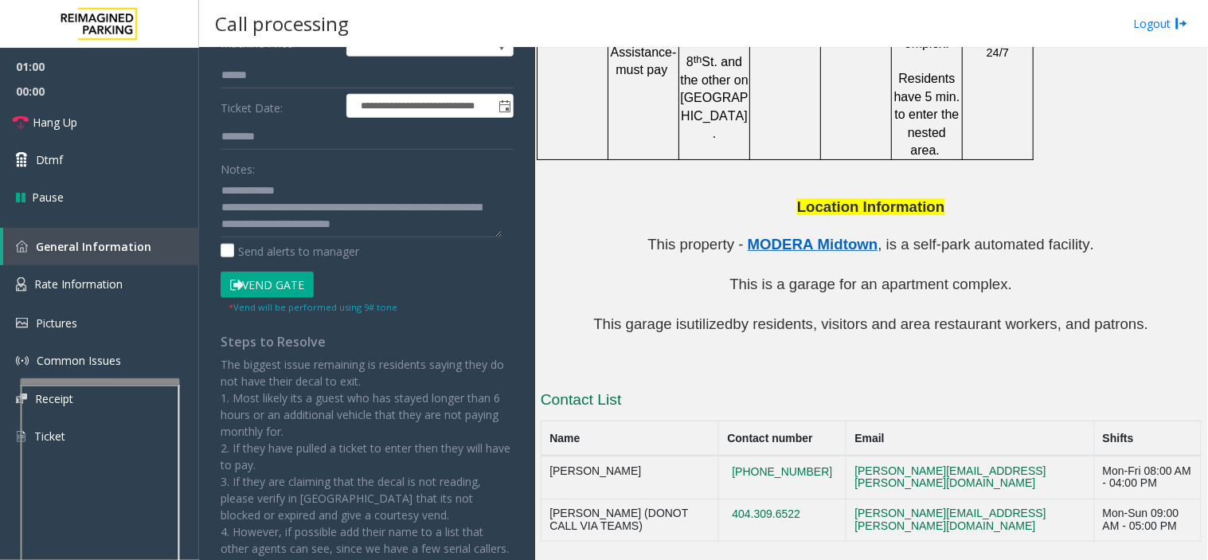
type input "*******"
click at [269, 281] on button "Vend Gate" at bounding box center [267, 285] width 93 height 27
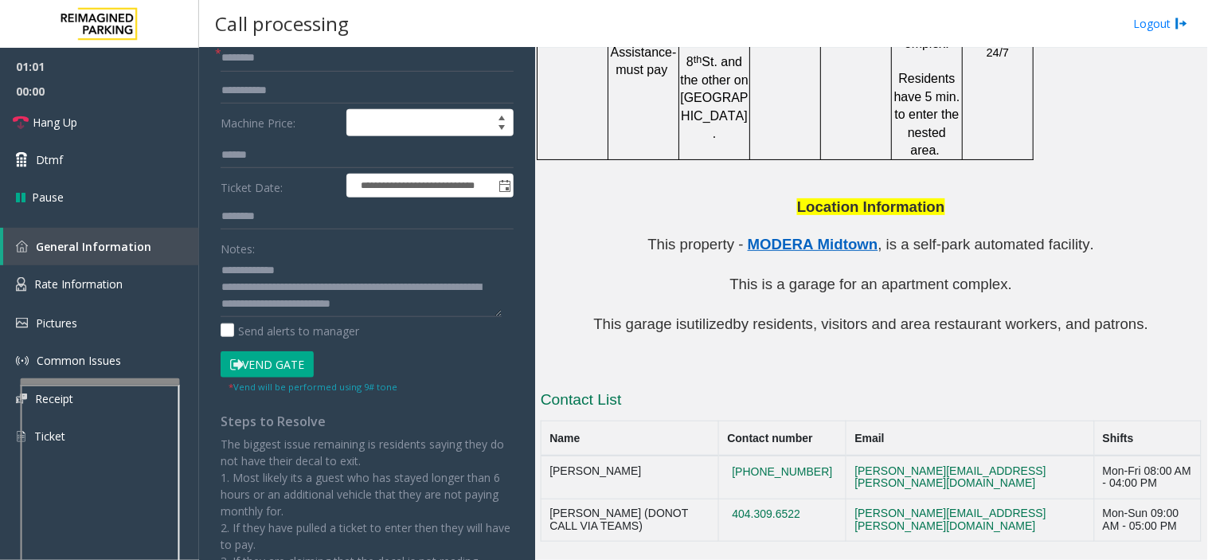
scroll to position [0, 0]
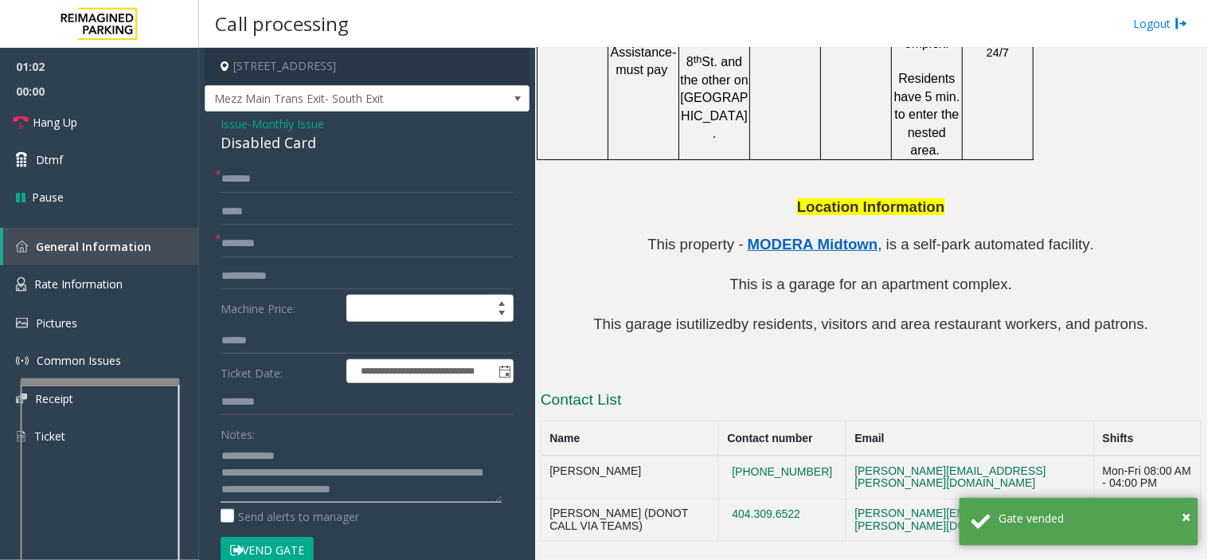
click at [322, 446] on textarea at bounding box center [361, 473] width 281 height 60
click at [143, 158] on link "Dtmf" at bounding box center [99, 159] width 199 height 37
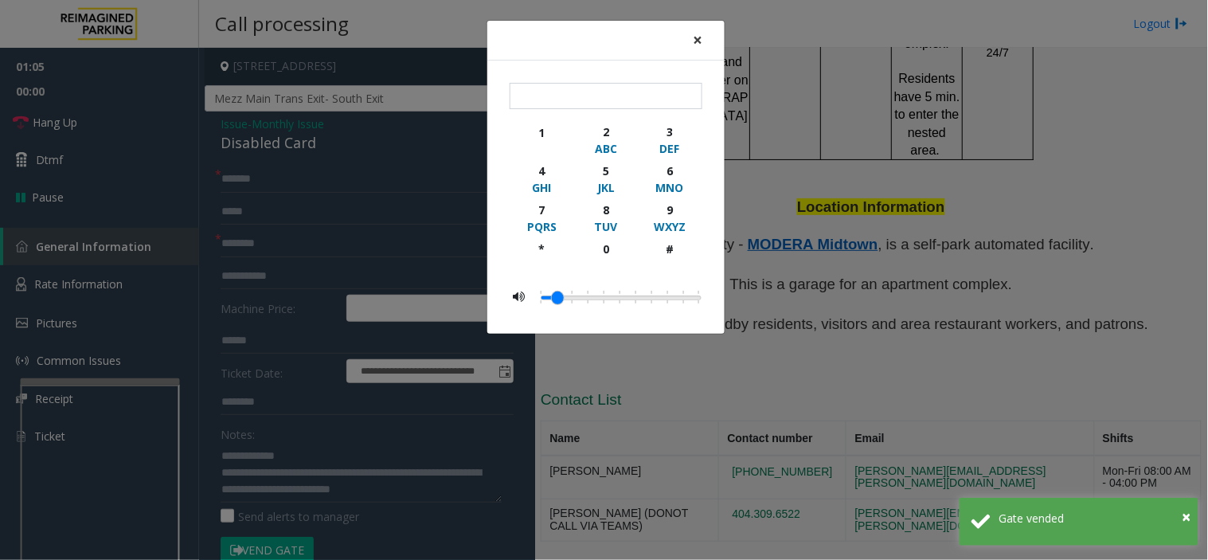
click at [705, 38] on button "×" at bounding box center [698, 40] width 32 height 39
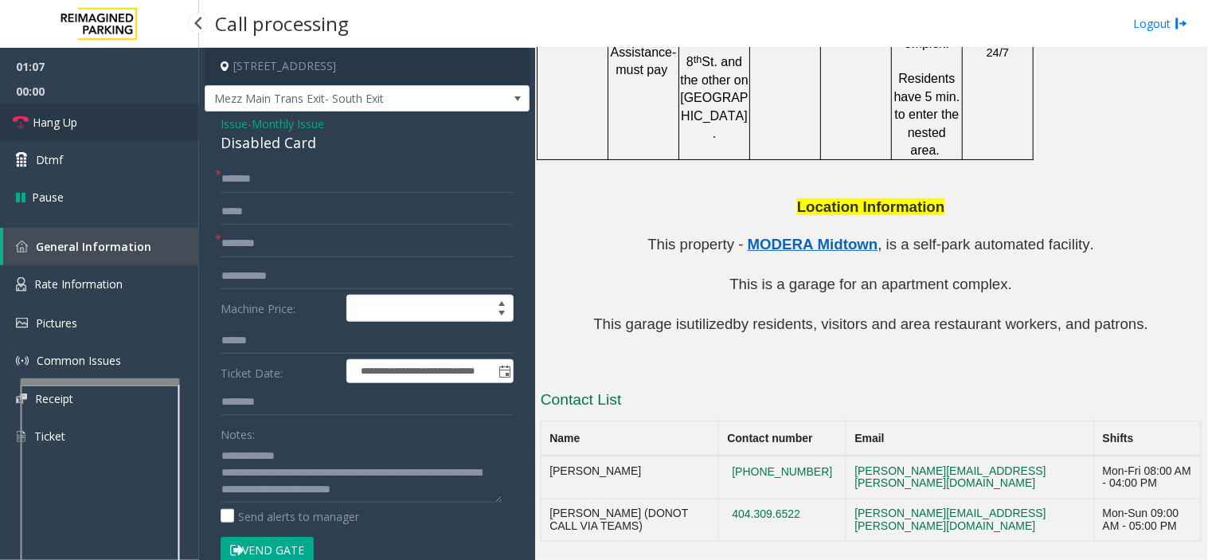
click at [35, 124] on span "Hang Up" at bounding box center [55, 122] width 45 height 17
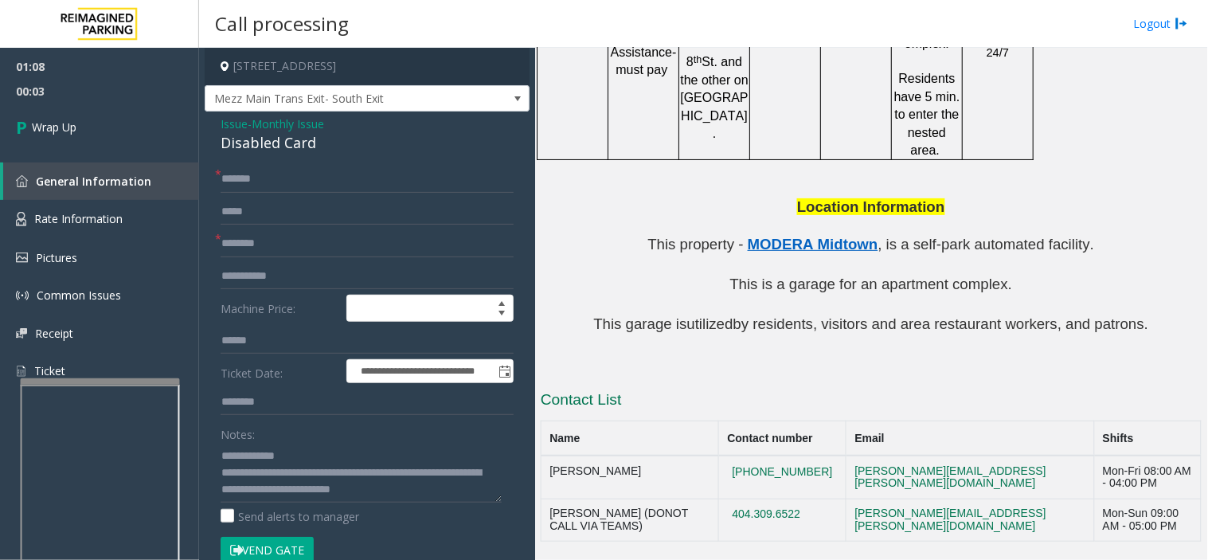
scroll to position [17, 0]
click at [92, 110] on link "Wrap Up" at bounding box center [99, 127] width 199 height 47
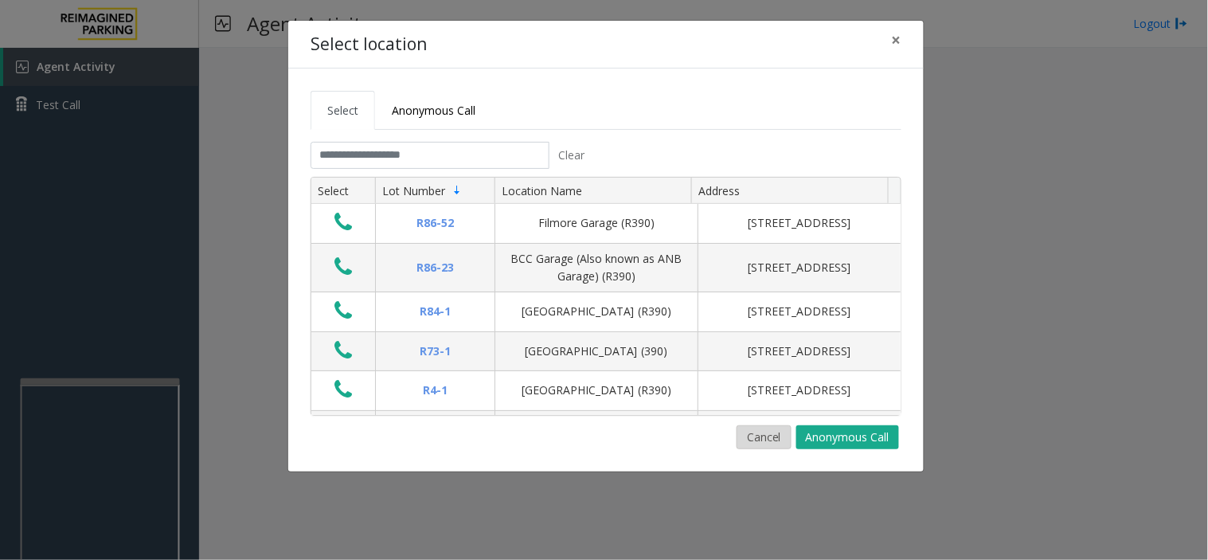
click at [760, 439] on button "Cancel" at bounding box center [763, 437] width 55 height 24
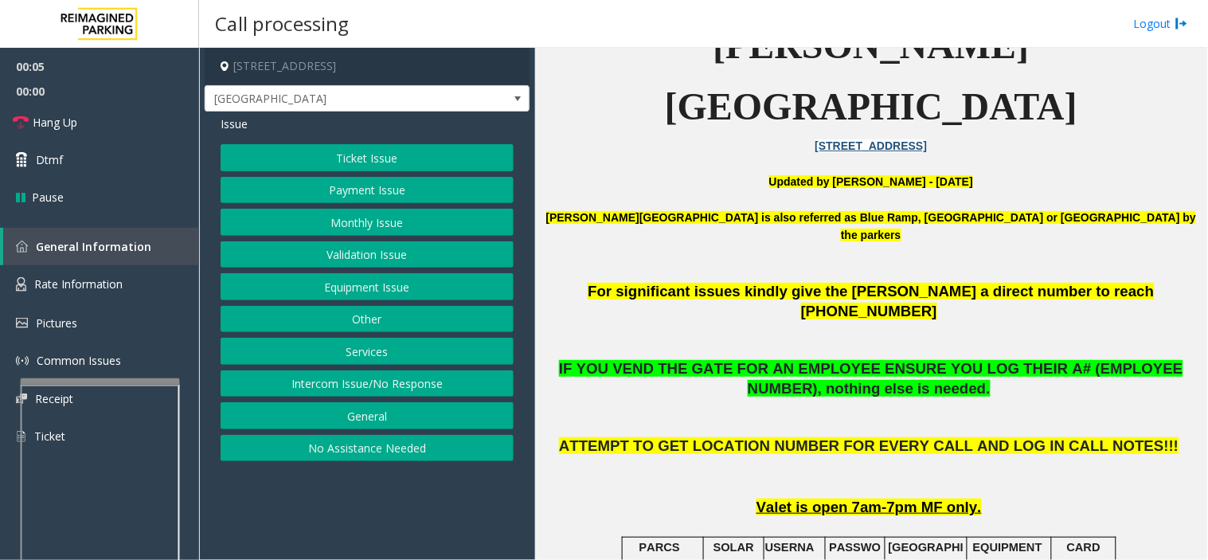
scroll to position [442, 0]
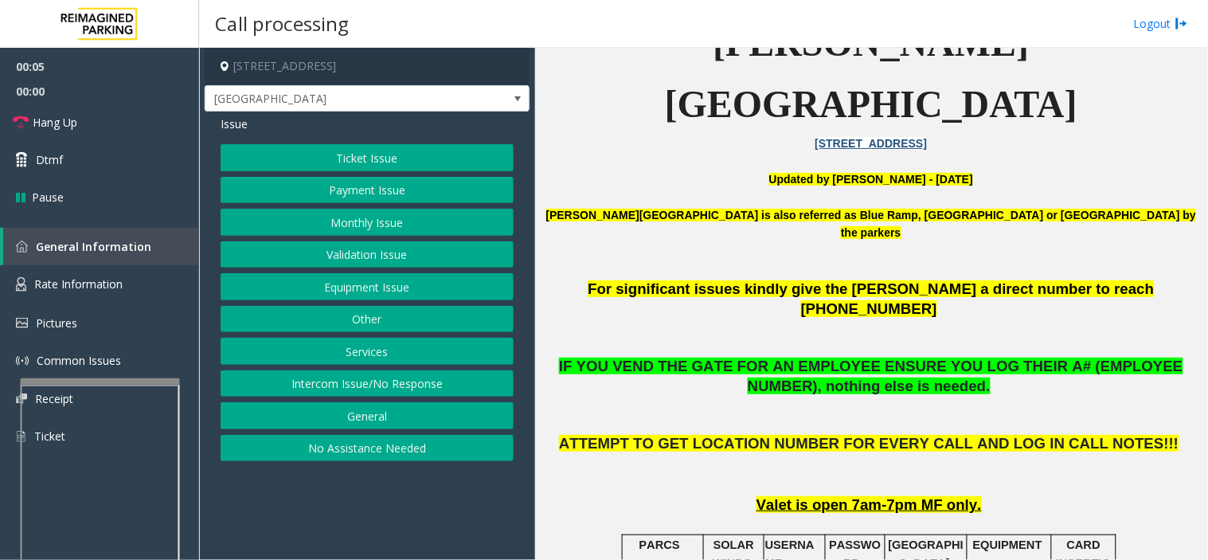
click at [341, 285] on button "Equipment Issue" at bounding box center [367, 286] width 293 height 27
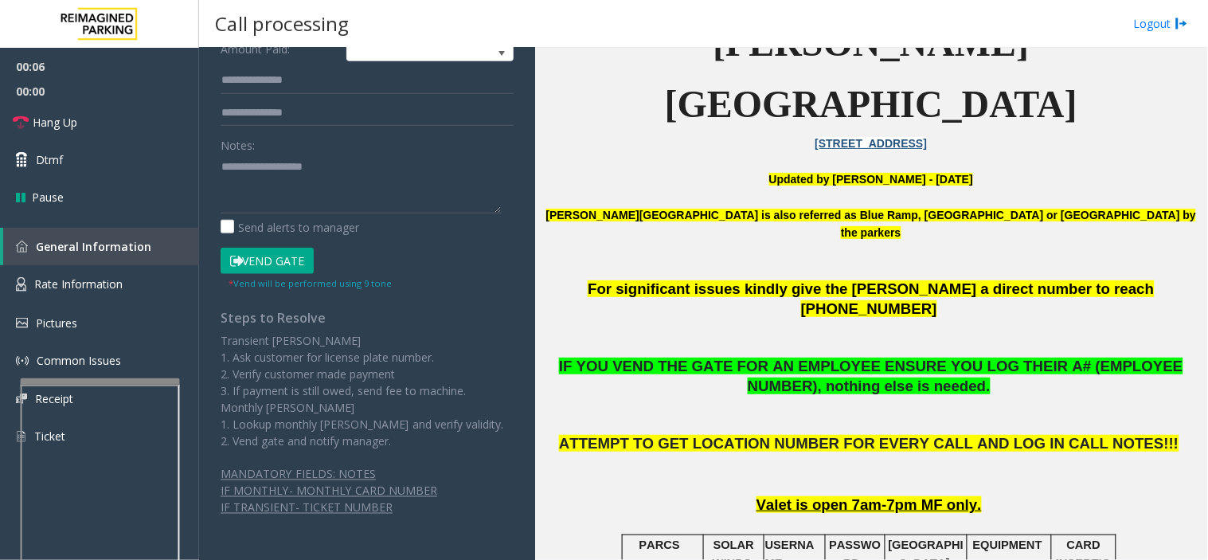
click at [273, 267] on button "Vend Gate" at bounding box center [267, 261] width 93 height 27
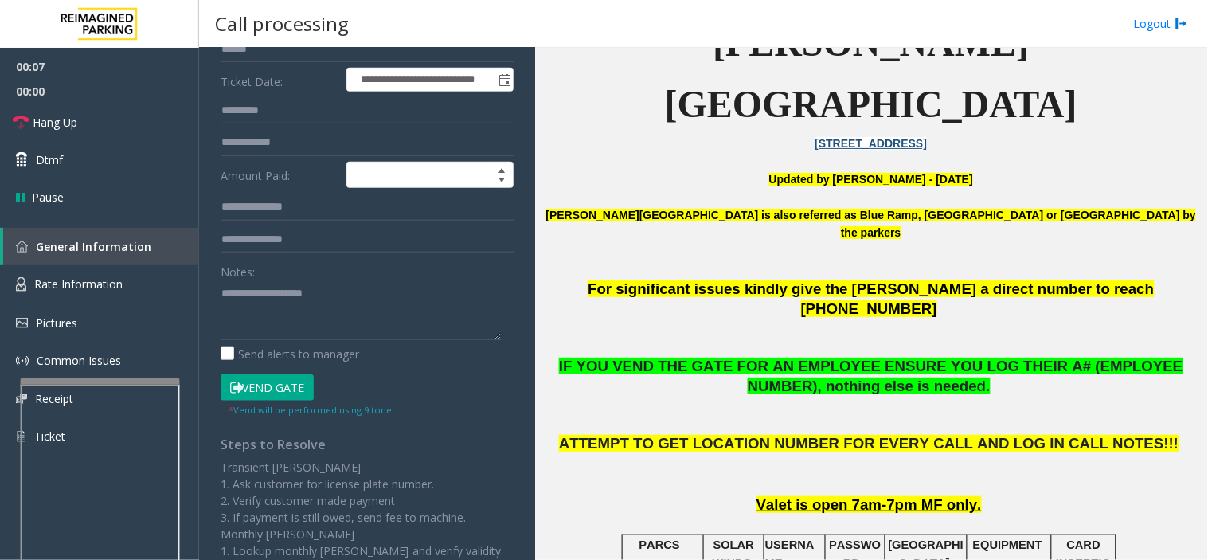
scroll to position [0, 0]
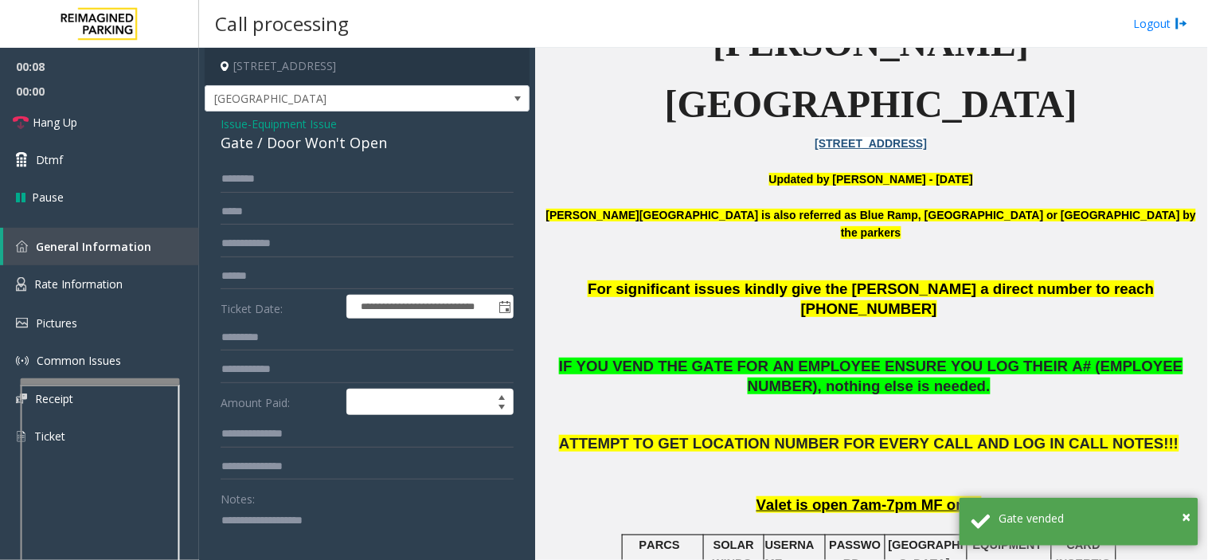
click at [272, 137] on div "Gate / Door Won't Open" at bounding box center [367, 142] width 293 height 21
click at [84, 135] on link "Hang Up" at bounding box center [99, 122] width 199 height 37
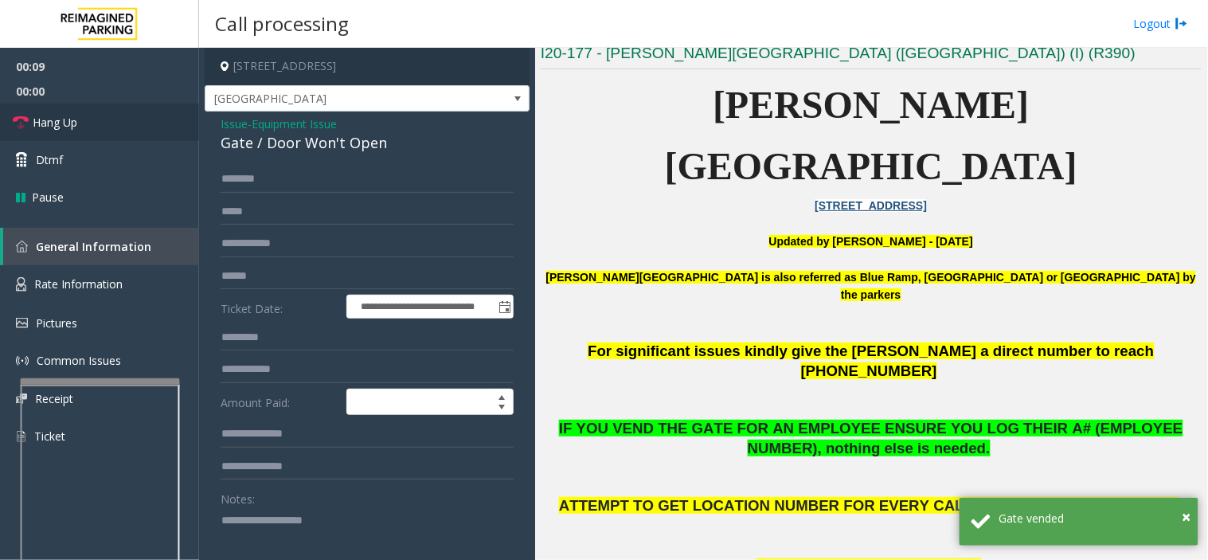
scroll to position [354, 0]
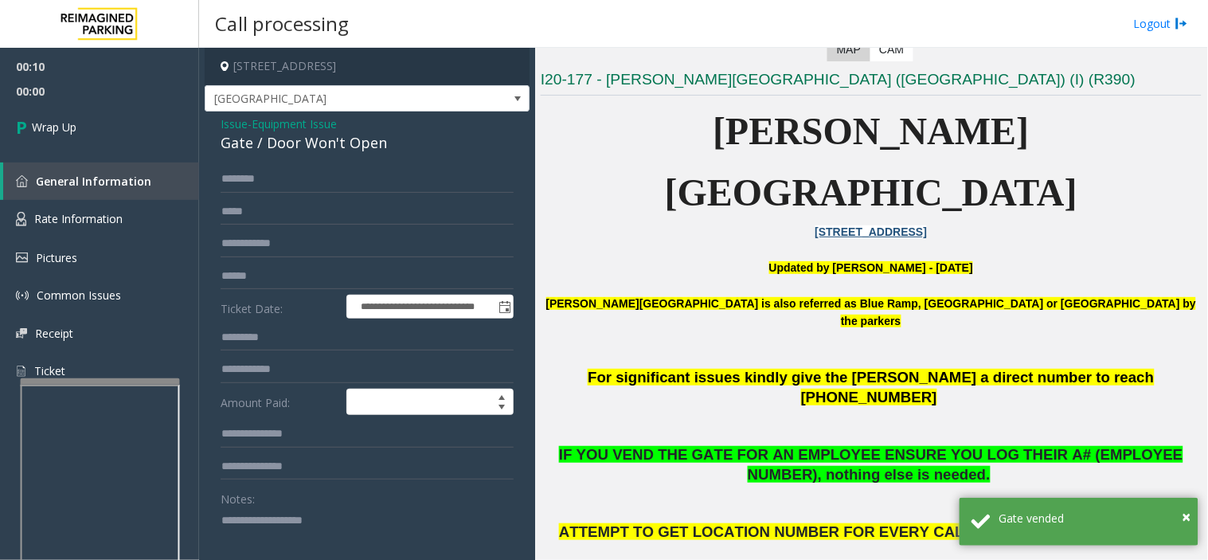
click at [352, 502] on div "Notes:" at bounding box center [367, 526] width 293 height 82
click at [338, 536] on textarea at bounding box center [361, 537] width 281 height 60
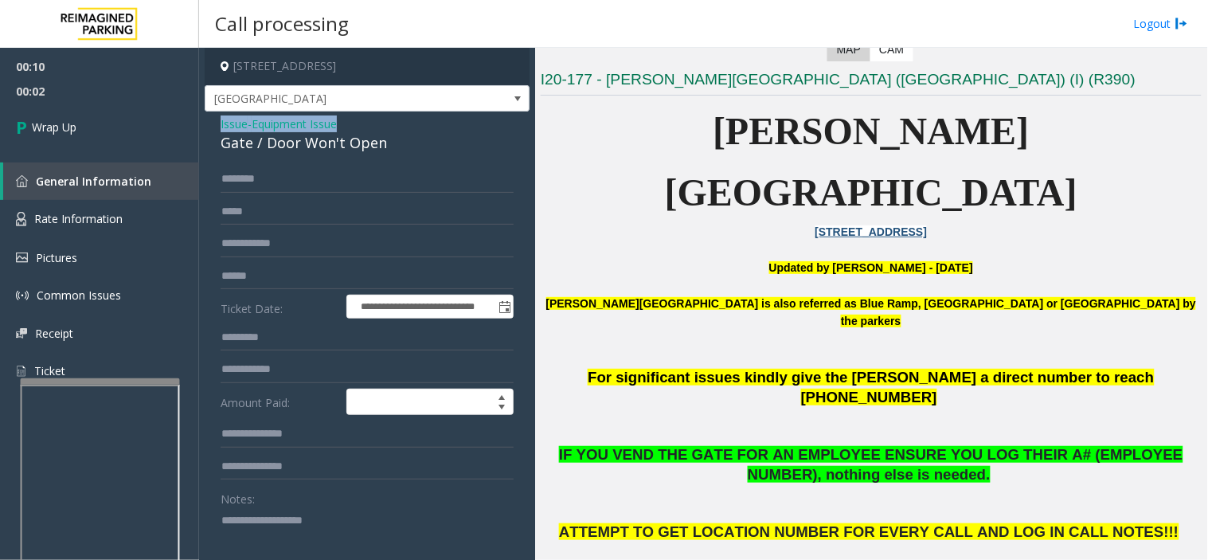
drag, startPoint x: 217, startPoint y: 124, endPoint x: 422, endPoint y: 136, distance: 205.0
click at [422, 136] on div "**********" at bounding box center [367, 528] width 325 height 834
click at [400, 527] on textarea at bounding box center [361, 537] width 281 height 60
click at [400, 537] on textarea at bounding box center [361, 537] width 281 height 60
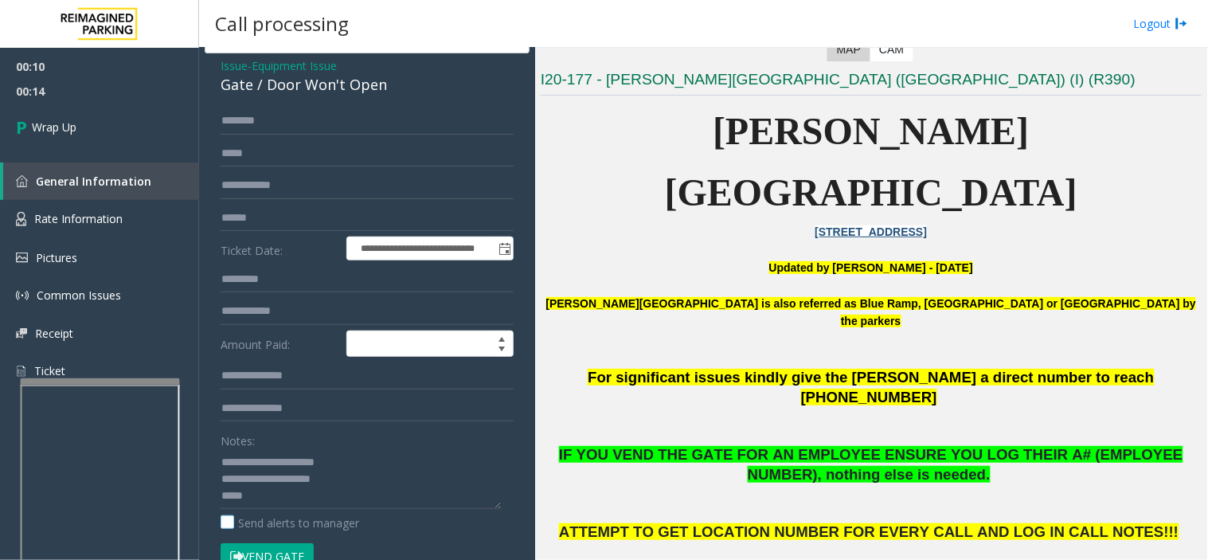
scroll to position [89, 0]
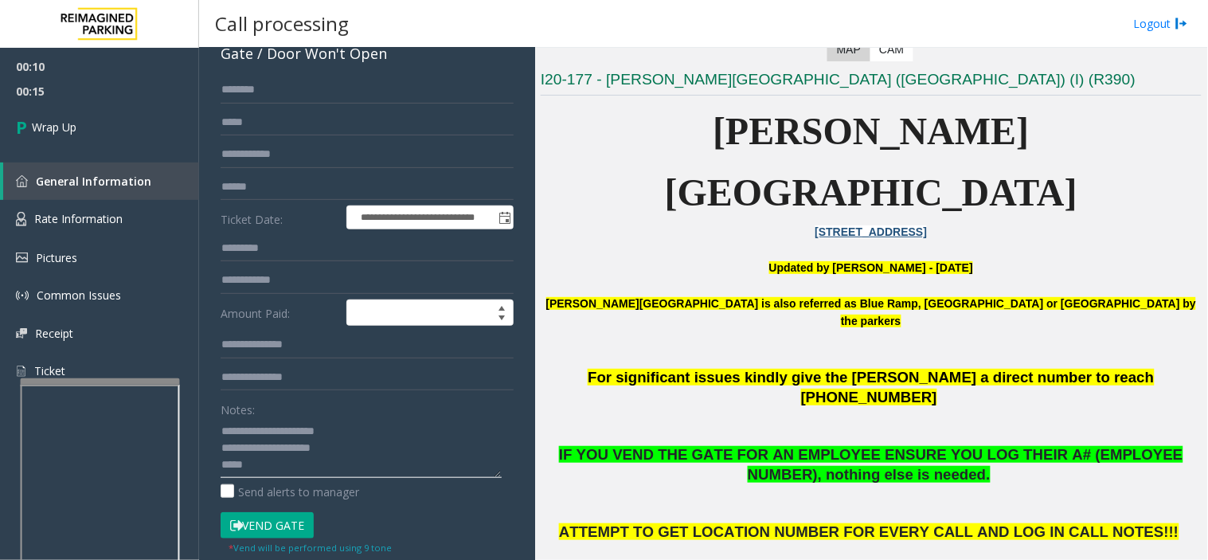
paste textarea "**********"
click at [316, 466] on textarea at bounding box center [361, 448] width 281 height 60
type textarea "**********"
click at [111, 126] on link "Wrap Up" at bounding box center [99, 127] width 199 height 47
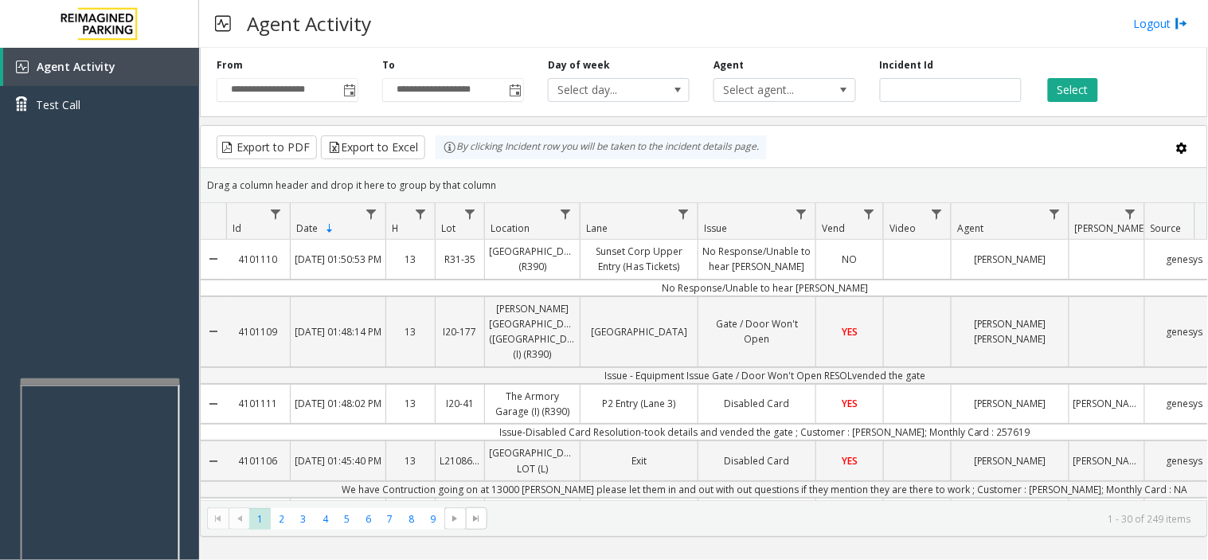
drag, startPoint x: 435, startPoint y: 2, endPoint x: 416, endPoint y: 6, distance: 19.7
click at [416, 13] on div "Agent Activity Logout" at bounding box center [703, 24] width 1009 height 48
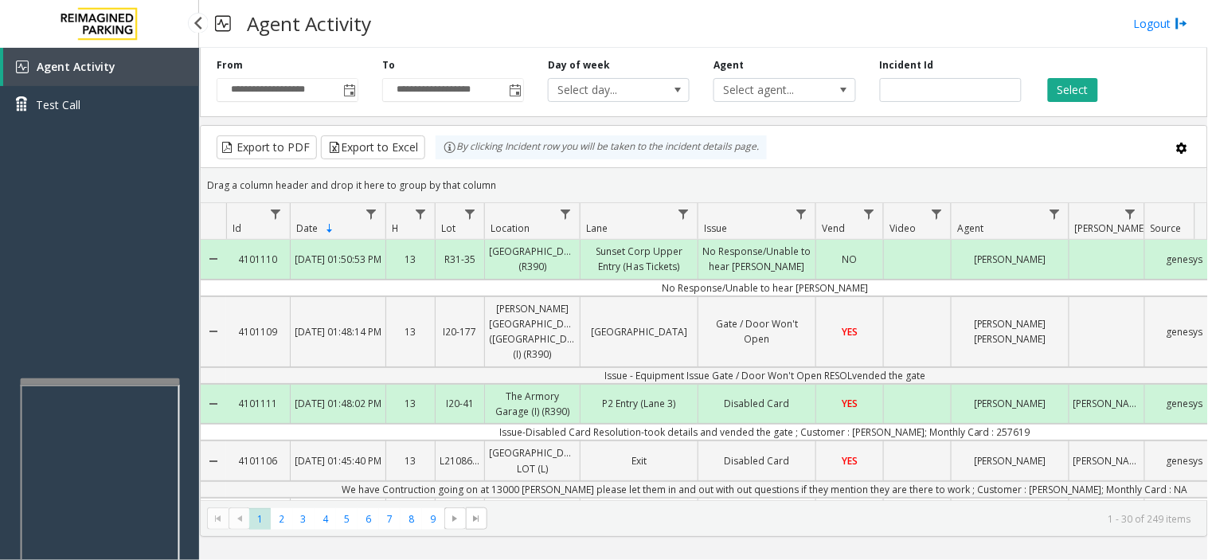
drag, startPoint x: 119, startPoint y: 323, endPoint x: 107, endPoint y: 330, distance: 13.5
drag, startPoint x: 107, startPoint y: 330, endPoint x: 92, endPoint y: 323, distance: 17.2
click at [82, 338] on div "Agent Activity Test Call" at bounding box center [99, 328] width 199 height 560
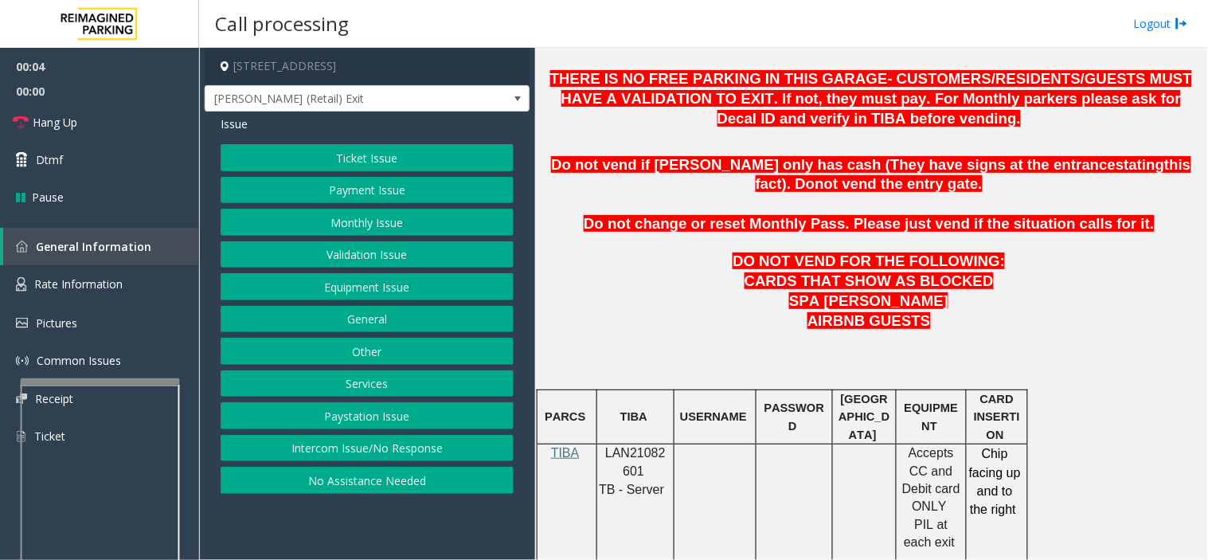
scroll to position [885, 0]
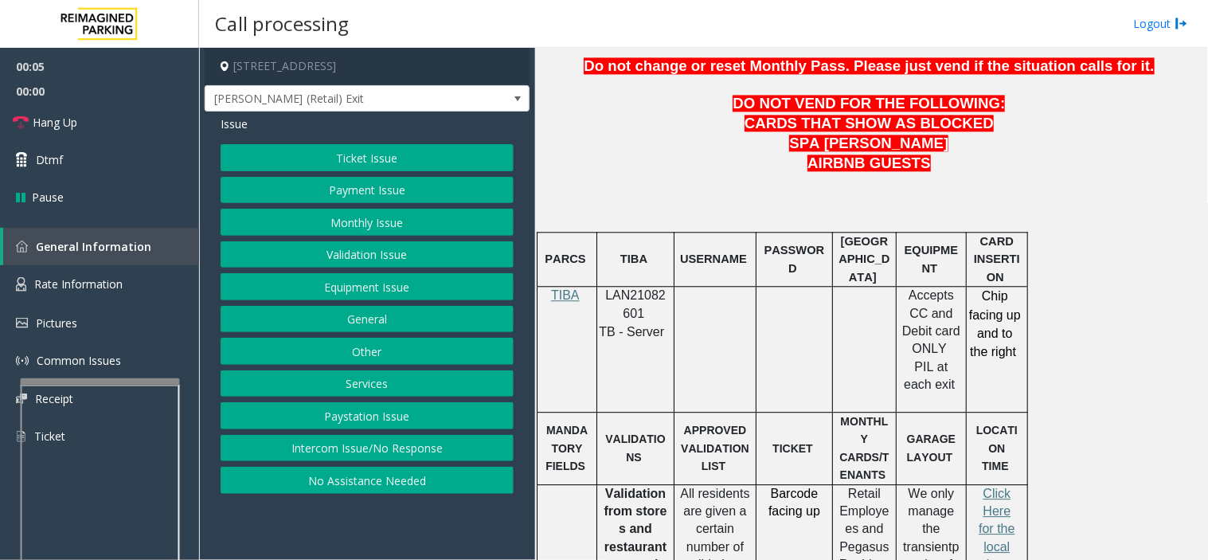
click at [623, 288] on span "LAN21082601" at bounding box center [635, 303] width 61 height 31
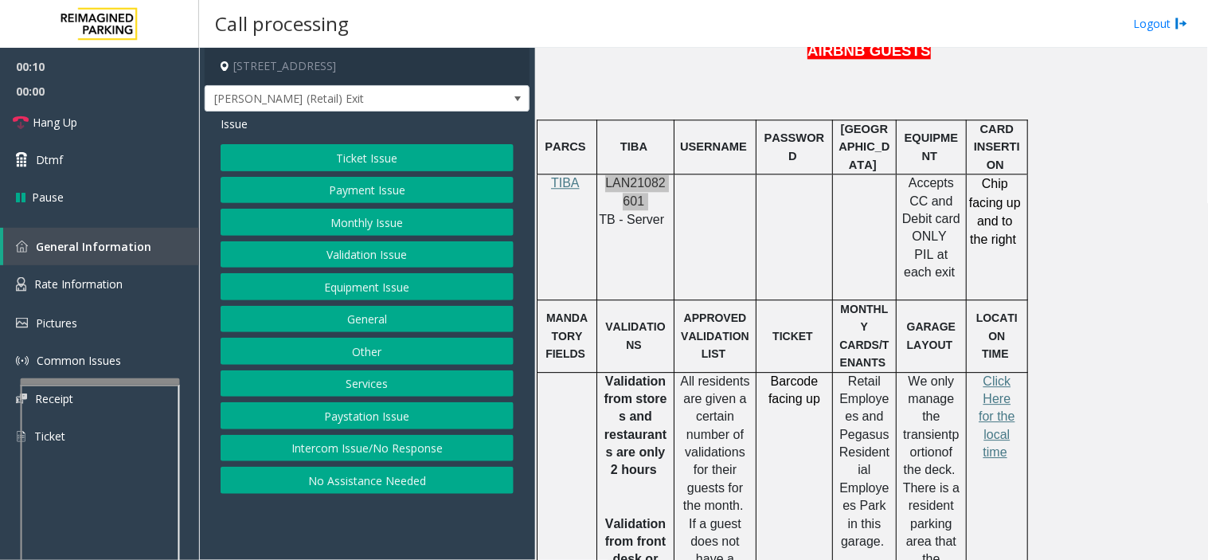
scroll to position [1061, 0]
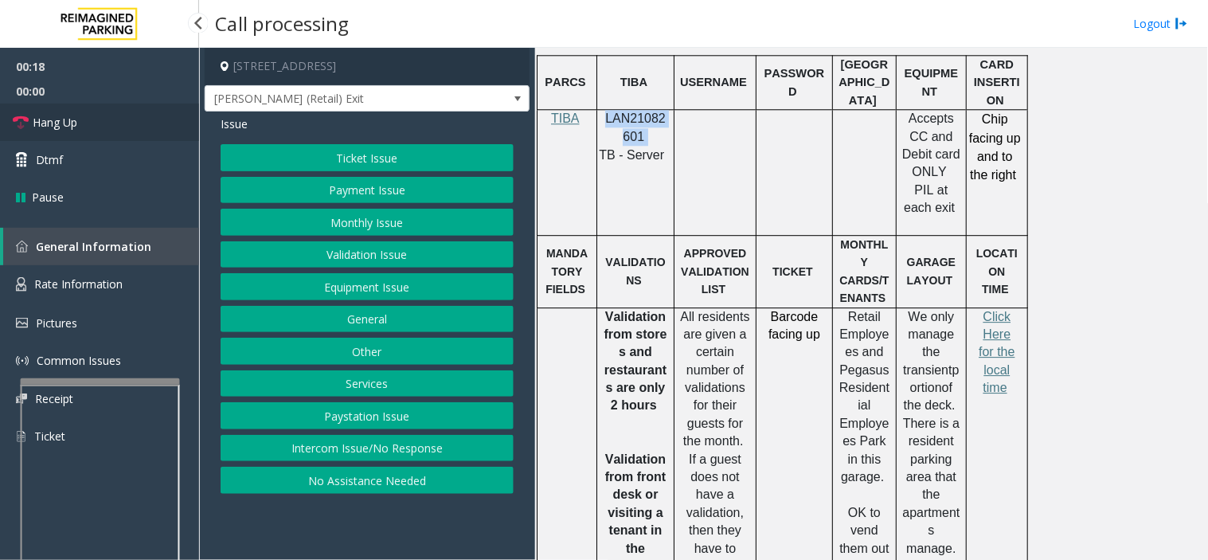
click at [86, 118] on link "Hang Up" at bounding box center [99, 122] width 199 height 37
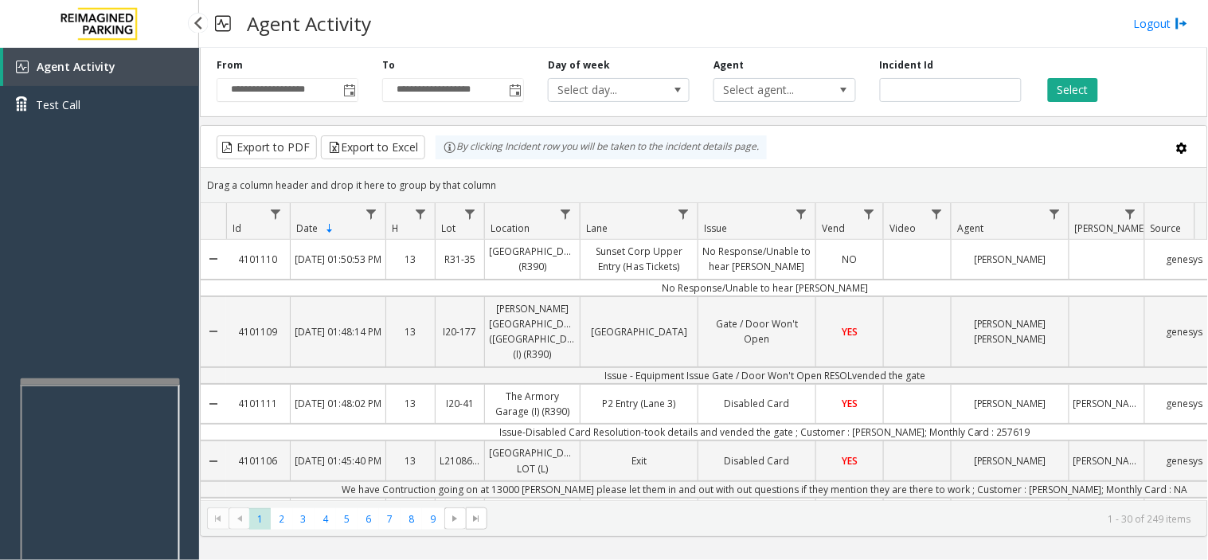
drag, startPoint x: 67, startPoint y: 291, endPoint x: 53, endPoint y: 307, distance: 20.9
click at [53, 307] on div "Agent Activity Test Call" at bounding box center [99, 328] width 199 height 560
drag, startPoint x: 70, startPoint y: 287, endPoint x: 60, endPoint y: 293, distance: 11.8
drag, startPoint x: 60, startPoint y: 293, endPoint x: 21, endPoint y: 311, distance: 42.8
click at [21, 311] on div "Agent Activity Test Call" at bounding box center [99, 328] width 199 height 560
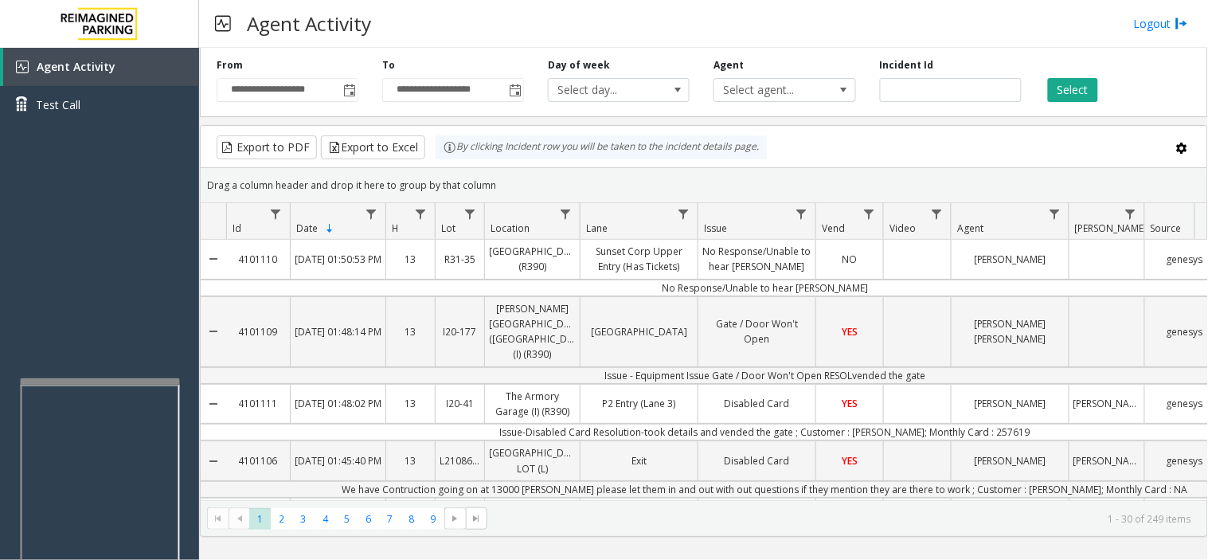
drag, startPoint x: 607, startPoint y: 34, endPoint x: 483, endPoint y: 5, distance: 126.9
click at [528, 10] on div "Agent Activity Logout" at bounding box center [703, 24] width 1009 height 48
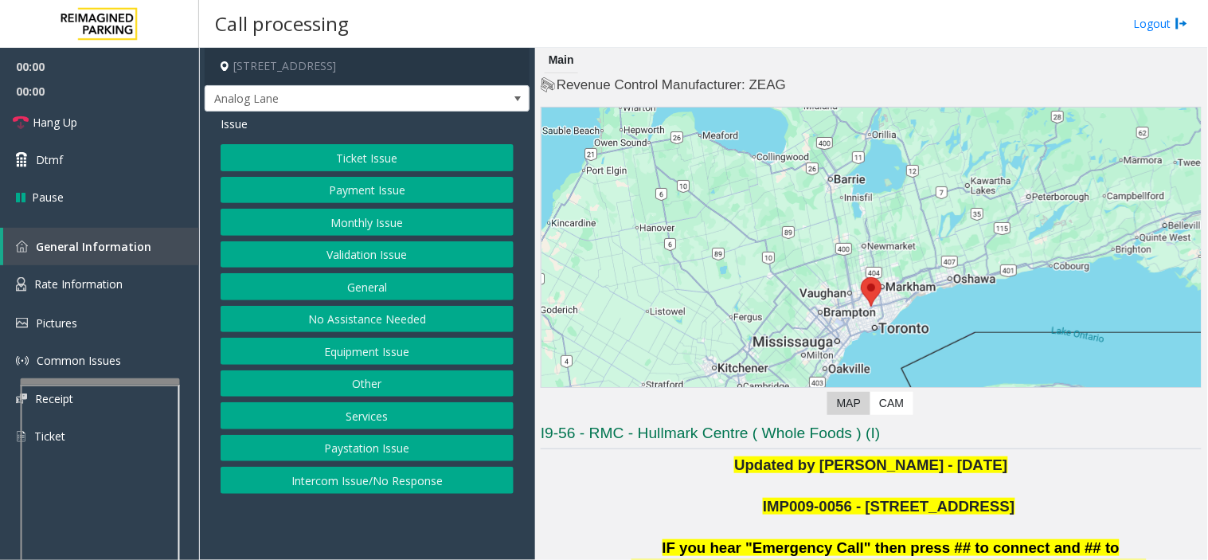
scroll to position [354, 0]
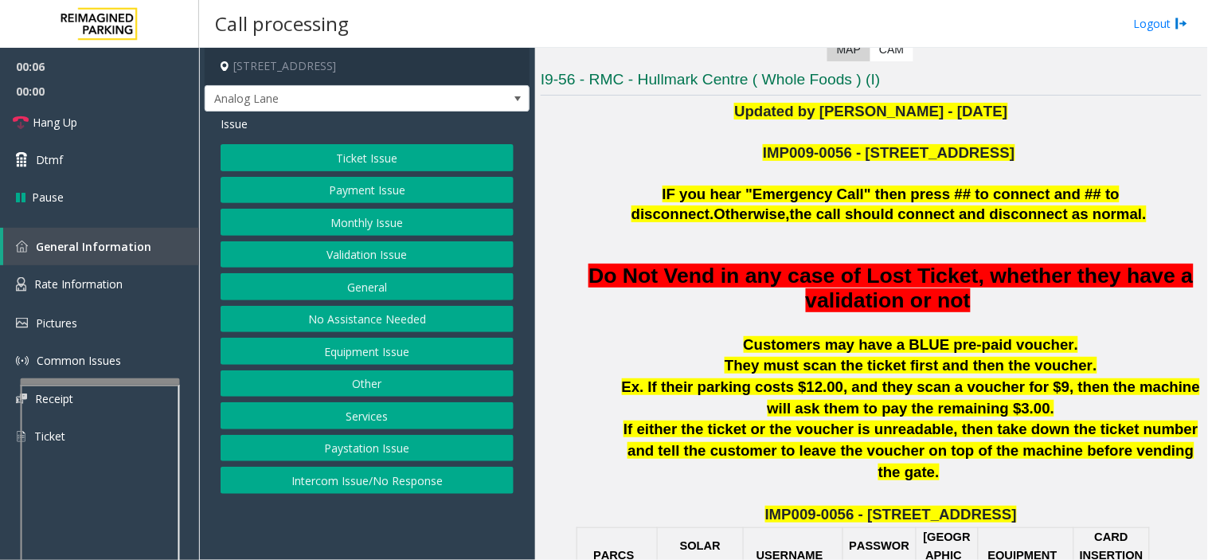
click at [395, 147] on button "Ticket Issue" at bounding box center [367, 157] width 293 height 27
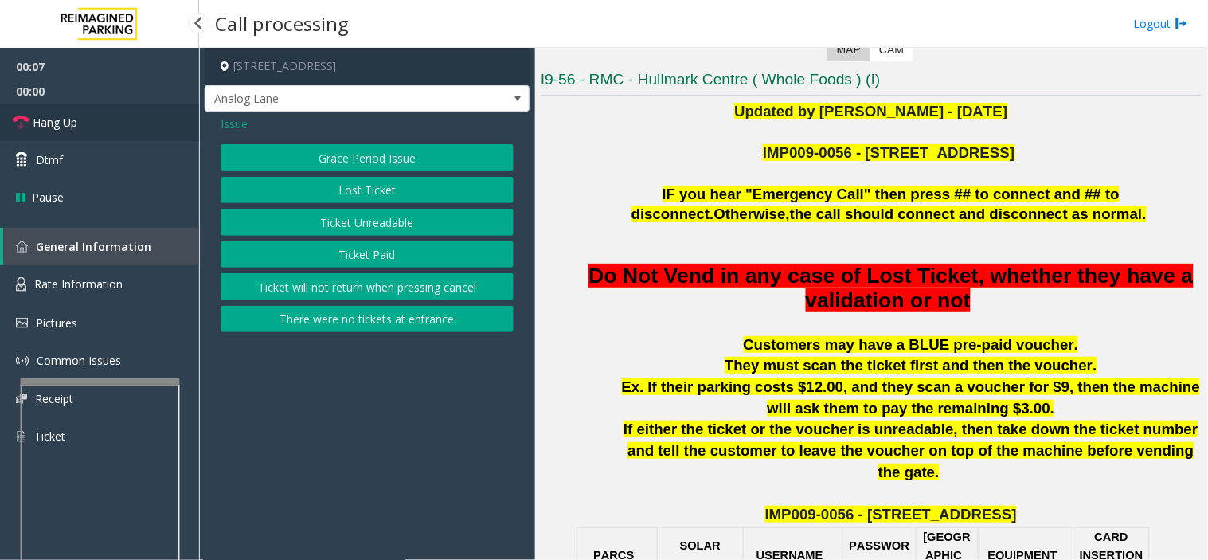
click at [147, 132] on link "Hang Up" at bounding box center [99, 122] width 199 height 37
click at [224, 125] on span "Issue" at bounding box center [234, 123] width 27 height 17
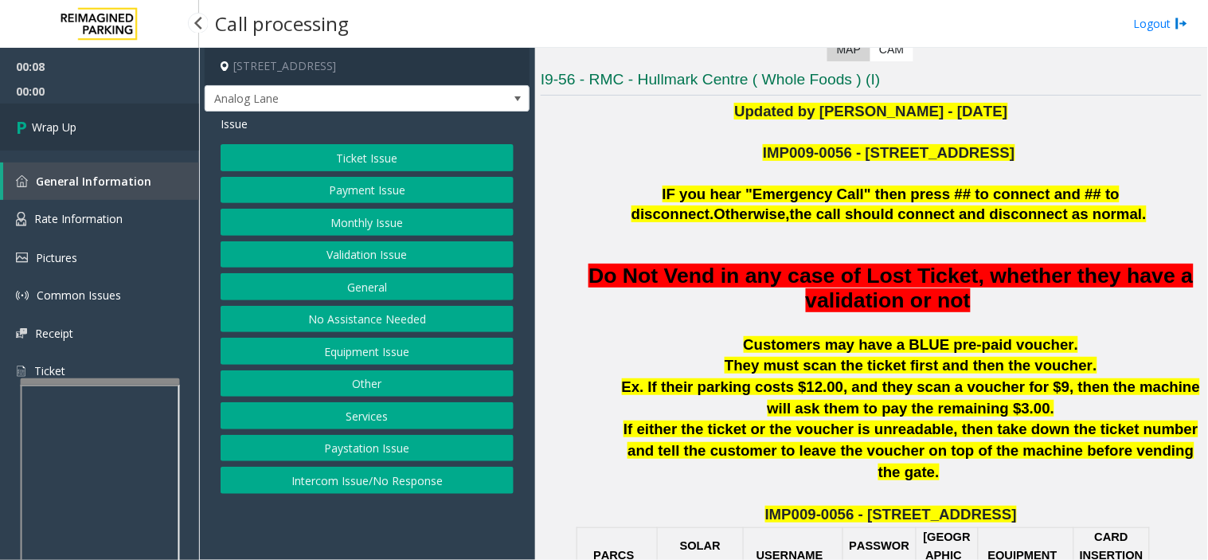
click at [142, 118] on link "Wrap Up" at bounding box center [99, 127] width 199 height 47
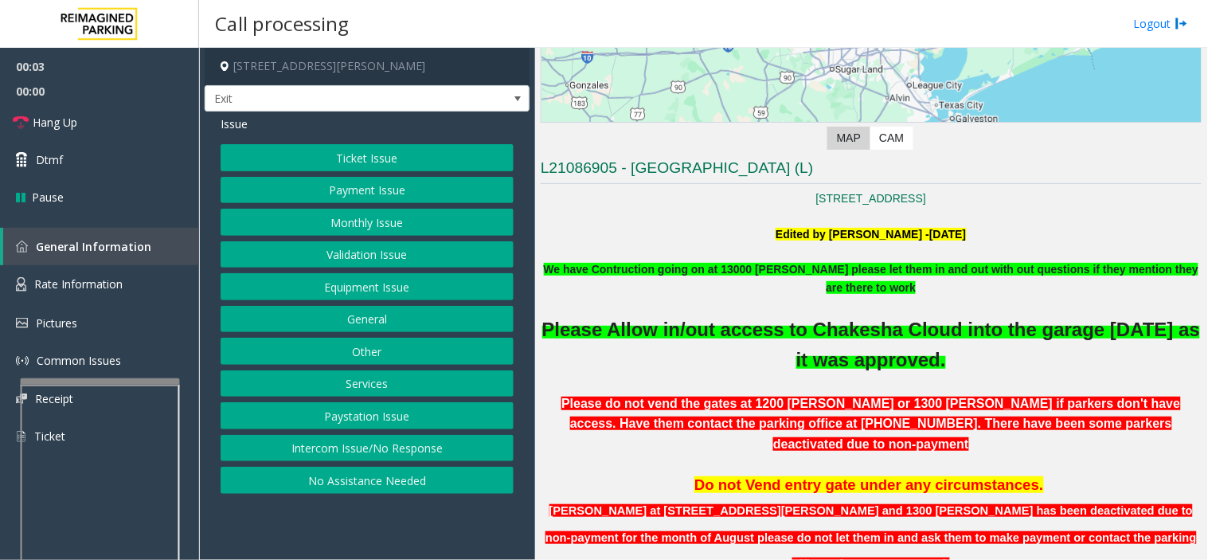
scroll to position [530, 0]
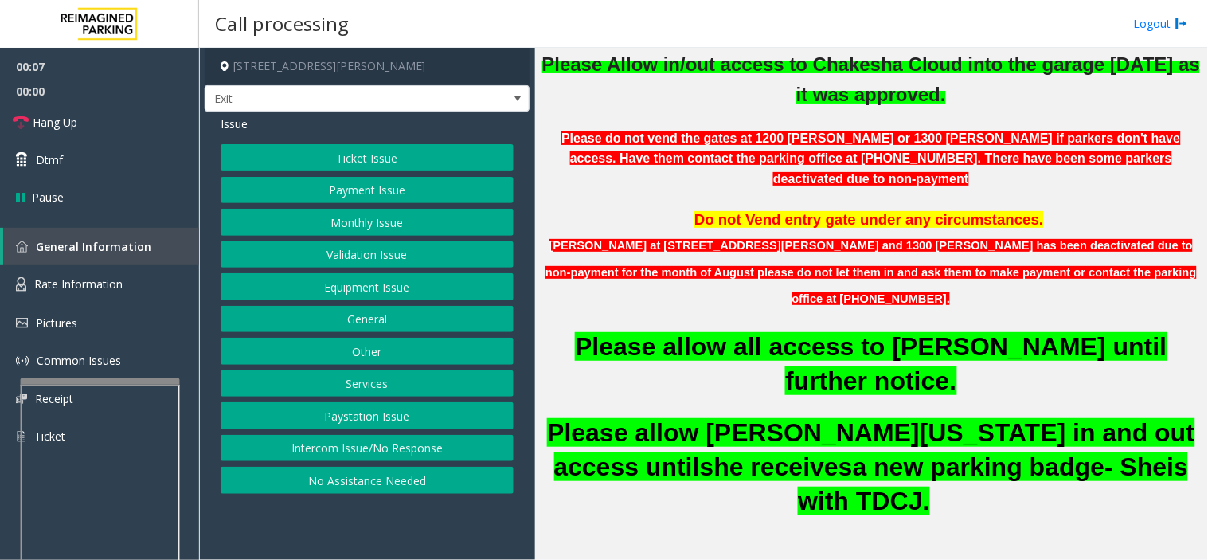
click at [357, 448] on button "Intercom Issue/No Response" at bounding box center [367, 448] width 293 height 27
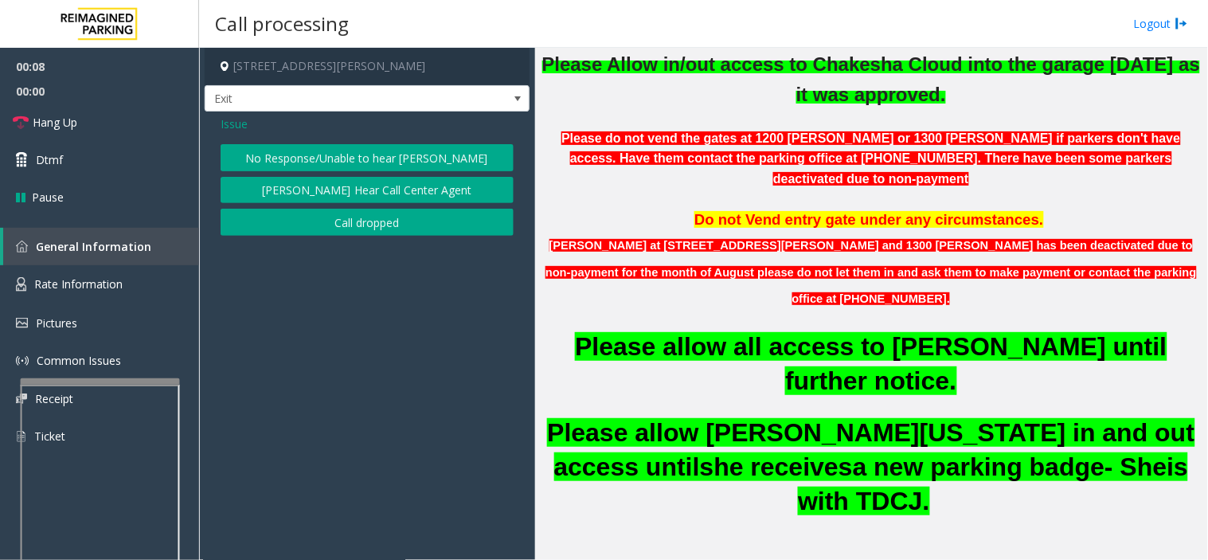
click at [377, 160] on button "No Response/Unable to hear [PERSON_NAME]" at bounding box center [367, 157] width 293 height 27
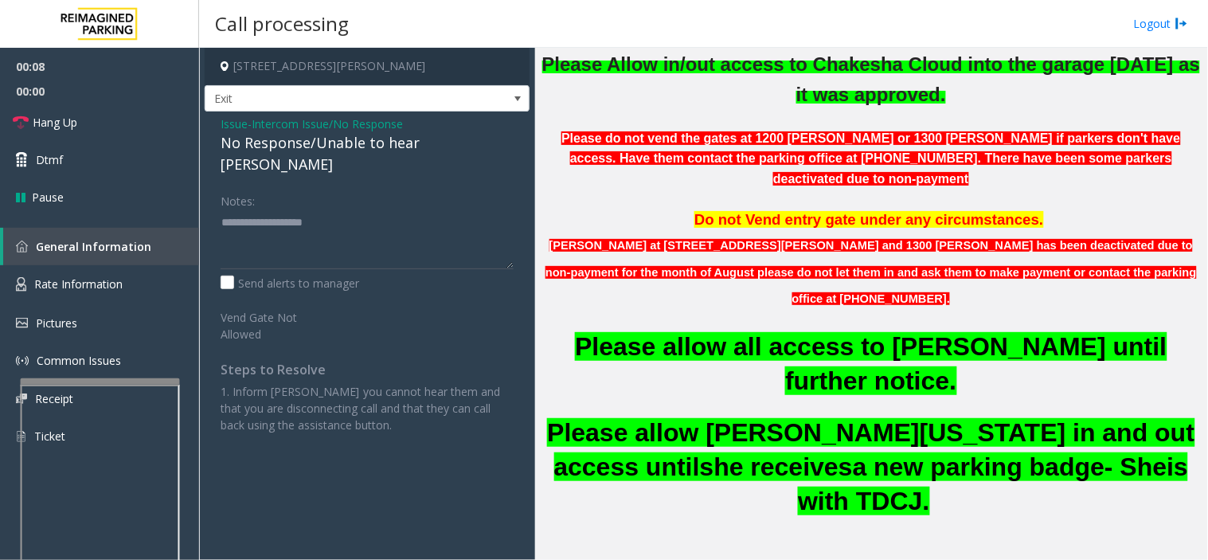
click at [342, 136] on div "No Response/Unable to hear [PERSON_NAME]" at bounding box center [367, 153] width 293 height 43
click at [476, 209] on textarea at bounding box center [367, 239] width 293 height 60
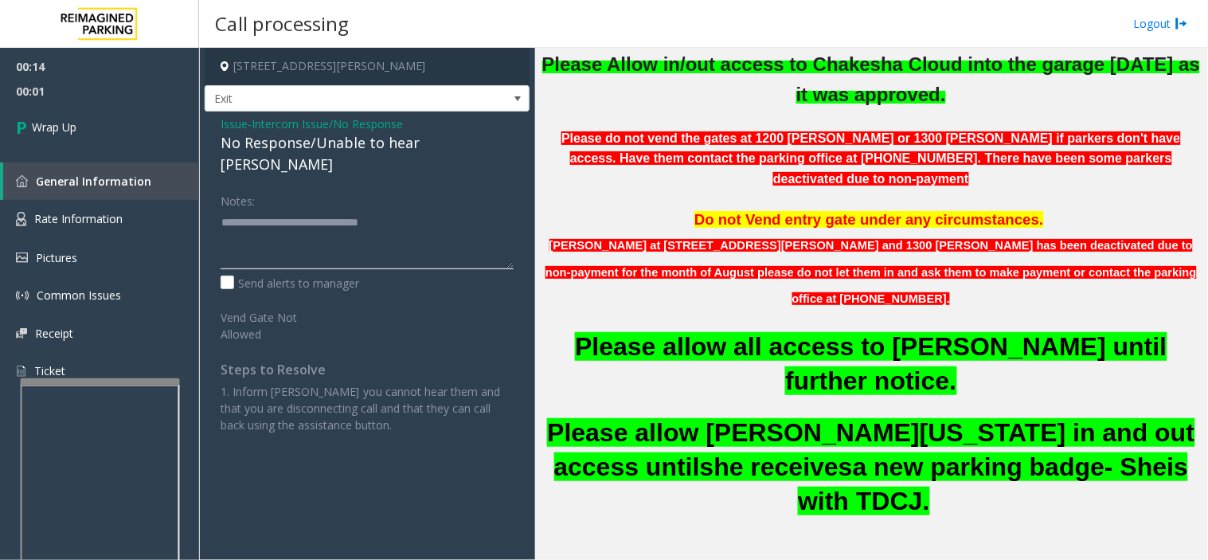
type textarea "**********"
click at [305, 119] on span "Intercom Issue/No Response" at bounding box center [327, 123] width 151 height 17
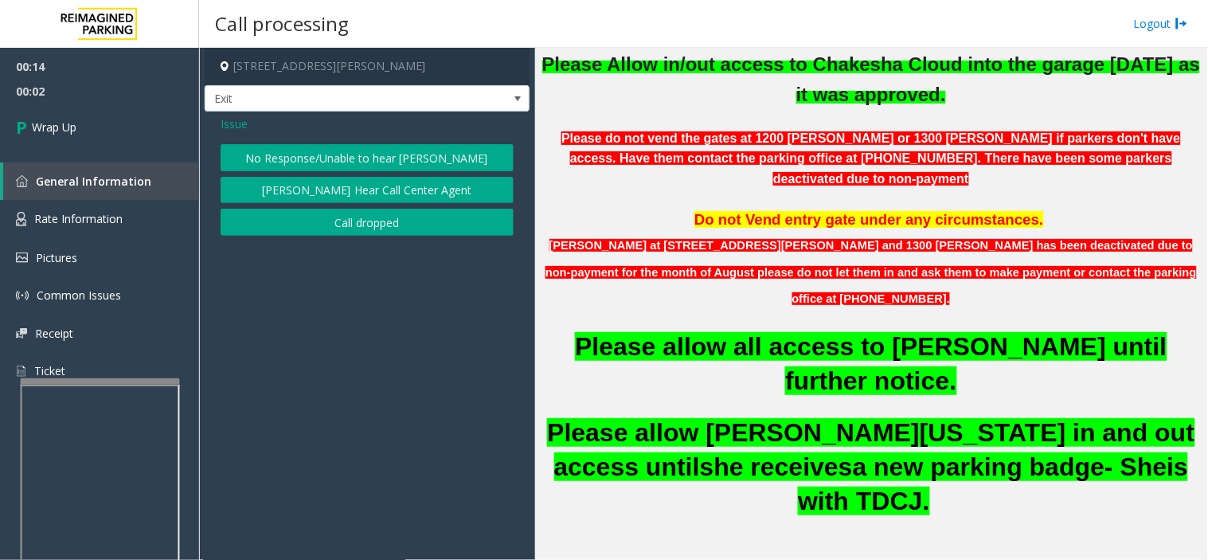
click at [334, 234] on button "Call dropped" at bounding box center [367, 222] width 293 height 27
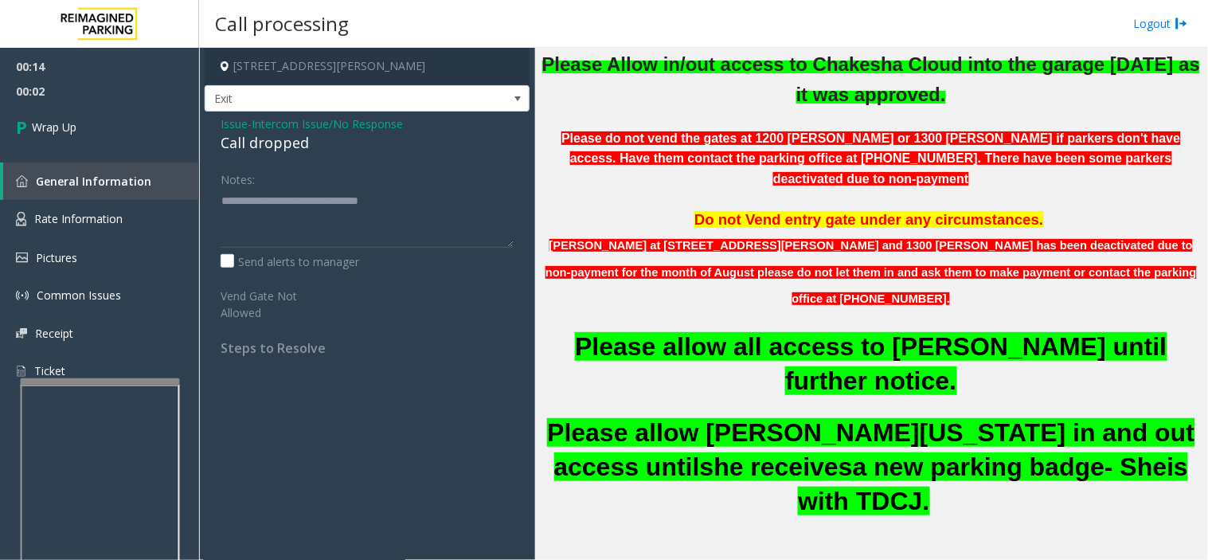
click at [264, 146] on div "Call dropped" at bounding box center [367, 142] width 293 height 21
copy div "Call dropped"
click at [332, 209] on textarea at bounding box center [367, 218] width 293 height 60
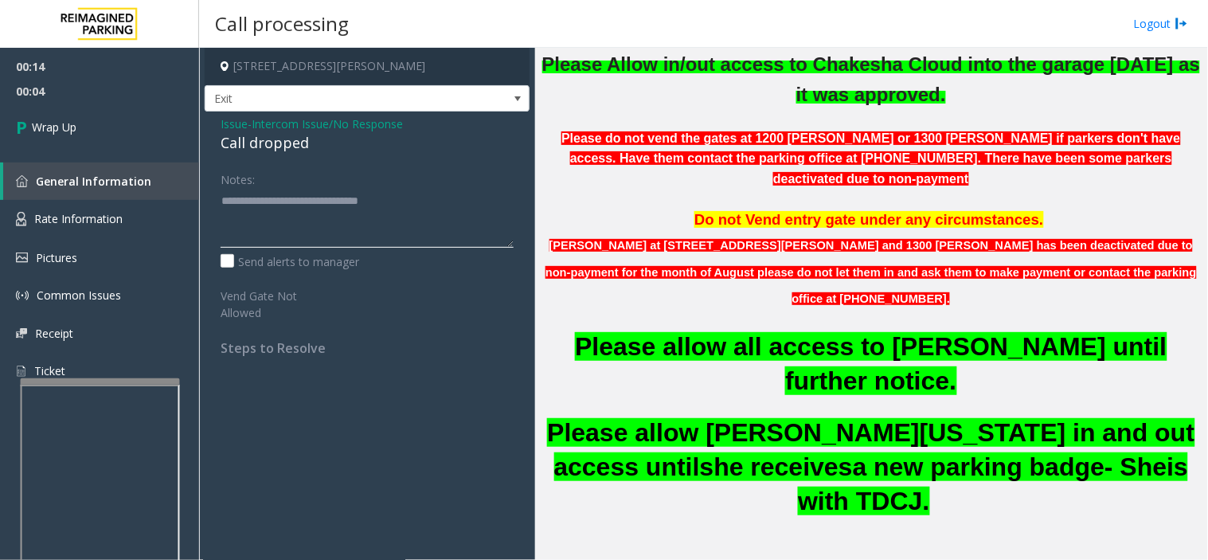
click at [332, 209] on textarea at bounding box center [367, 218] width 293 height 60
drag, startPoint x: 443, startPoint y: 196, endPoint x: 199, endPoint y: 193, distance: 244.4
click at [199, 193] on div "1300 Baker Street, Houston, TX Exit Issue - Intercom Issue/No Response Call dro…" at bounding box center [703, 304] width 1009 height 512
paste textarea
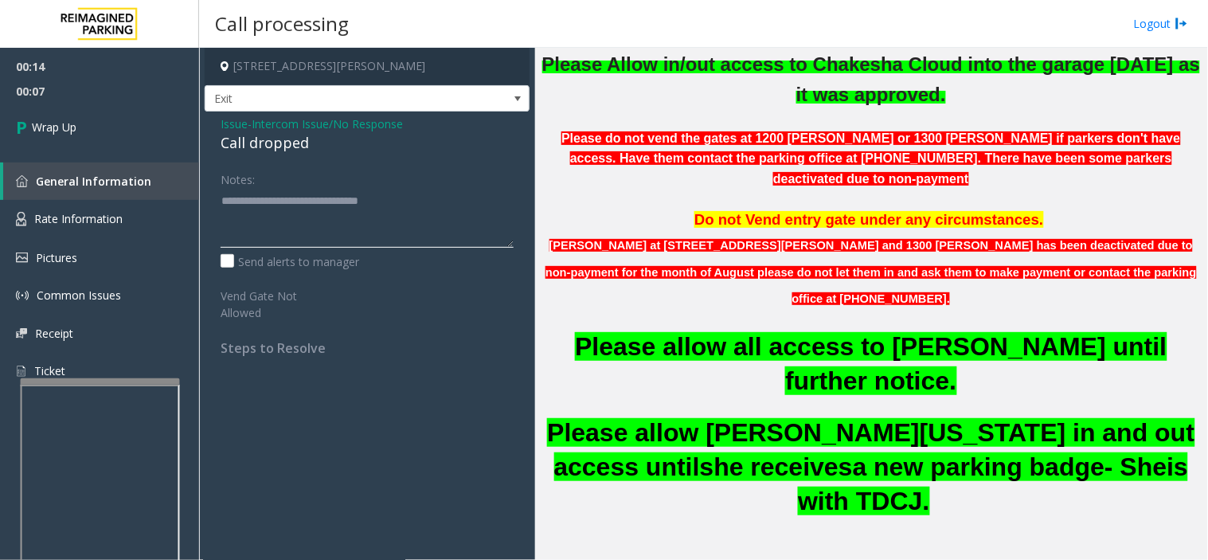
type textarea "**********"
click at [340, 197] on textarea at bounding box center [367, 218] width 293 height 60
click at [277, 142] on div "Call dropped" at bounding box center [367, 142] width 293 height 21
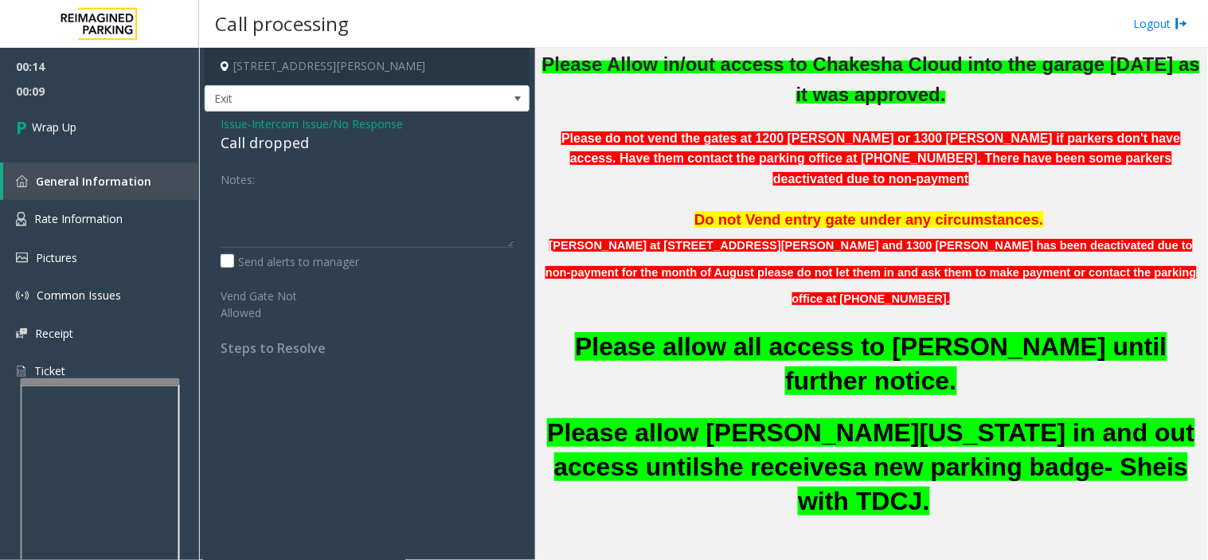
click at [277, 142] on div "Call dropped" at bounding box center [367, 142] width 293 height 21
copy div "Call dropped"
drag, startPoint x: 295, startPoint y: 221, endPoint x: 204, endPoint y: 176, distance: 101.1
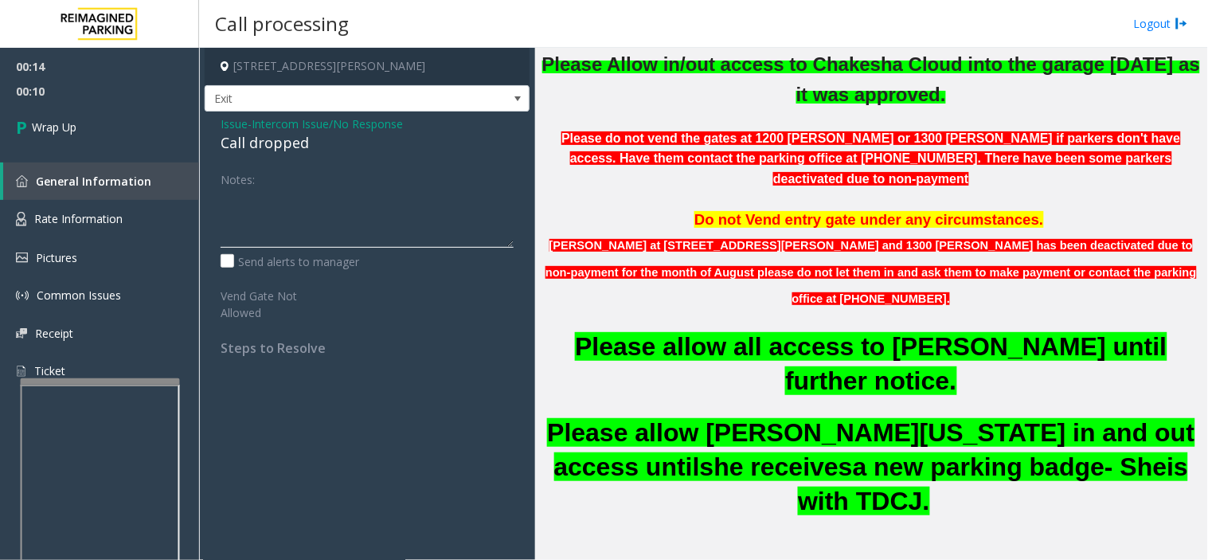
click at [287, 218] on textarea at bounding box center [367, 218] width 293 height 60
paste textarea "**********"
type textarea "**********"
click at [135, 135] on link "Wrap Up" at bounding box center [99, 127] width 199 height 47
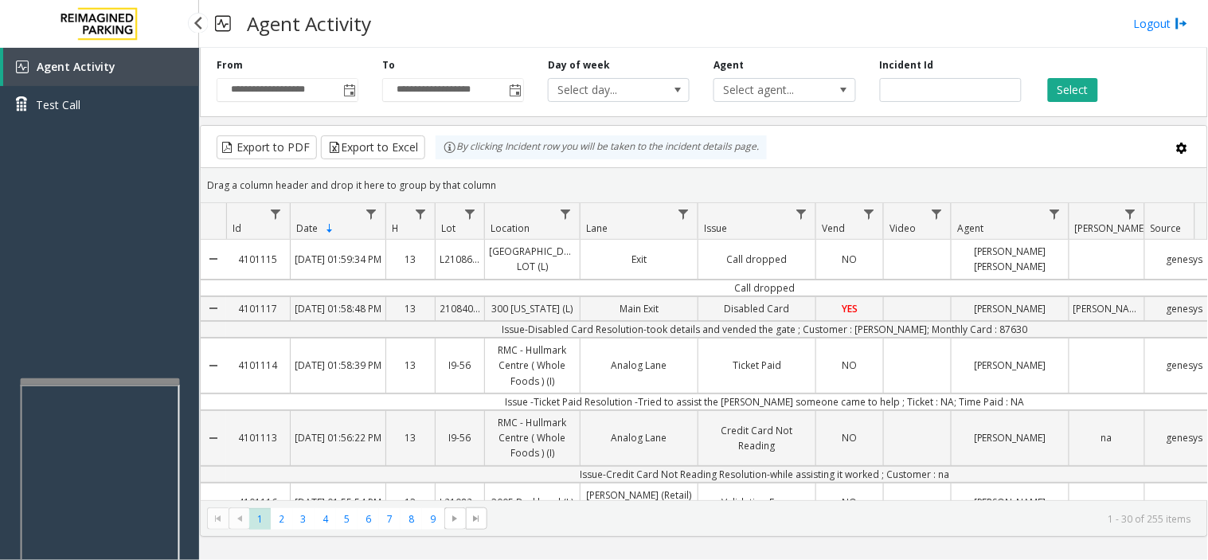
drag, startPoint x: 116, startPoint y: 227, endPoint x: 68, endPoint y: 229, distance: 48.6
click at [68, 229] on div "Agent Activity Test Call" at bounding box center [99, 328] width 199 height 560
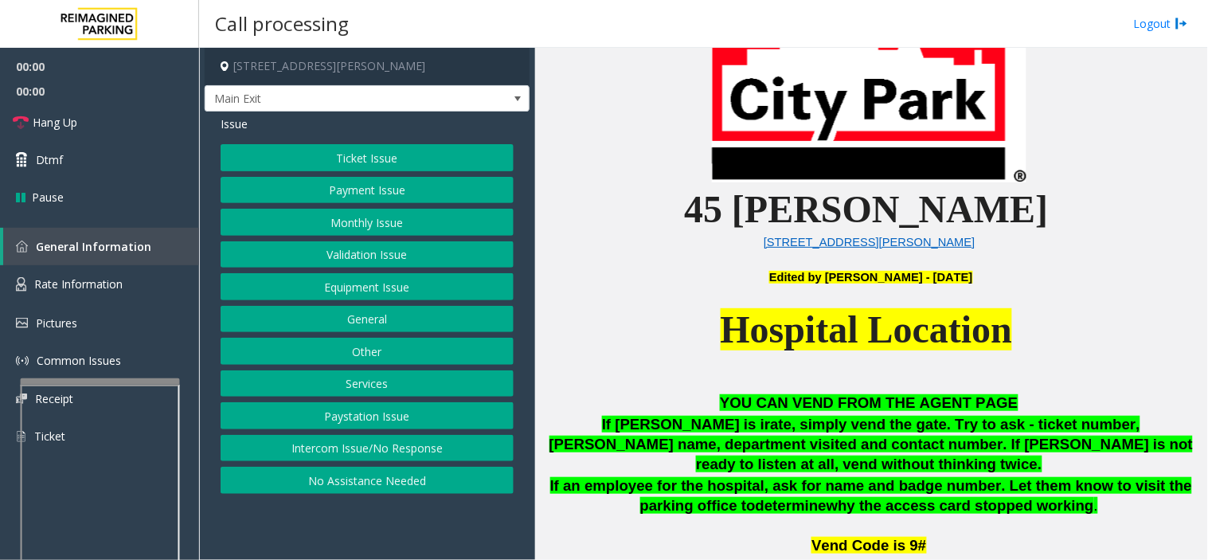
scroll to position [530, 0]
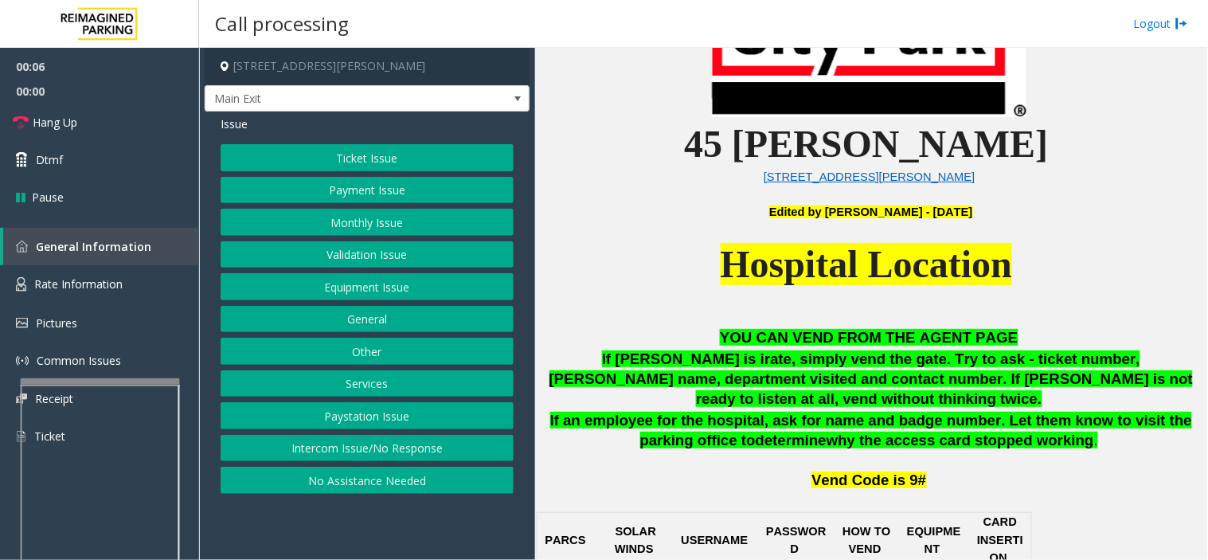
click at [398, 451] on button "Intercom Issue/No Response" at bounding box center [367, 448] width 293 height 27
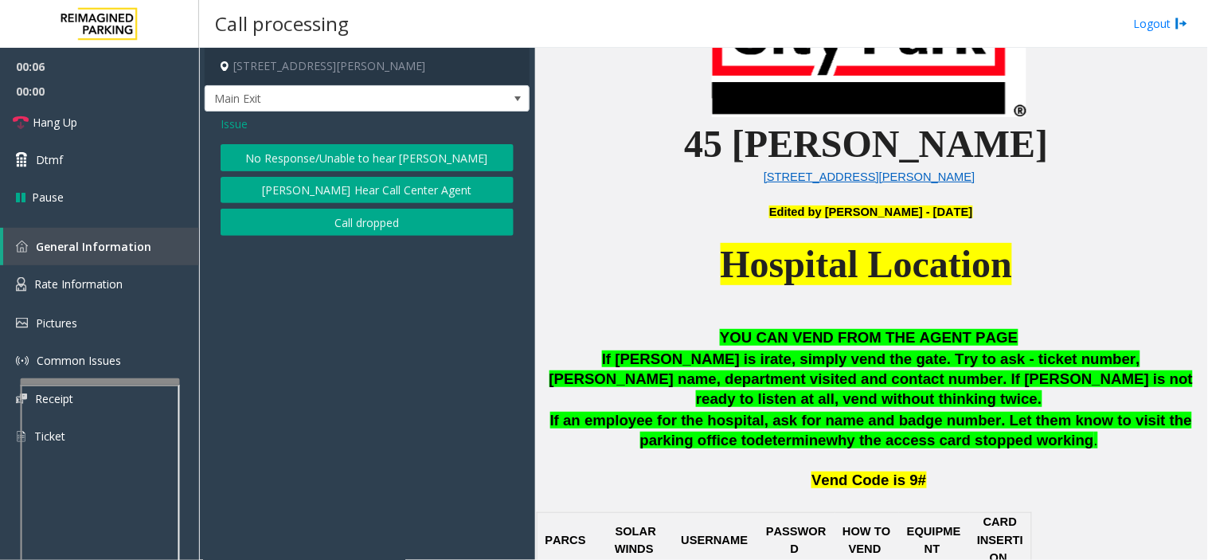
click at [293, 158] on button "No Response/Unable to hear [PERSON_NAME]" at bounding box center [367, 157] width 293 height 27
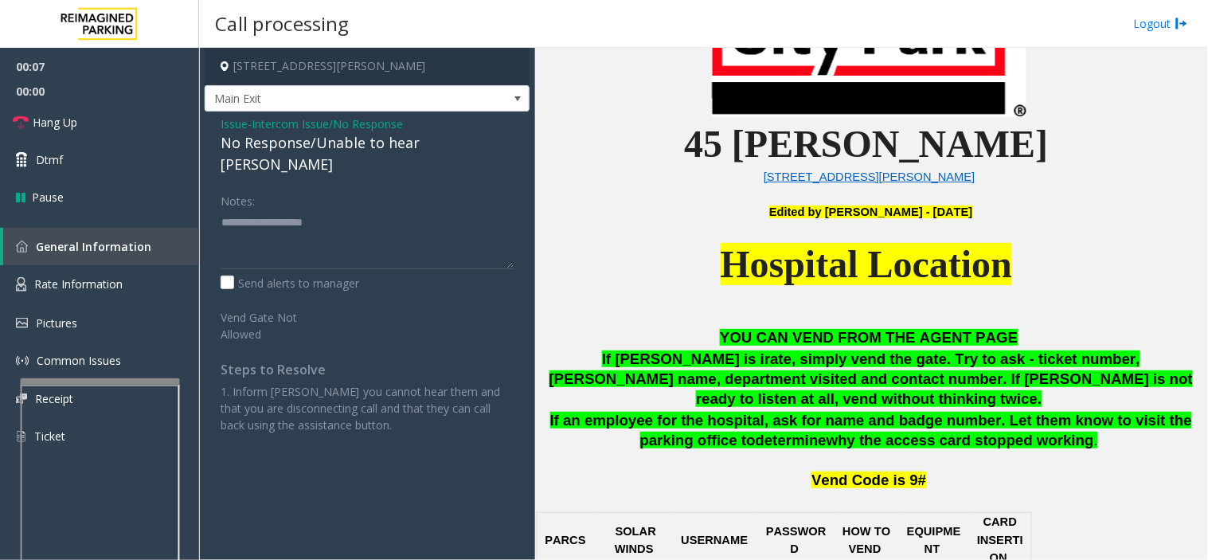
click at [290, 151] on div "No Response/Unable to hear [PERSON_NAME]" at bounding box center [367, 153] width 293 height 43
click at [385, 221] on textarea at bounding box center [367, 239] width 293 height 60
type textarea "**********"
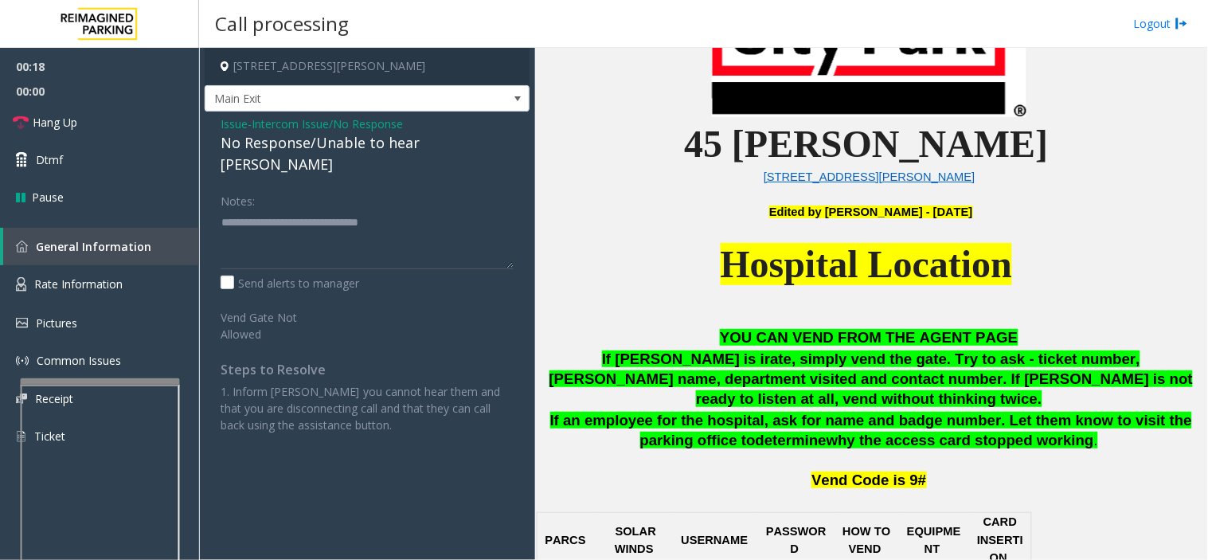
click at [235, 127] on span "Issue" at bounding box center [234, 123] width 27 height 17
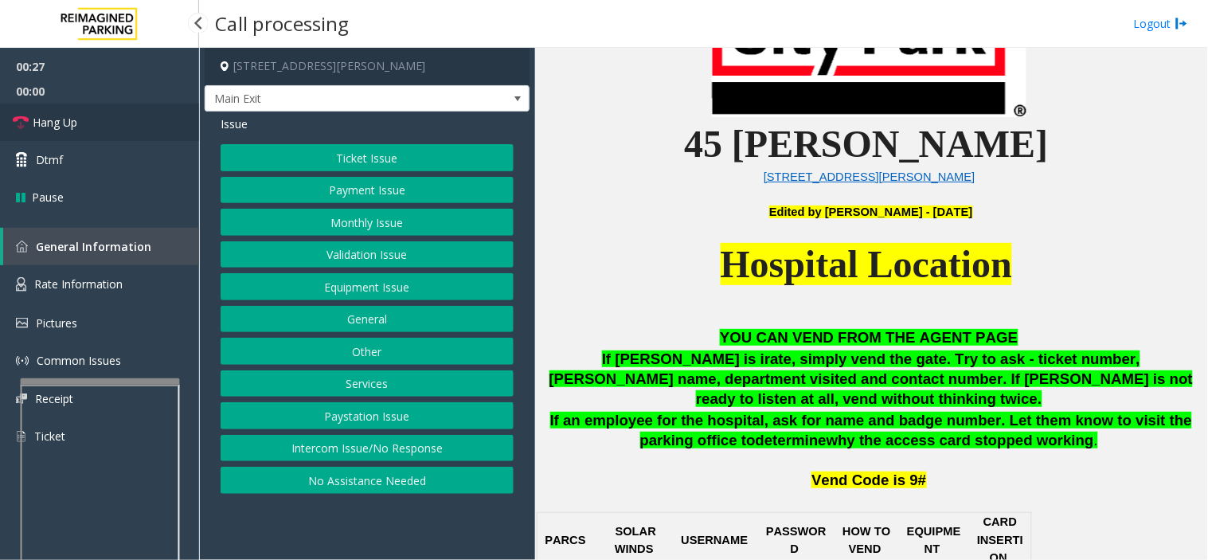
click at [90, 115] on link "Hang Up" at bounding box center [99, 122] width 199 height 37
click at [377, 486] on button "No Assistance Needed" at bounding box center [367, 480] width 293 height 27
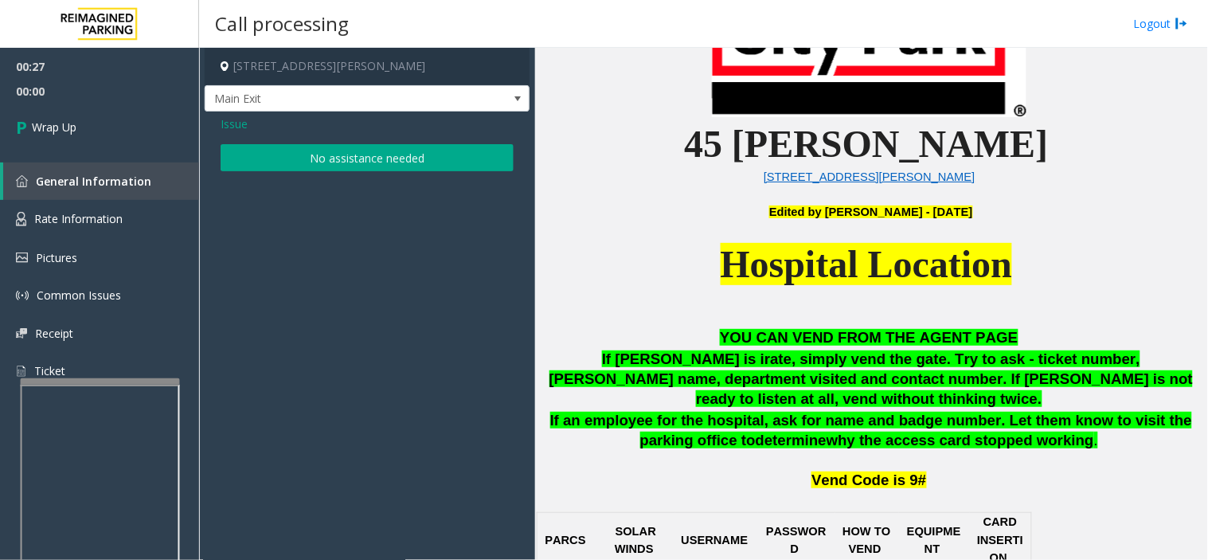
click at [284, 147] on button "No assistance needed" at bounding box center [367, 157] width 293 height 27
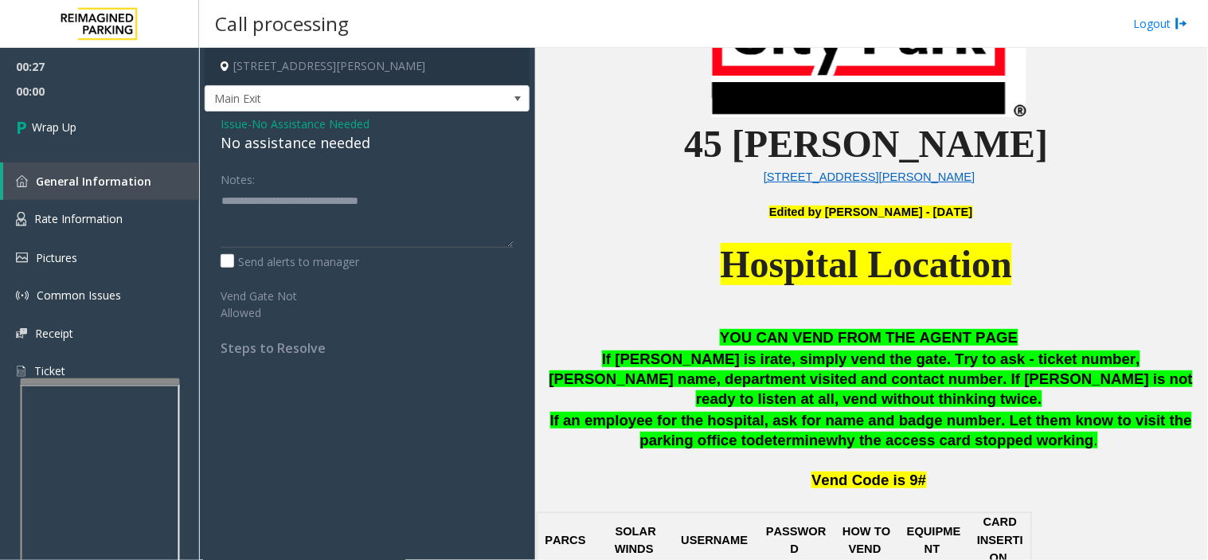
click at [274, 142] on div "No assistance needed" at bounding box center [367, 142] width 293 height 21
drag, startPoint x: 440, startPoint y: 207, endPoint x: 202, endPoint y: 201, distance: 237.4
click at [202, 201] on app-call-processing-form "45 Castro Street, San Francisco, CA Main Exit Issue - No Assistance Needed No a…" at bounding box center [367, 304] width 336 height 512
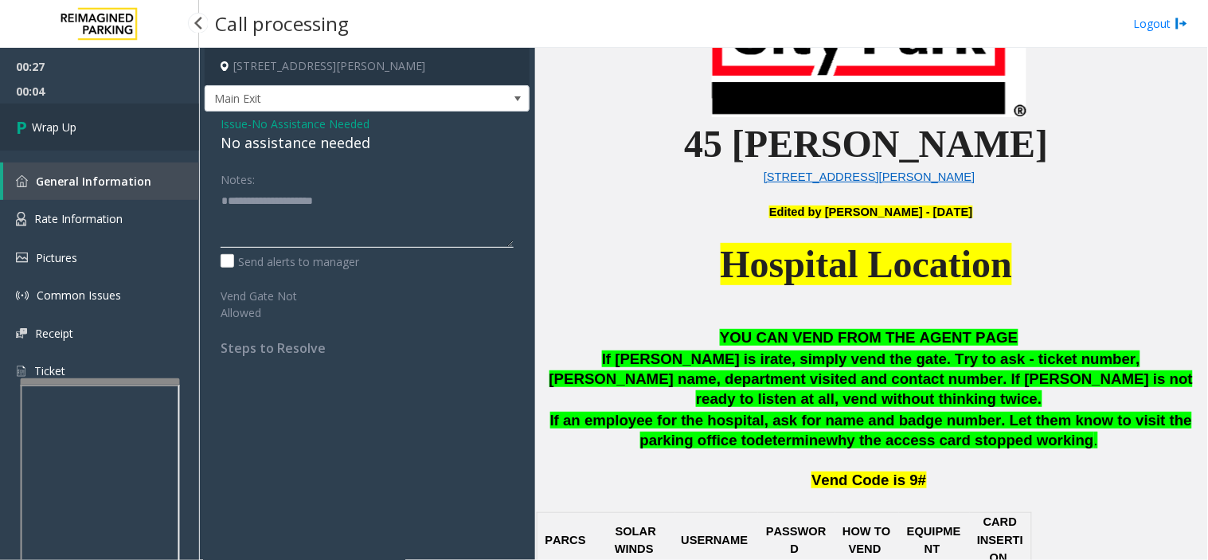
type textarea "**********"
click at [137, 129] on link "Wrap Up" at bounding box center [99, 127] width 199 height 47
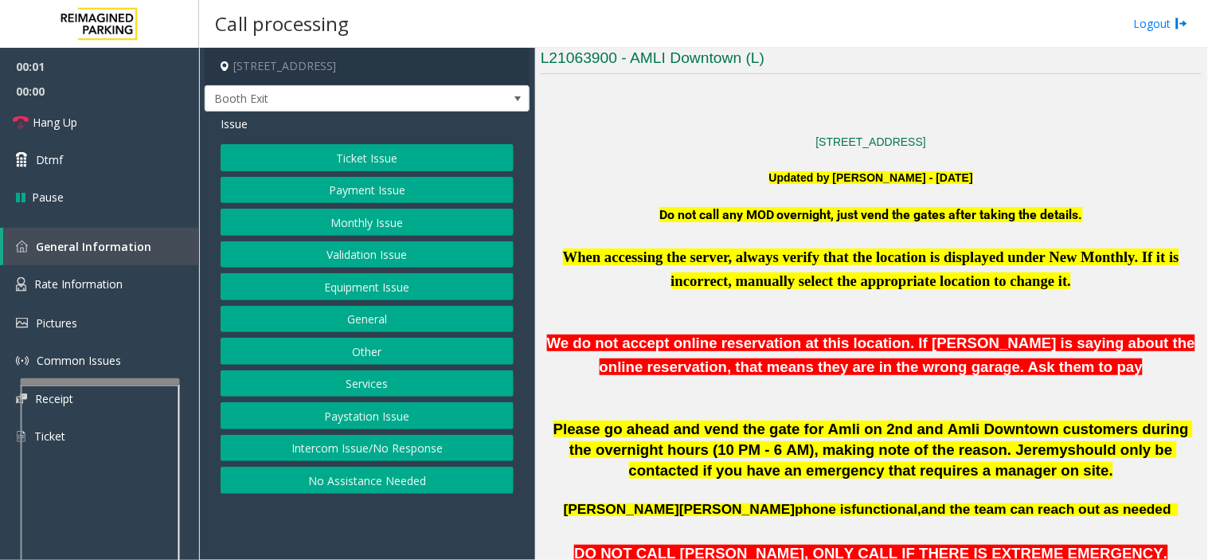
scroll to position [885, 0]
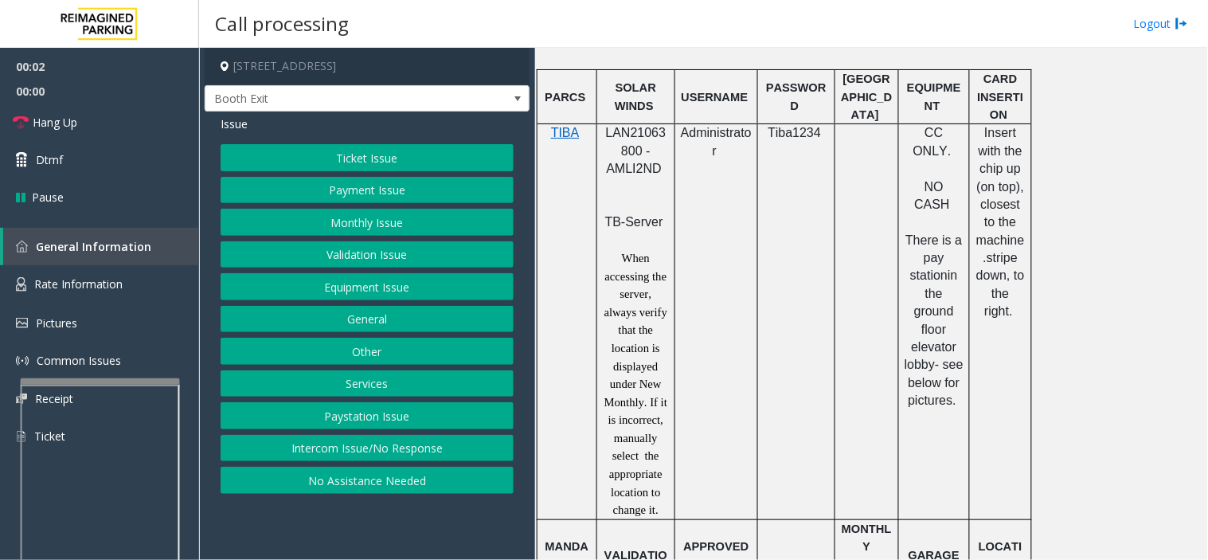
click at [638, 139] on span "LAN21063800 - AMLI2ND" at bounding box center [636, 150] width 61 height 49
copy span "LAN21063800"
click at [376, 455] on button "Intercom Issue/No Response" at bounding box center [367, 448] width 293 height 27
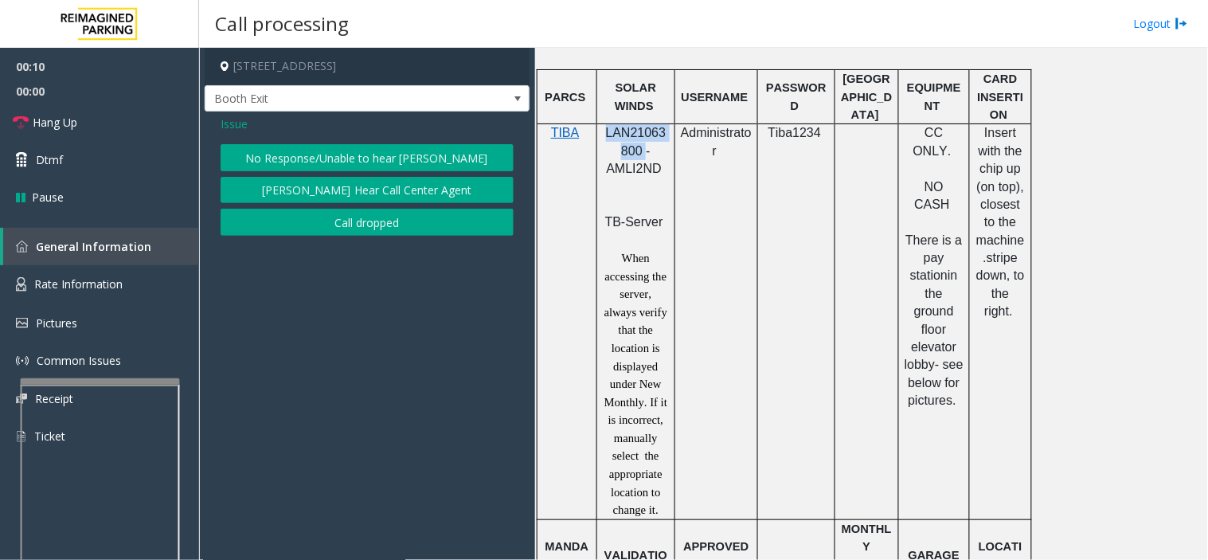
click at [351, 154] on button "No Response/Unable to hear [PERSON_NAME]" at bounding box center [367, 157] width 293 height 27
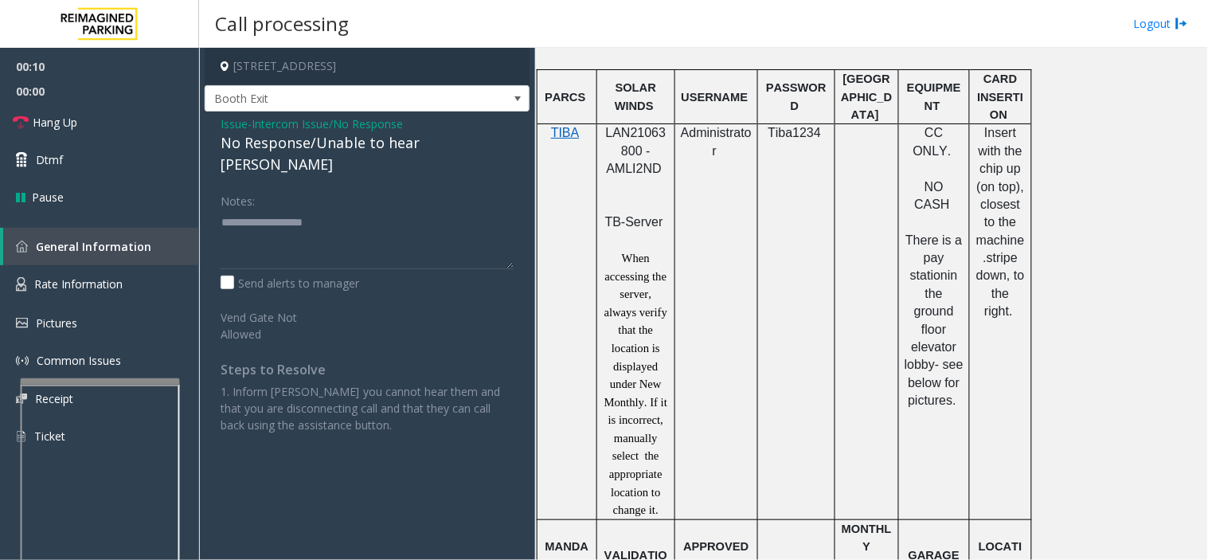
click at [324, 133] on div "No Response/Unable to hear [PERSON_NAME]" at bounding box center [367, 153] width 293 height 43
click at [323, 143] on div "No Response/Unable to hear [PERSON_NAME]" at bounding box center [367, 153] width 293 height 43
copy div "No Response/Unable to hear [PERSON_NAME]"
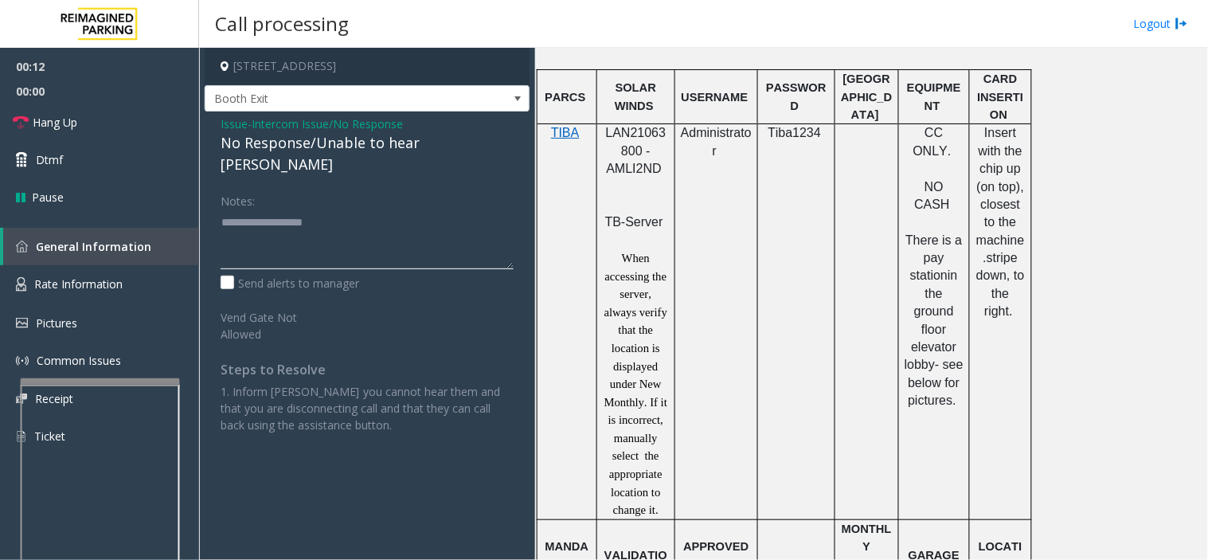
paste textarea "**********"
click at [305, 236] on textarea at bounding box center [367, 239] width 293 height 60
type textarea "**********"
click at [225, 123] on span "Issue" at bounding box center [234, 123] width 27 height 17
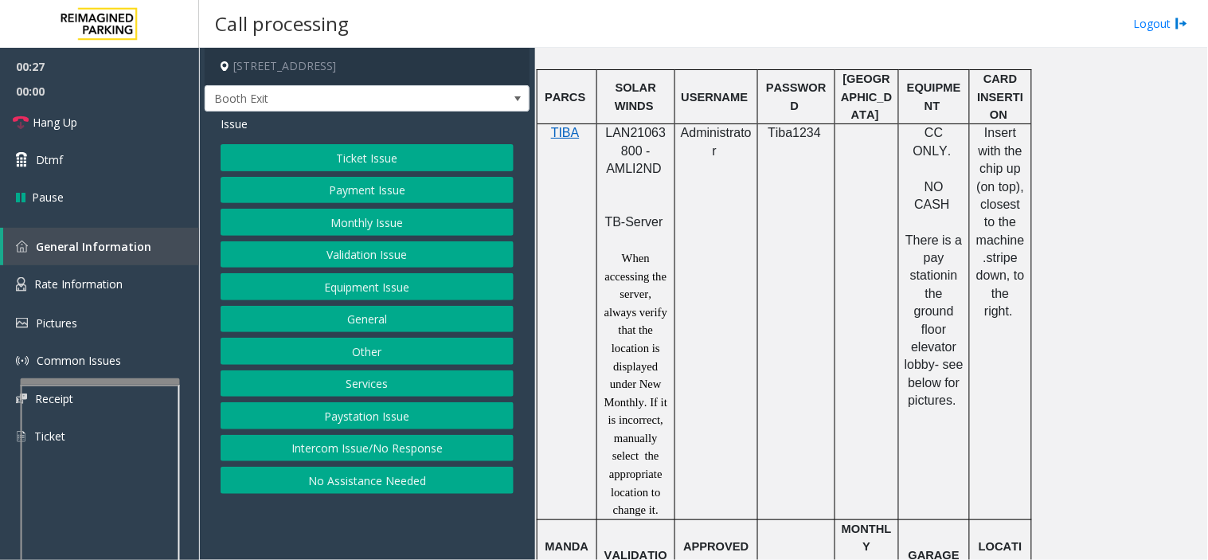
drag, startPoint x: 685, startPoint y: 339, endPoint x: 666, endPoint y: 366, distance: 32.7
click at [666, 366] on p "When accessing the server, always verify that the location is displayed under N…" at bounding box center [636, 384] width 66 height 270
click at [147, 107] on link "Hang Up" at bounding box center [99, 122] width 199 height 37
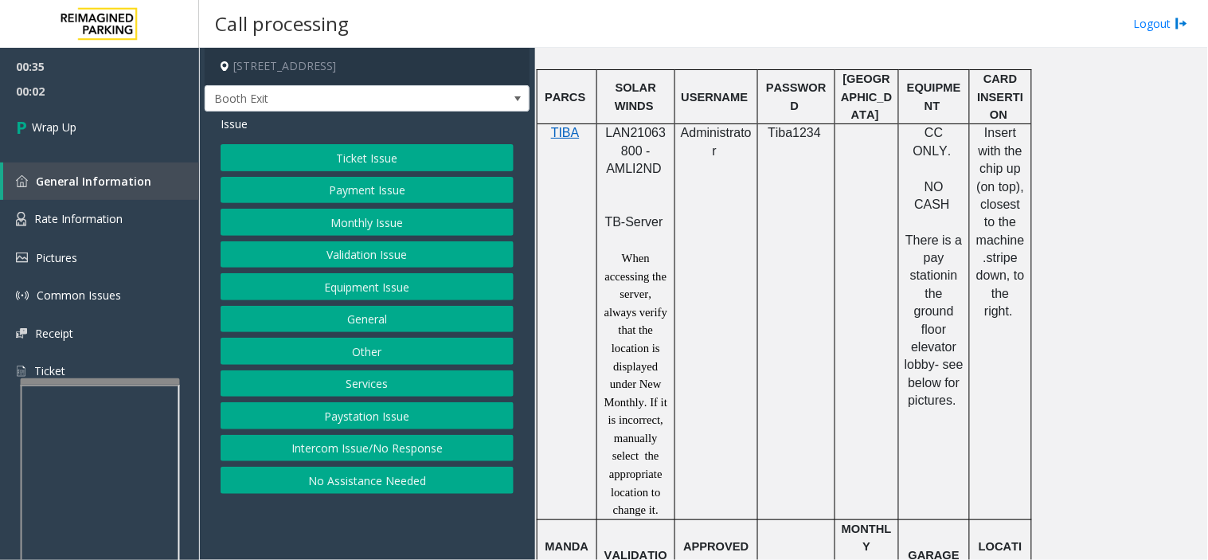
click at [358, 287] on button "Equipment Issue" at bounding box center [367, 286] width 293 height 27
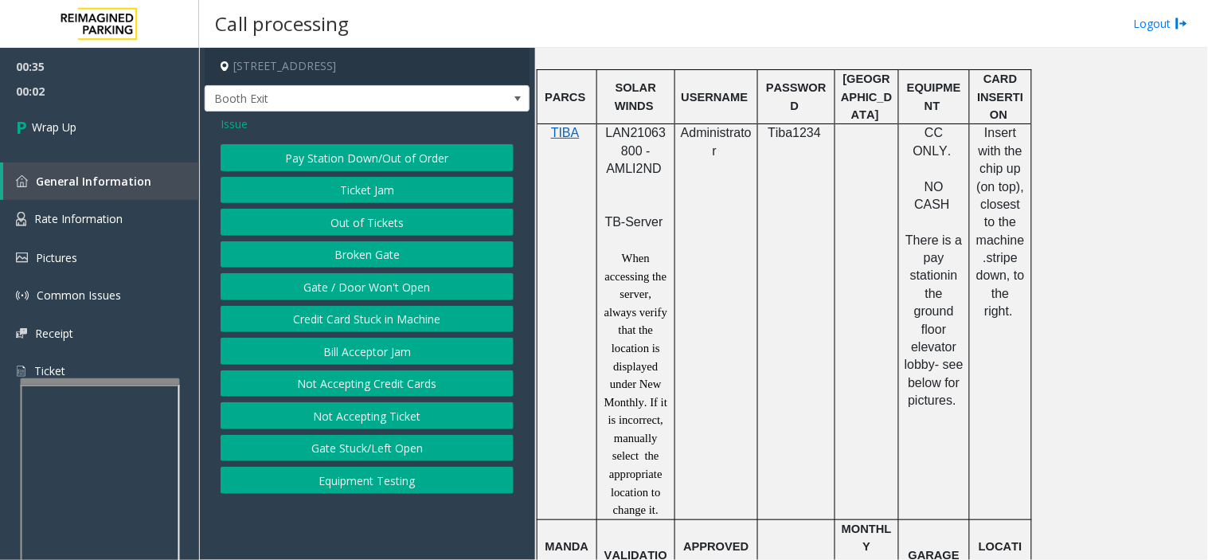
click at [358, 287] on button "Gate / Door Won't Open" at bounding box center [367, 286] width 293 height 27
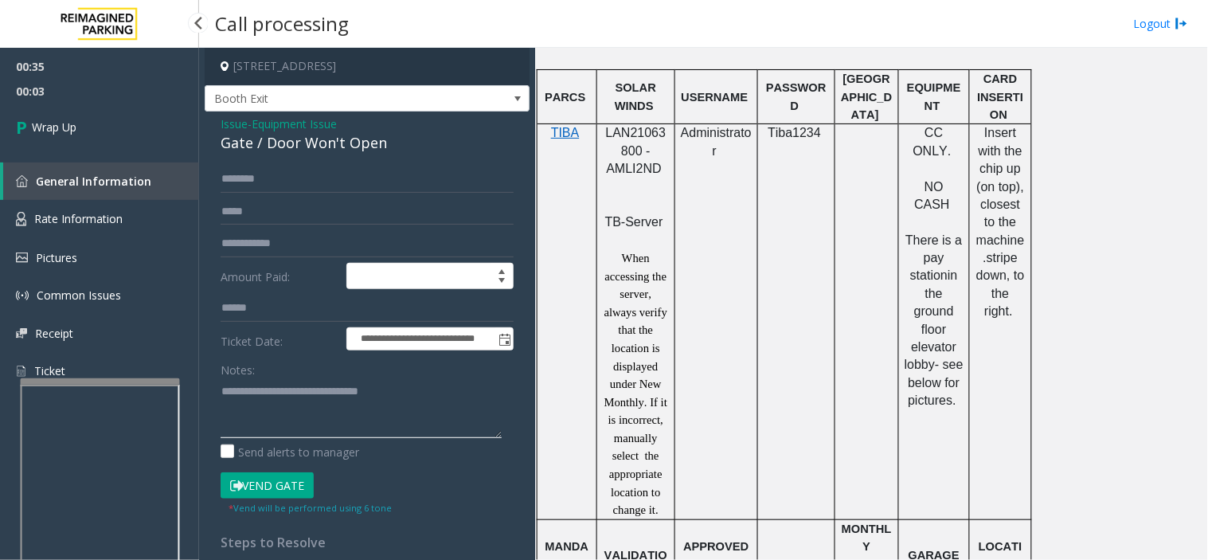
drag, startPoint x: 418, startPoint y: 400, endPoint x: 194, endPoint y: 387, distance: 224.1
click at [194, 387] on app-root "**********" at bounding box center [604, 280] width 1208 height 560
type textarea "**********"
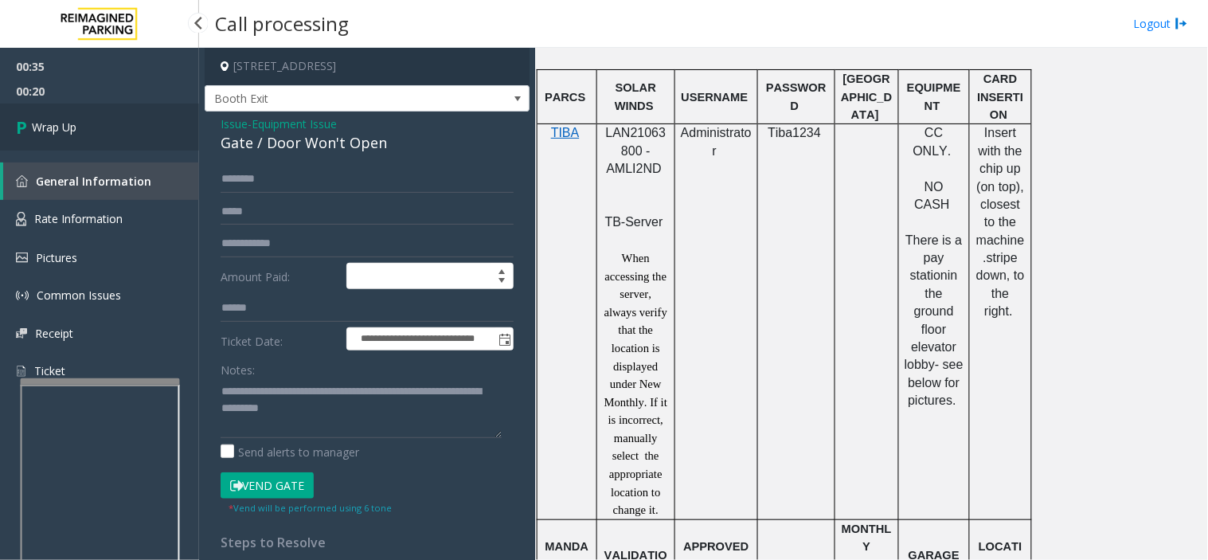
click at [112, 125] on link "Wrap Up" at bounding box center [99, 127] width 199 height 47
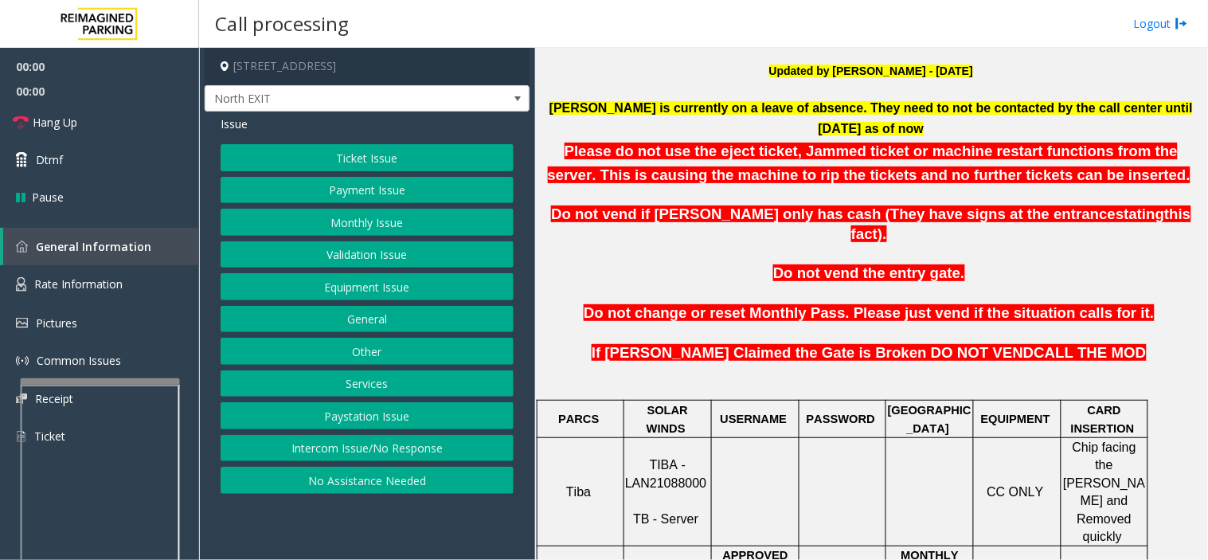
scroll to position [530, 0]
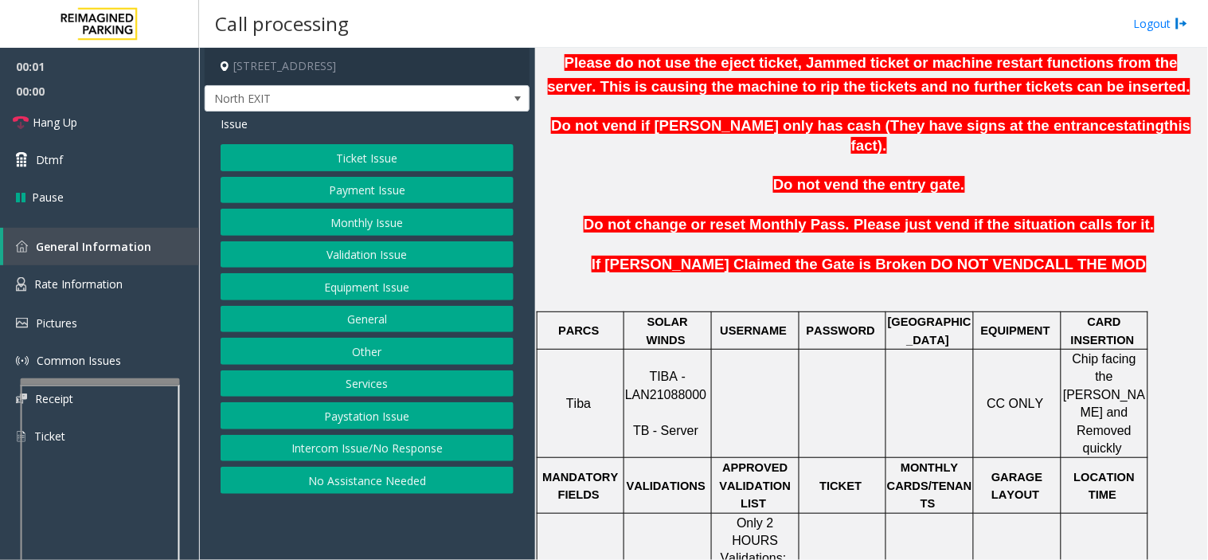
click at [663, 368] on p "TIBA - LAN21088000 TB - Server" at bounding box center [667, 404] width 85 height 72
click at [662, 369] on span "TIBA - LAN21088000" at bounding box center [665, 384] width 81 height 31
click at [666, 369] on span "TIBA - LAN21088000" at bounding box center [665, 384] width 81 height 31
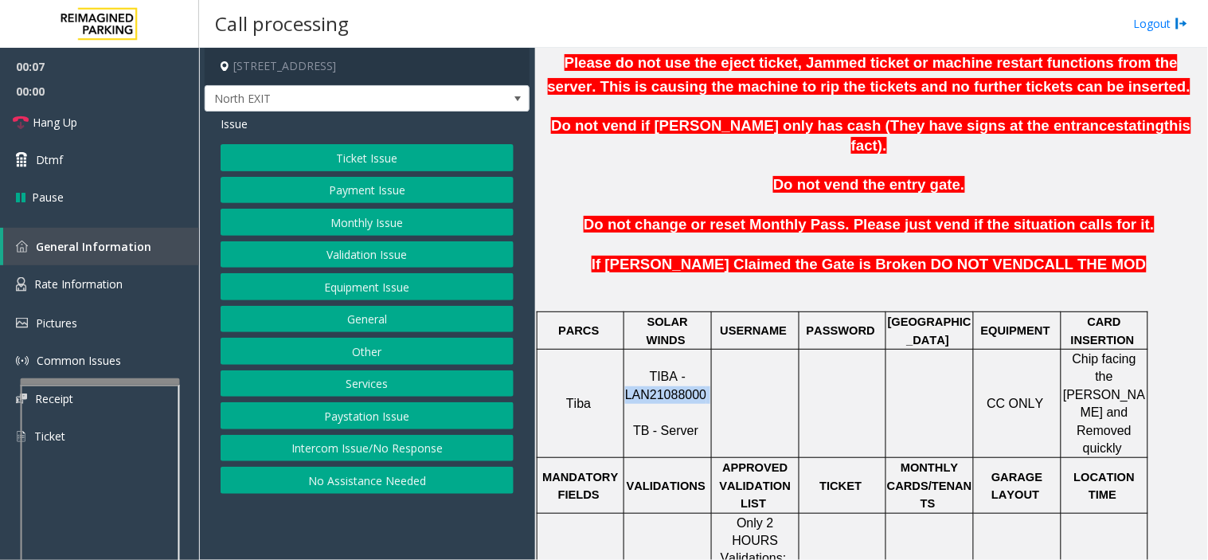
click at [666, 369] on span "TIBA - LAN21088000" at bounding box center [665, 384] width 81 height 31
click at [400, 148] on button "Ticket Issue" at bounding box center [367, 157] width 293 height 27
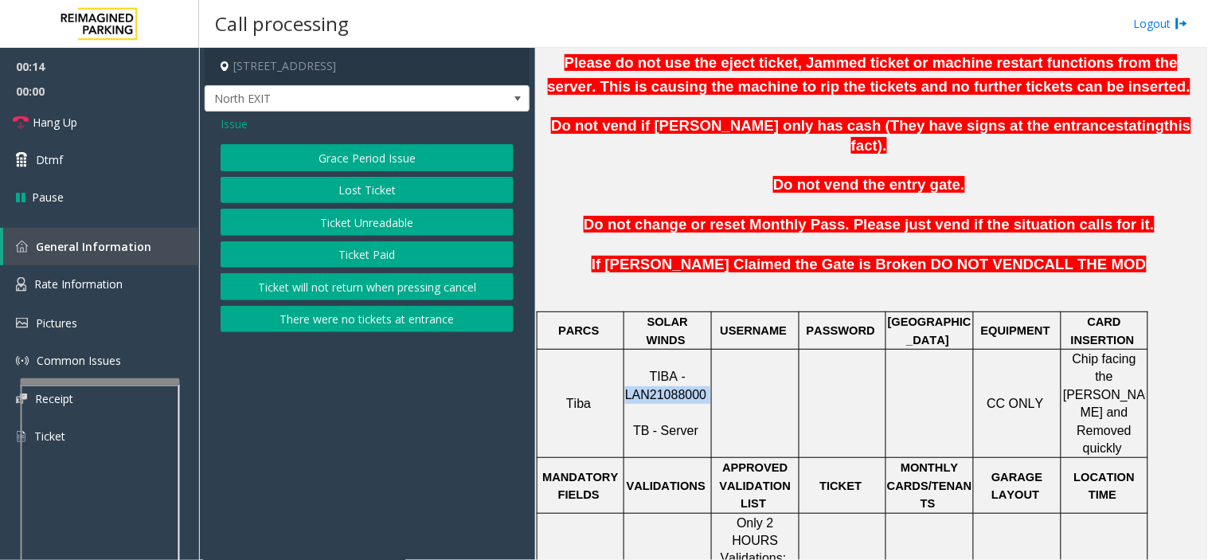
click at [388, 322] on button "There were no tickets at entrance" at bounding box center [367, 319] width 293 height 27
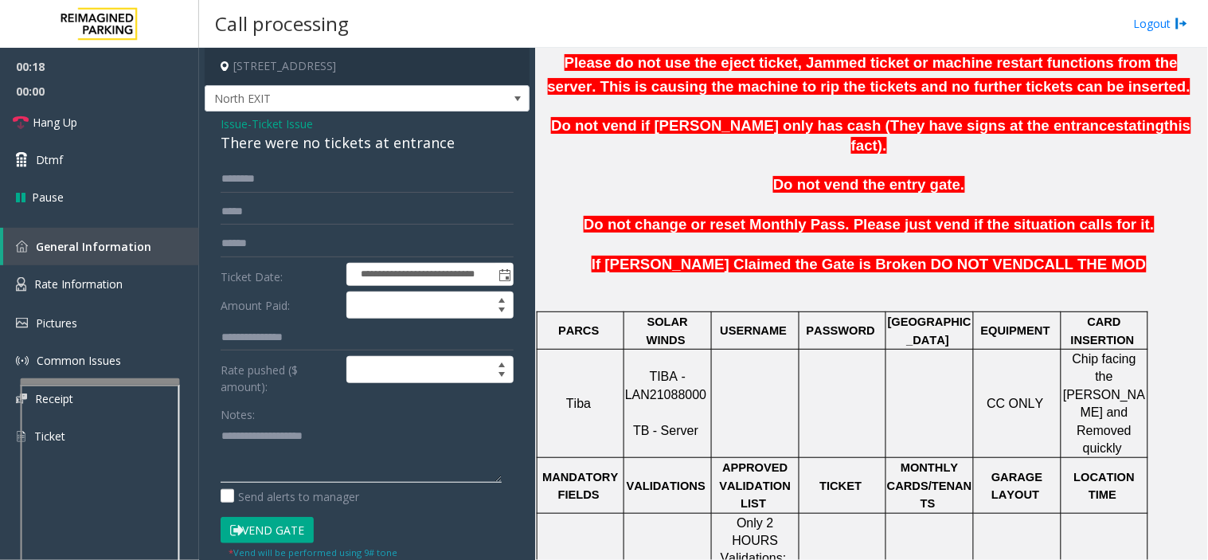
paste textarea "**********"
click at [332, 446] on textarea at bounding box center [361, 453] width 281 height 60
click at [116, 283] on span "Rate Information" at bounding box center [78, 283] width 88 height 15
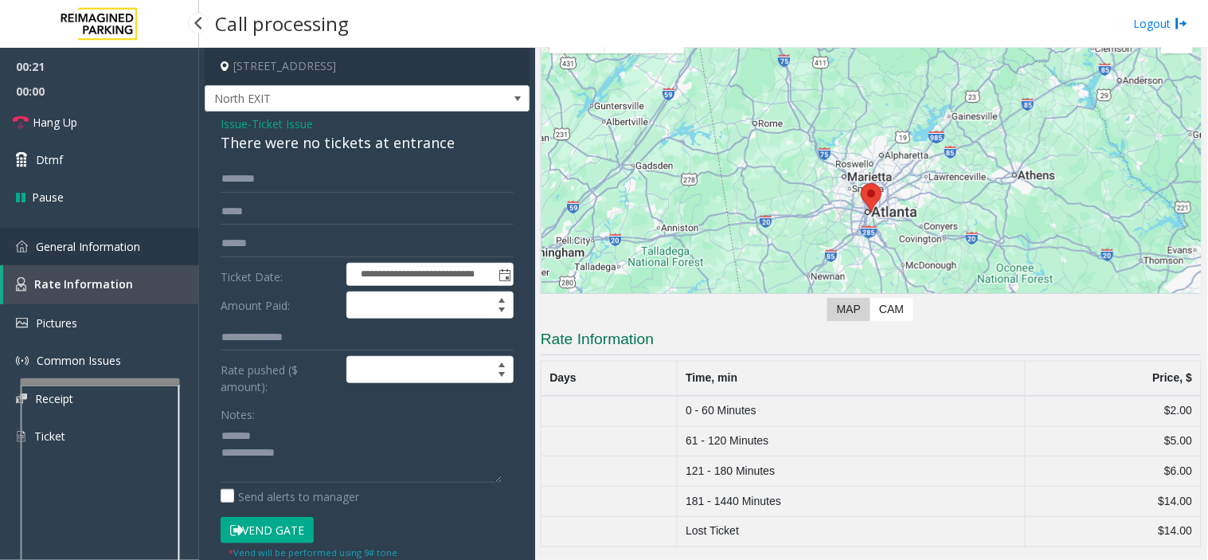
click at [153, 244] on link "General Information" at bounding box center [99, 246] width 199 height 37
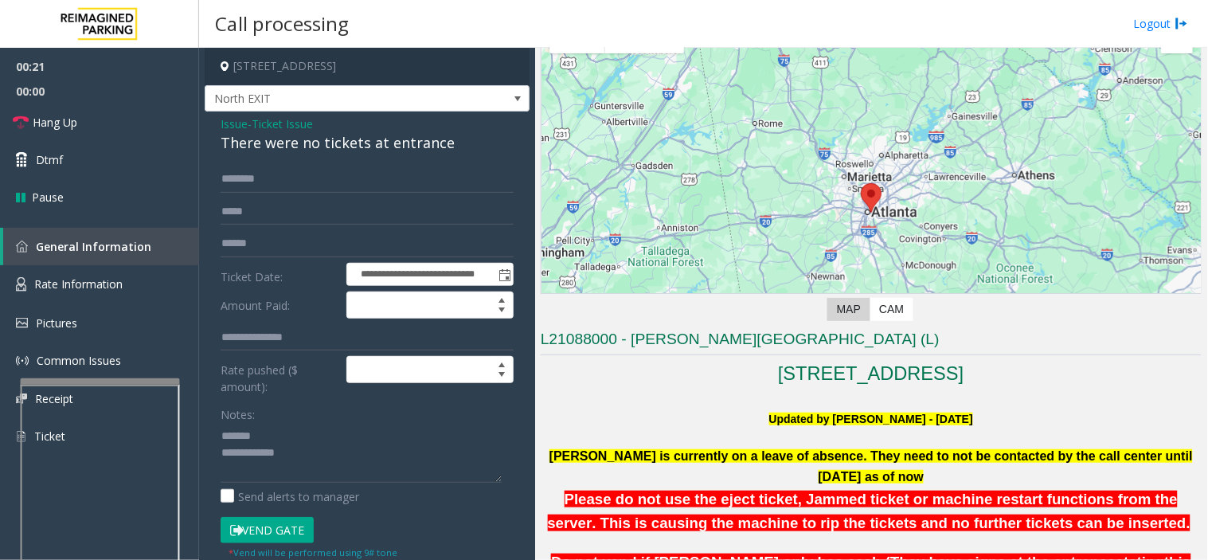
scroll to position [530, 0]
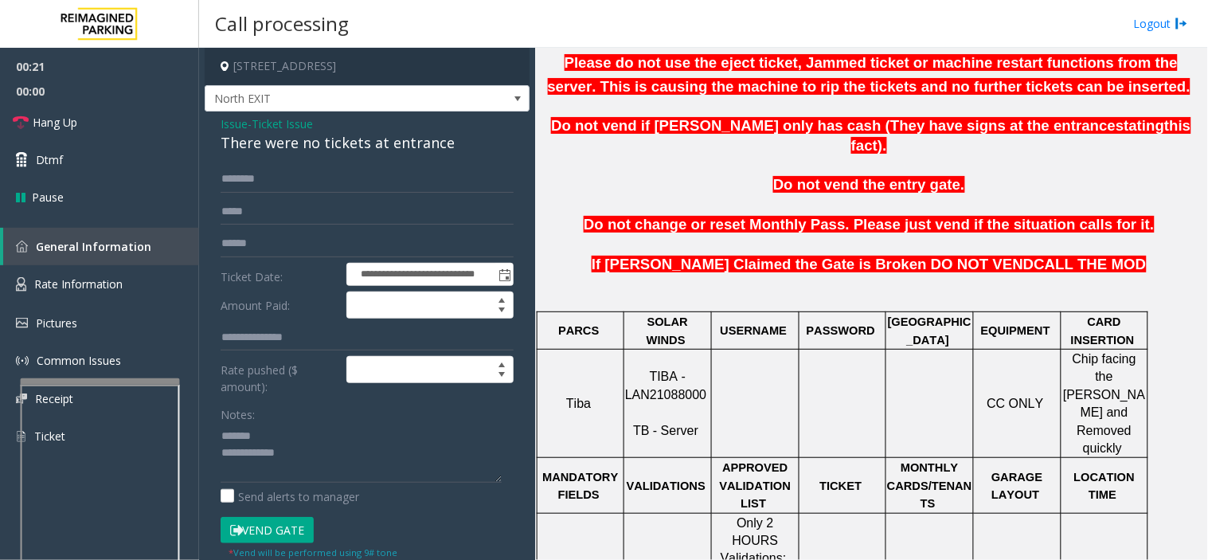
click at [290, 147] on div "There were no tickets at entrance" at bounding box center [367, 142] width 293 height 21
copy div "There were no tickets at entrance"
paste textarea "**********"
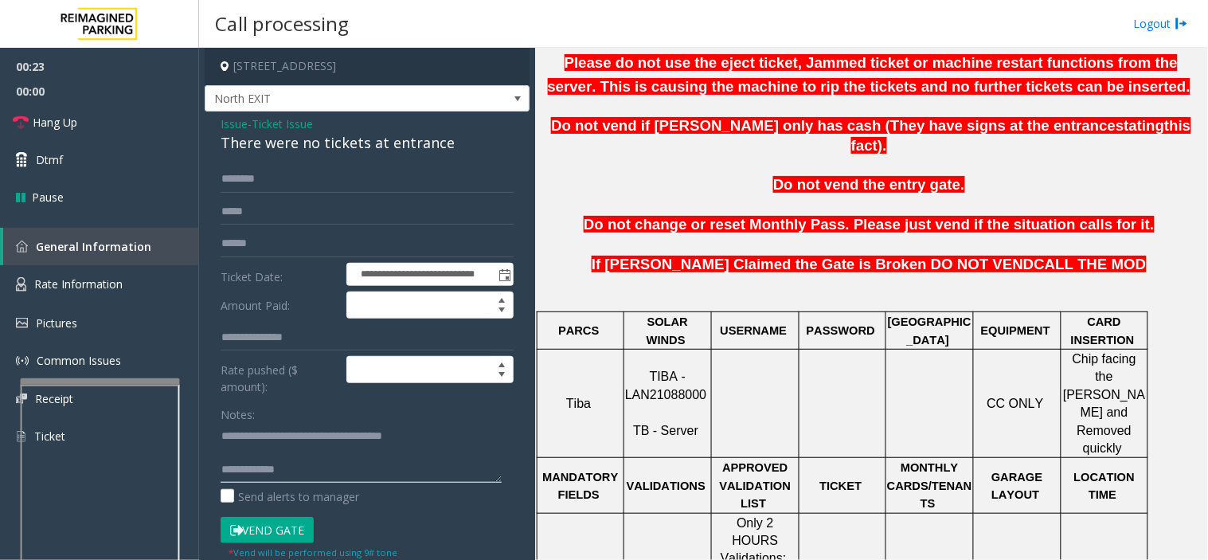
drag, startPoint x: 287, startPoint y: 431, endPoint x: 283, endPoint y: 516, distance: 85.3
click at [287, 436] on textarea at bounding box center [361, 453] width 281 height 60
click at [282, 530] on button "Vend Gate" at bounding box center [267, 530] width 93 height 27
click at [304, 470] on textarea at bounding box center [361, 453] width 281 height 60
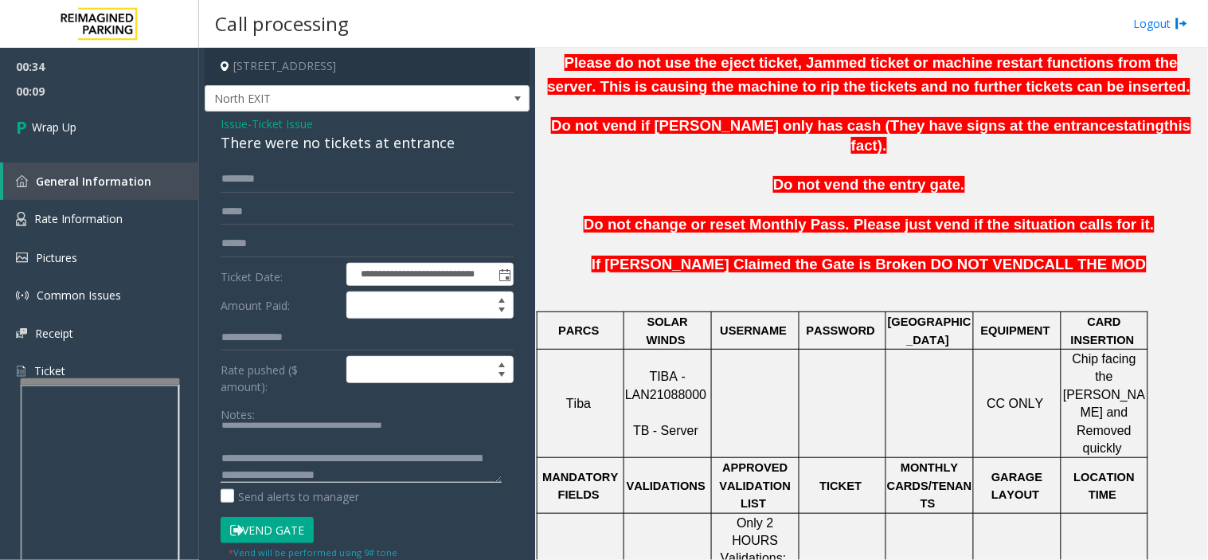
scroll to position [27, 0]
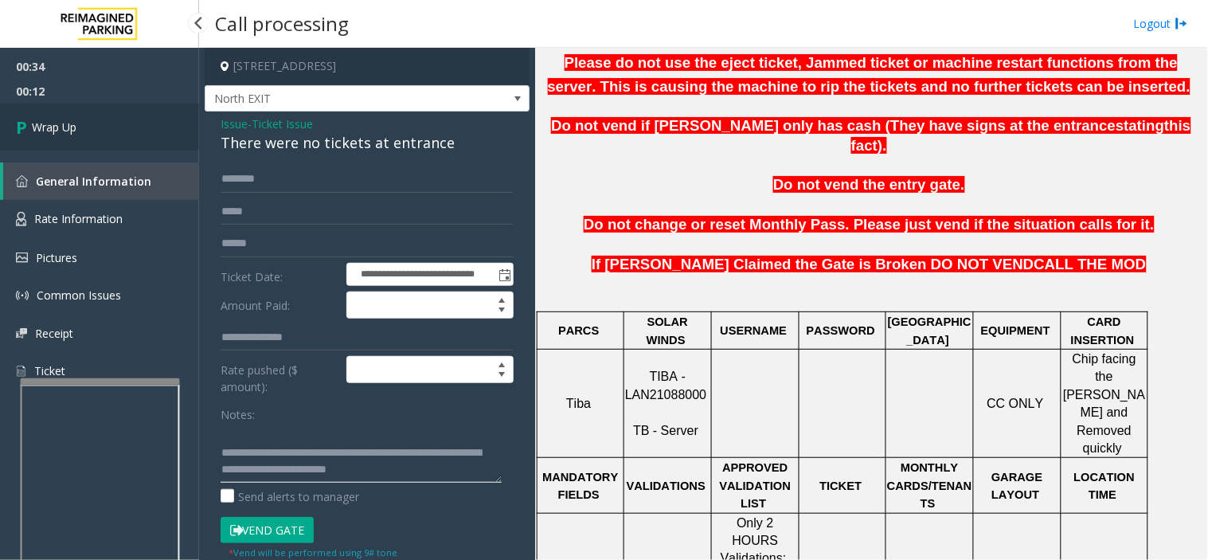
type textarea "**********"
click at [70, 121] on span "Wrap Up" at bounding box center [54, 127] width 45 height 17
